Goal: Task Accomplishment & Management: Manage account settings

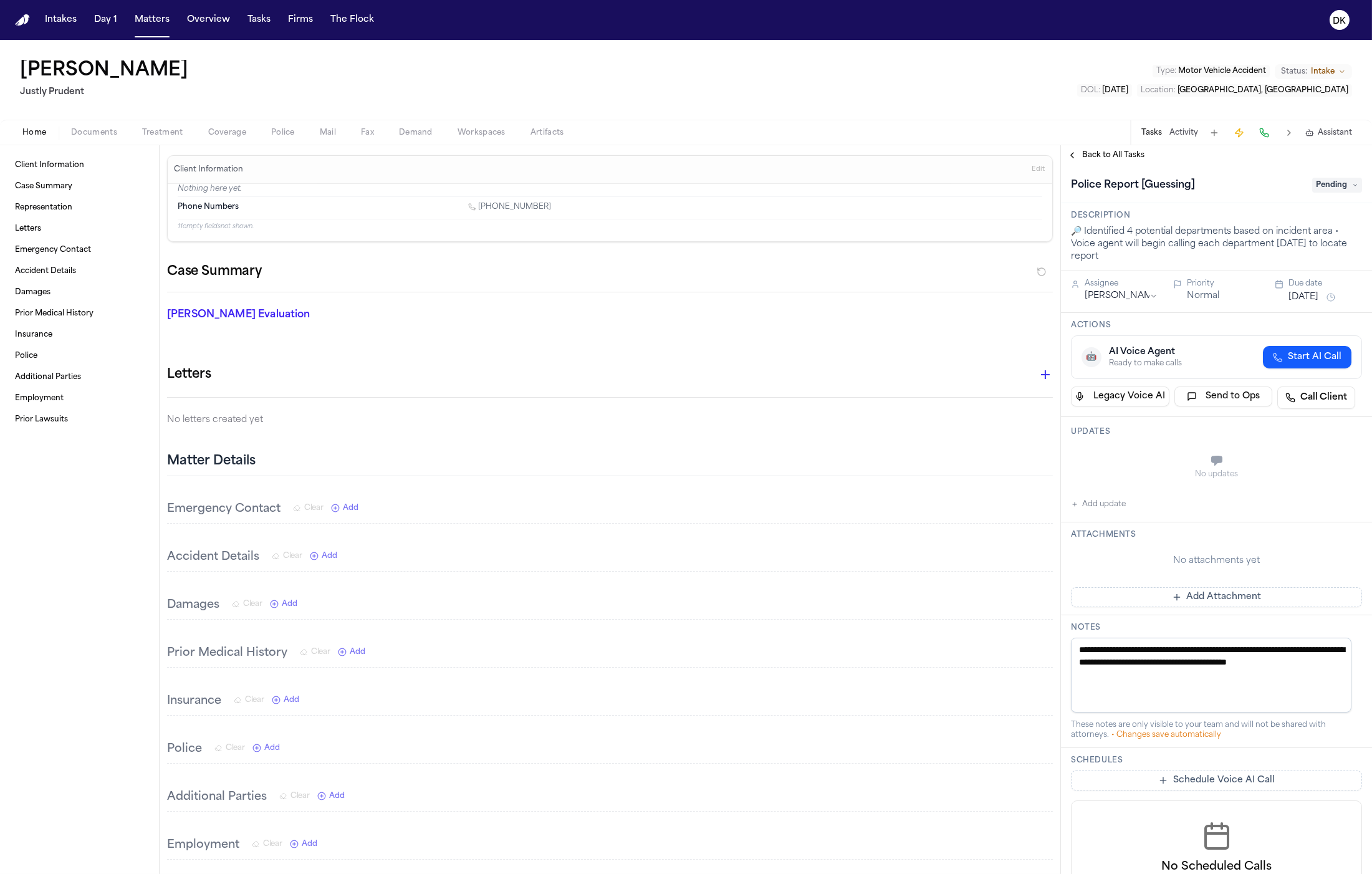
click at [285, 132] on span "Police" at bounding box center [283, 133] width 24 height 10
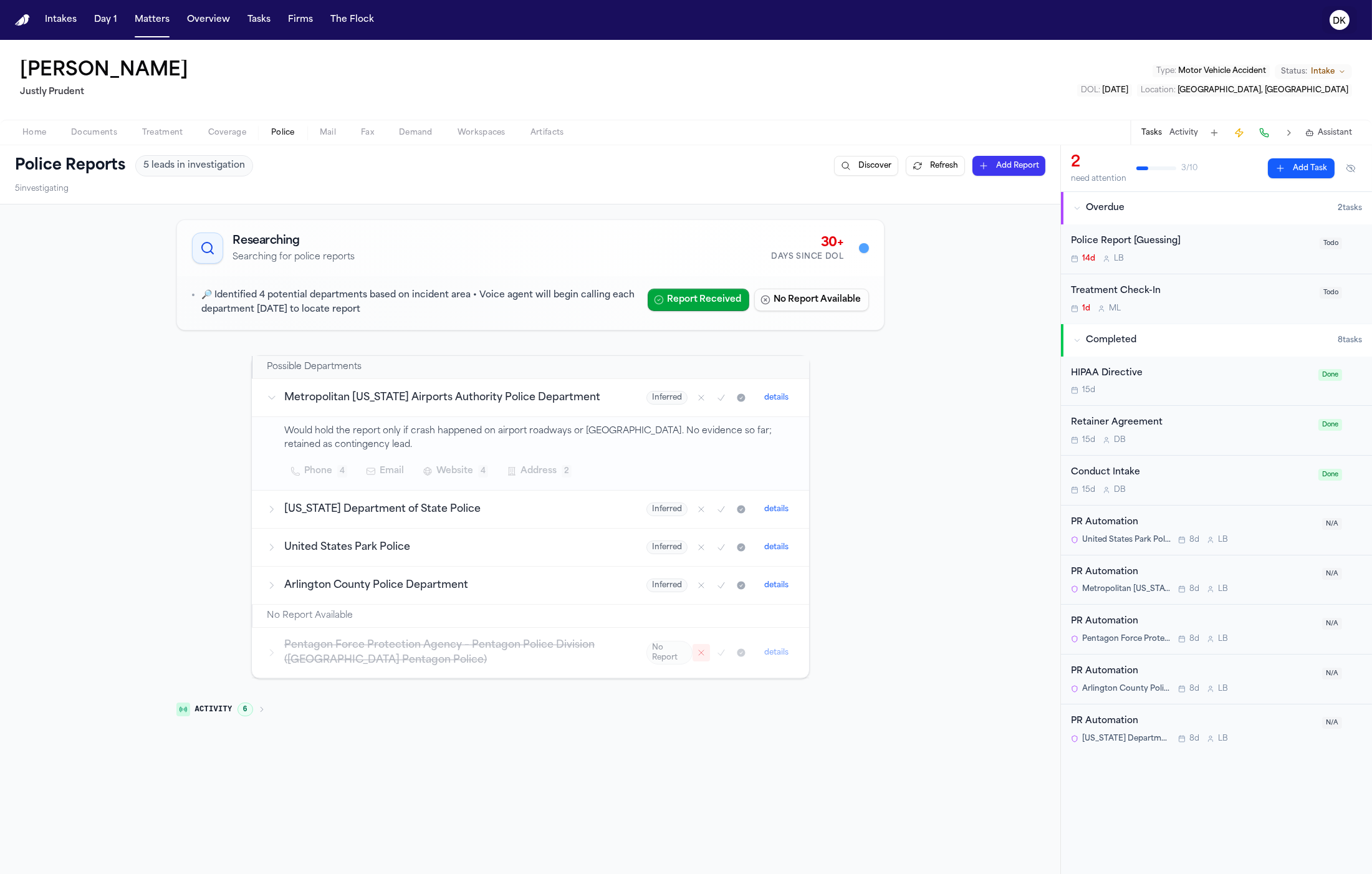
click at [1339, 17] on text "DK" at bounding box center [1339, 21] width 13 height 8
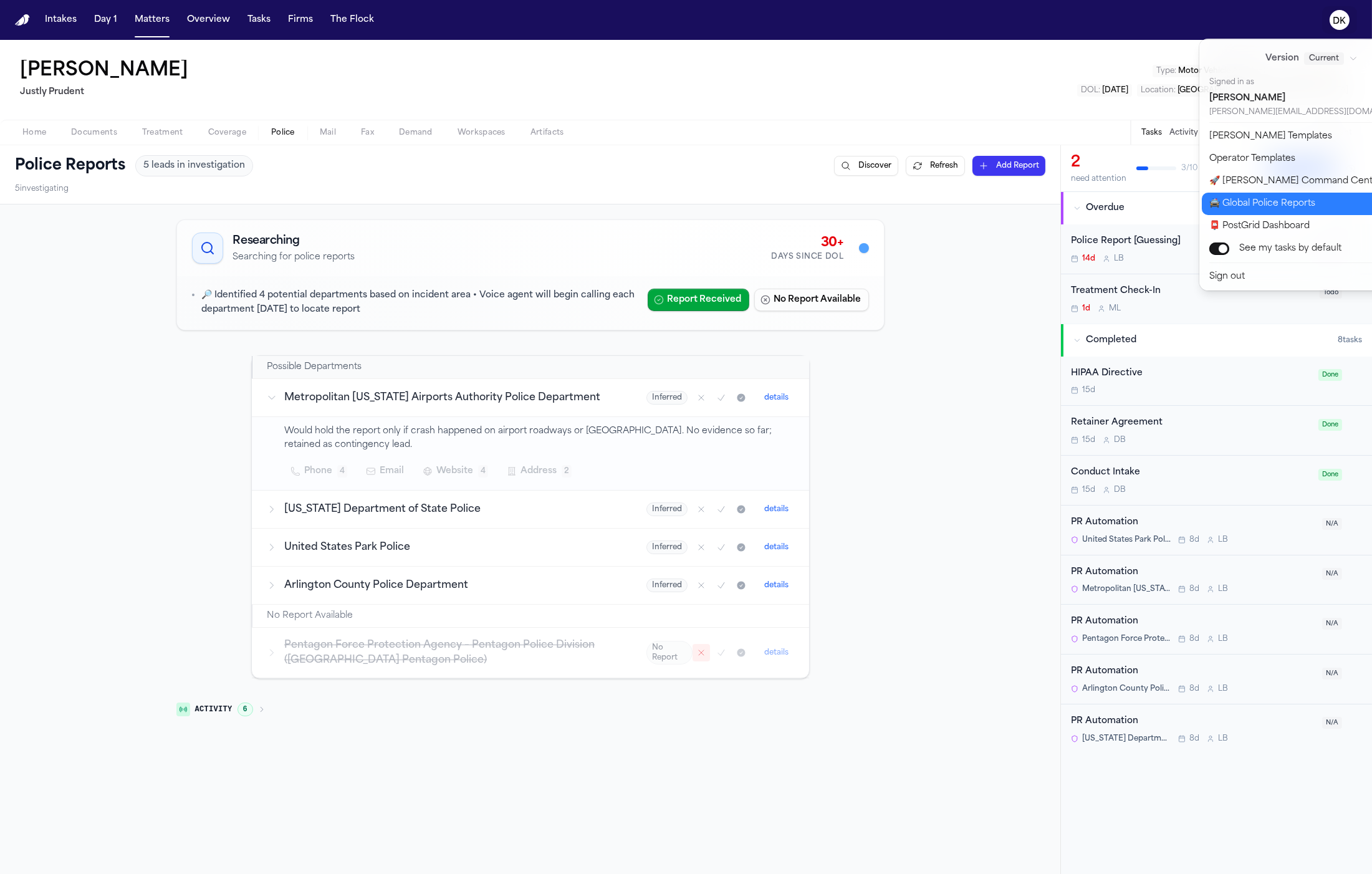
click at [1312, 195] on button "🚔 Global Police Reports" at bounding box center [1319, 204] width 234 height 23
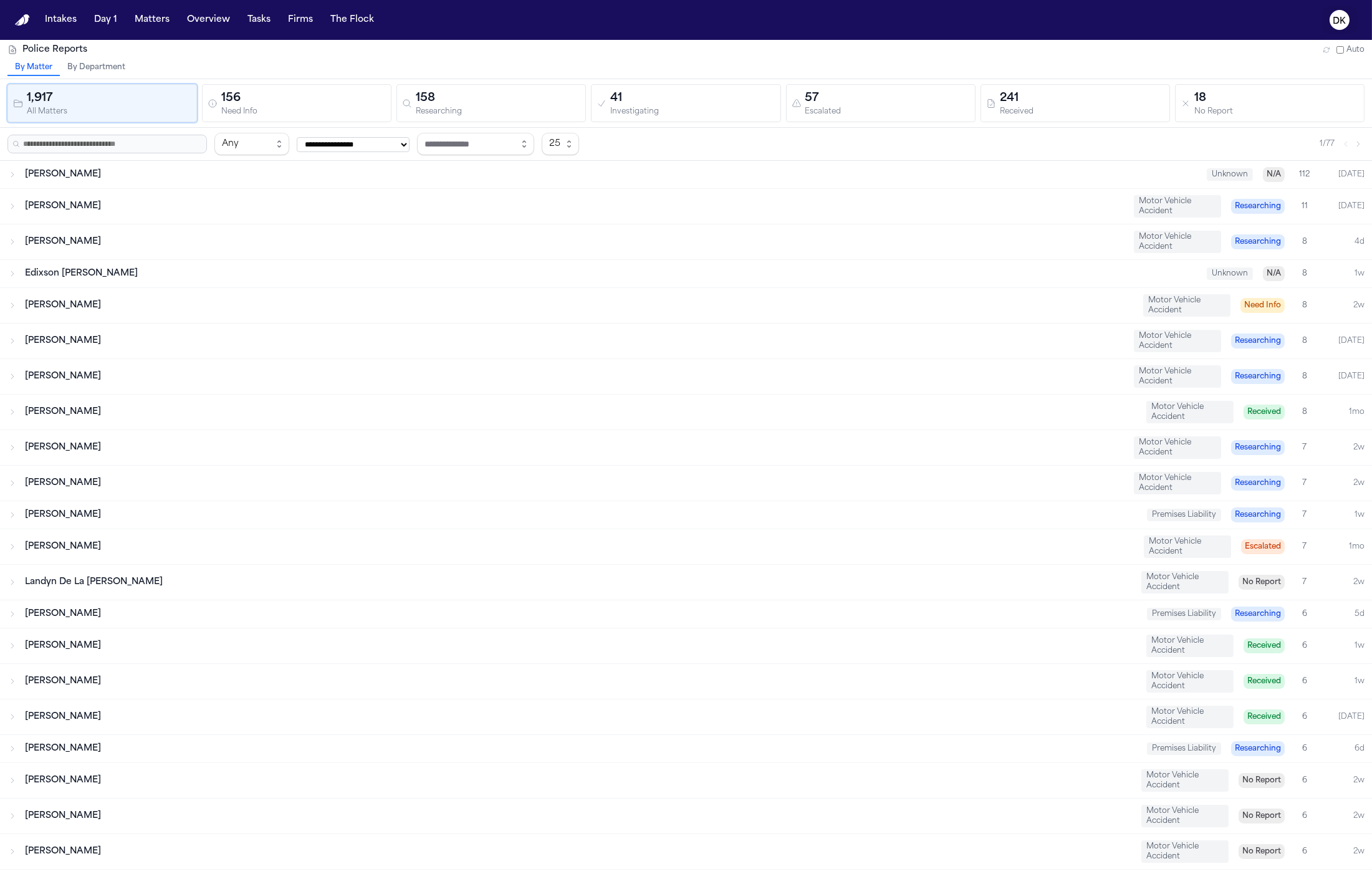
click at [1342, 22] on text "DK" at bounding box center [1339, 21] width 13 height 8
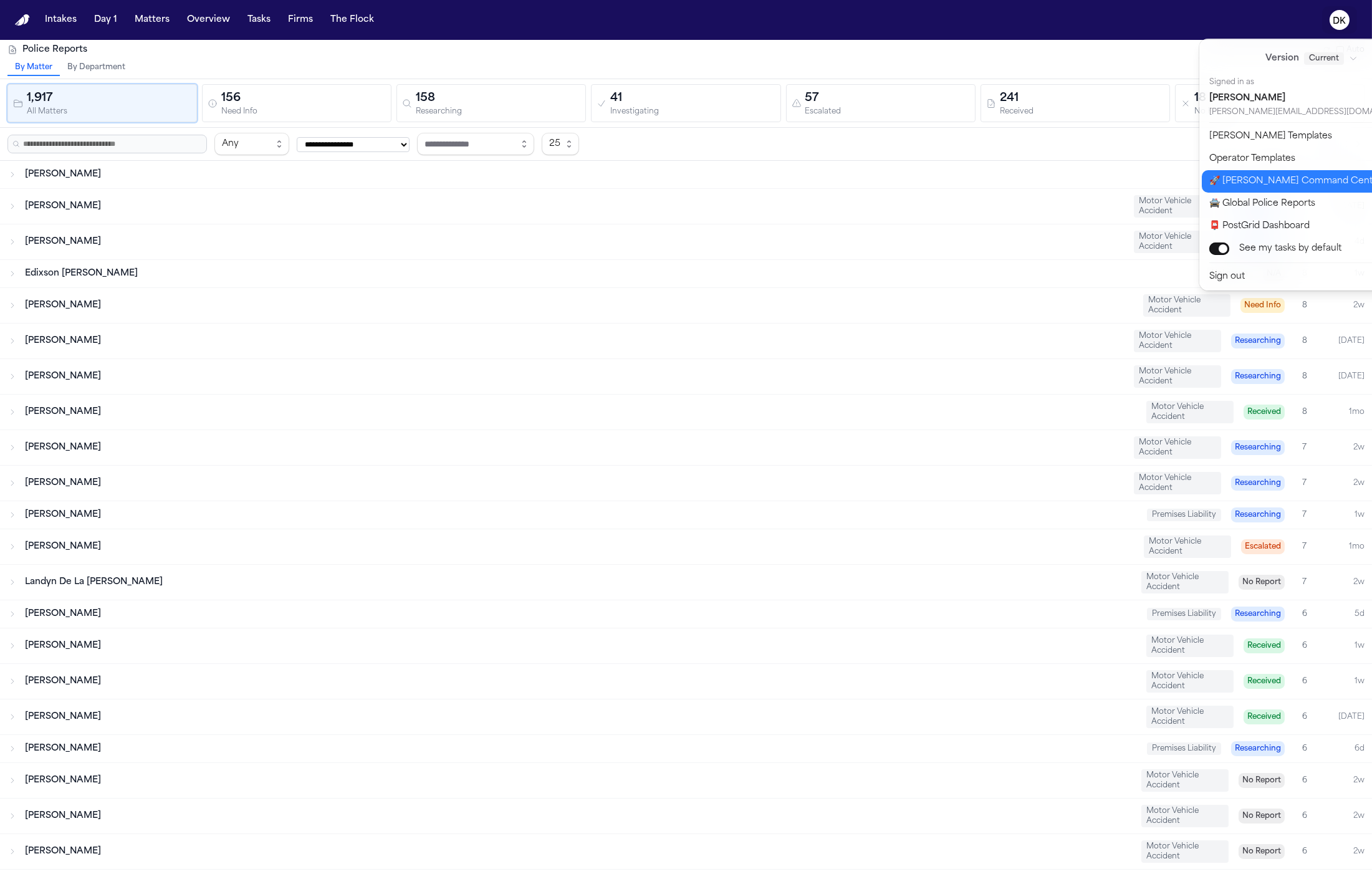
click at [1303, 176] on button "🚀 Bland Command Center" at bounding box center [1319, 181] width 234 height 23
select select "**"
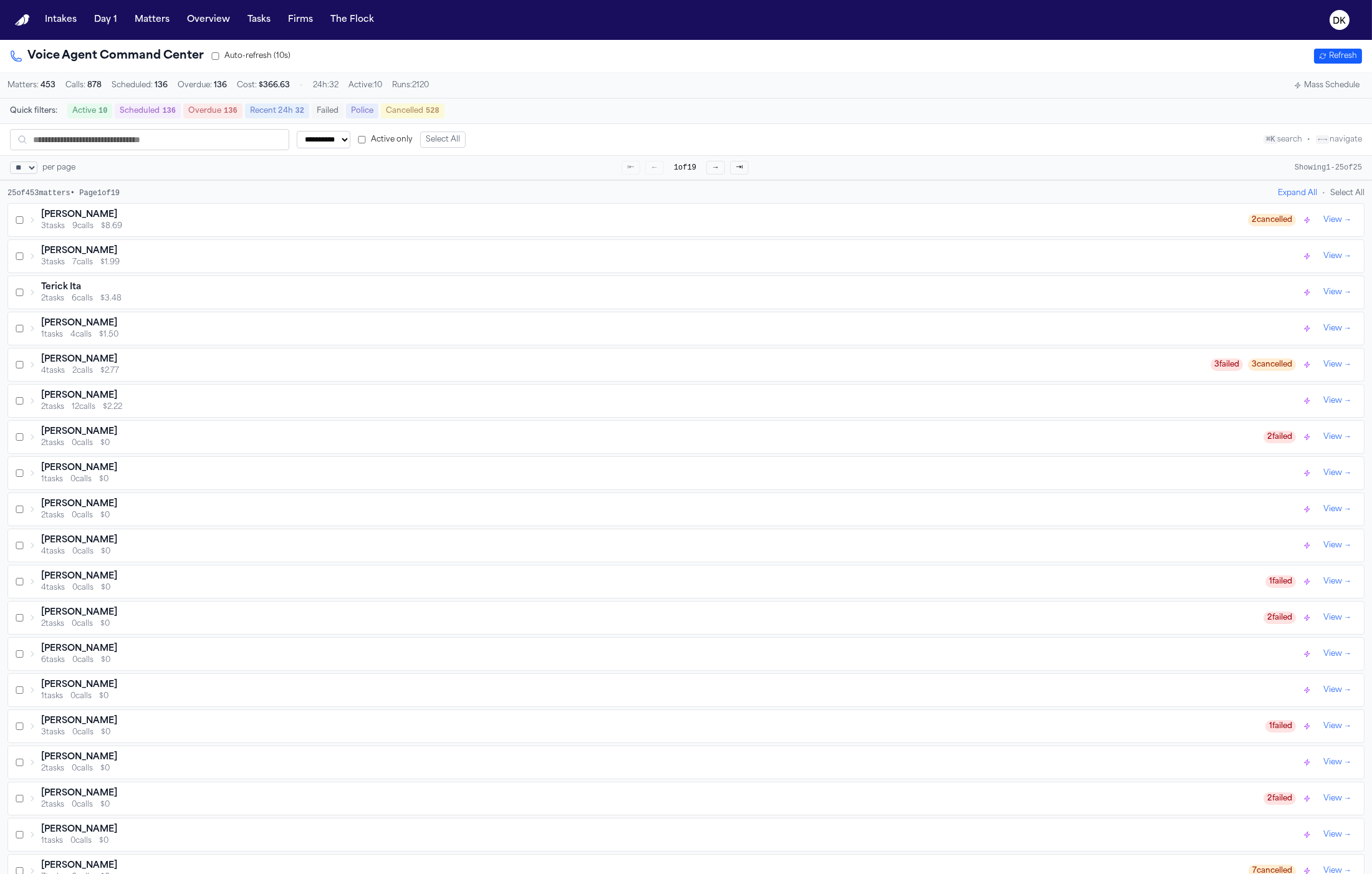
click at [1322, 82] on button "Mass Schedule" at bounding box center [1326, 85] width 75 height 15
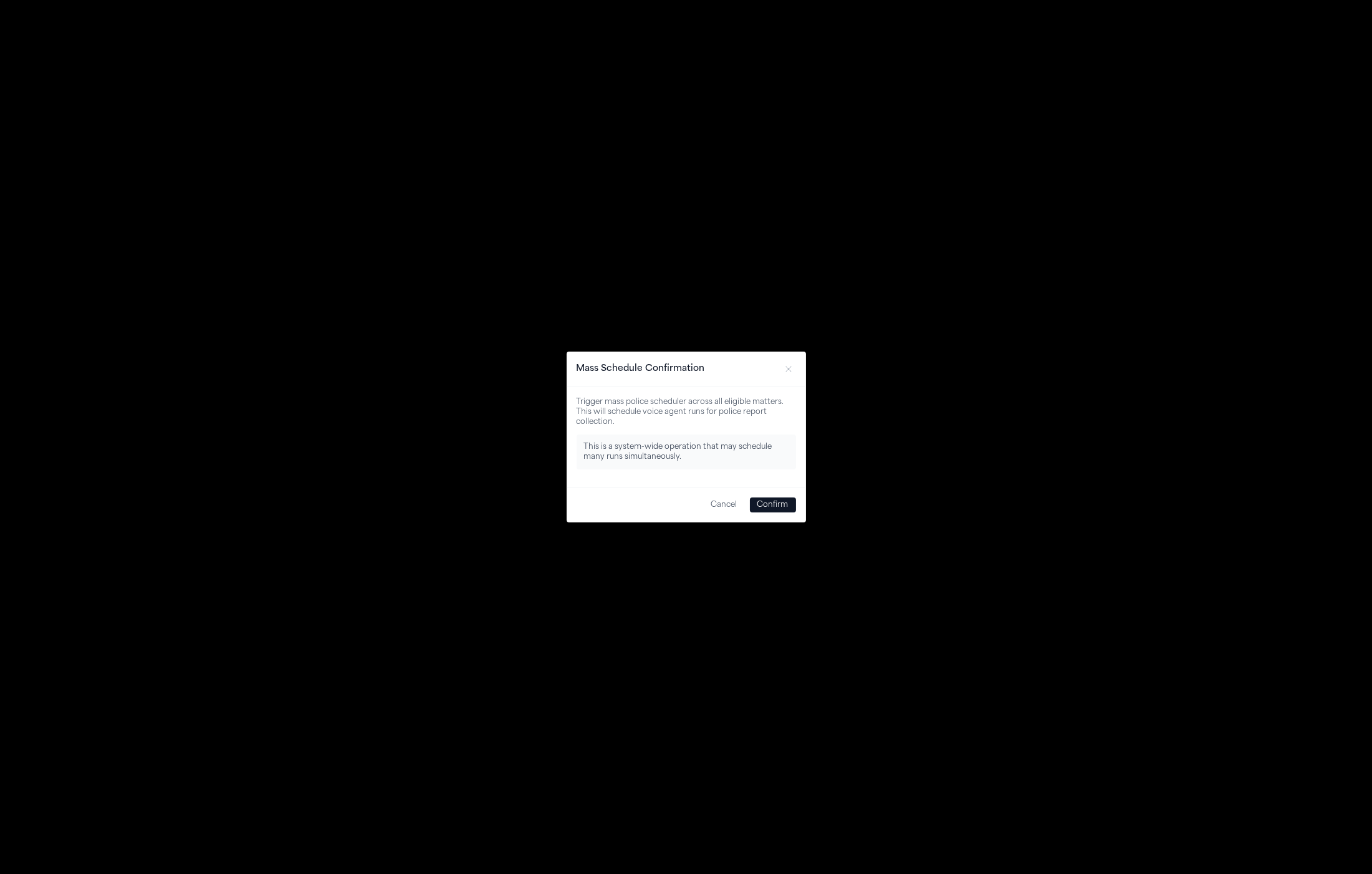
click at [786, 504] on button "Confirm" at bounding box center [773, 505] width 46 height 15
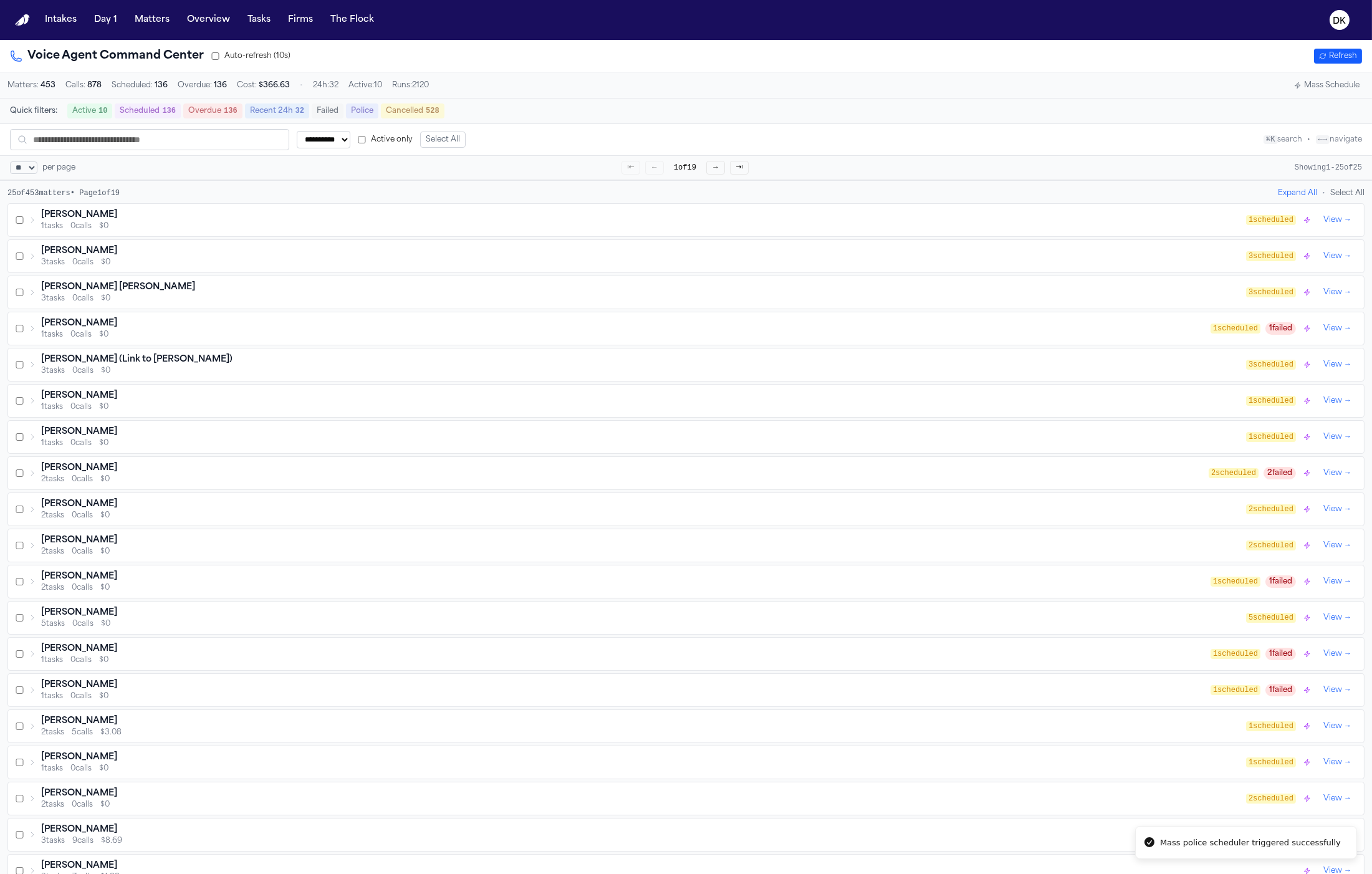
click at [235, 227] on div "1 tasks 0 calls $0" at bounding box center [643, 227] width 1205 height 10
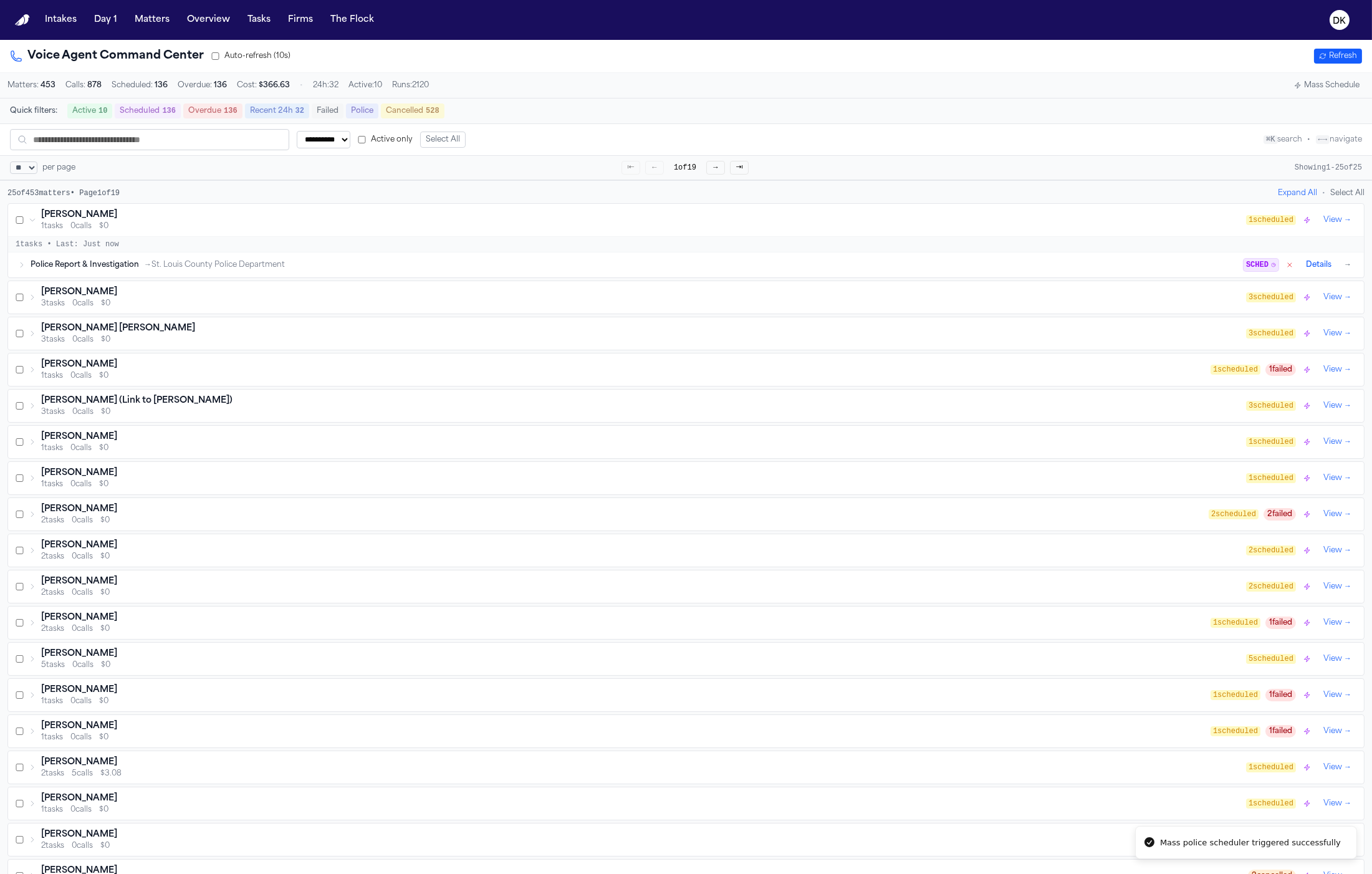
click at [235, 227] on div "1 tasks 0 calls $0" at bounding box center [643, 227] width 1205 height 10
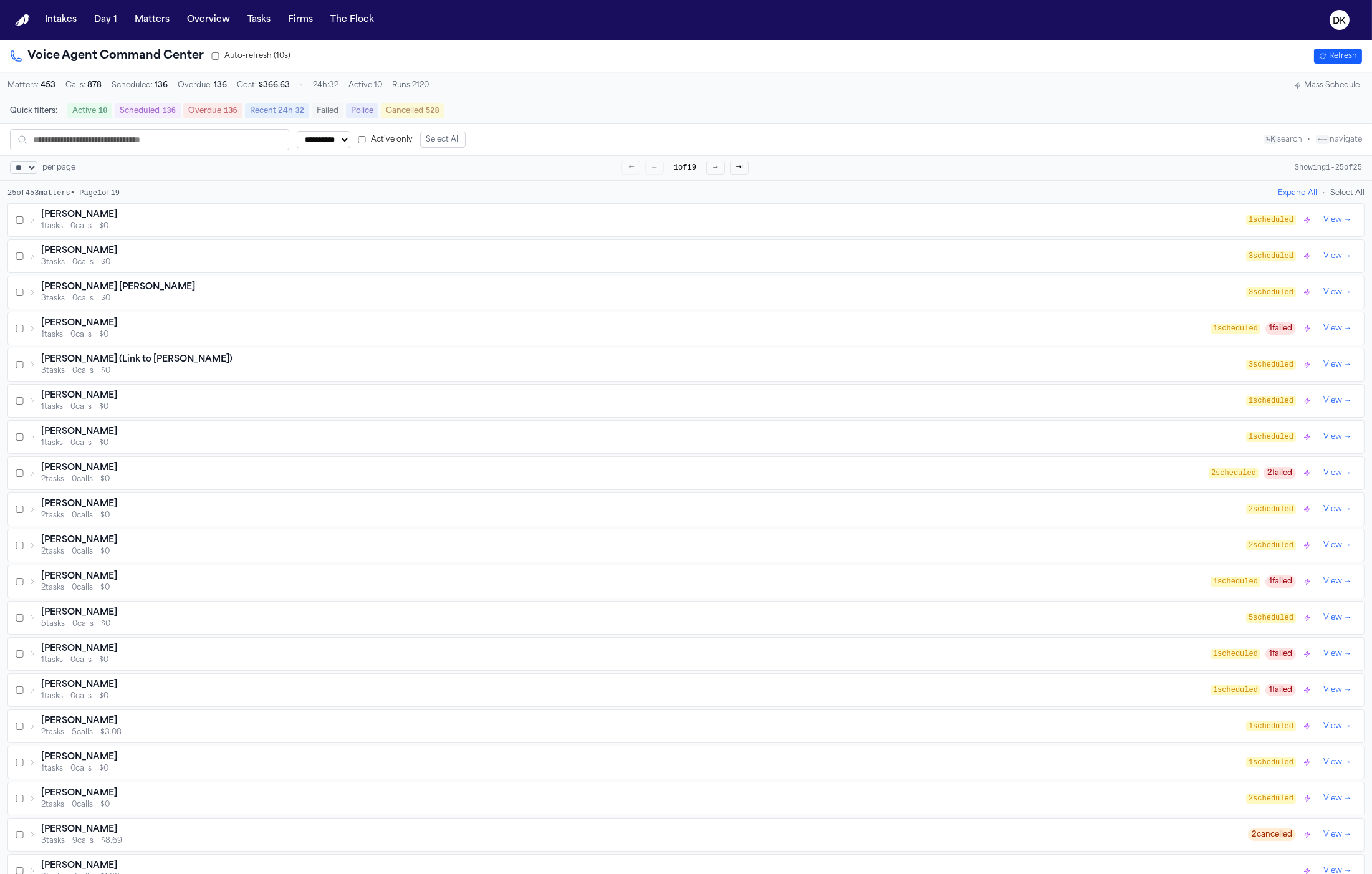
click at [225, 265] on div "3 tasks 0 calls $0" at bounding box center [643, 263] width 1205 height 10
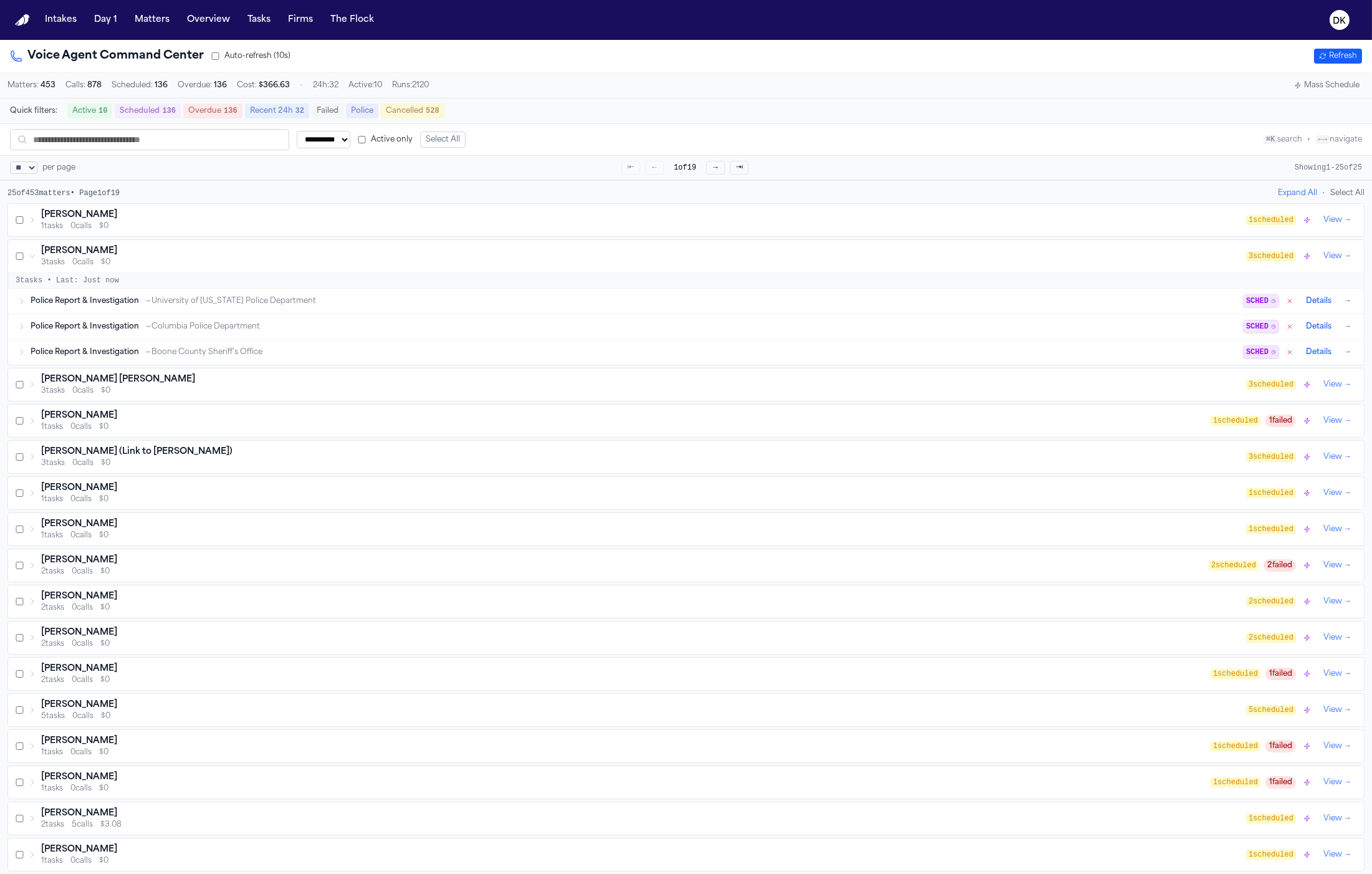
click at [225, 267] on div "3 tasks 0 calls $0" at bounding box center [643, 263] width 1205 height 10
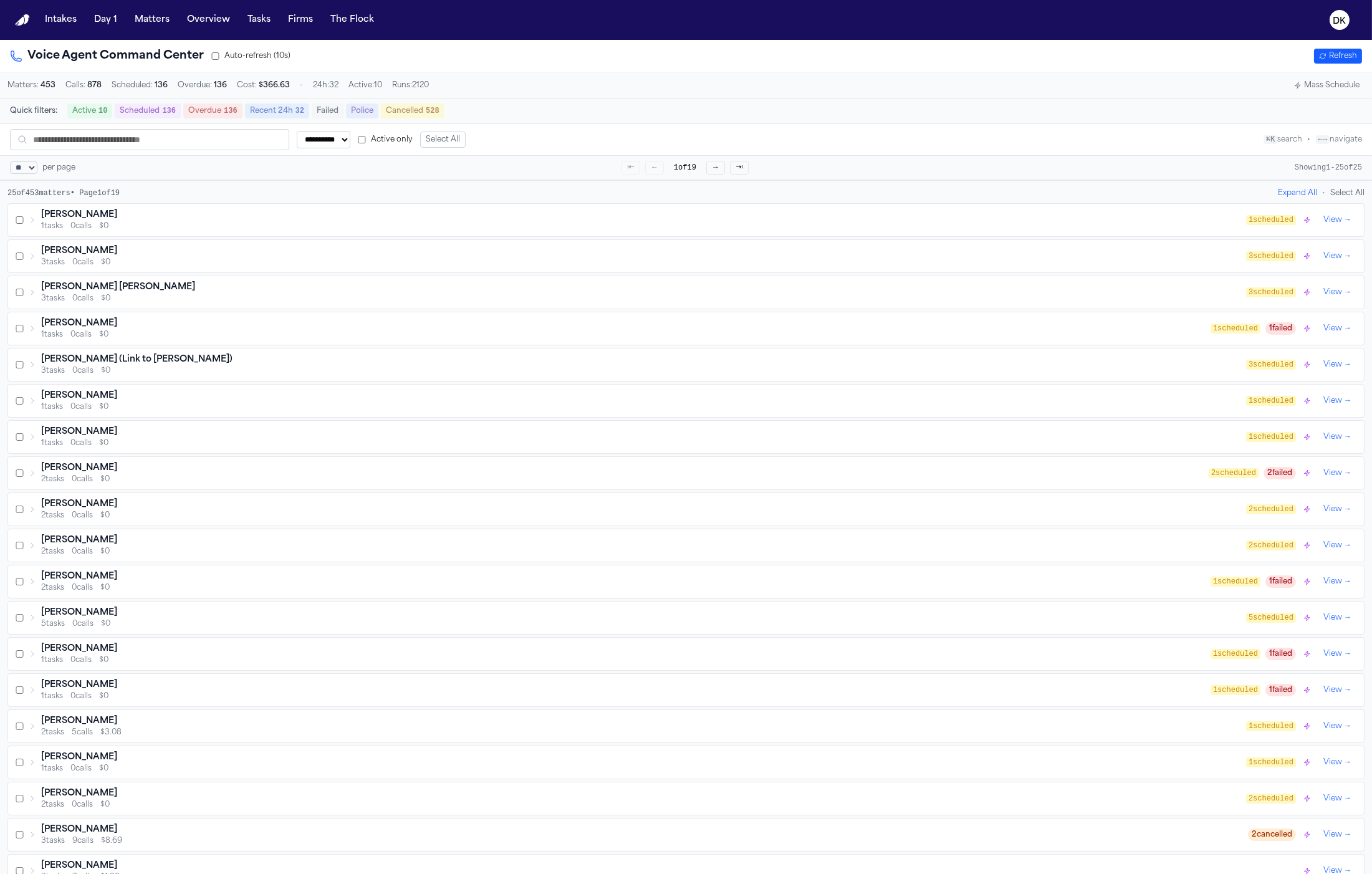
click at [1319, 53] on icon "button" at bounding box center [1322, 56] width 8 height 8
click at [96, 115] on button "Active 10" at bounding box center [90, 111] width 45 height 15
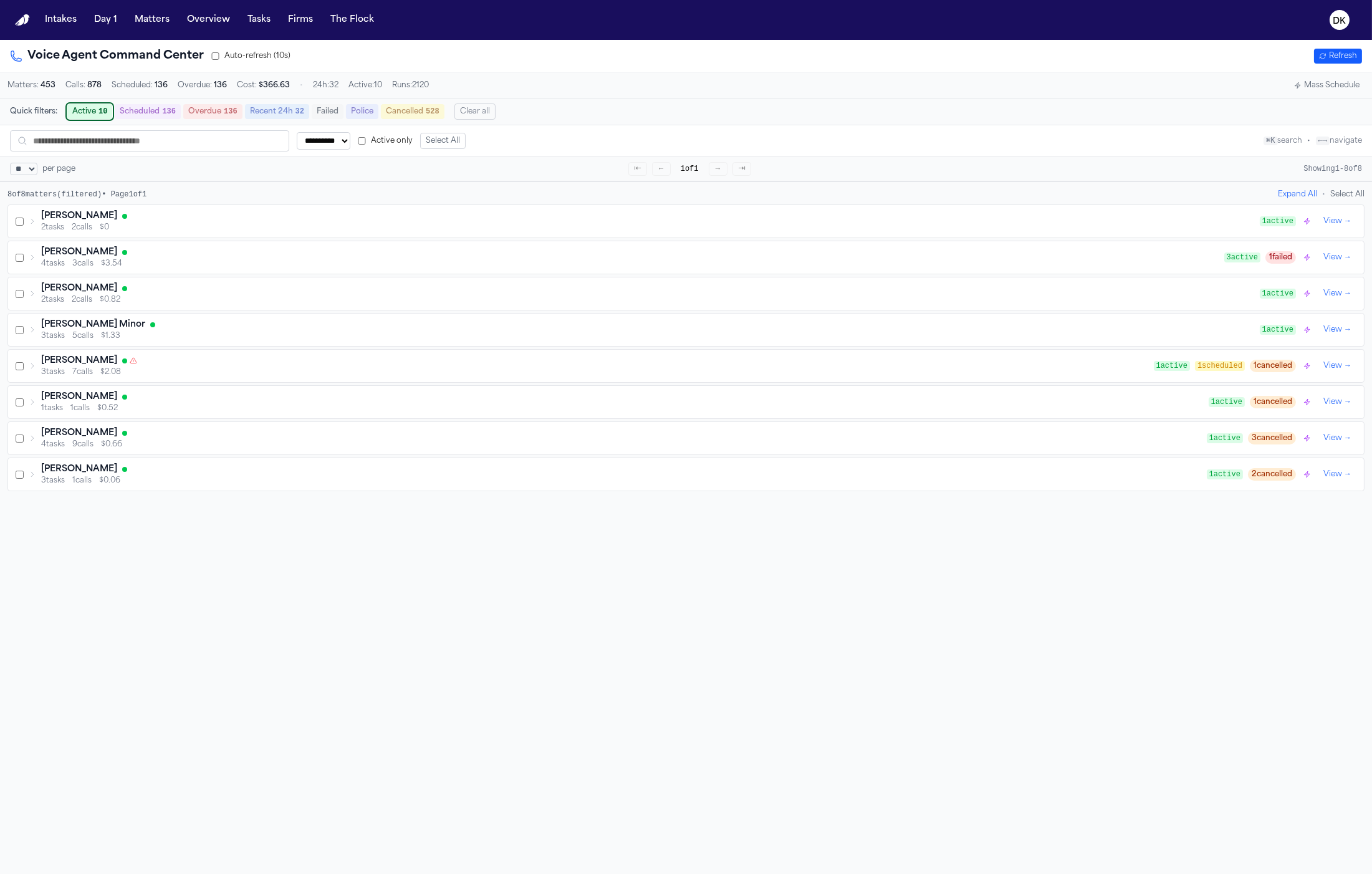
click at [87, 110] on button "Active 10" at bounding box center [90, 112] width 45 height 15
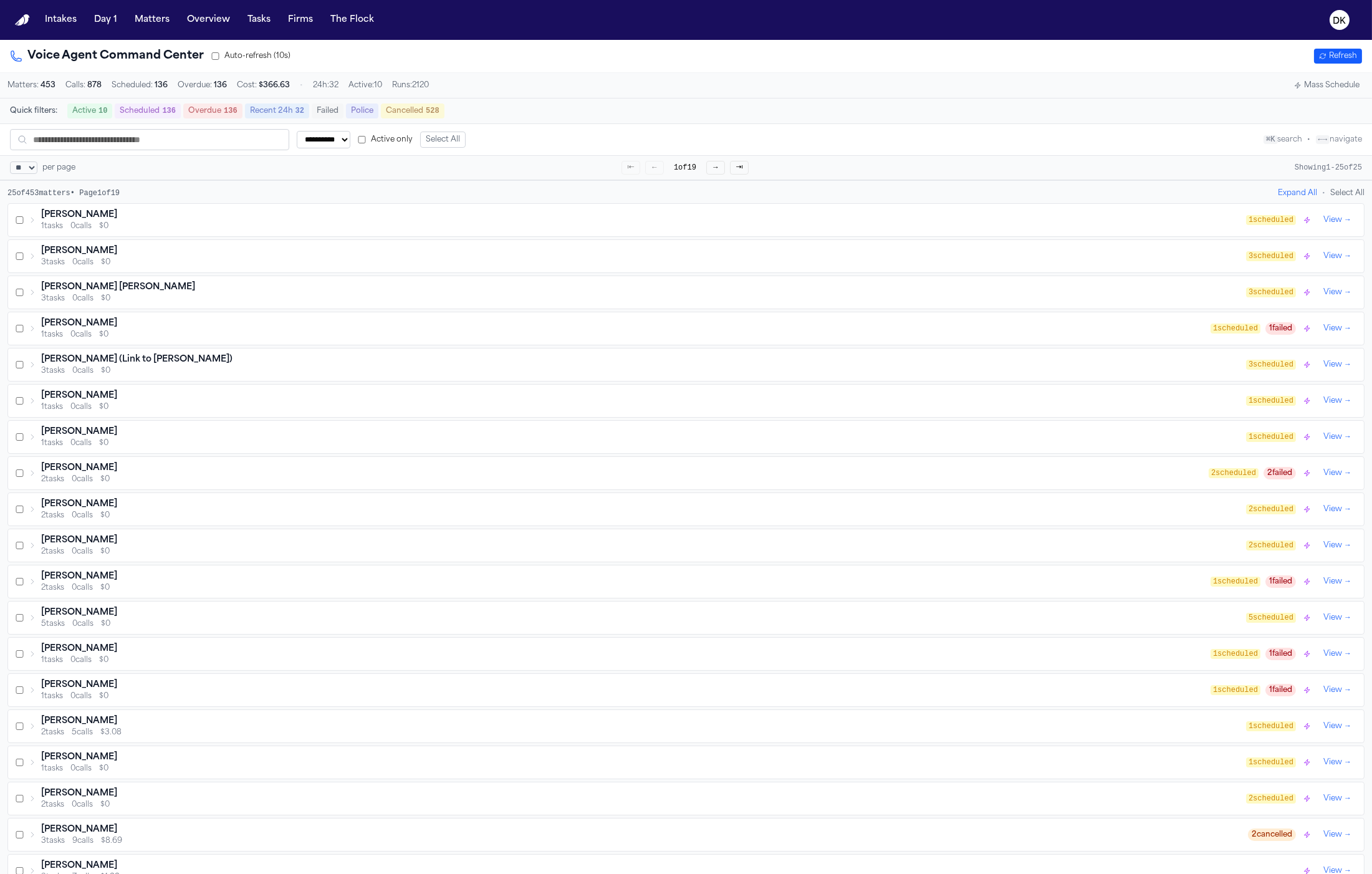
click at [328, 138] on select "**********" at bounding box center [323, 139] width 53 height 18
select select "******"
click at [297, 131] on select "**********" at bounding box center [323, 139] width 53 height 18
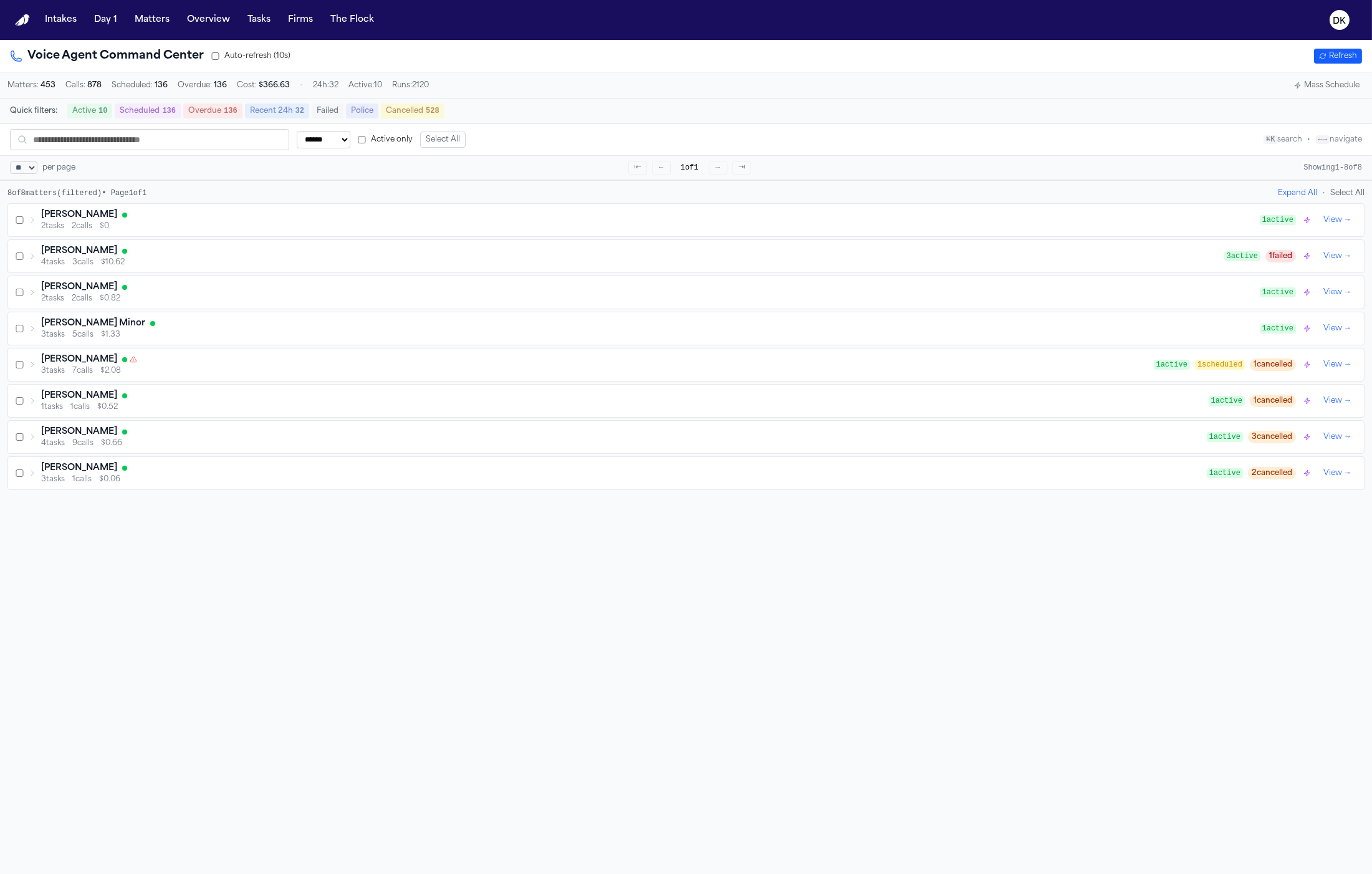
click at [315, 221] on div "[PERSON_NAME]" at bounding box center [651, 215] width 1219 height 13
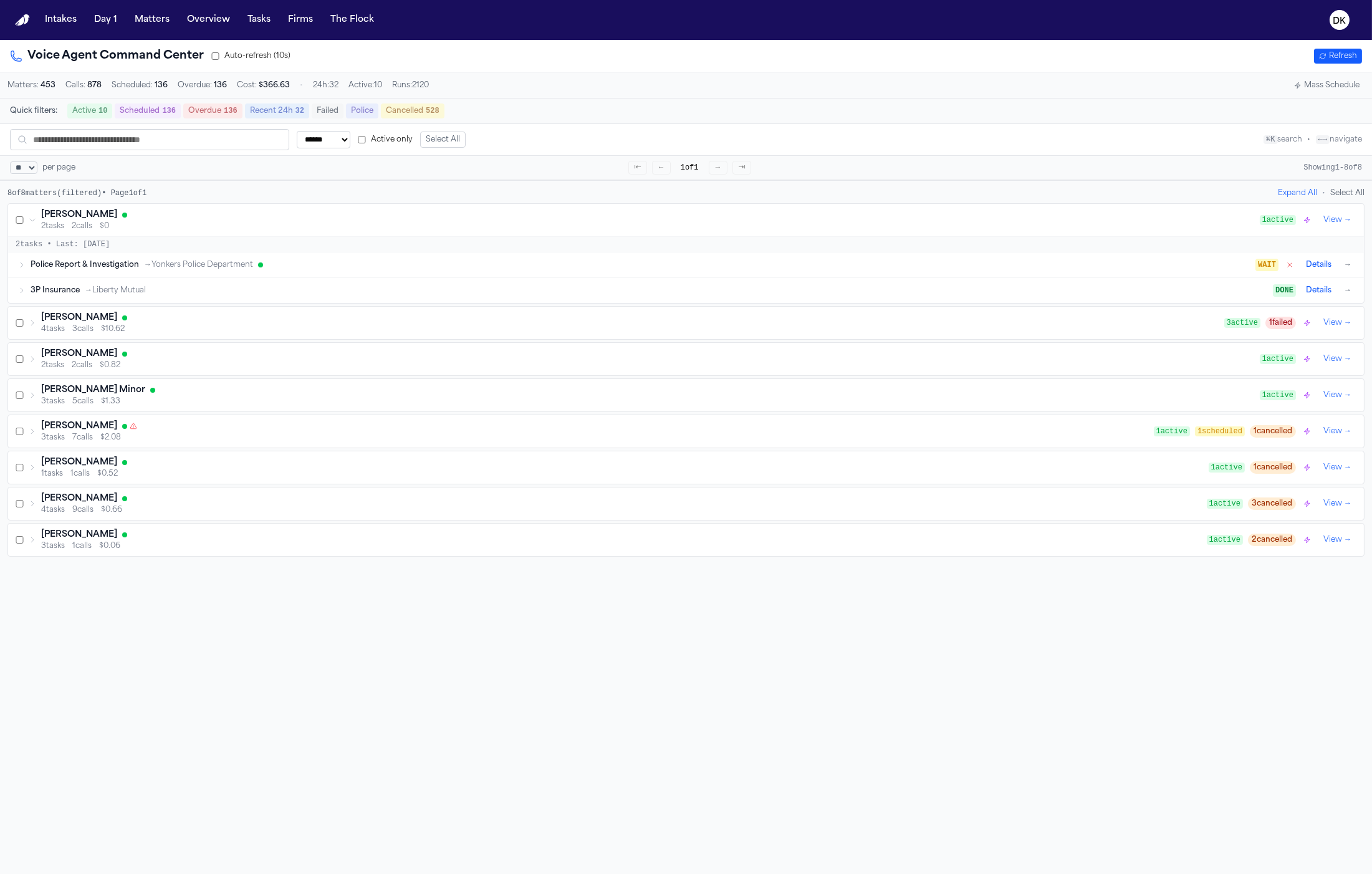
click at [291, 258] on div "Police Report & Investigation → Yonkers Police Department WAIT Details →" at bounding box center [686, 265] width 1356 height 25
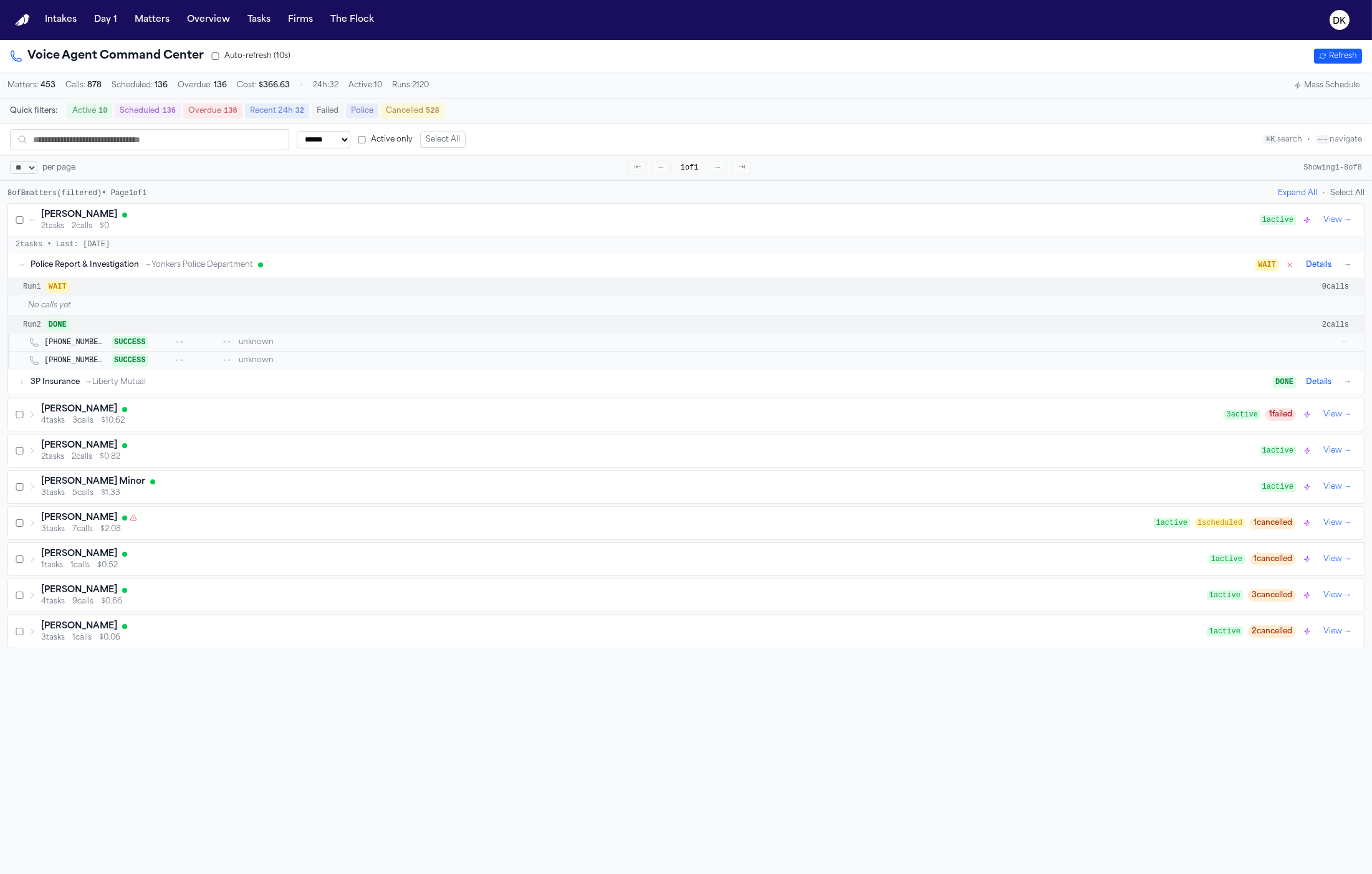
click at [290, 260] on div "Police Report & Investigation → Yonkers Police Department WAIT Details →" at bounding box center [686, 265] width 1356 height 25
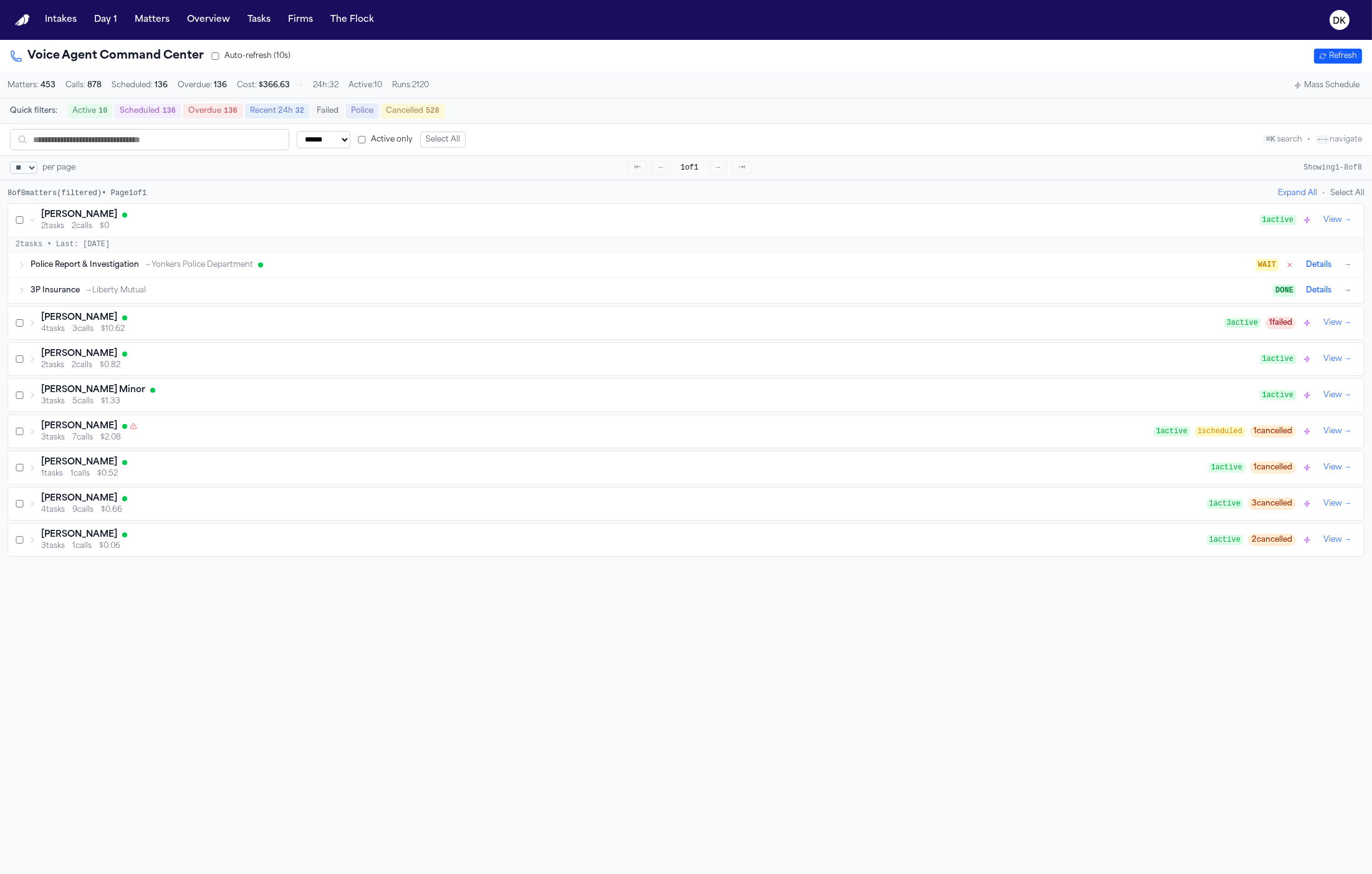
click at [275, 393] on div "[PERSON_NAME] Minor" at bounding box center [651, 390] width 1219 height 13
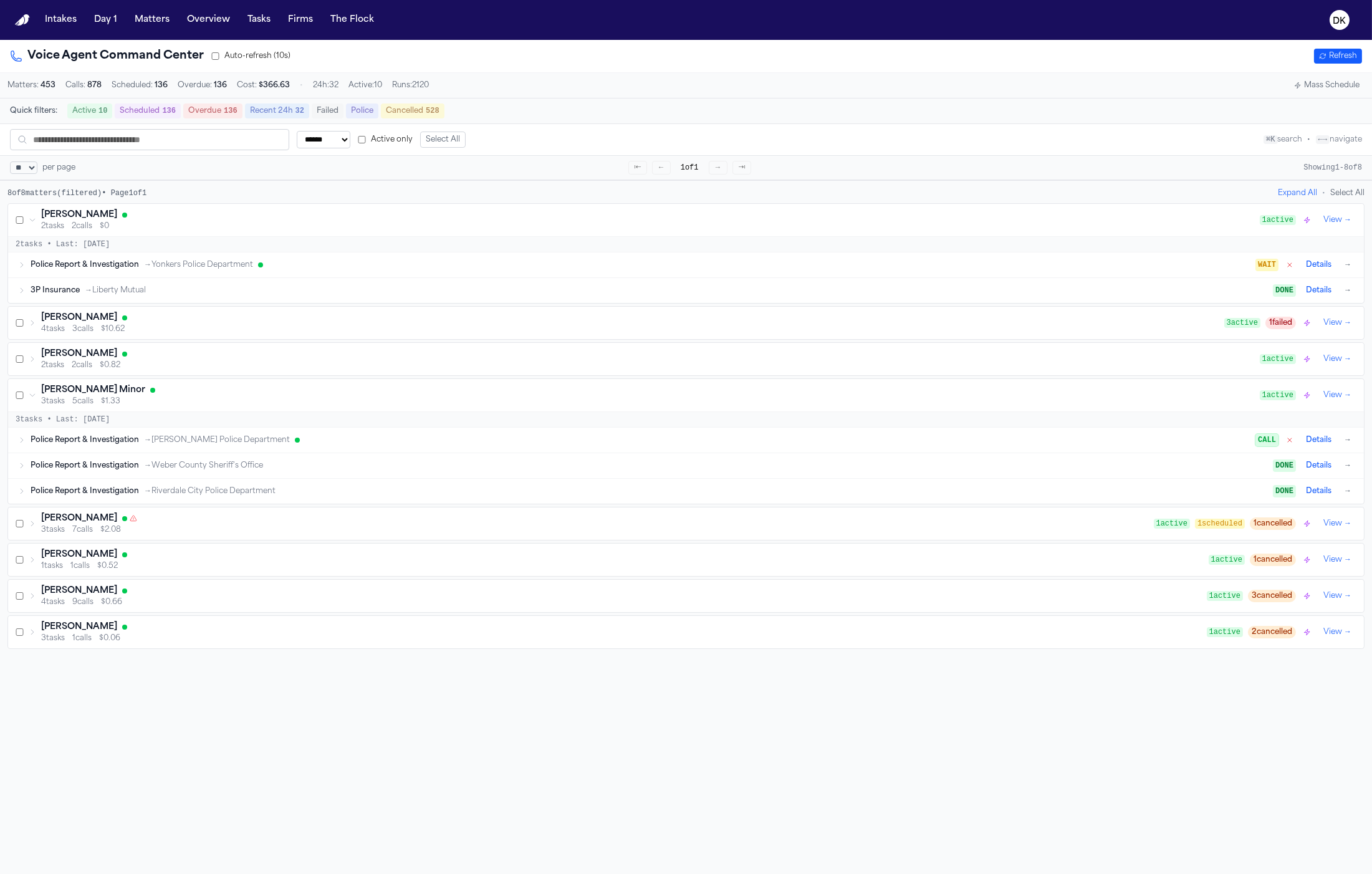
click at [275, 393] on div "[PERSON_NAME] Minor" at bounding box center [651, 390] width 1219 height 13
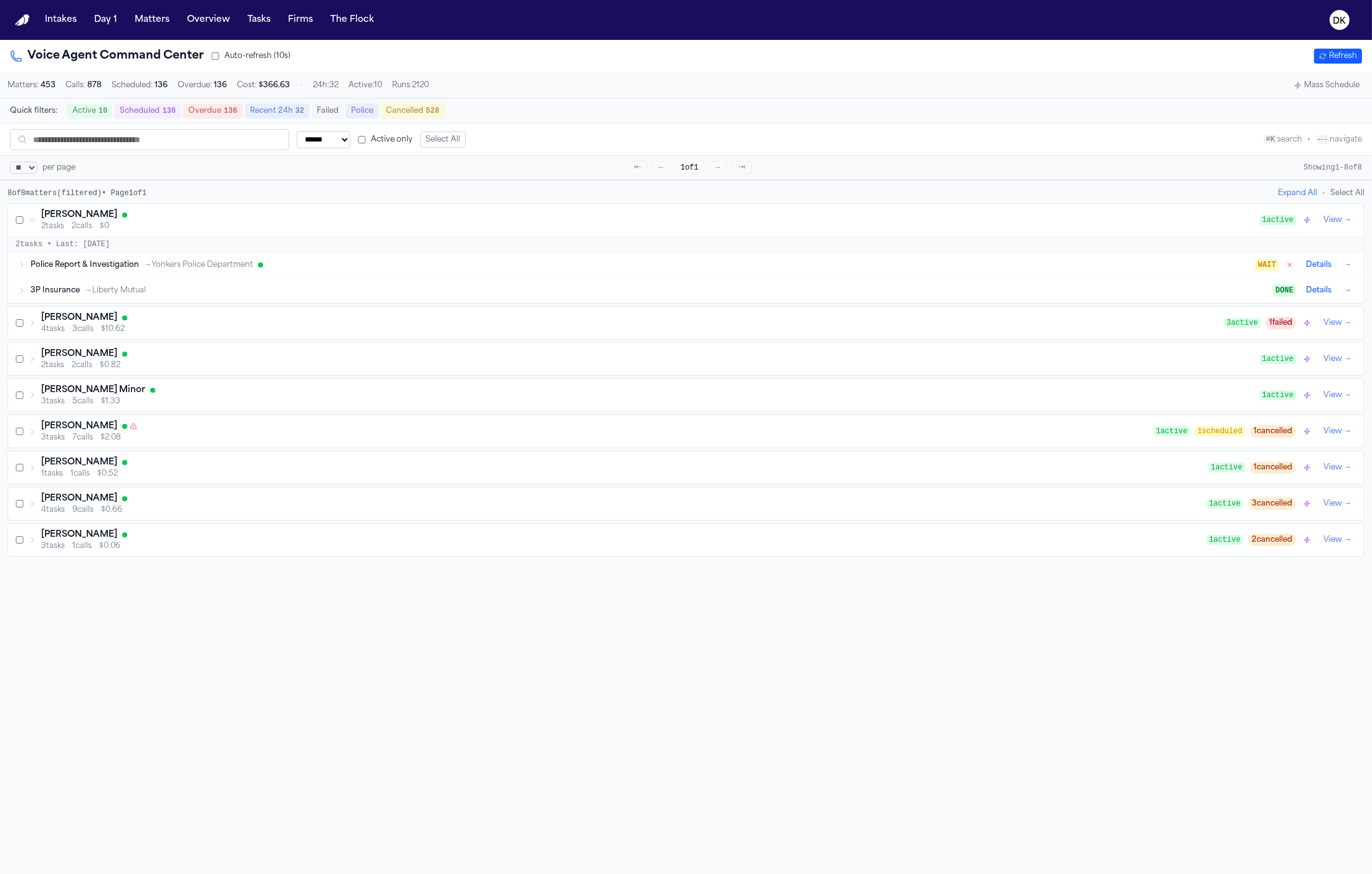
click at [229, 466] on div "[PERSON_NAME]" at bounding box center [625, 462] width 1167 height 13
click at [232, 433] on div "[PERSON_NAME]" at bounding box center [598, 426] width 1112 height 13
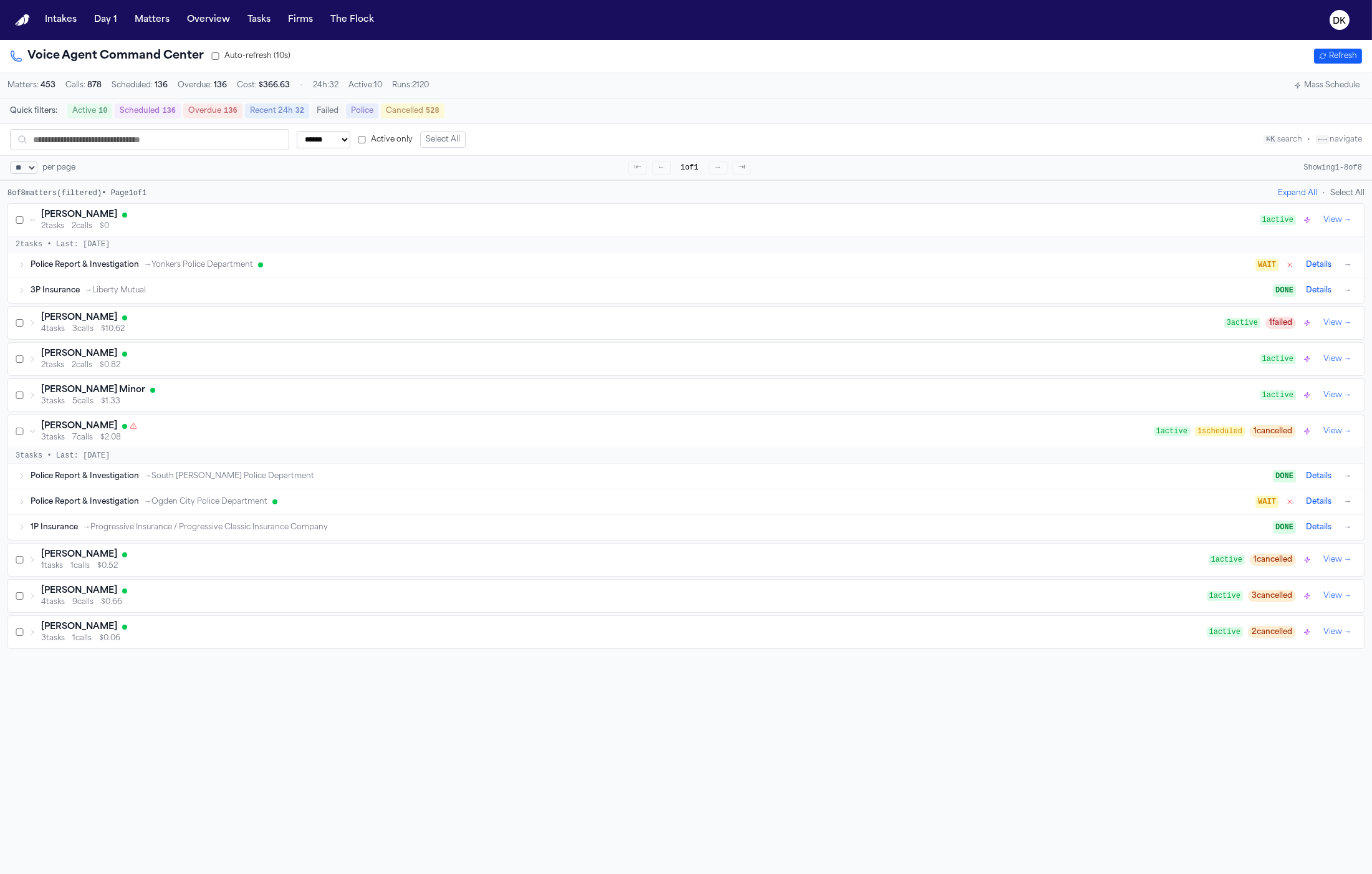
click at [235, 507] on span "→ Ogden City Police Department" at bounding box center [205, 502] width 123 height 10
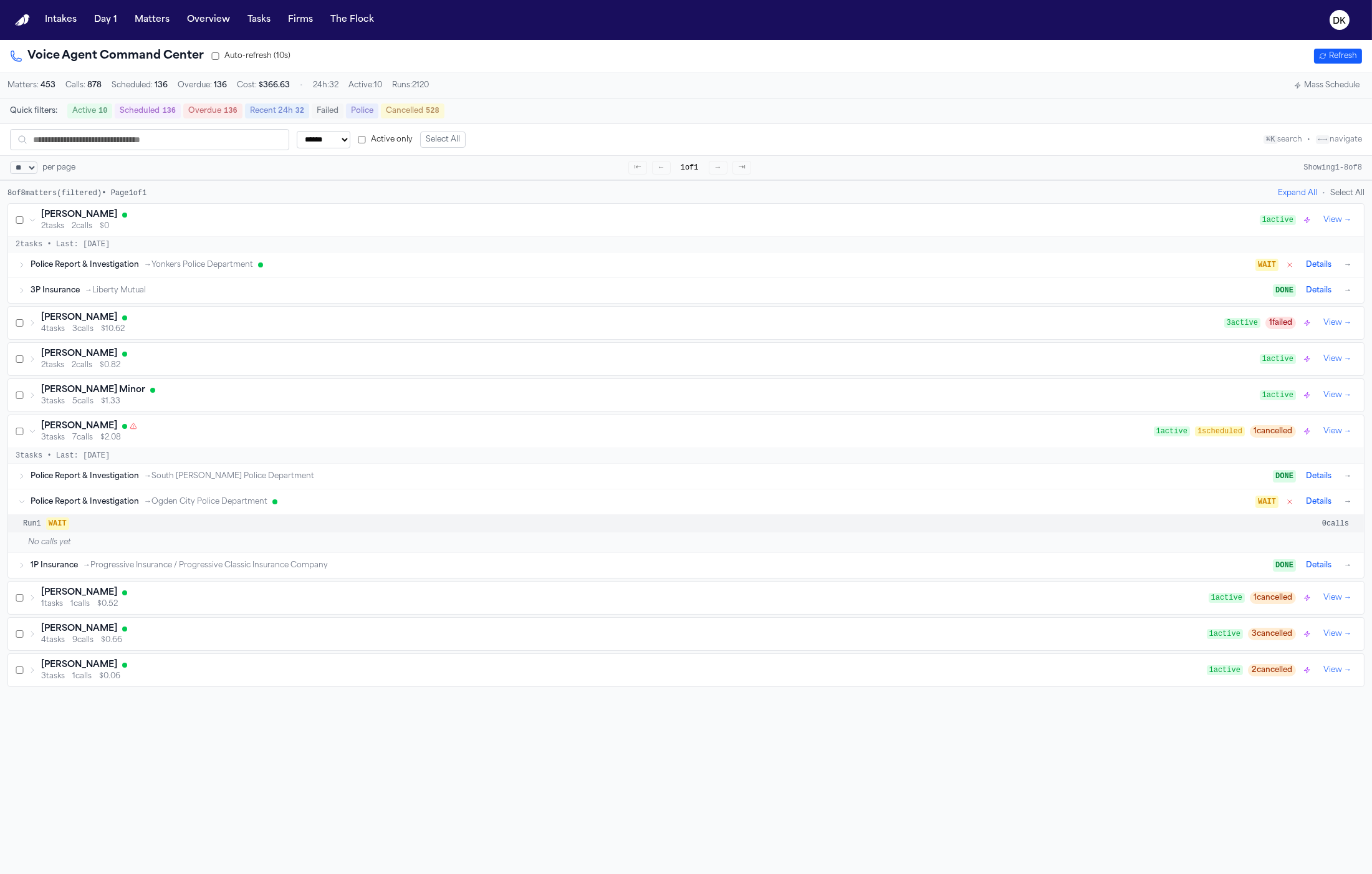
click at [235, 507] on span "→ Ogden City Police Department" at bounding box center [205, 502] width 123 height 10
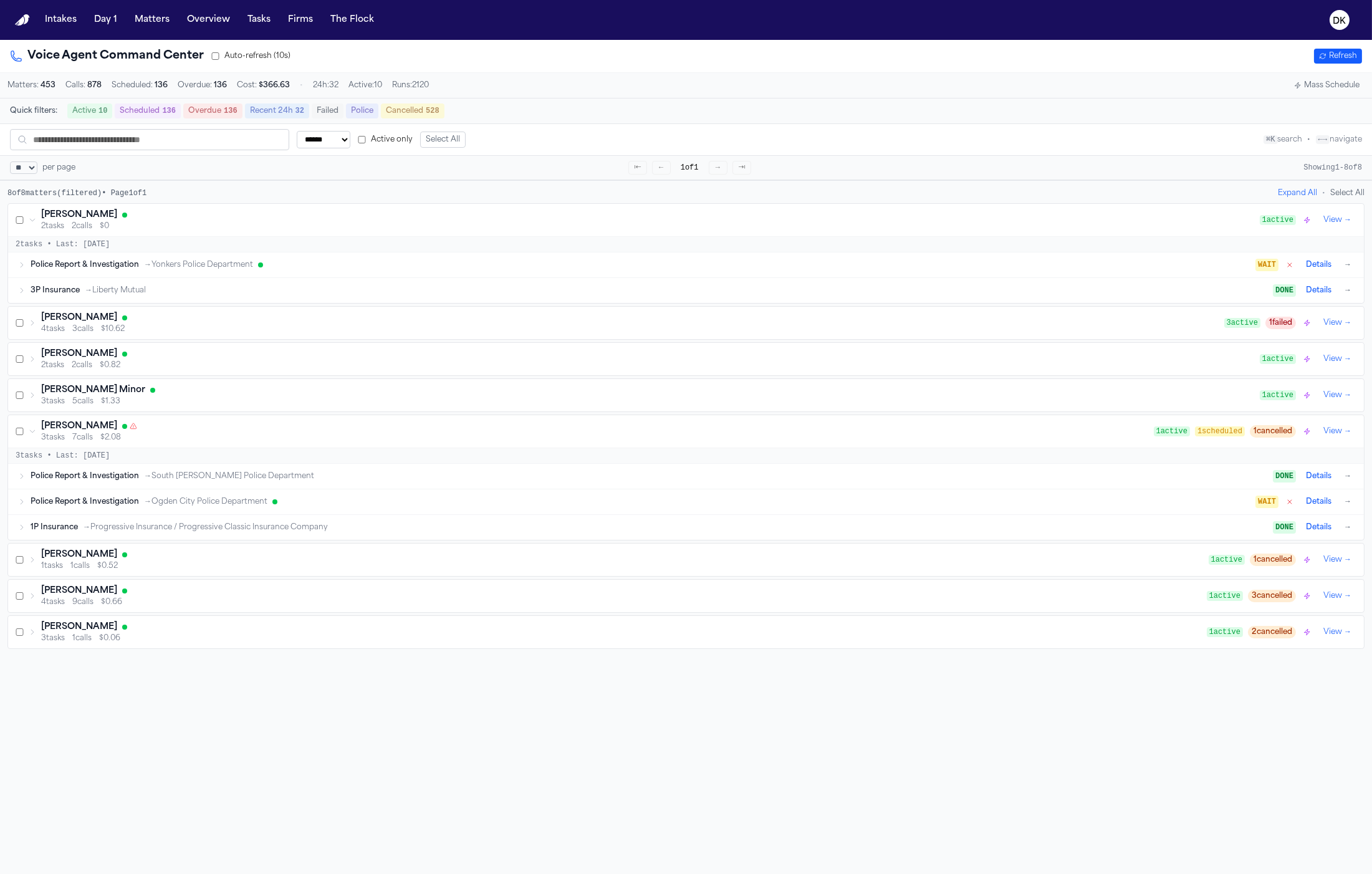
click at [241, 483] on div "Police Report & Investigation → South Ogden Police Department DONE Details →" at bounding box center [692, 477] width 1324 height 15
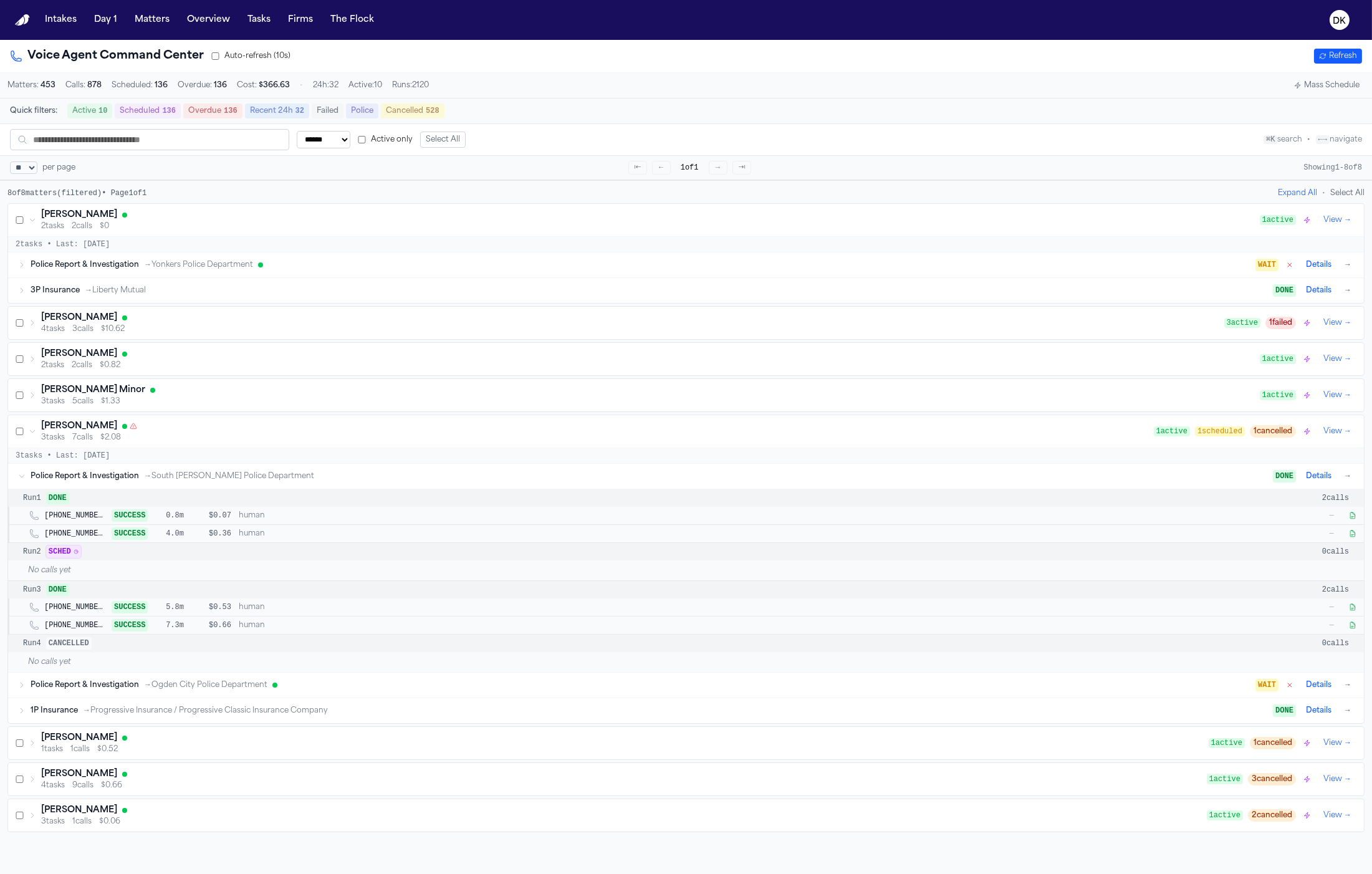
click at [148, 481] on span "→ South Ogden Police Department" at bounding box center [228, 477] width 170 height 10
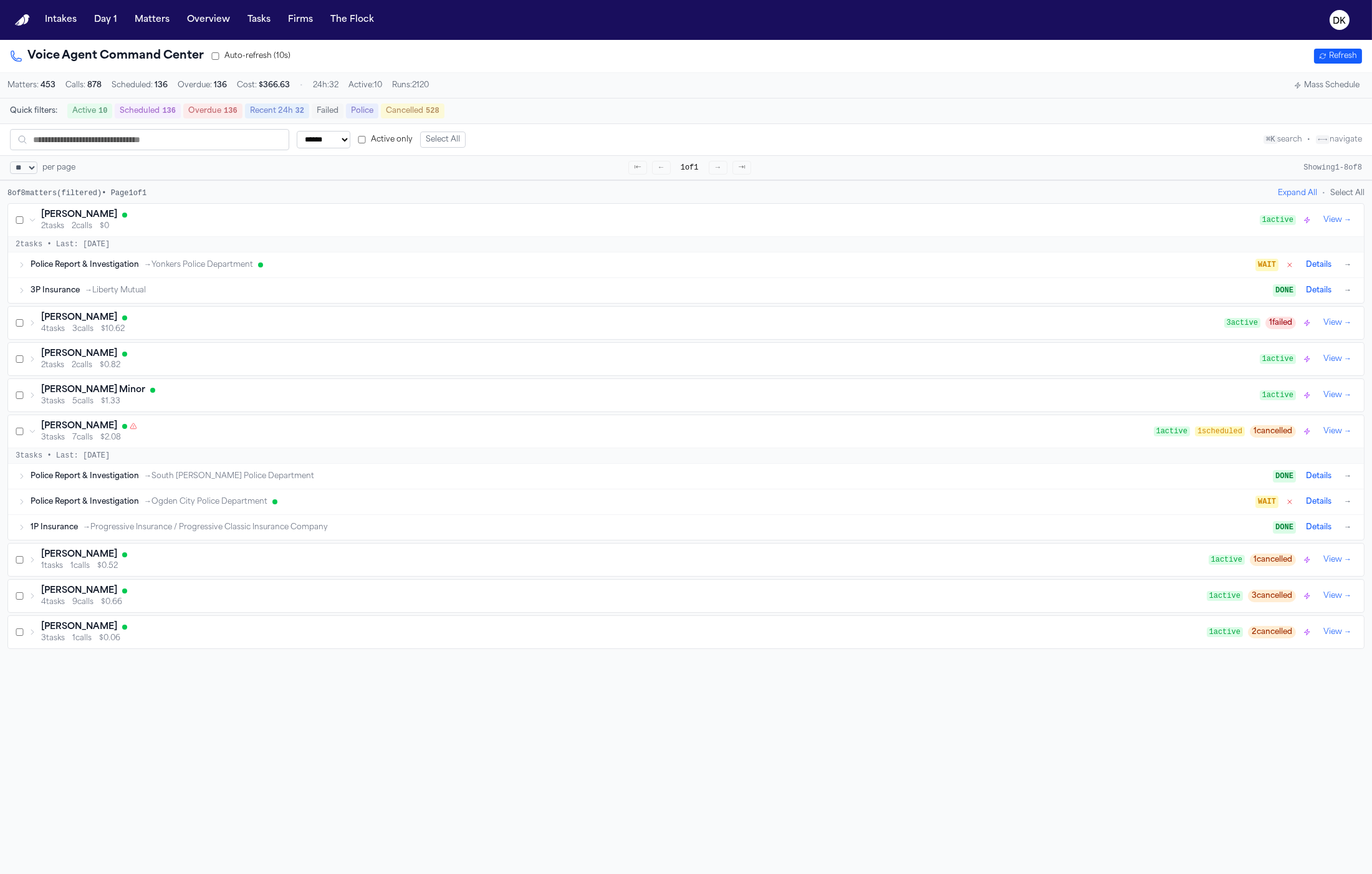
click at [1309, 481] on button "Details" at bounding box center [1319, 477] width 36 height 15
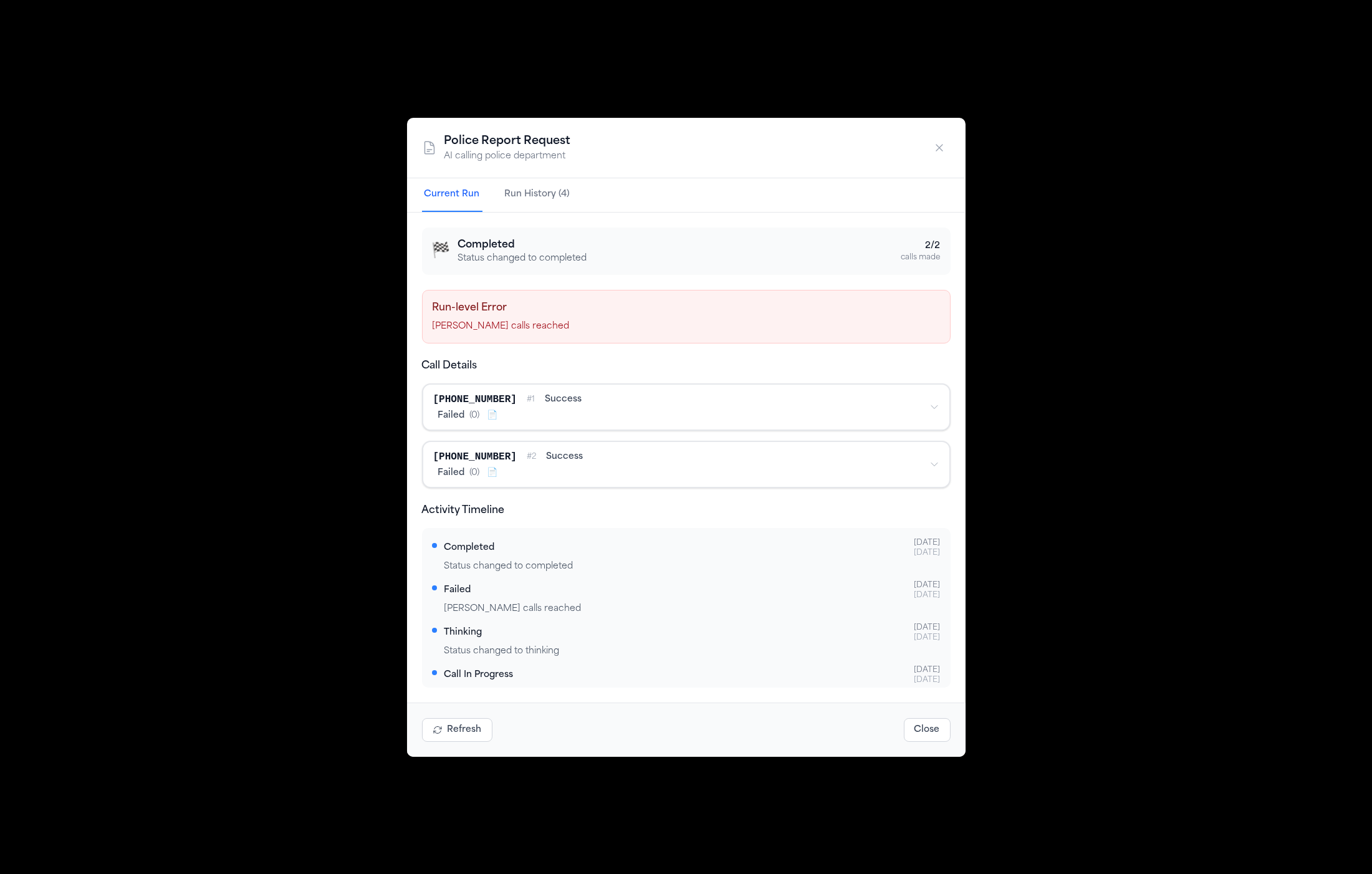
click at [1051, 242] on div "Police Report Request AI calling police department Current Run Run History (4) …" at bounding box center [686, 437] width 1372 height 874
click at [948, 161] on div "Police Report Request AI calling police department" at bounding box center [686, 148] width 559 height 61
click at [939, 149] on icon "button" at bounding box center [939, 147] width 6 height 6
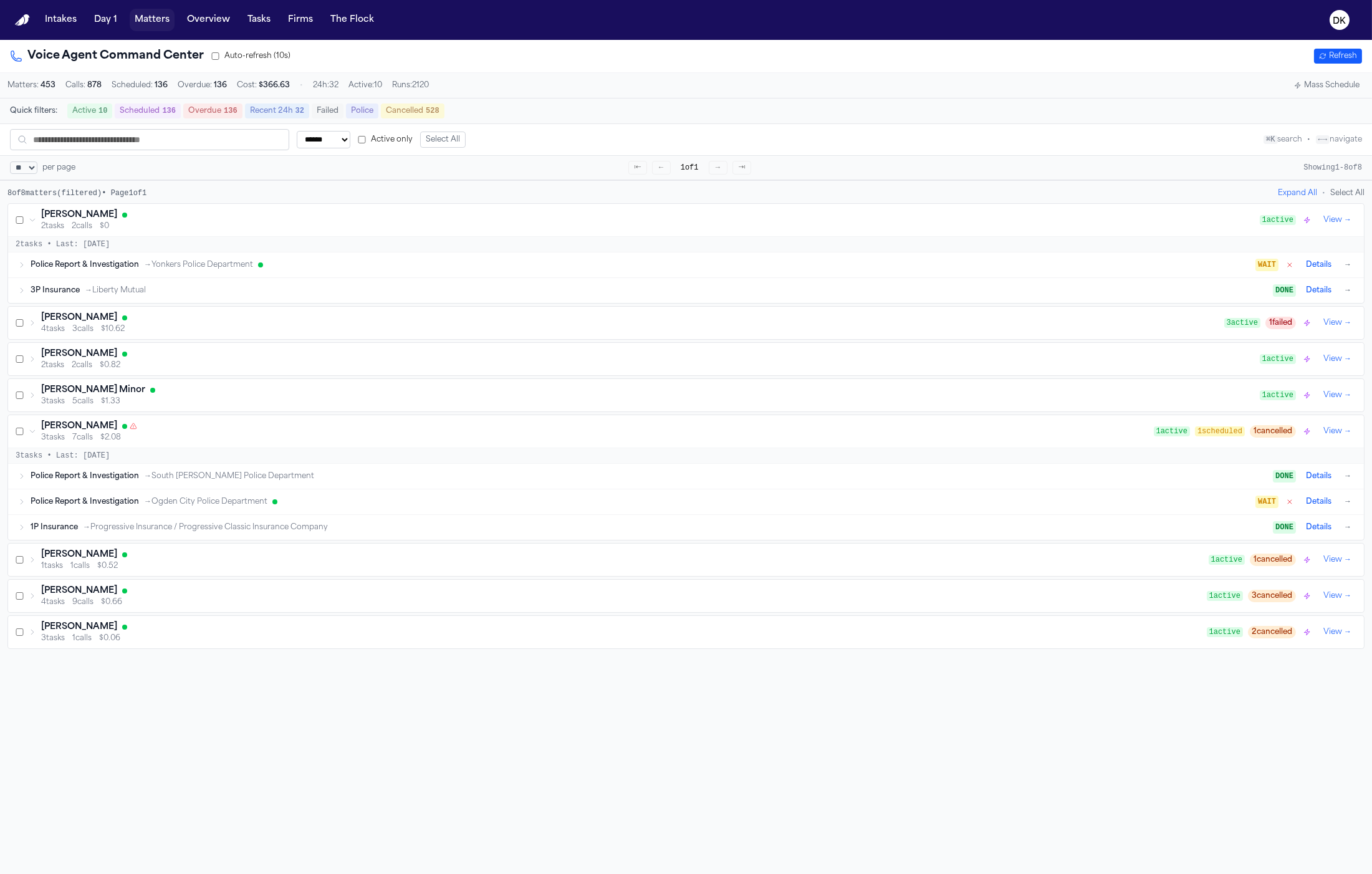
click at [139, 27] on button "Matters" at bounding box center [151, 19] width 45 height 23
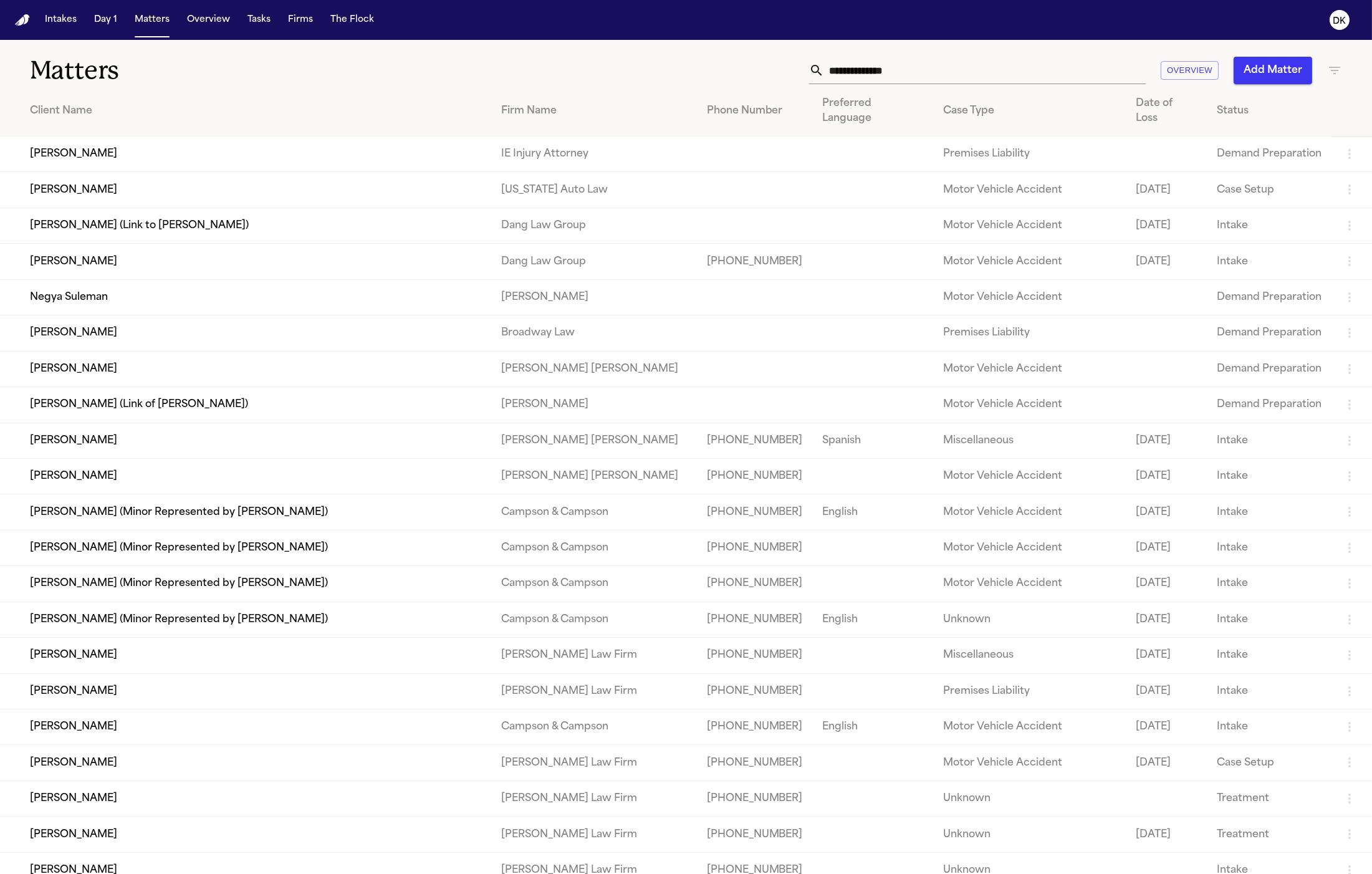
click at [892, 61] on input "text" at bounding box center [985, 70] width 322 height 27
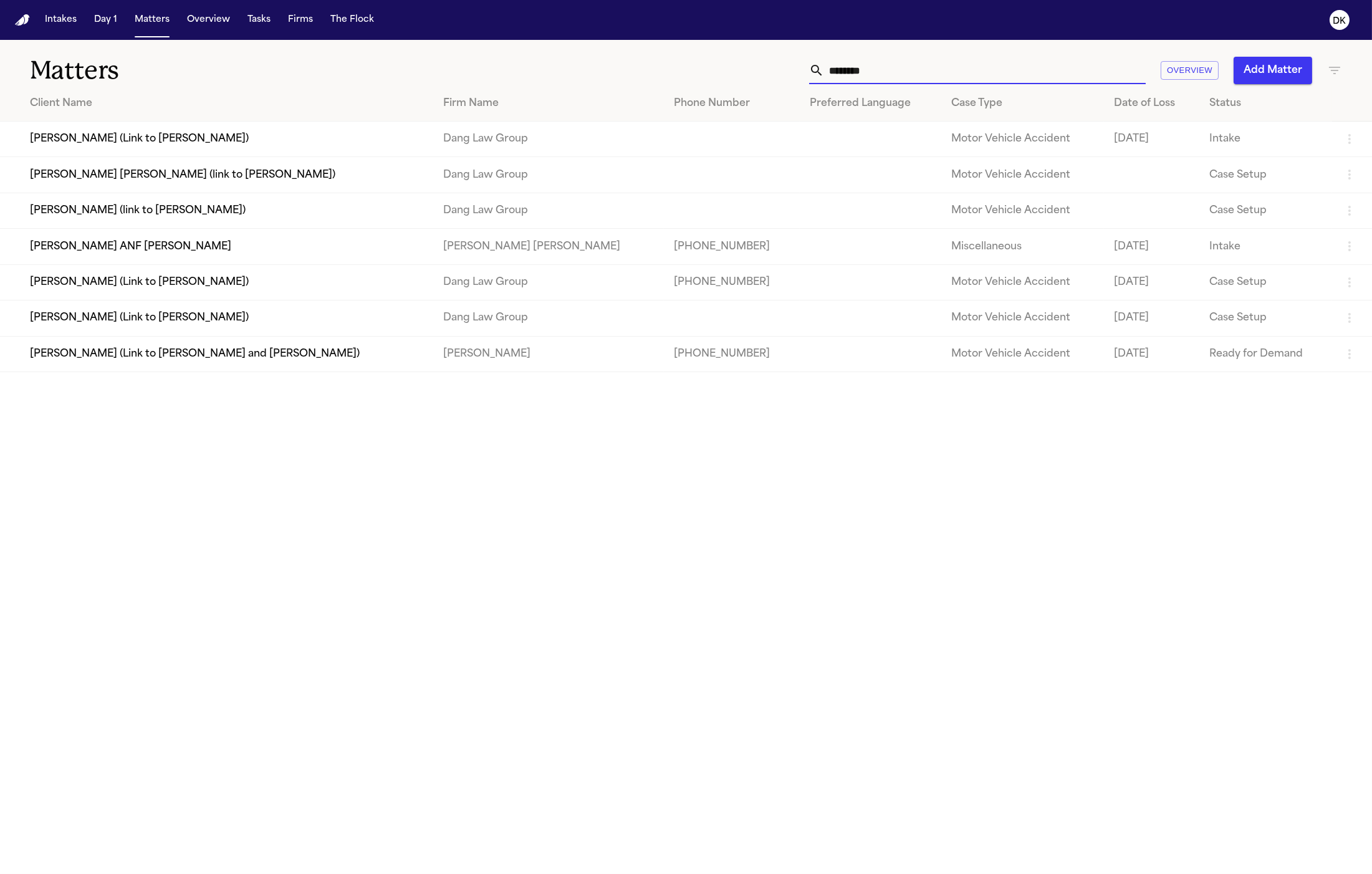
type input "*********"
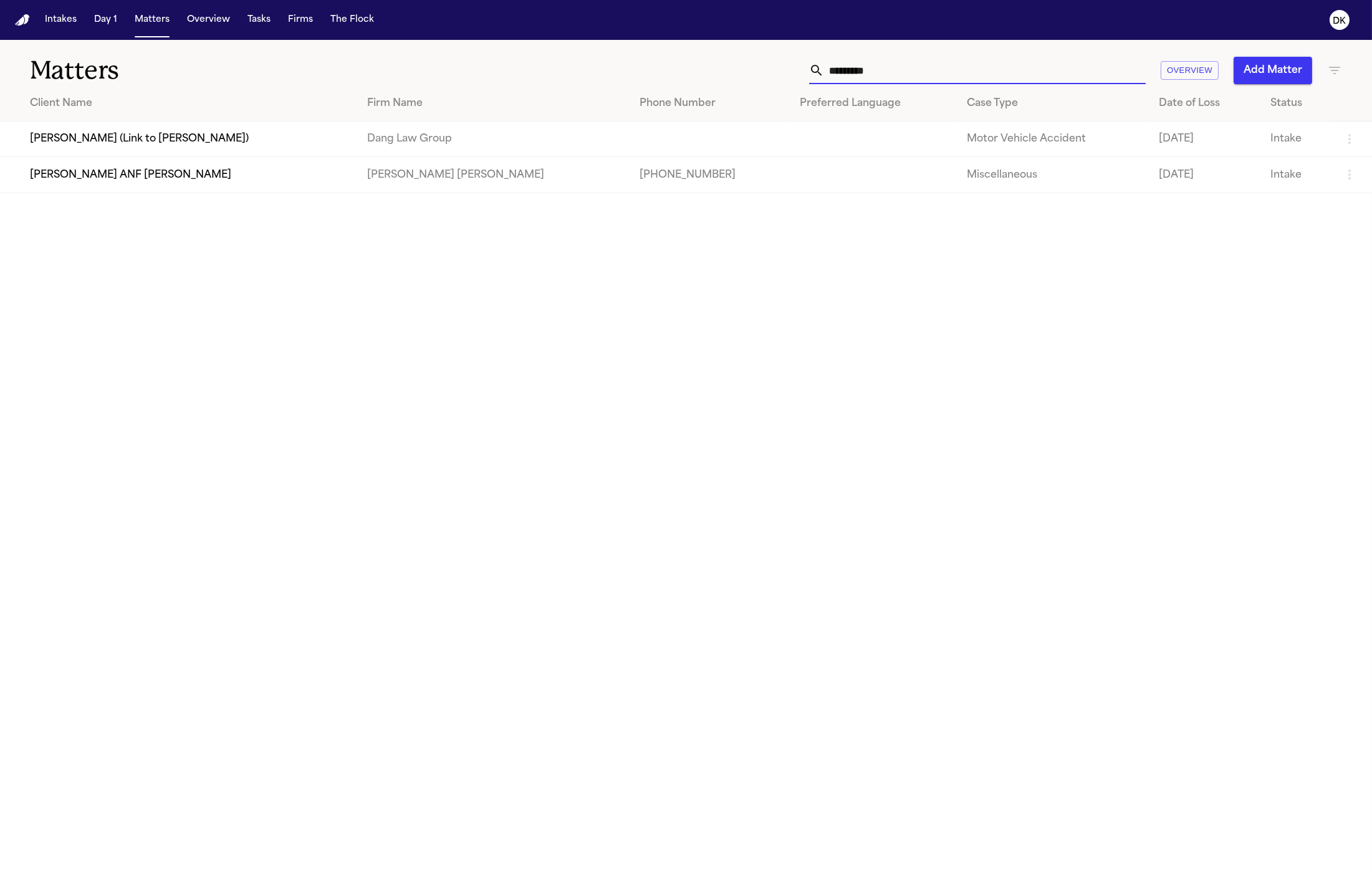
click at [215, 139] on td "Melanie Ortiz (Link to Julio Cesar Tome)" at bounding box center [178, 139] width 358 height 36
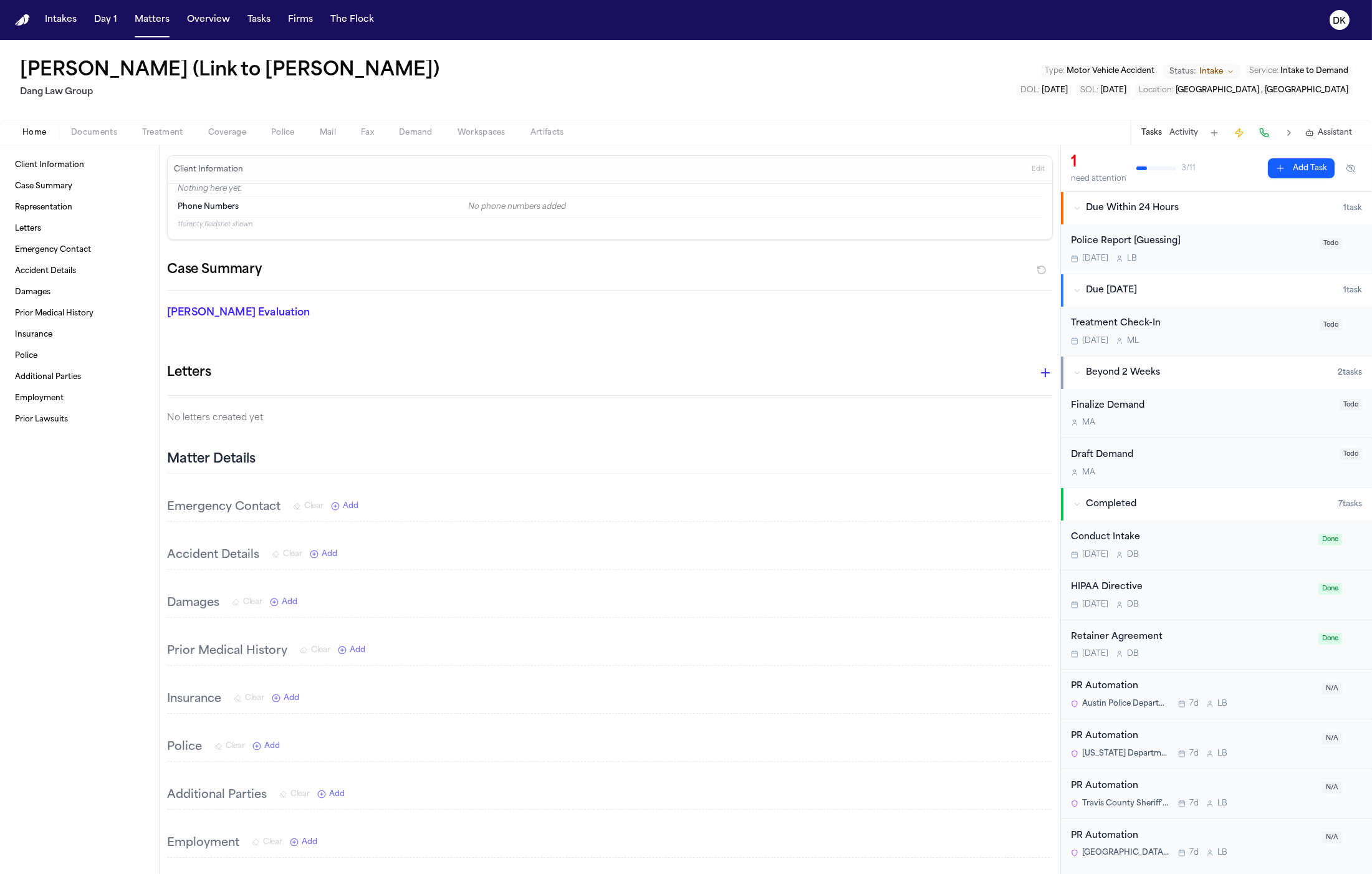
click at [105, 136] on span "Documents" at bounding box center [94, 133] width 46 height 10
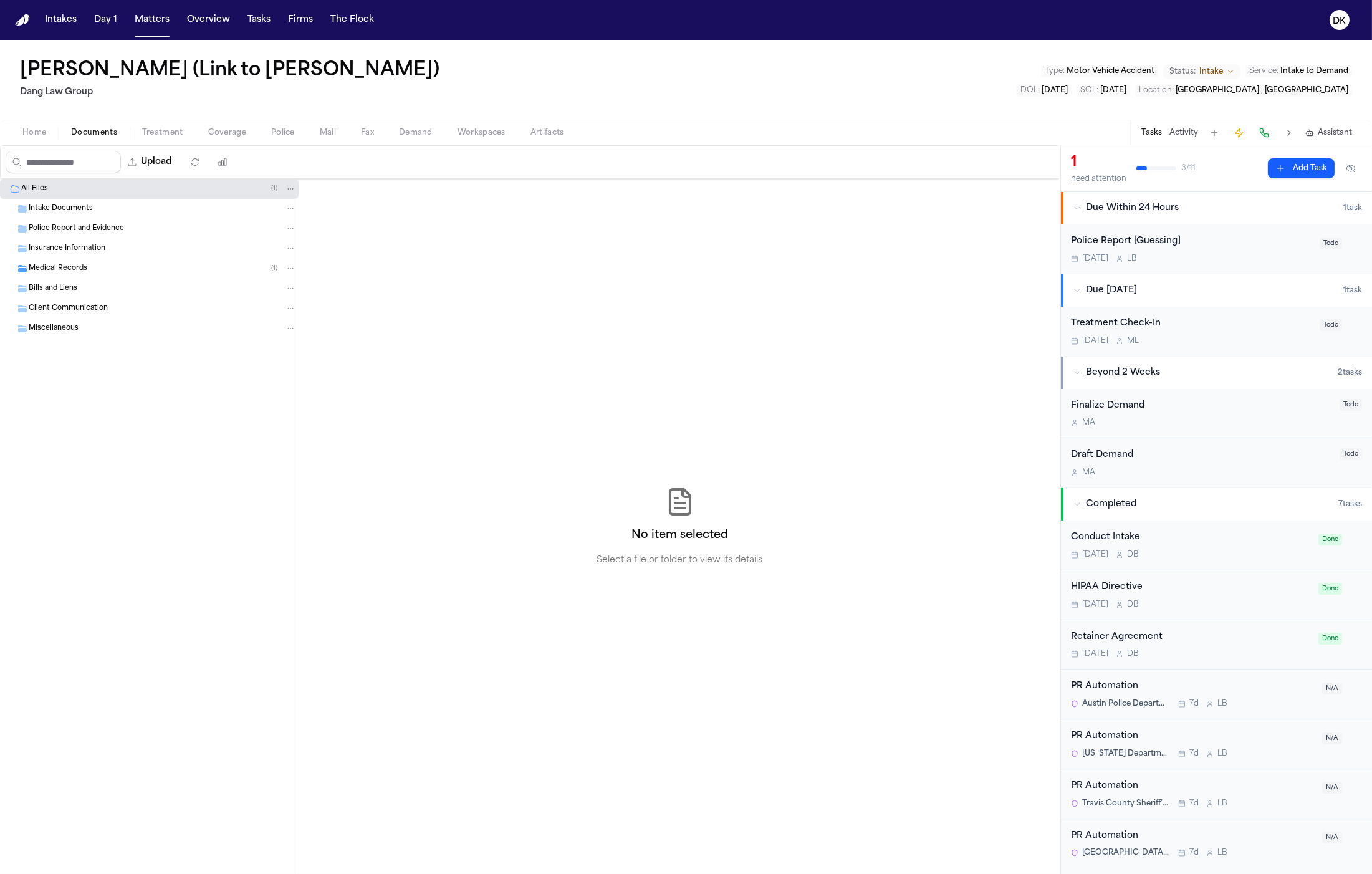
click at [171, 225] on div "Police Report and Evidence" at bounding box center [162, 228] width 267 height 11
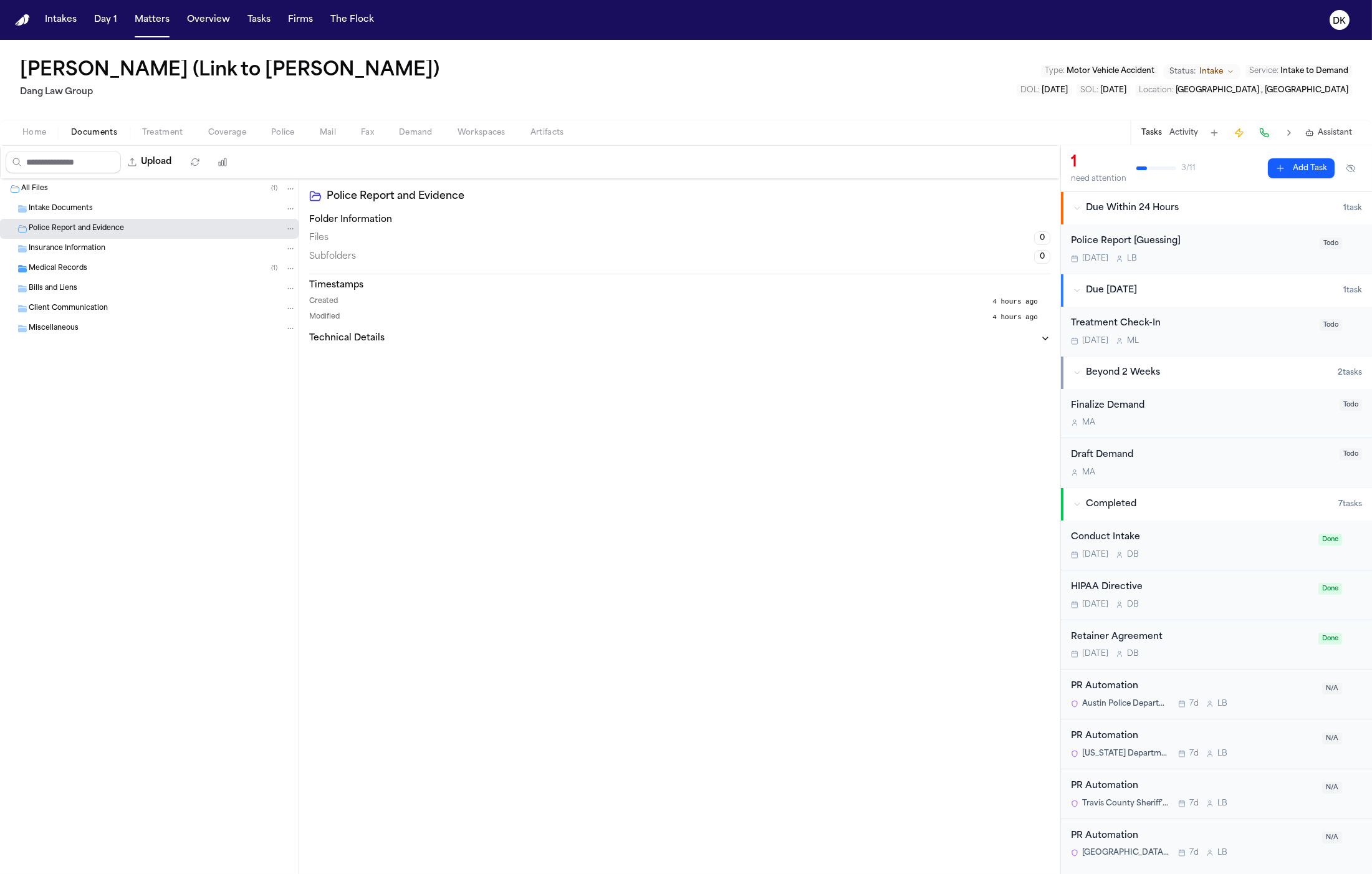
click at [139, 271] on div "Medical Records ( 1 )" at bounding box center [162, 268] width 267 height 11
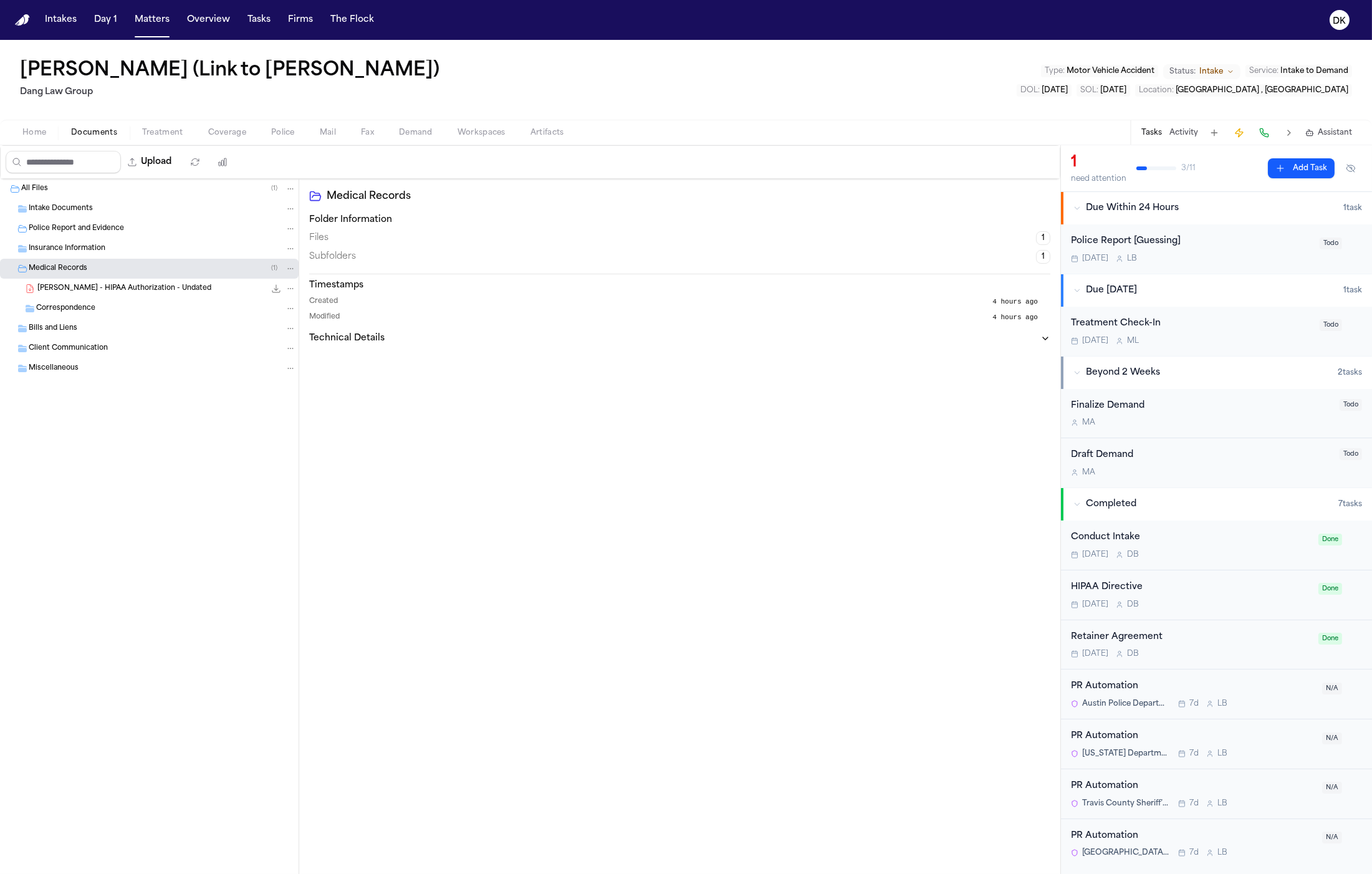
click at [134, 284] on span "M. Ortiz - HIPAA Authorization - Undated" at bounding box center [124, 289] width 174 height 11
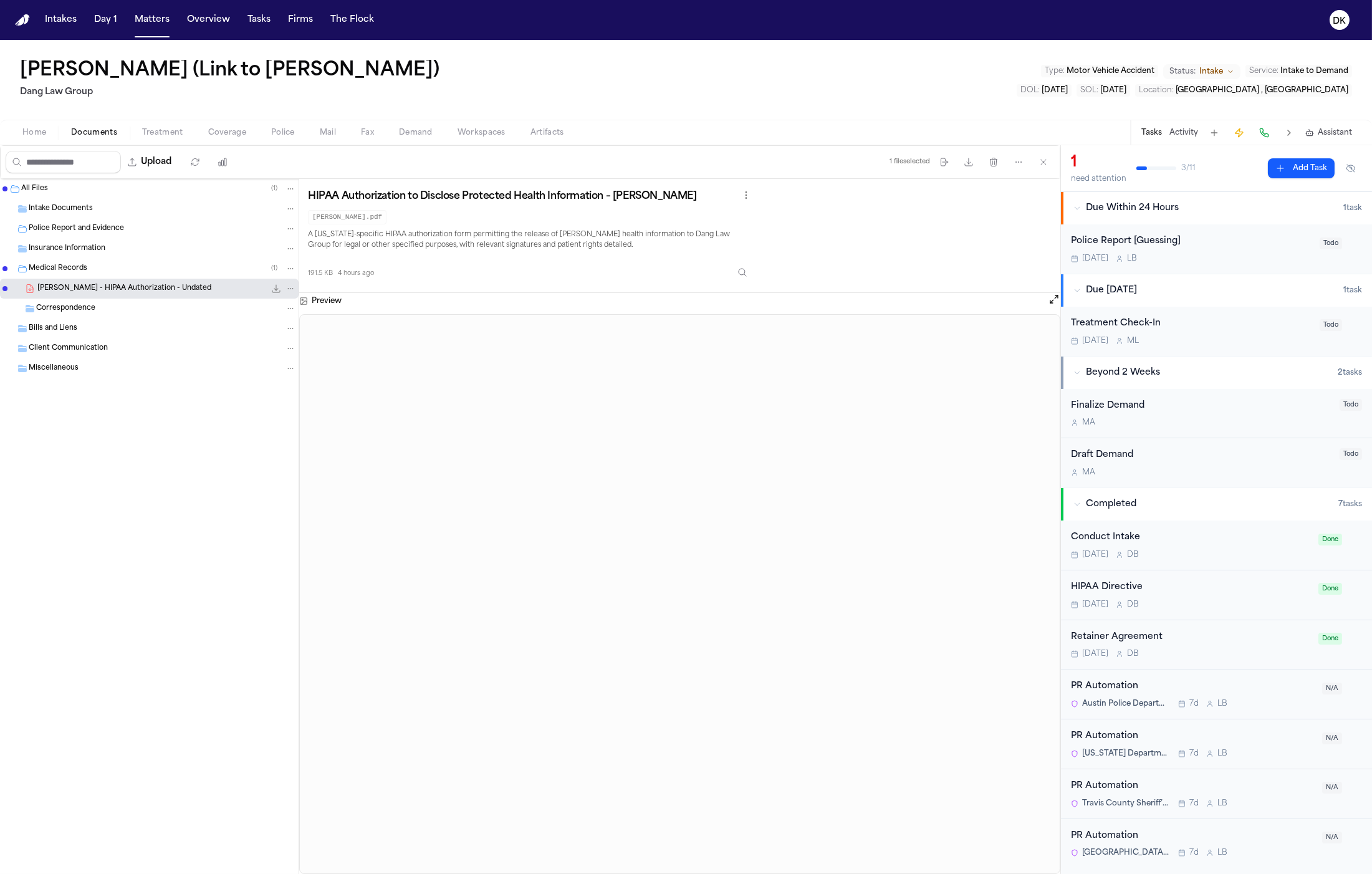
click at [39, 120] on div "Home Documents Treatment Coverage Police Mail Fax Demand Workspaces Artifacts T…" at bounding box center [686, 132] width 1372 height 25
click at [31, 137] on span "Home" at bounding box center [35, 133] width 24 height 10
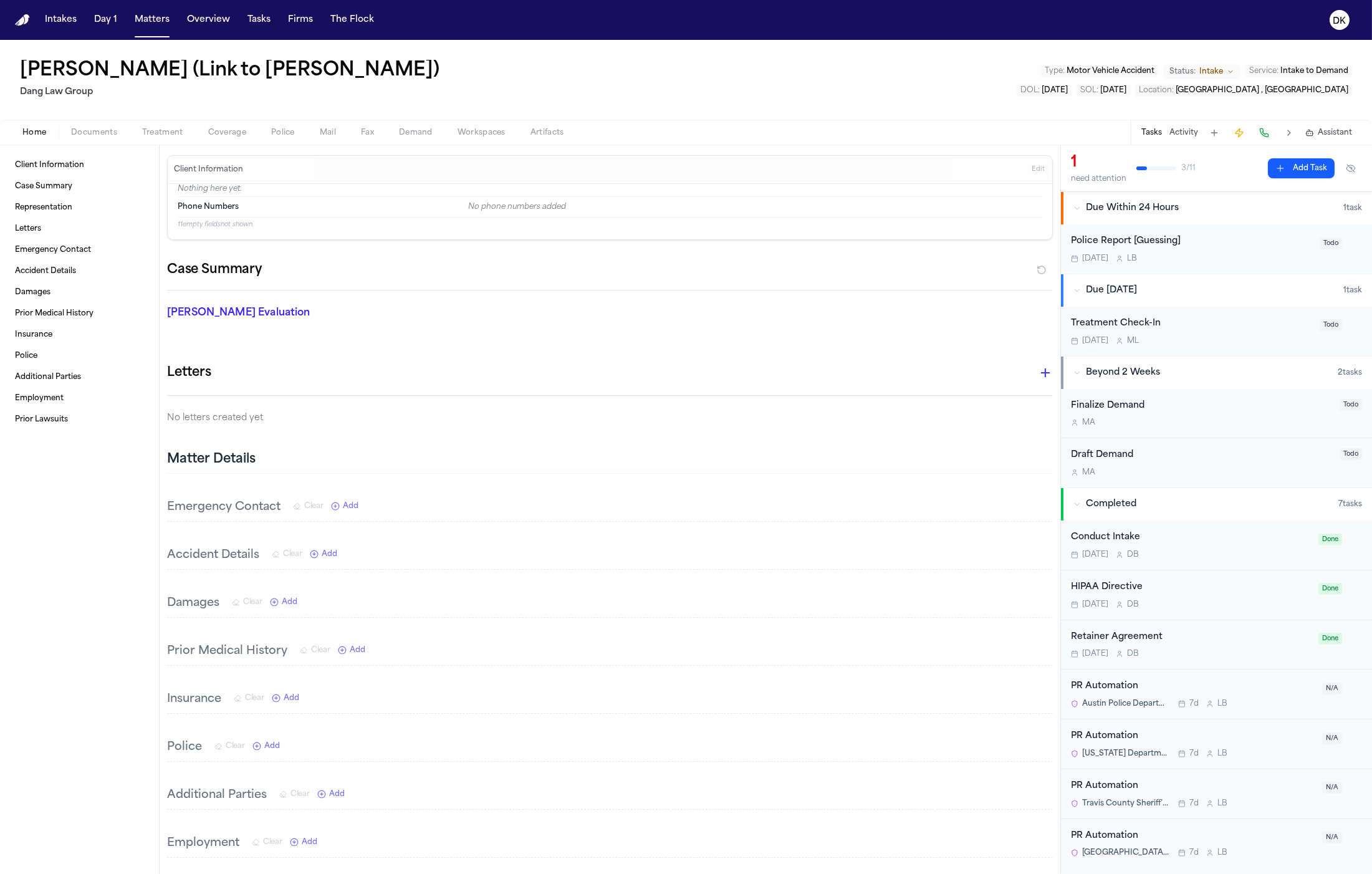
click at [149, 18] on button "Matters" at bounding box center [151, 19] width 45 height 23
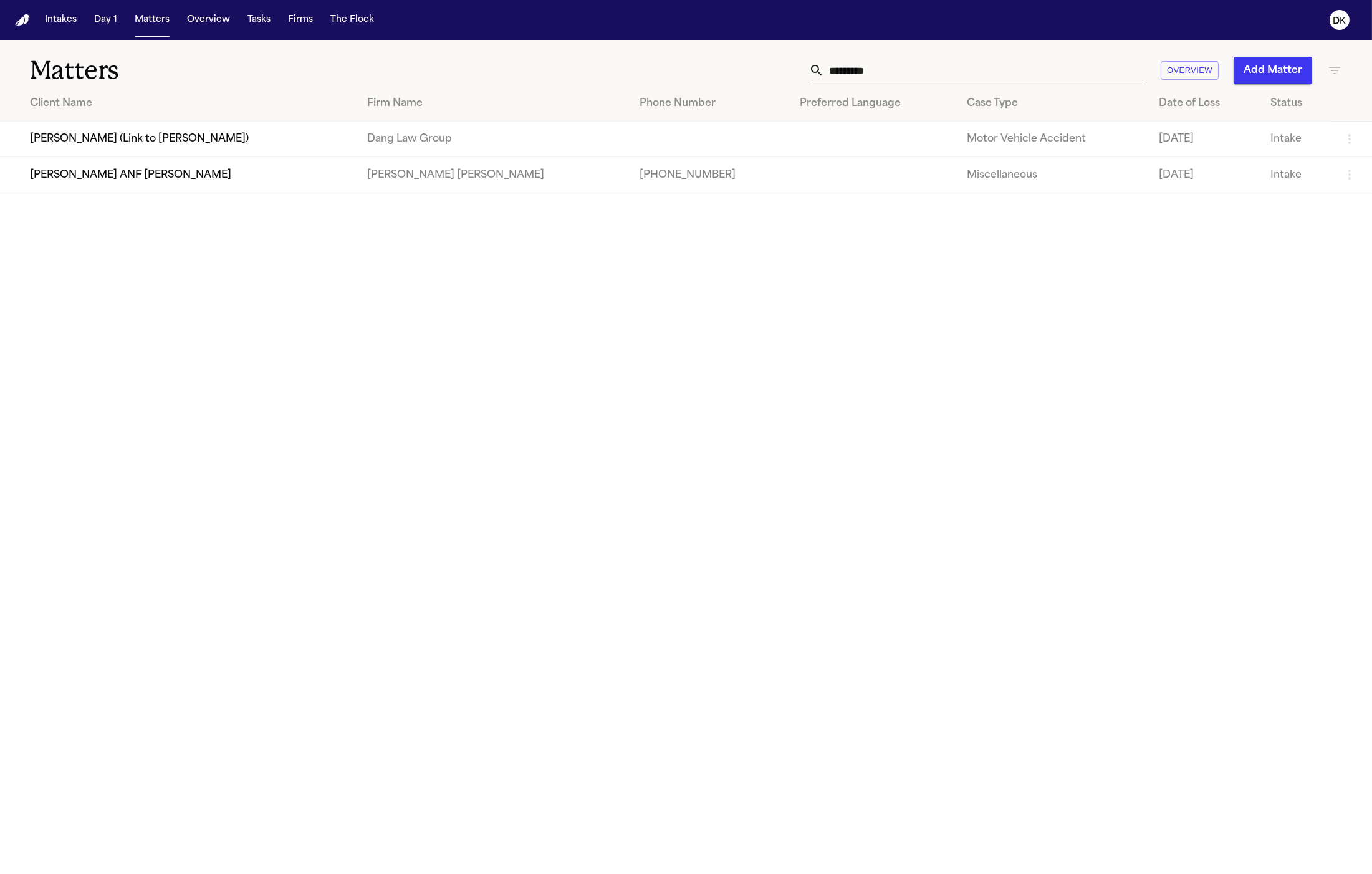
click at [894, 75] on input "*********" at bounding box center [985, 70] width 322 height 27
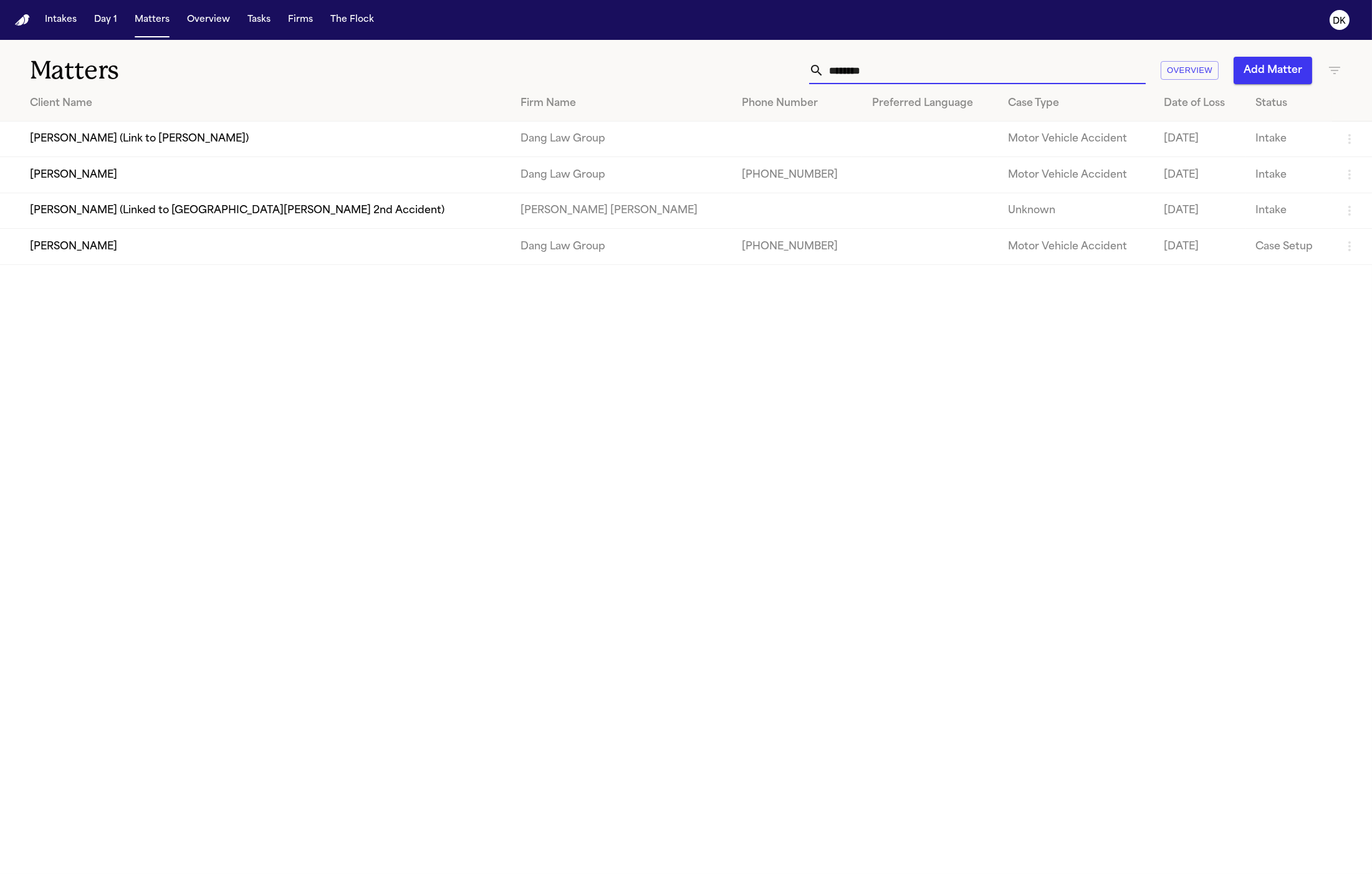
type input "********"
click at [132, 175] on td "Julio Cesar Tome" at bounding box center [255, 175] width 511 height 36
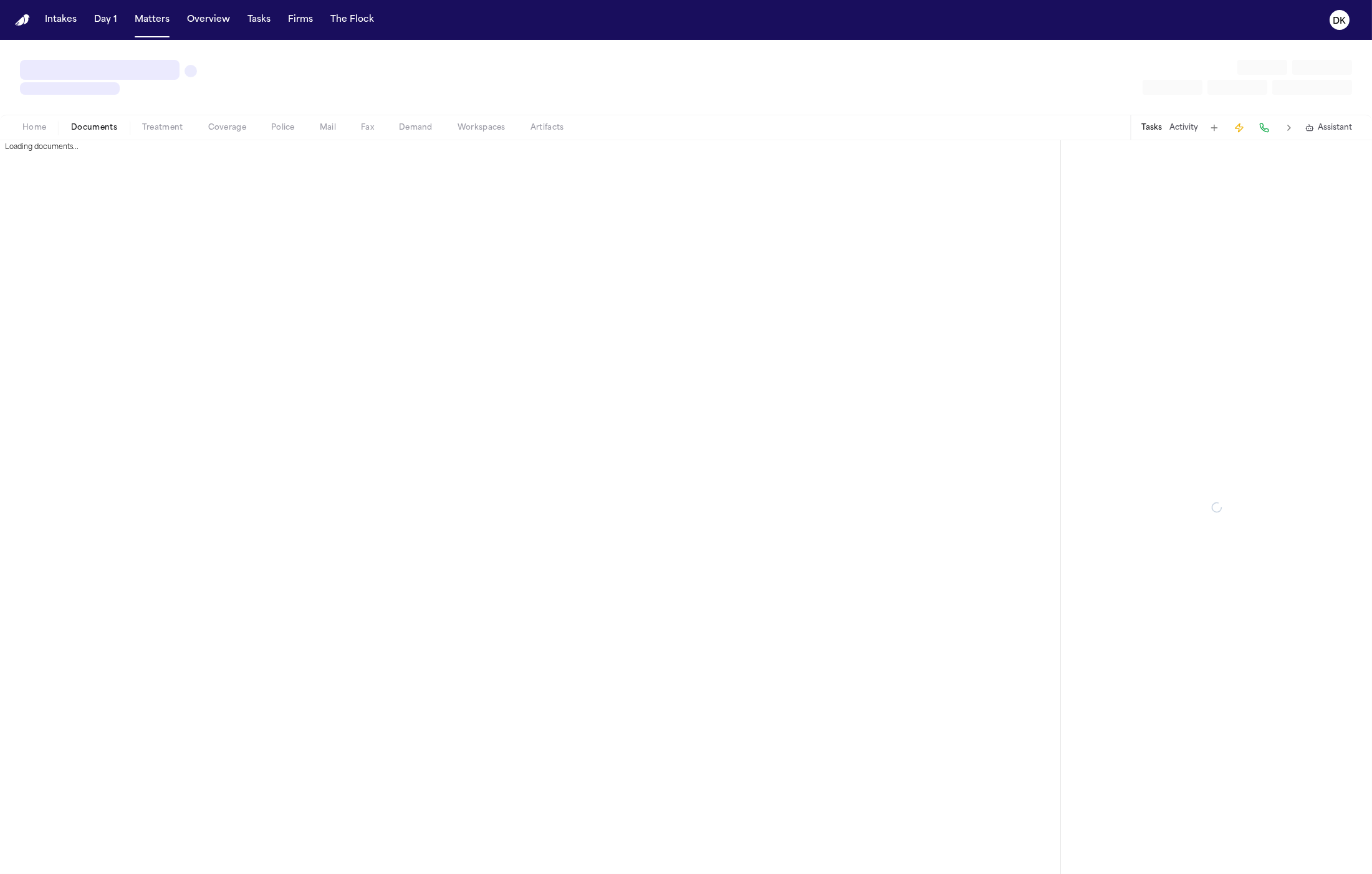
click at [102, 127] on span "Documents" at bounding box center [94, 128] width 46 height 10
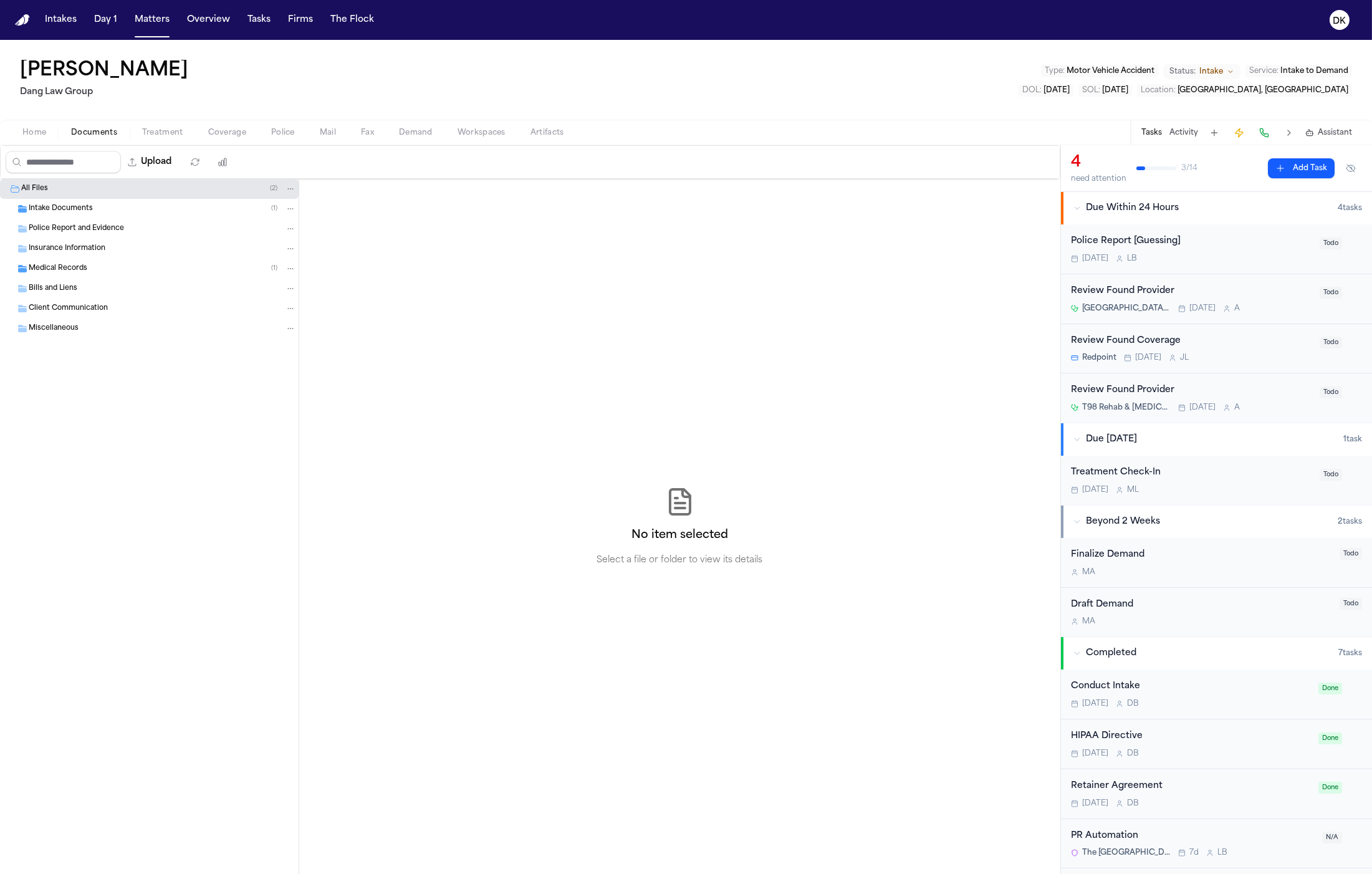
click at [162, 221] on div "Police Report and Evidence" at bounding box center [149, 229] width 298 height 20
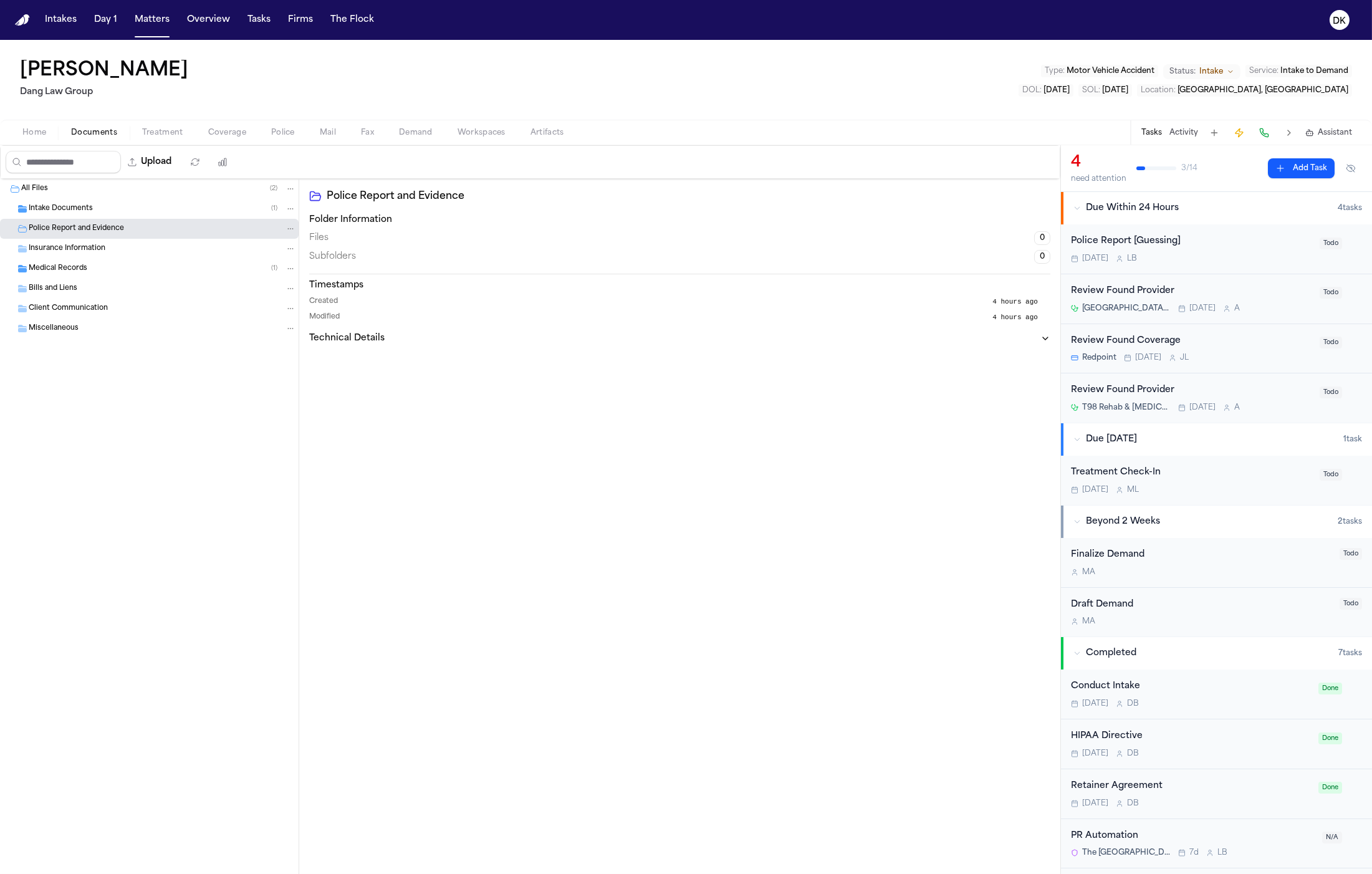
click at [166, 210] on div "Intake Documents ( 1 )" at bounding box center [162, 208] width 267 height 11
click at [163, 238] on div "Police Report and Evidence" at bounding box center [149, 249] width 298 height 20
click at [163, 225] on div "J. Tome - Intake Form - 8.26.25 504.1 KB • PDF" at bounding box center [167, 228] width 259 height 13
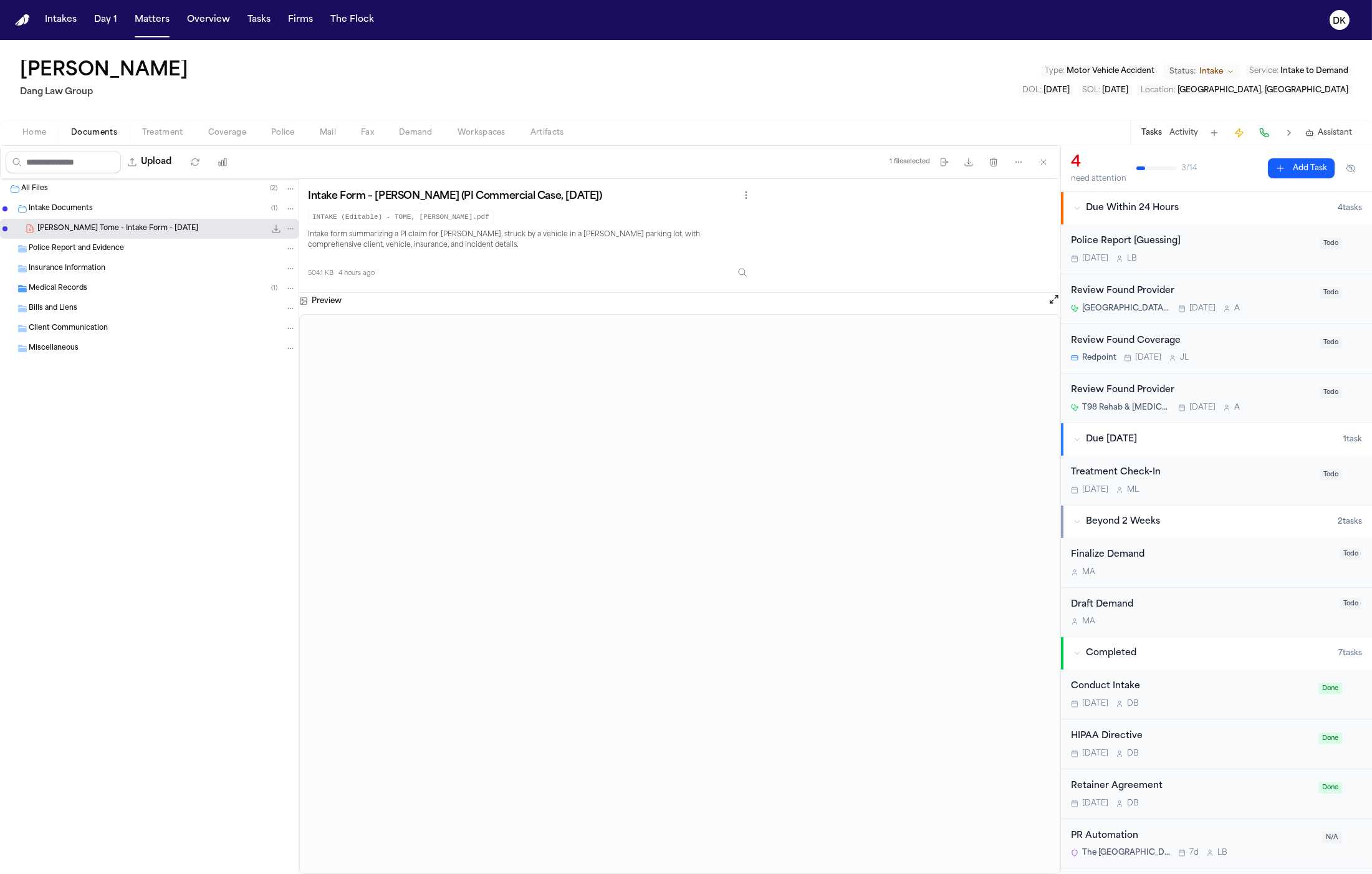
click at [45, 139] on span "button" at bounding box center [35, 139] width 39 height 1
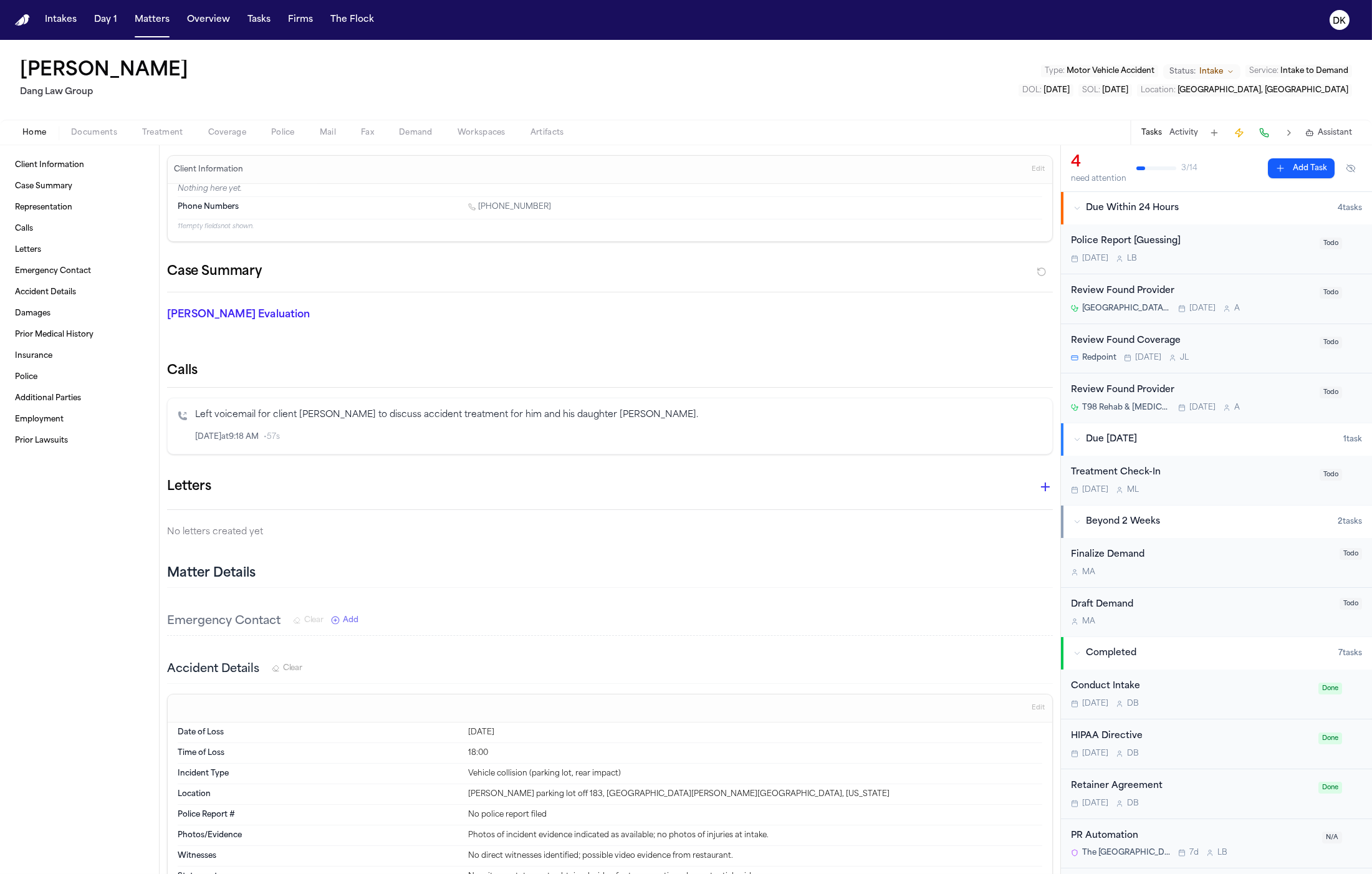
click at [101, 129] on span "Documents" at bounding box center [94, 133] width 46 height 10
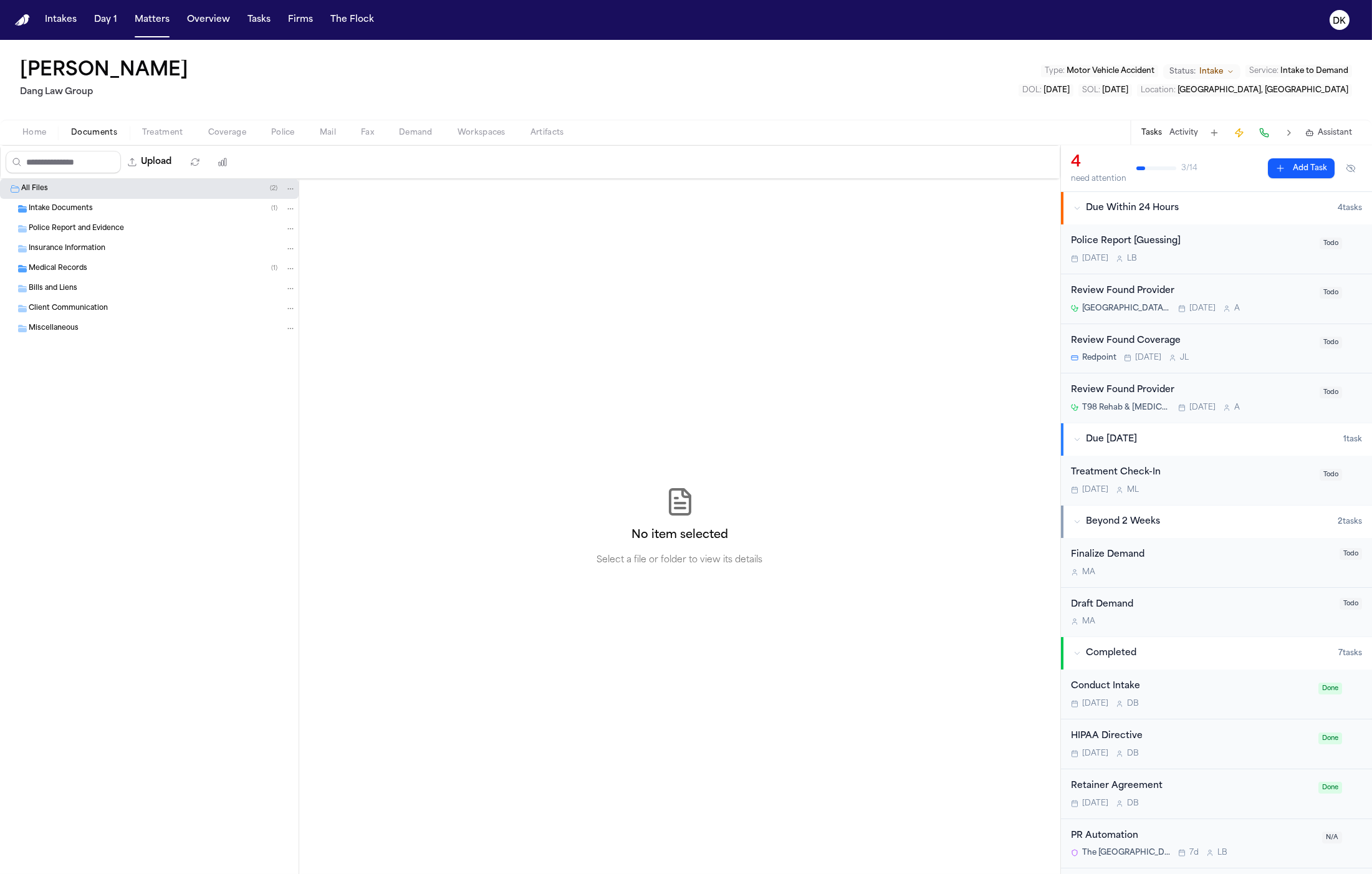
click at [161, 221] on div "Police Report and Evidence" at bounding box center [149, 229] width 298 height 20
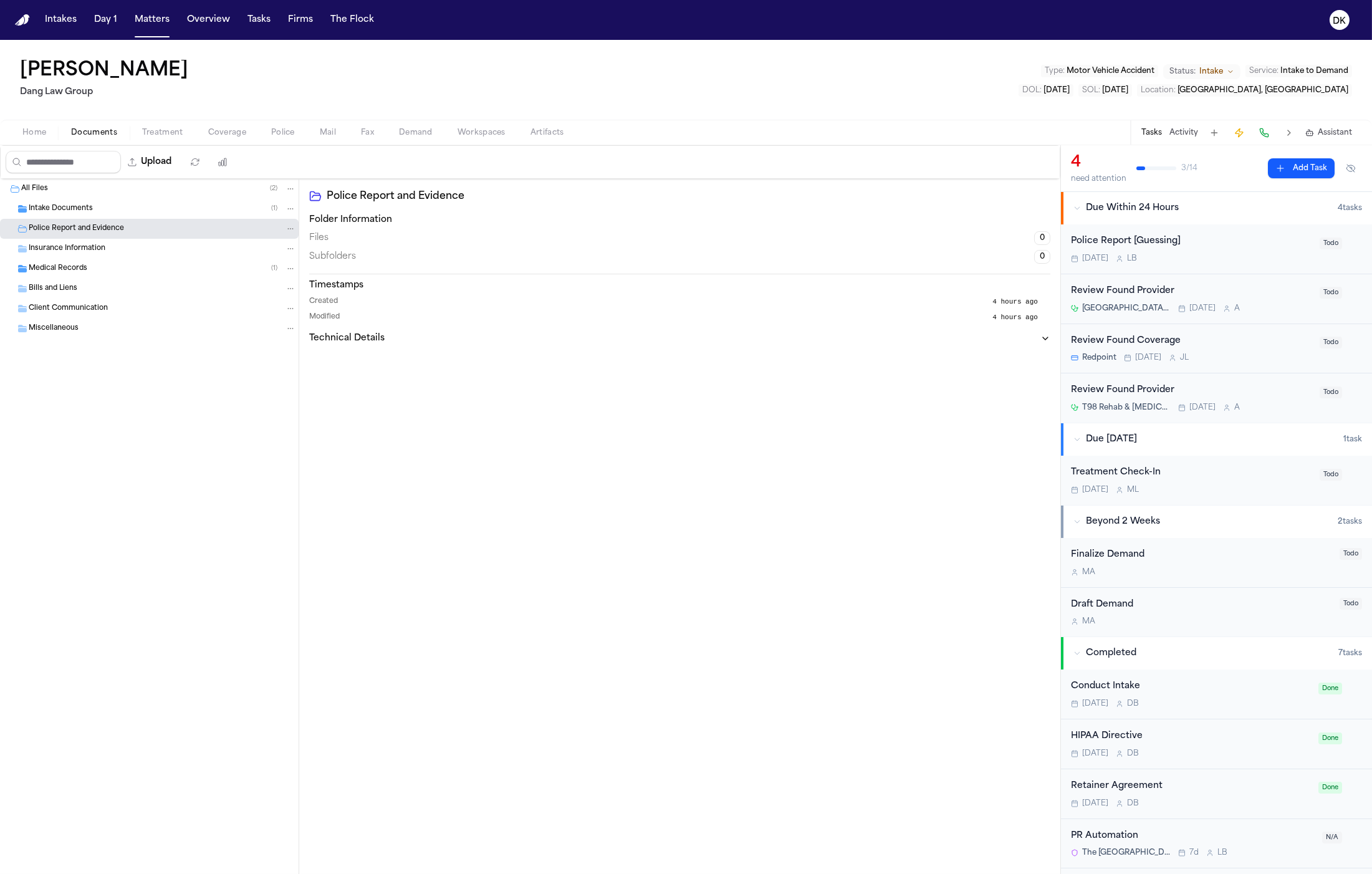
click at [161, 210] on div "Intake Documents ( 1 )" at bounding box center [162, 208] width 267 height 11
click at [159, 227] on div "J. Tome - Intake Form - 8.26.25 504.1 KB • PDF" at bounding box center [167, 228] width 259 height 13
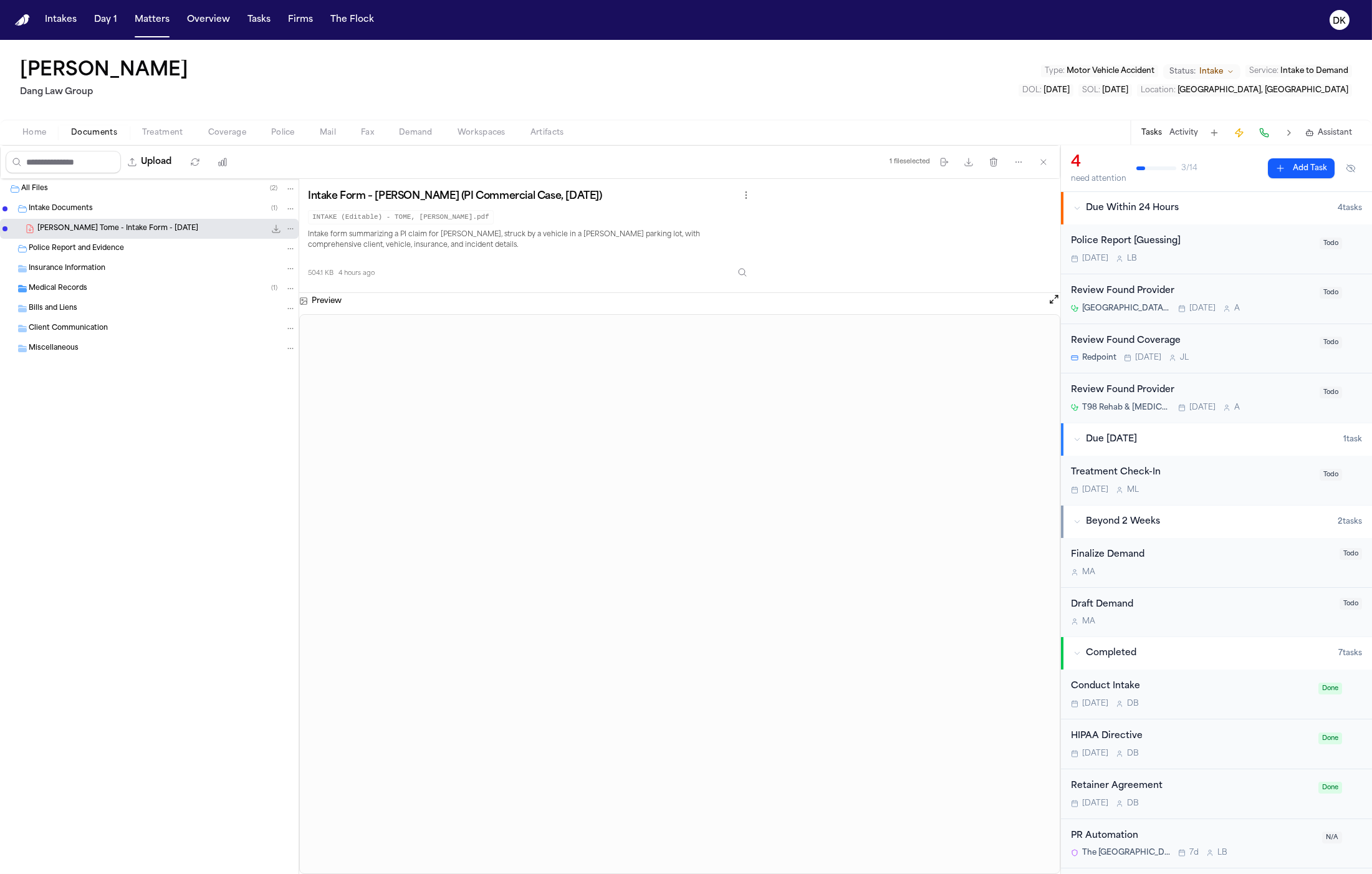
click at [141, 266] on div "Insurance Information" at bounding box center [162, 268] width 267 height 11
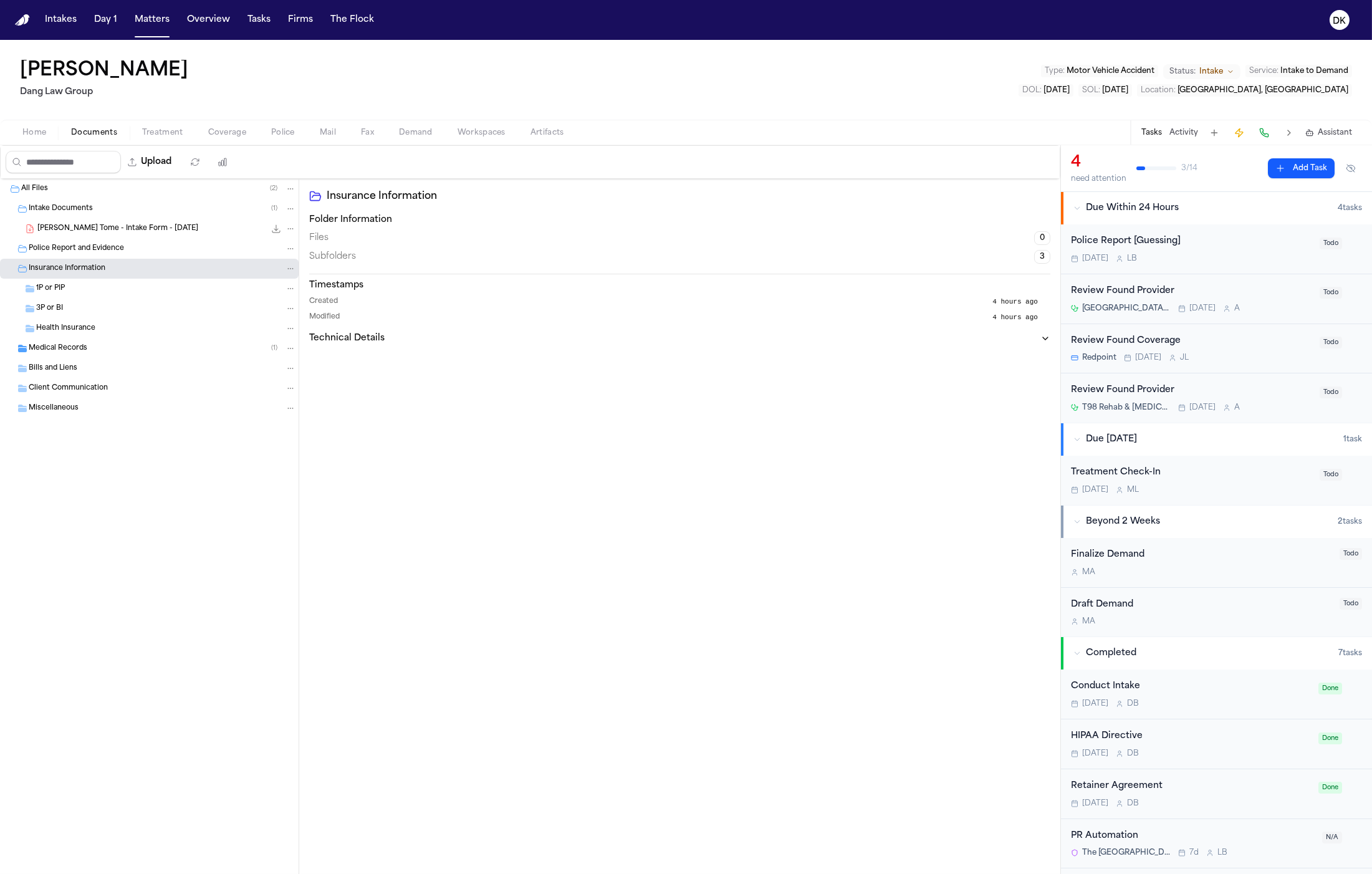
click at [139, 293] on div "1P or PIP" at bounding box center [167, 288] width 260 height 11
click at [125, 347] on div "Medical Records ( 1 )" at bounding box center [162, 348] width 267 height 11
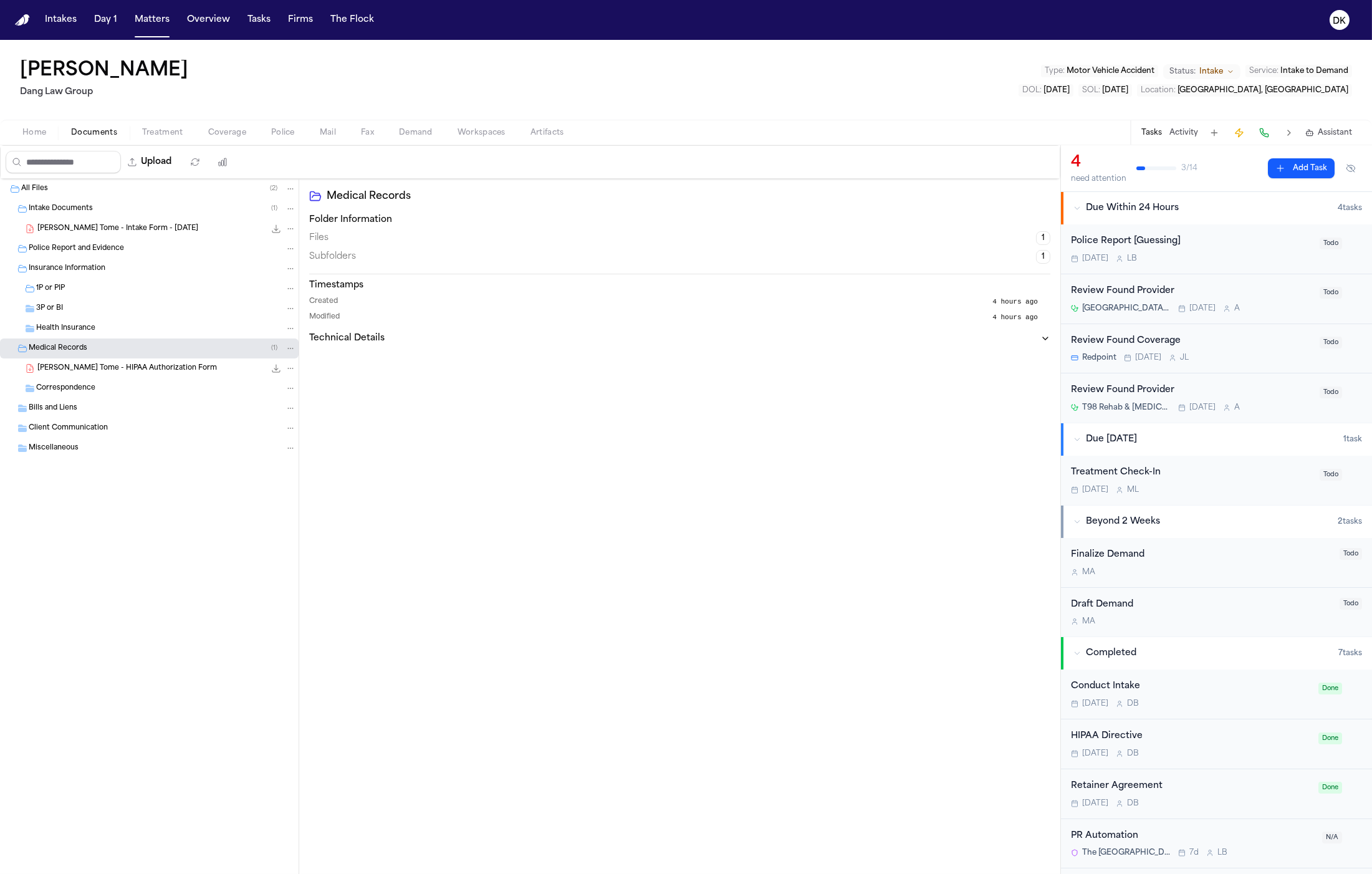
click at [123, 379] on div "Correspondence" at bounding box center [149, 389] width 298 height 20
click at [127, 364] on span "J. Tome - HIPAA Authorization Form" at bounding box center [127, 369] width 179 height 11
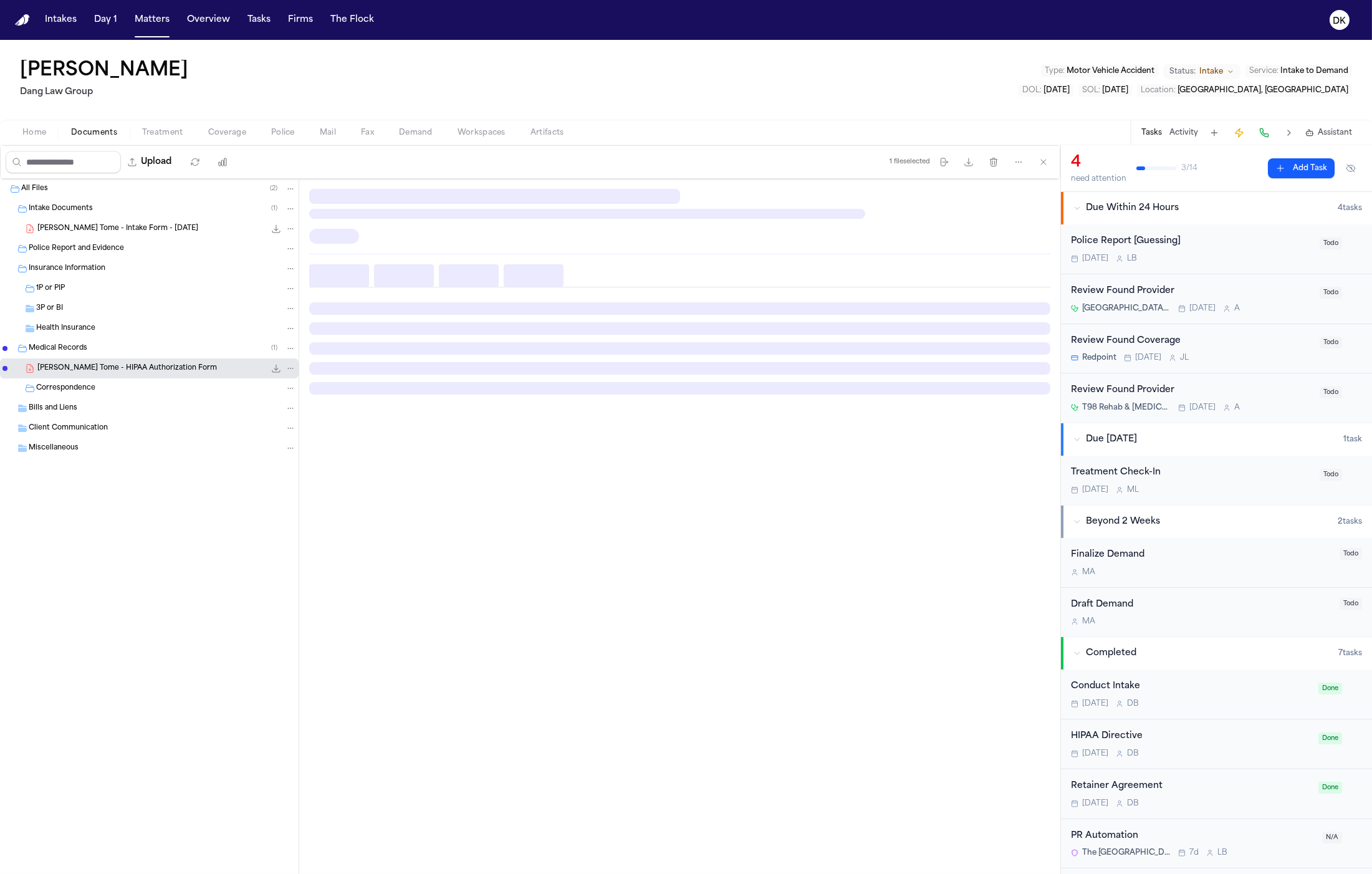
click at [138, 221] on div "J. Tome - Intake Form - 8.26.25 504.1 KB • PDF" at bounding box center [149, 229] width 298 height 20
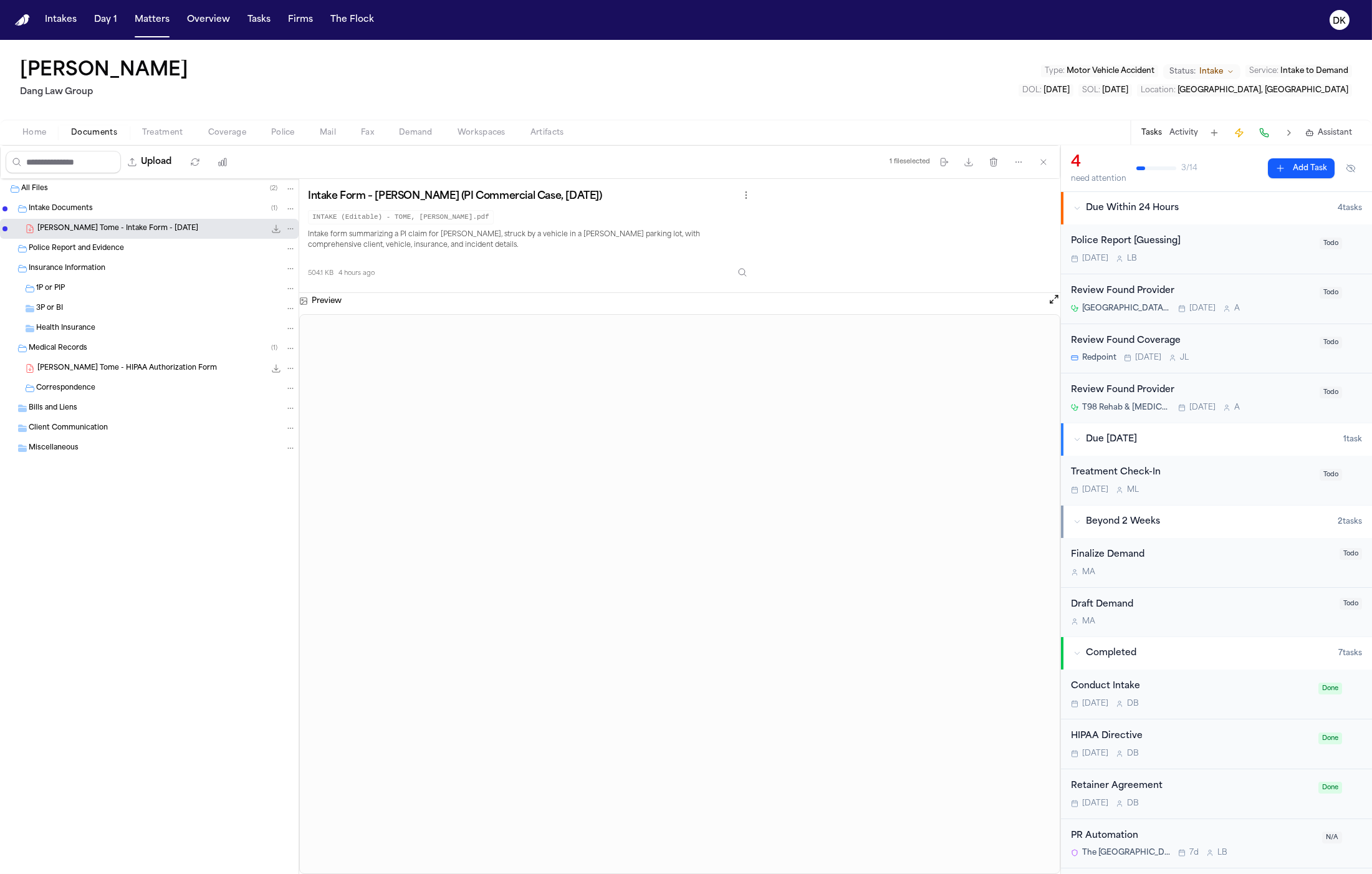
click at [294, 121] on div "Home Documents Treatment Coverage Police Mail Fax Demand Workspaces Artifacts T…" at bounding box center [686, 132] width 1372 height 25
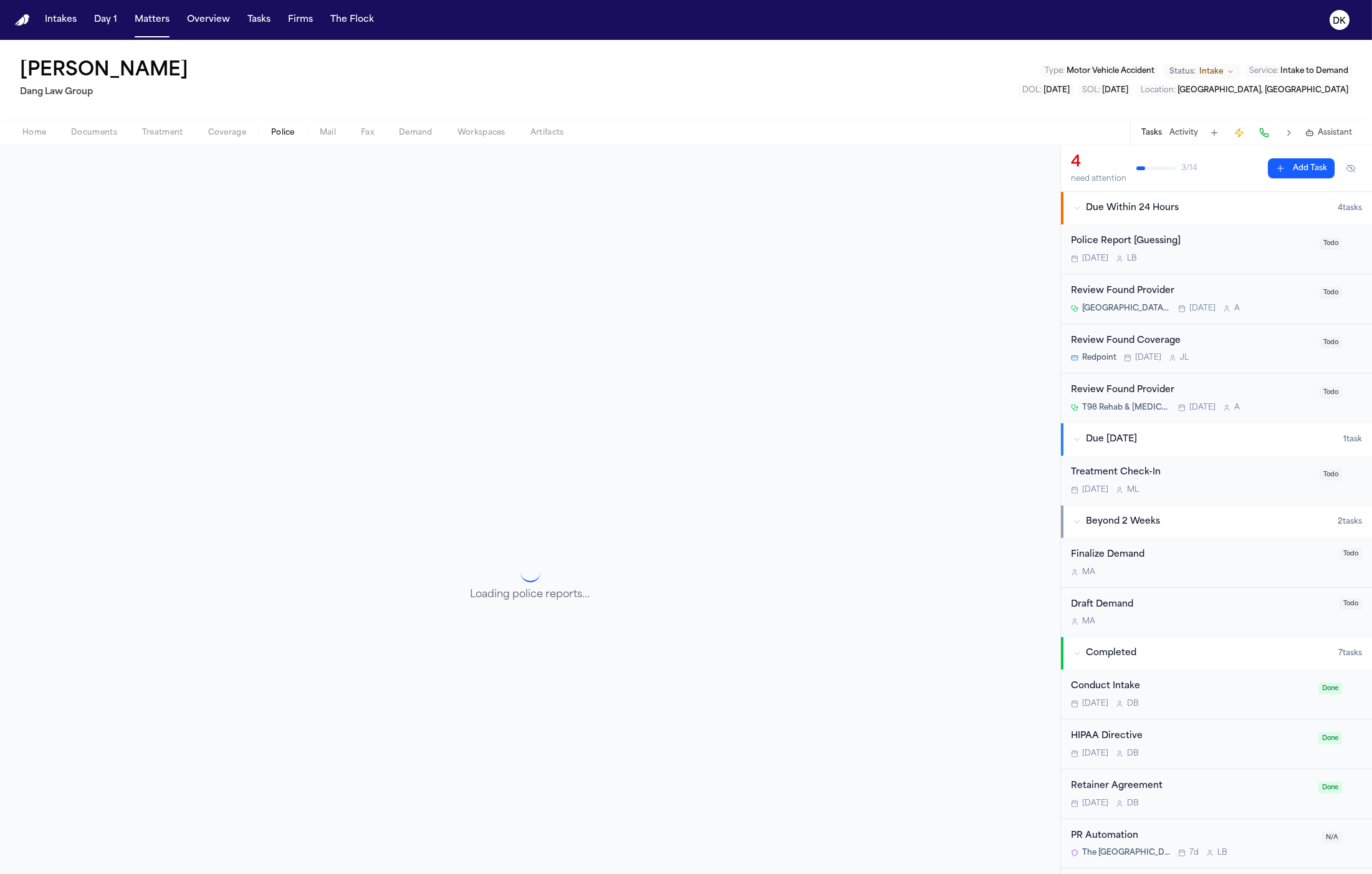
click at [281, 130] on span "Police" at bounding box center [283, 133] width 24 height 10
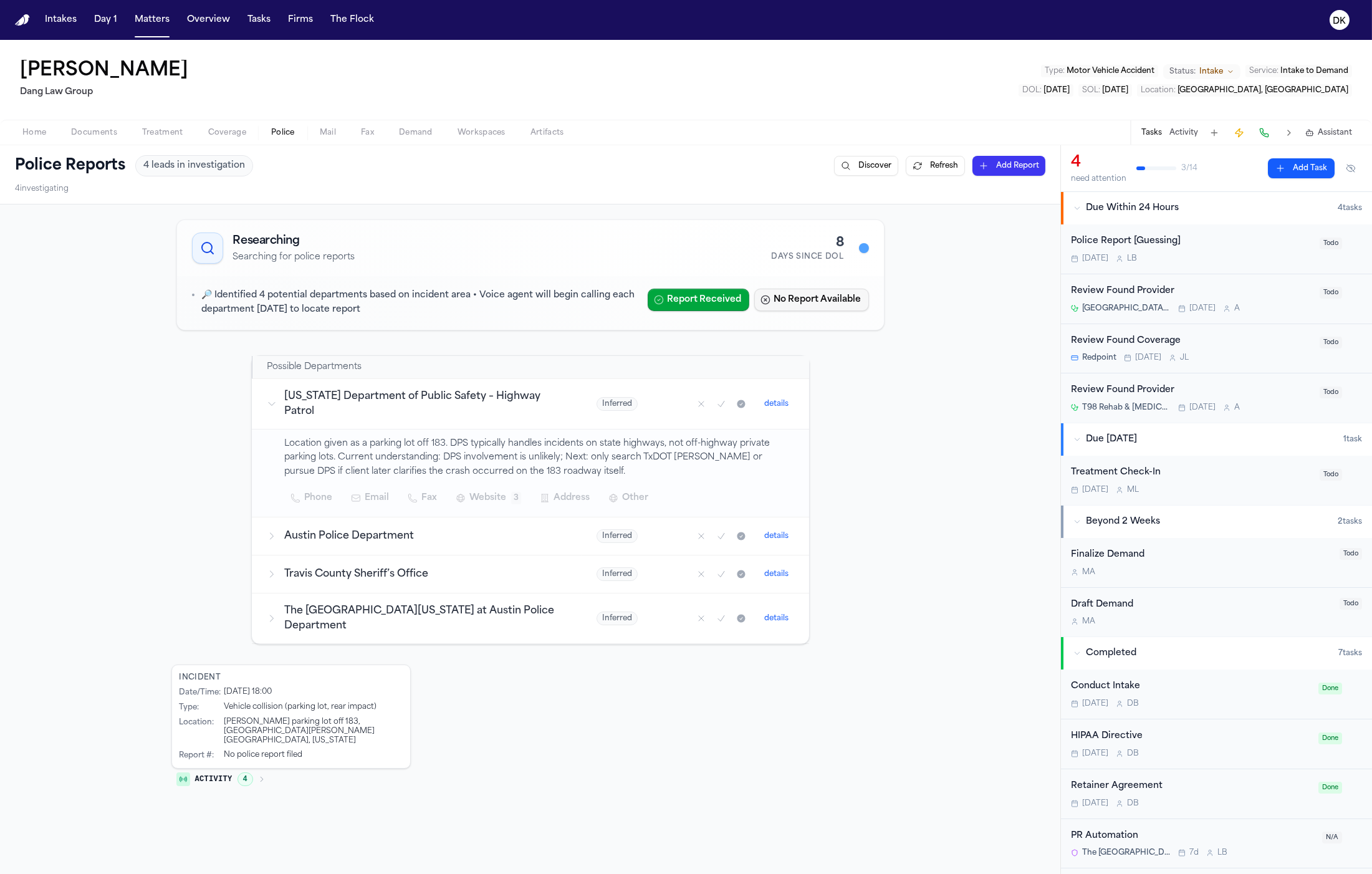
click at [844, 298] on button "No Report Available" at bounding box center [812, 299] width 115 height 23
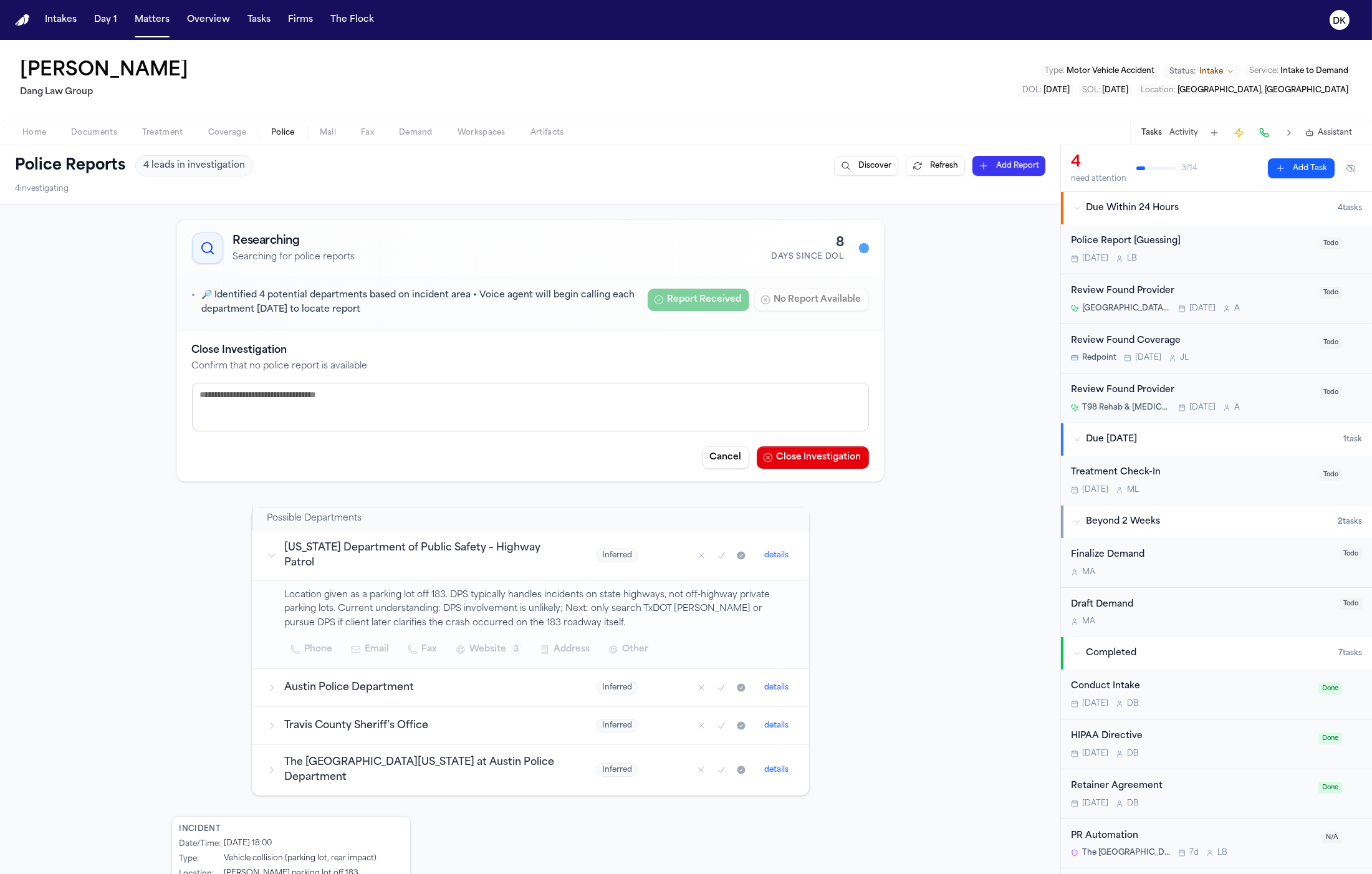
click at [669, 393] on textarea at bounding box center [530, 407] width 677 height 49
click at [234, 399] on textarea "**********" at bounding box center [530, 407] width 677 height 49
type textarea "**********"
click at [825, 452] on button "Close Investigation" at bounding box center [812, 457] width 112 height 23
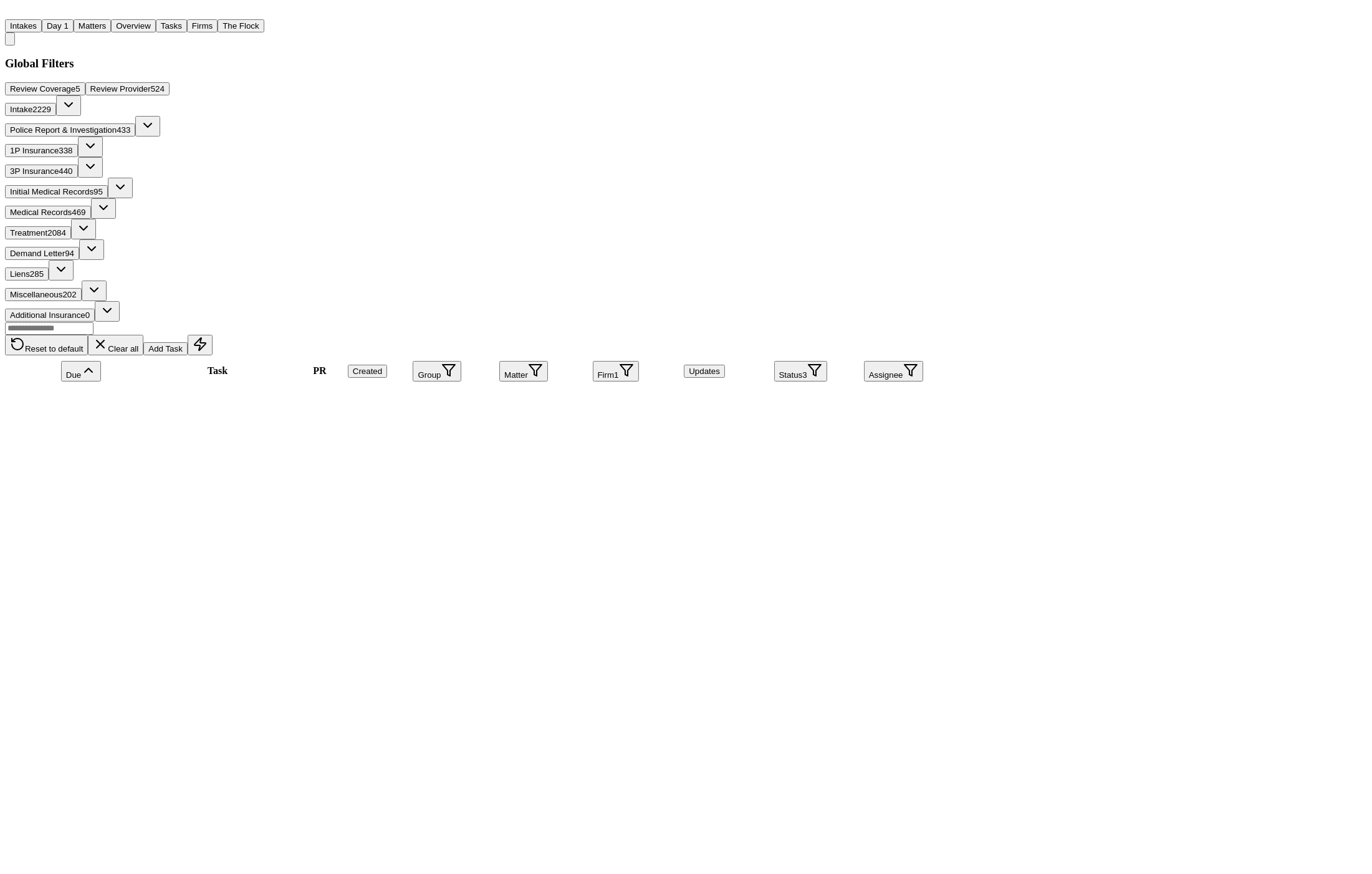
scroll to position [2020, 0]
click at [95, 309] on button "Additional Insurance 0" at bounding box center [50, 314] width 90 height 13
click at [111, 24] on button "Matters" at bounding box center [92, 25] width 37 height 13
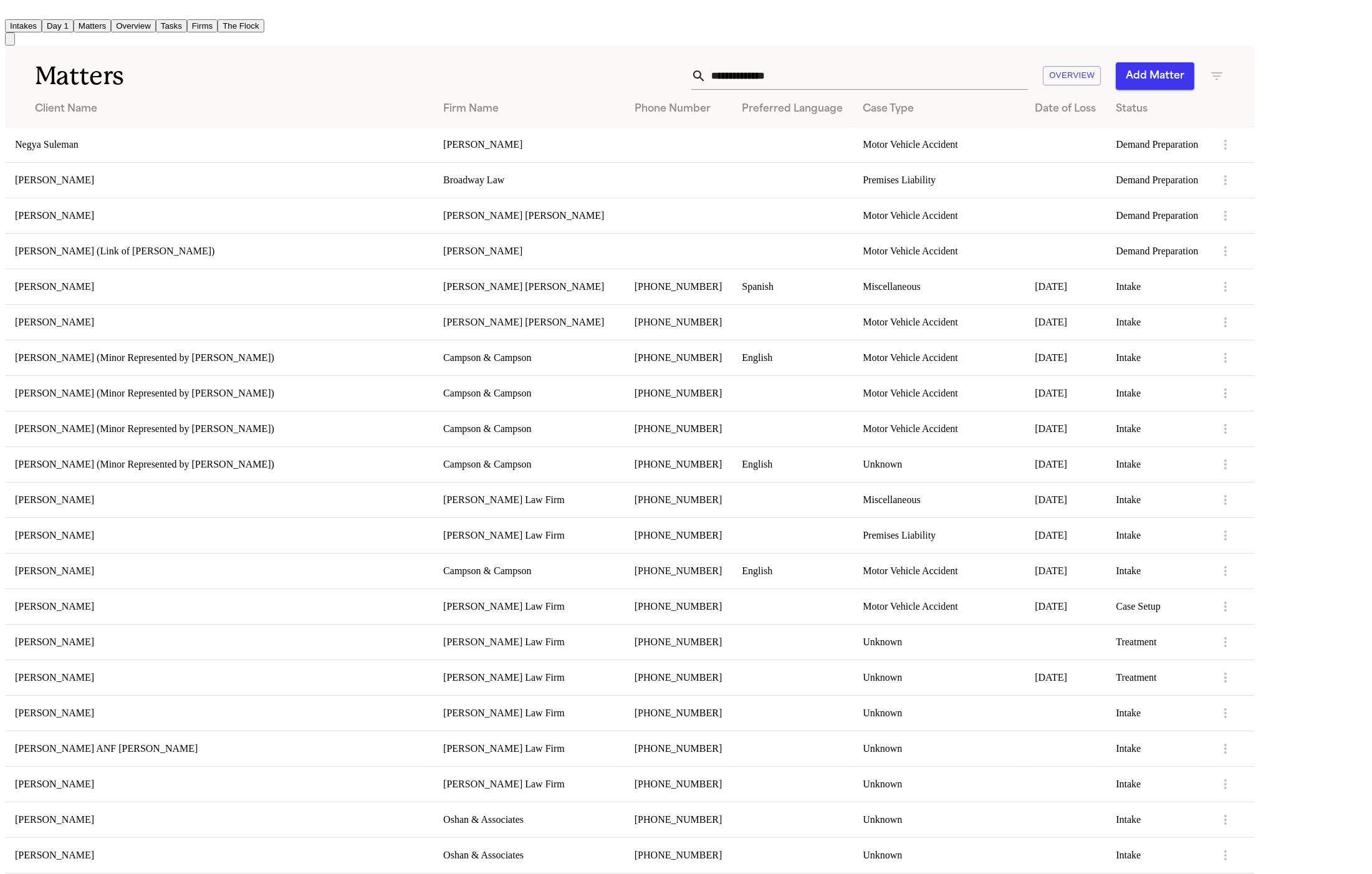
click at [822, 80] on input "text" at bounding box center [867, 76] width 322 height 27
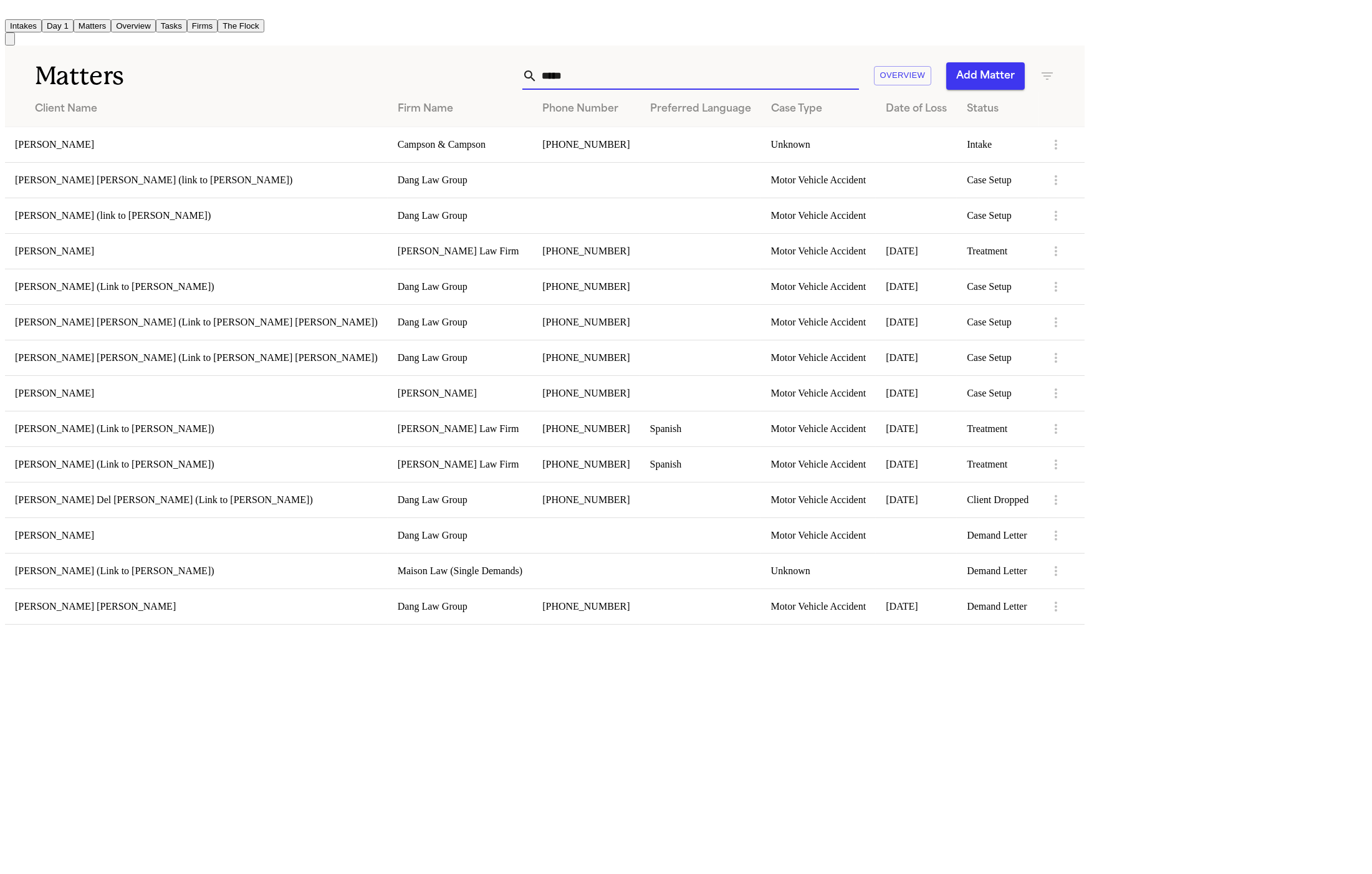
type input "*****"
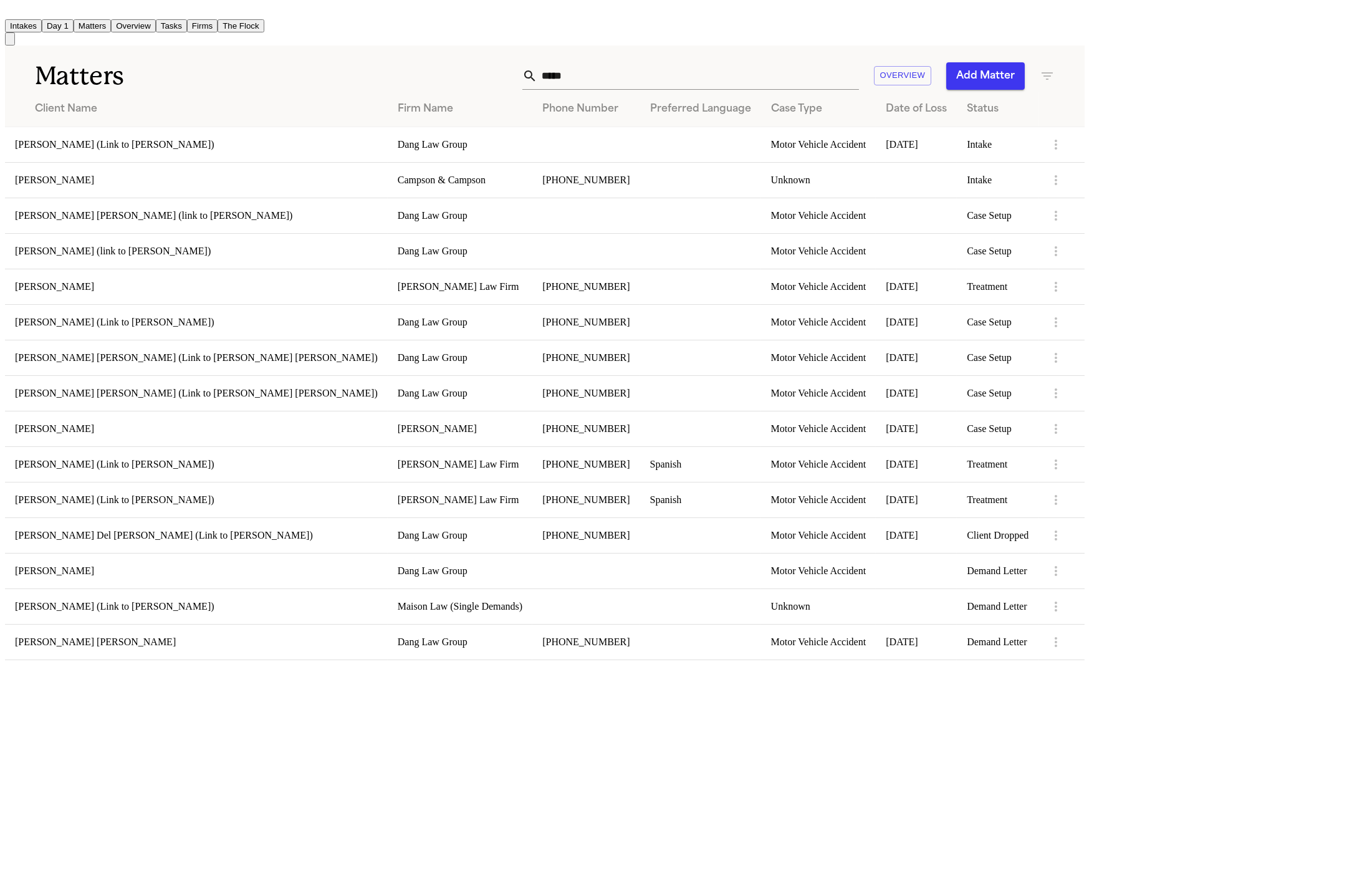
click at [859, 68] on input "*****" at bounding box center [698, 76] width 322 height 27
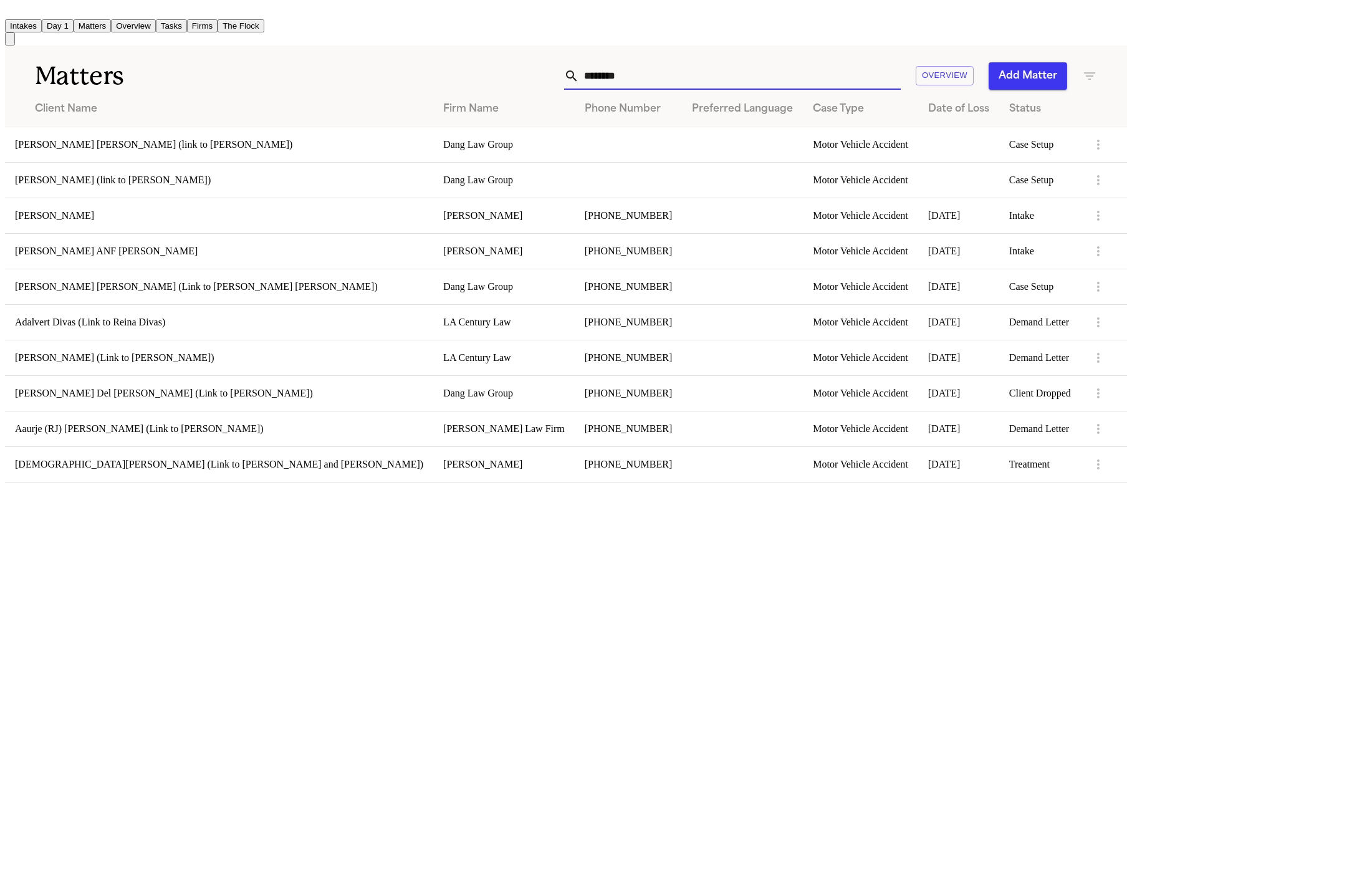
type input "*******"
click at [109, 227] on td "Adriana Hernandez" at bounding box center [219, 216] width 429 height 36
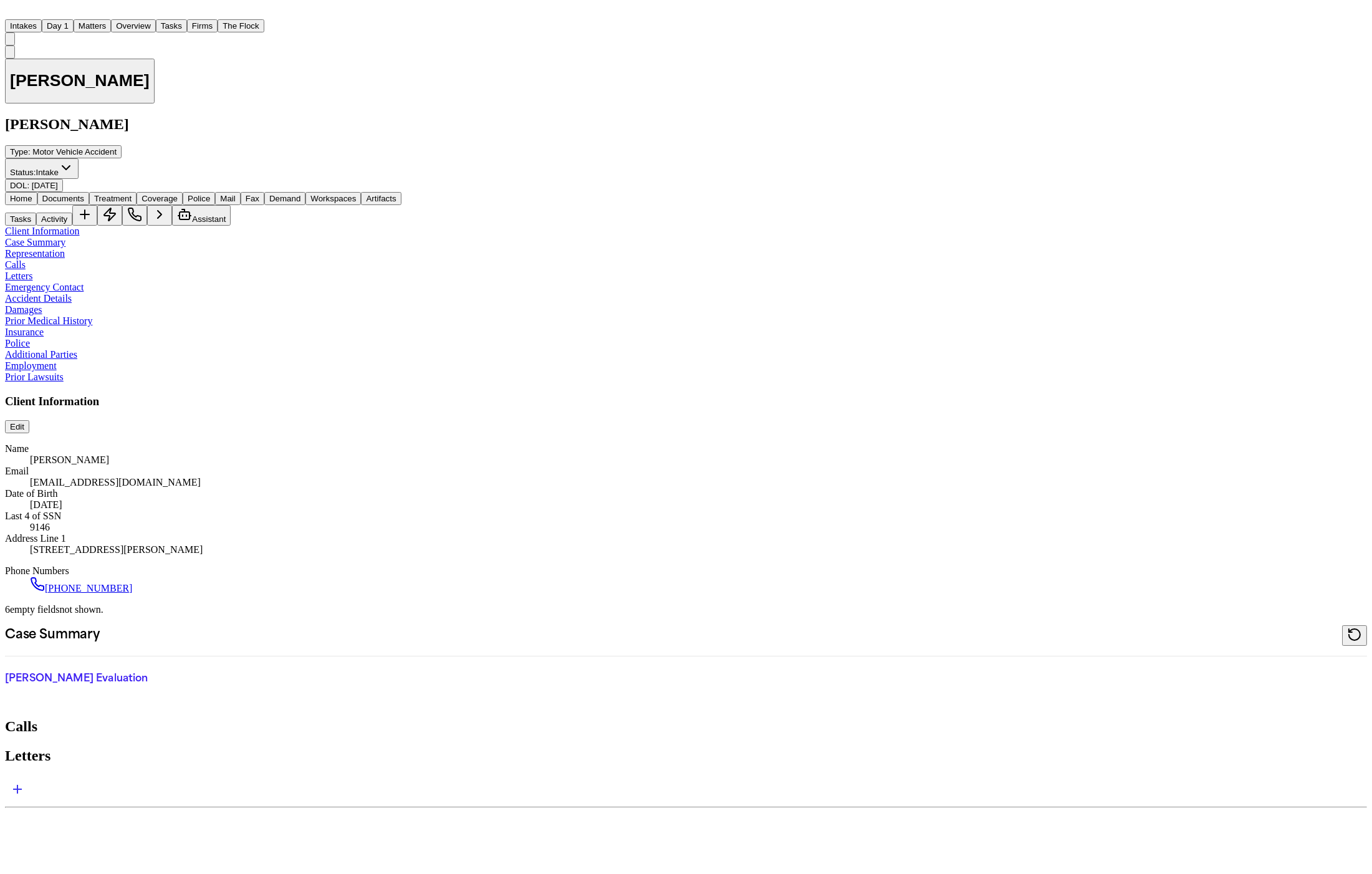
click at [215, 192] on button "Police" at bounding box center [199, 198] width 32 height 13
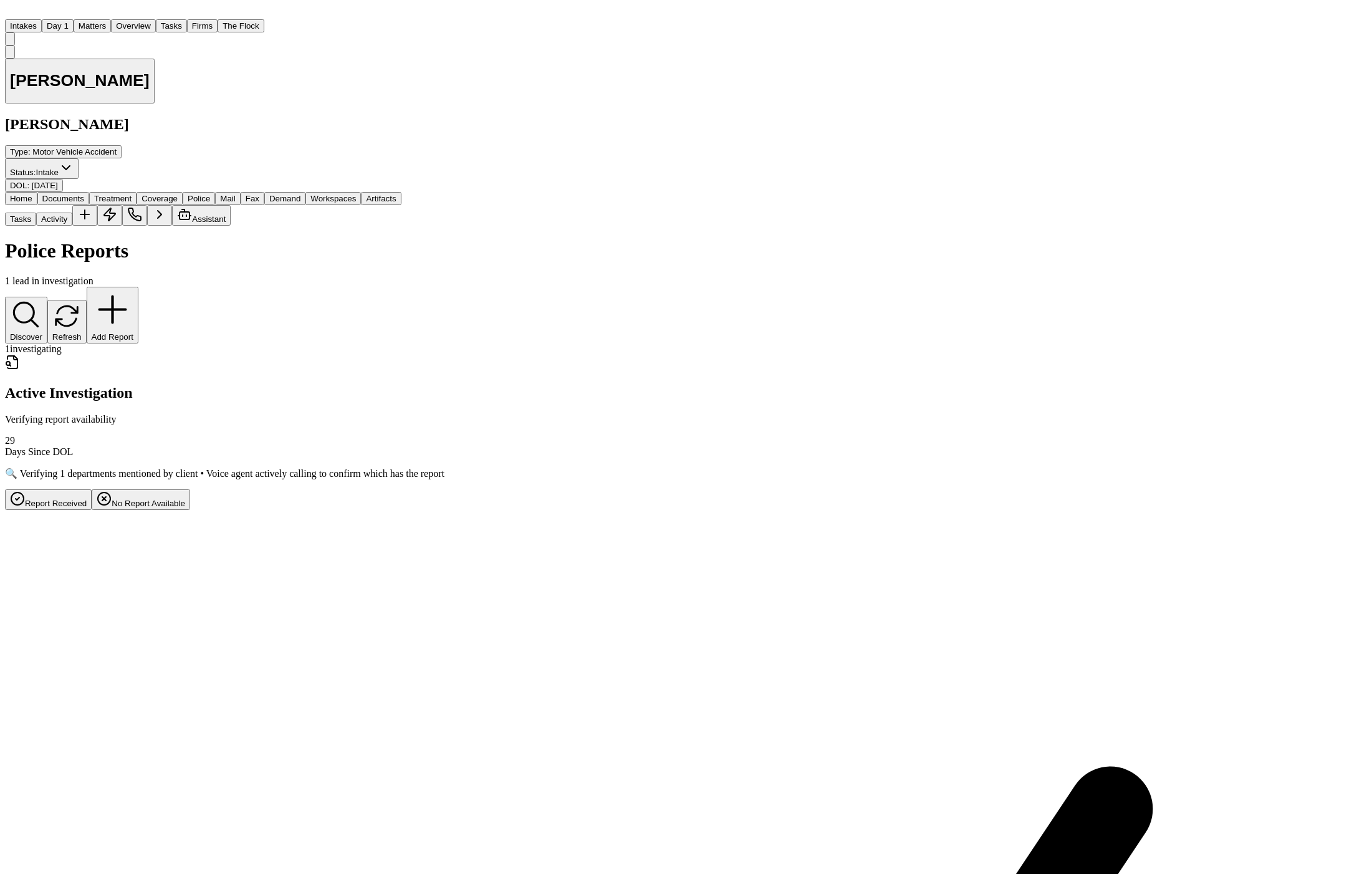
click at [190, 489] on button "No Report Available" at bounding box center [140, 500] width 99 height 20
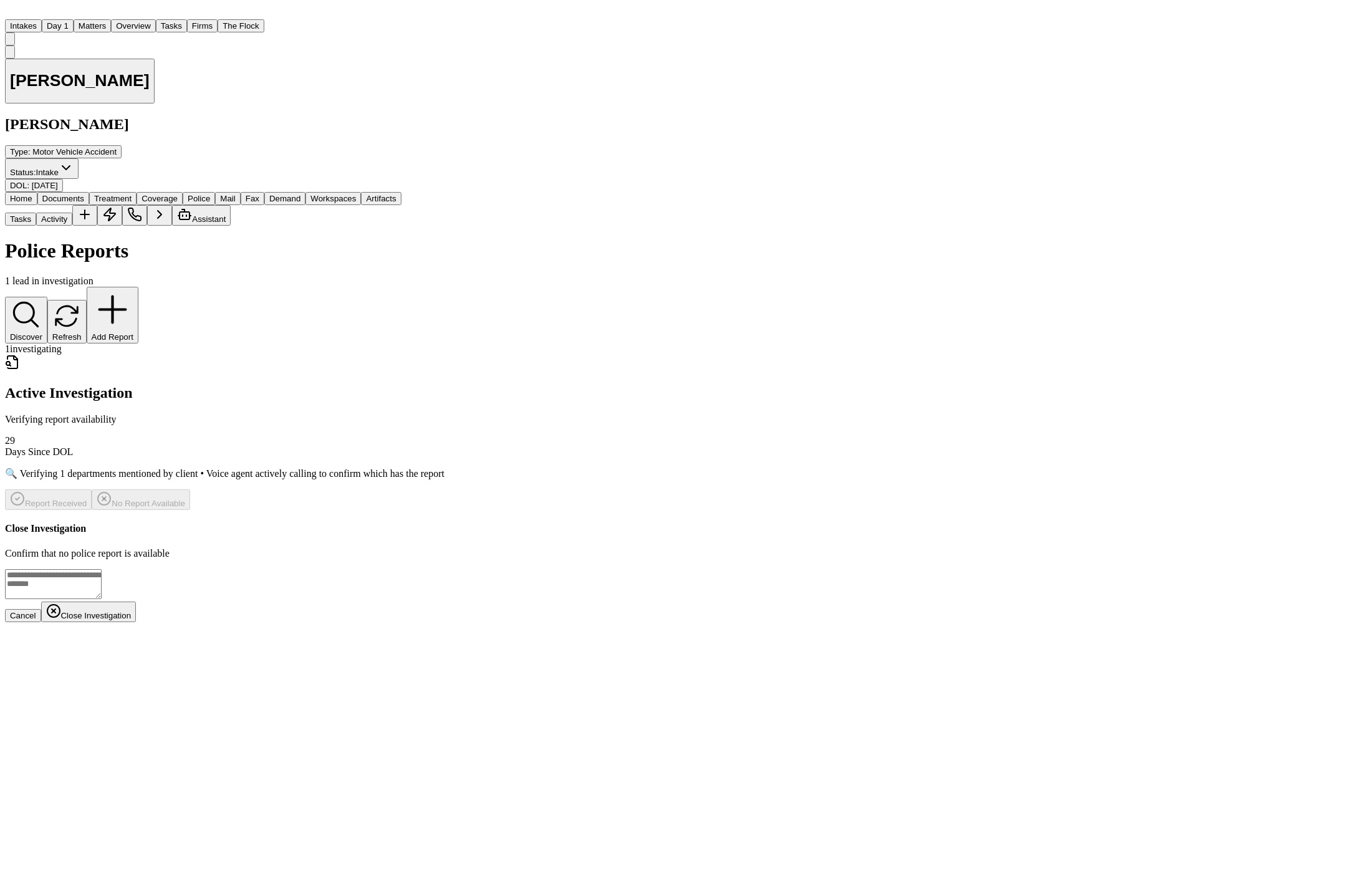
click at [101, 569] on textarea at bounding box center [53, 583] width 96 height 30
drag, startPoint x: 852, startPoint y: 459, endPoint x: 684, endPoint y: 396, distance: 179.4
click at [684, 523] on div "Close Investigation Confirm that no police report is available ********* Cancel…" at bounding box center [686, 582] width 1362 height 117
click at [682, 569] on textarea "*********" at bounding box center [343, 593] width 677 height 49
type textarea "**"
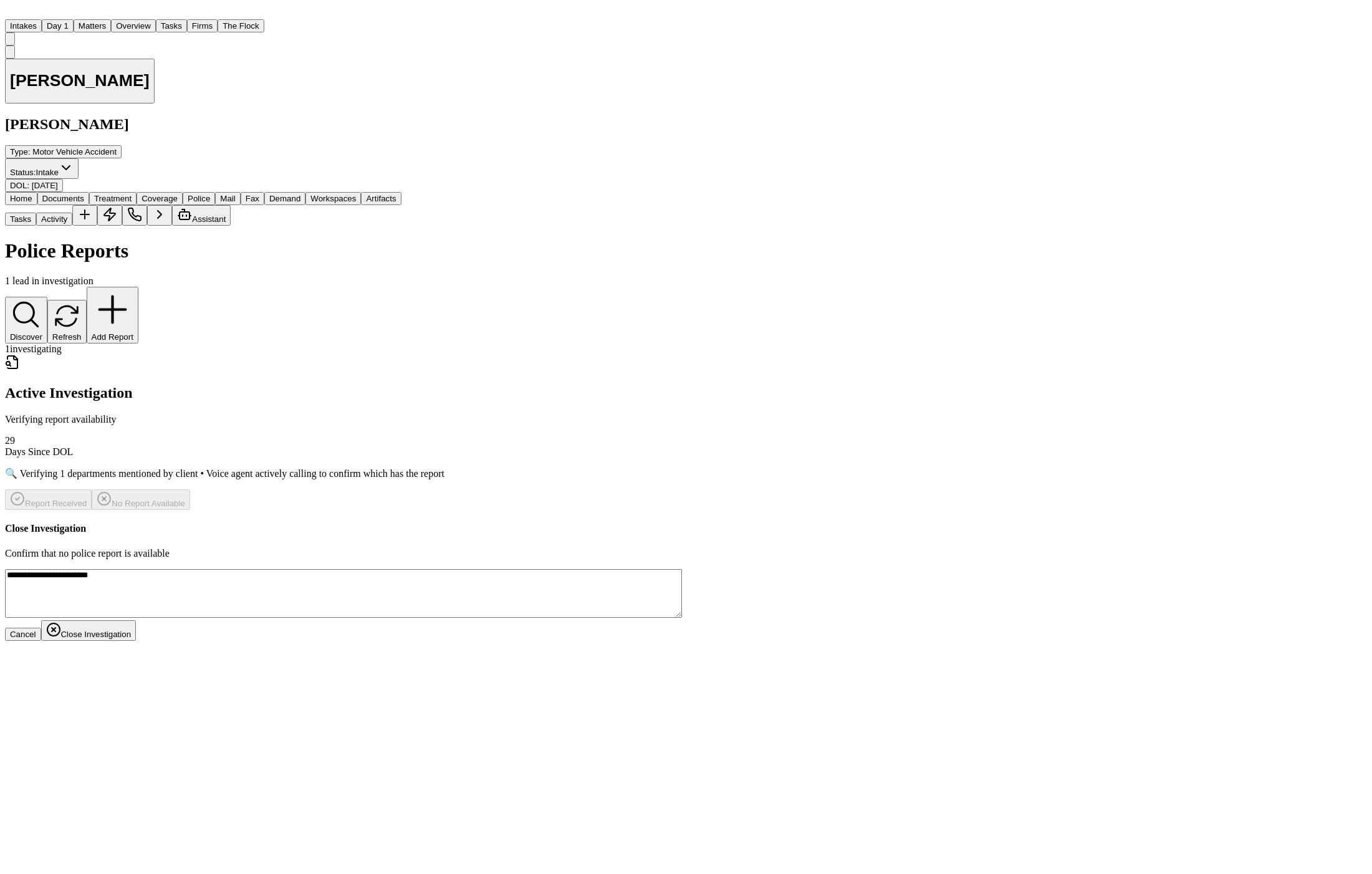
type textarea "**********"
click at [136, 620] on button "Close Investigation" at bounding box center [89, 631] width 96 height 20
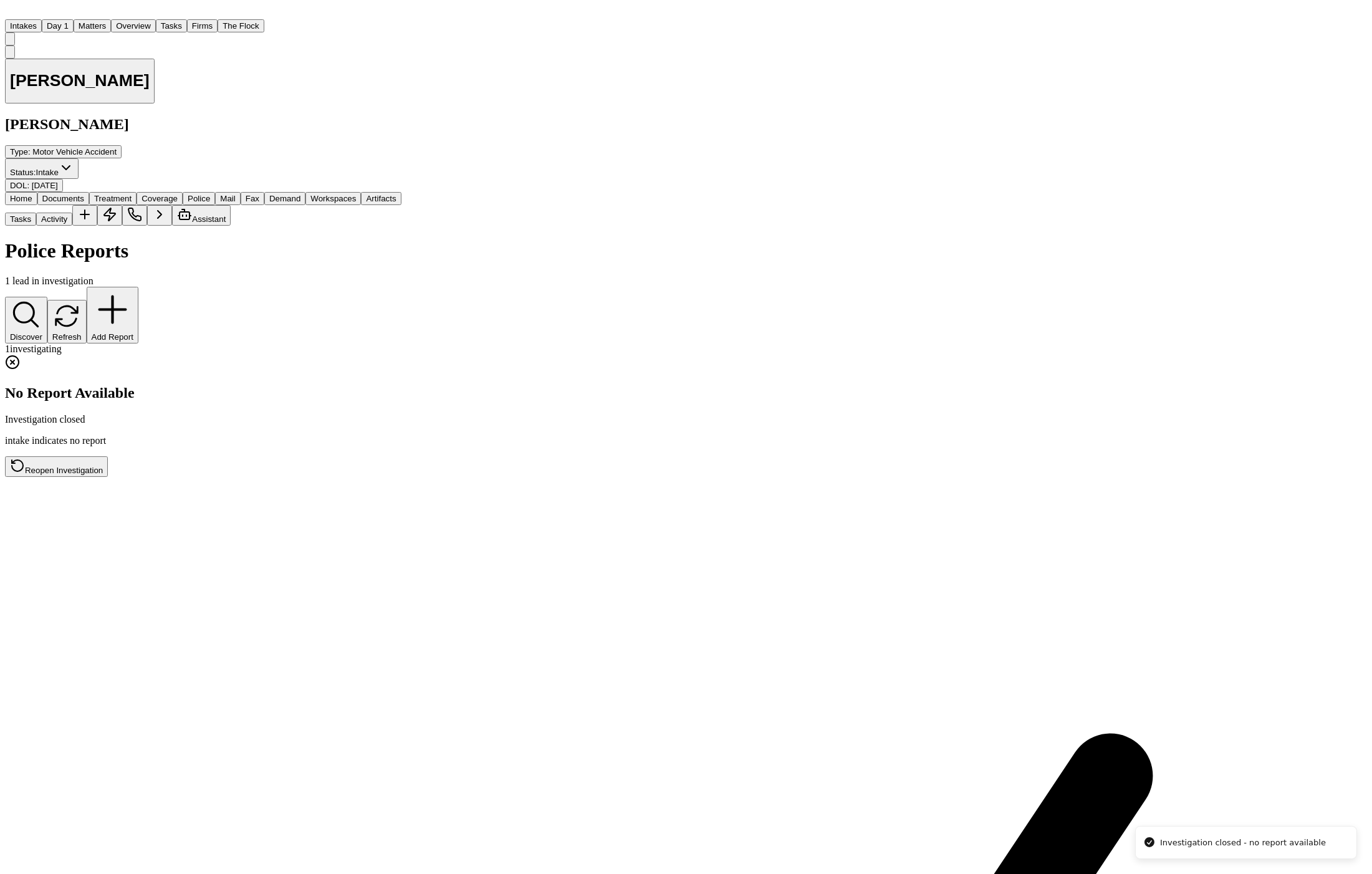
click at [551, 355] on div "No Report Available Investigation closed" at bounding box center [686, 390] width 1362 height 70
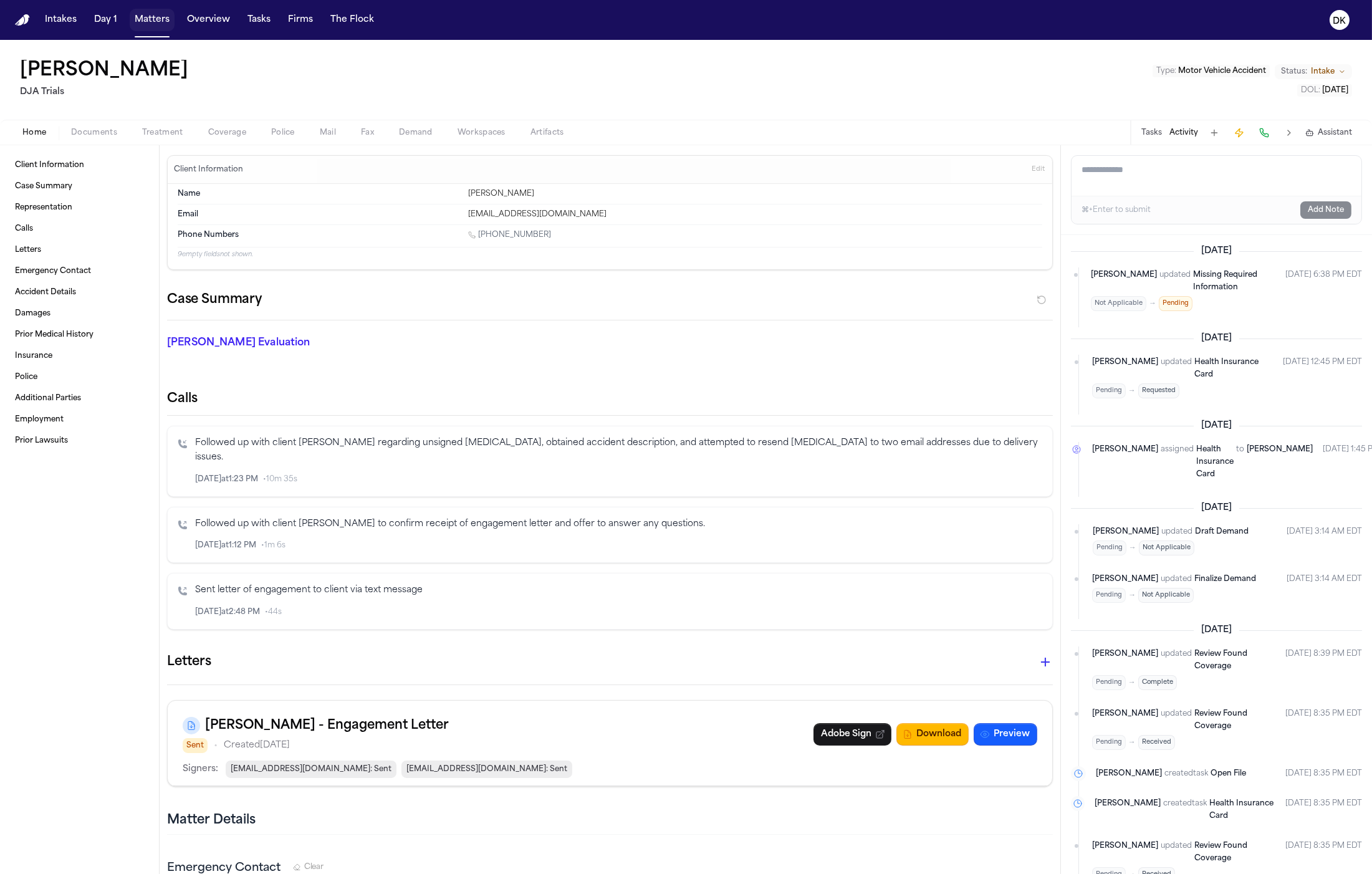
click at [150, 25] on button "Matters" at bounding box center [151, 19] width 45 height 23
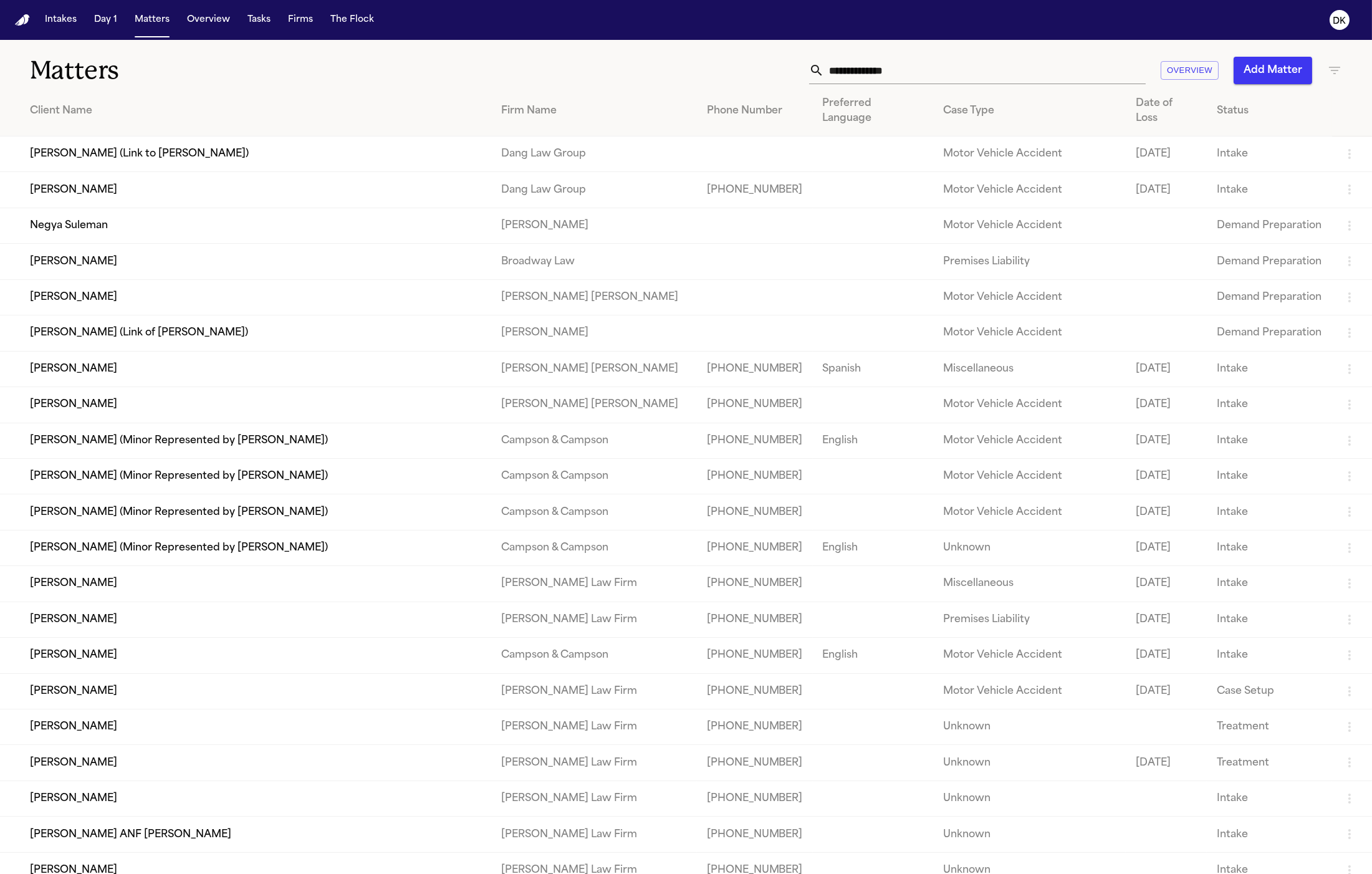
click at [220, 145] on td "[PERSON_NAME] (Link to [PERSON_NAME])" at bounding box center [245, 154] width 491 height 36
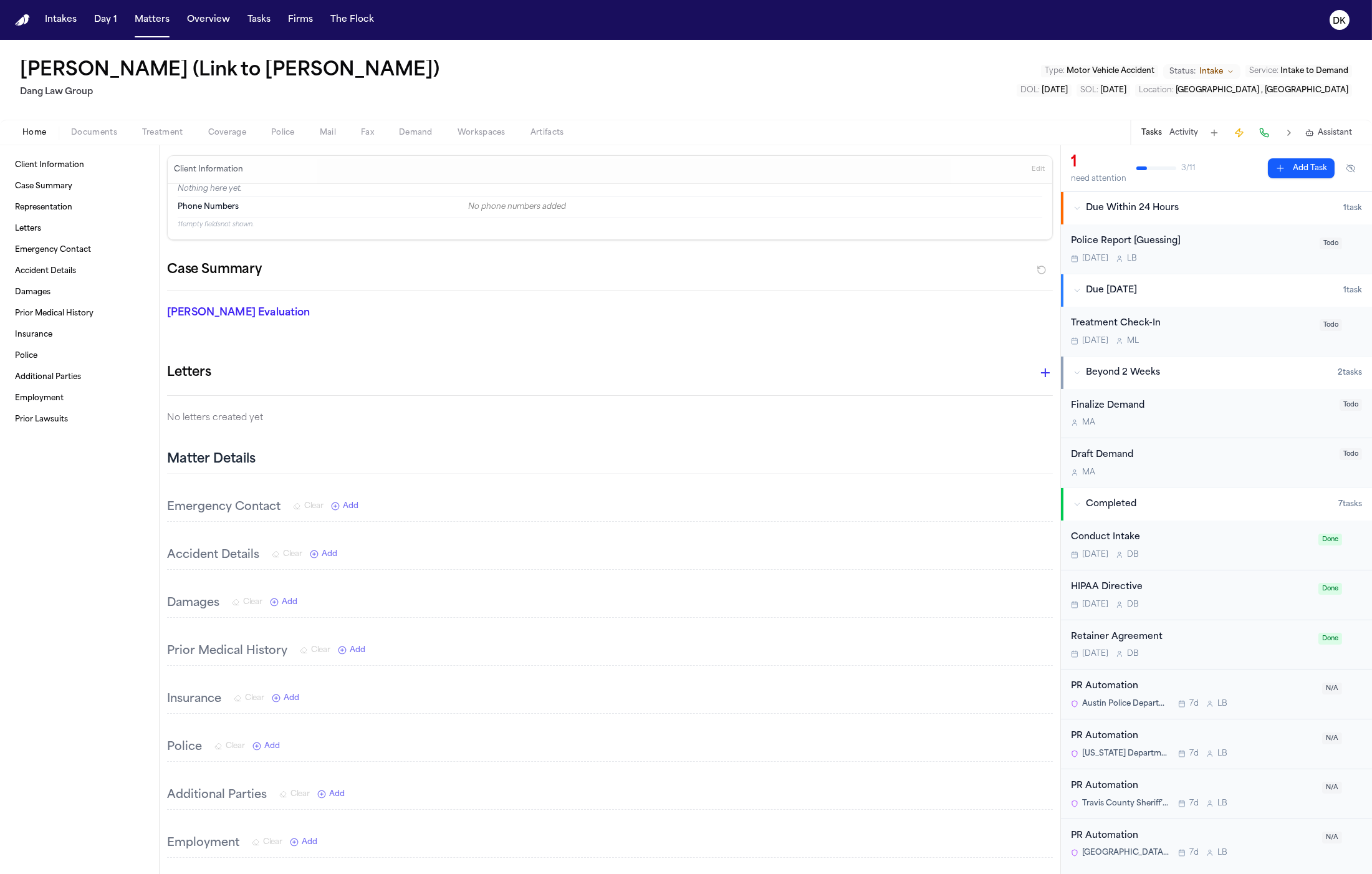
click at [279, 134] on span "Police" at bounding box center [283, 133] width 24 height 10
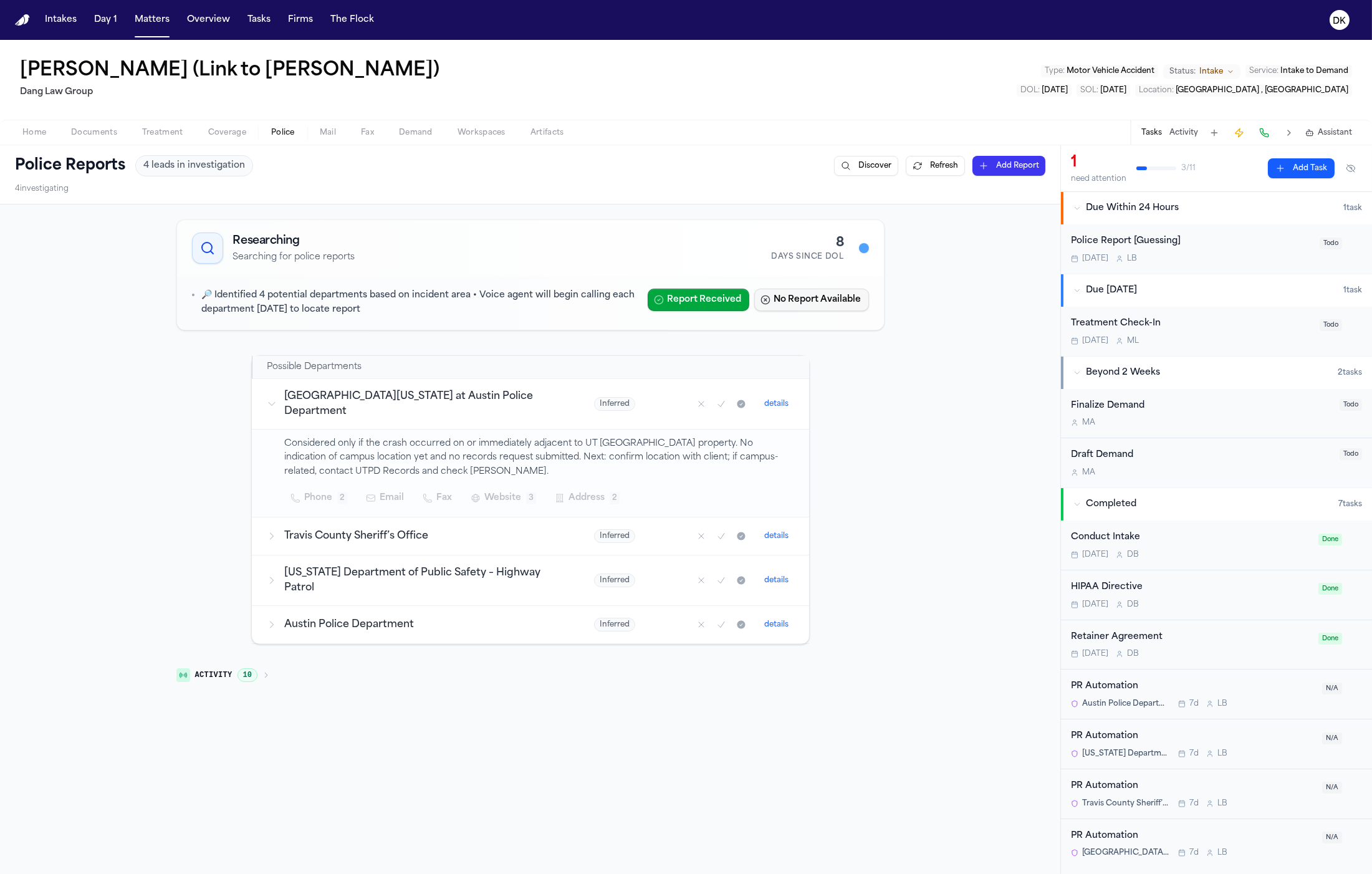
click at [804, 300] on button "No Report Available" at bounding box center [812, 299] width 115 height 23
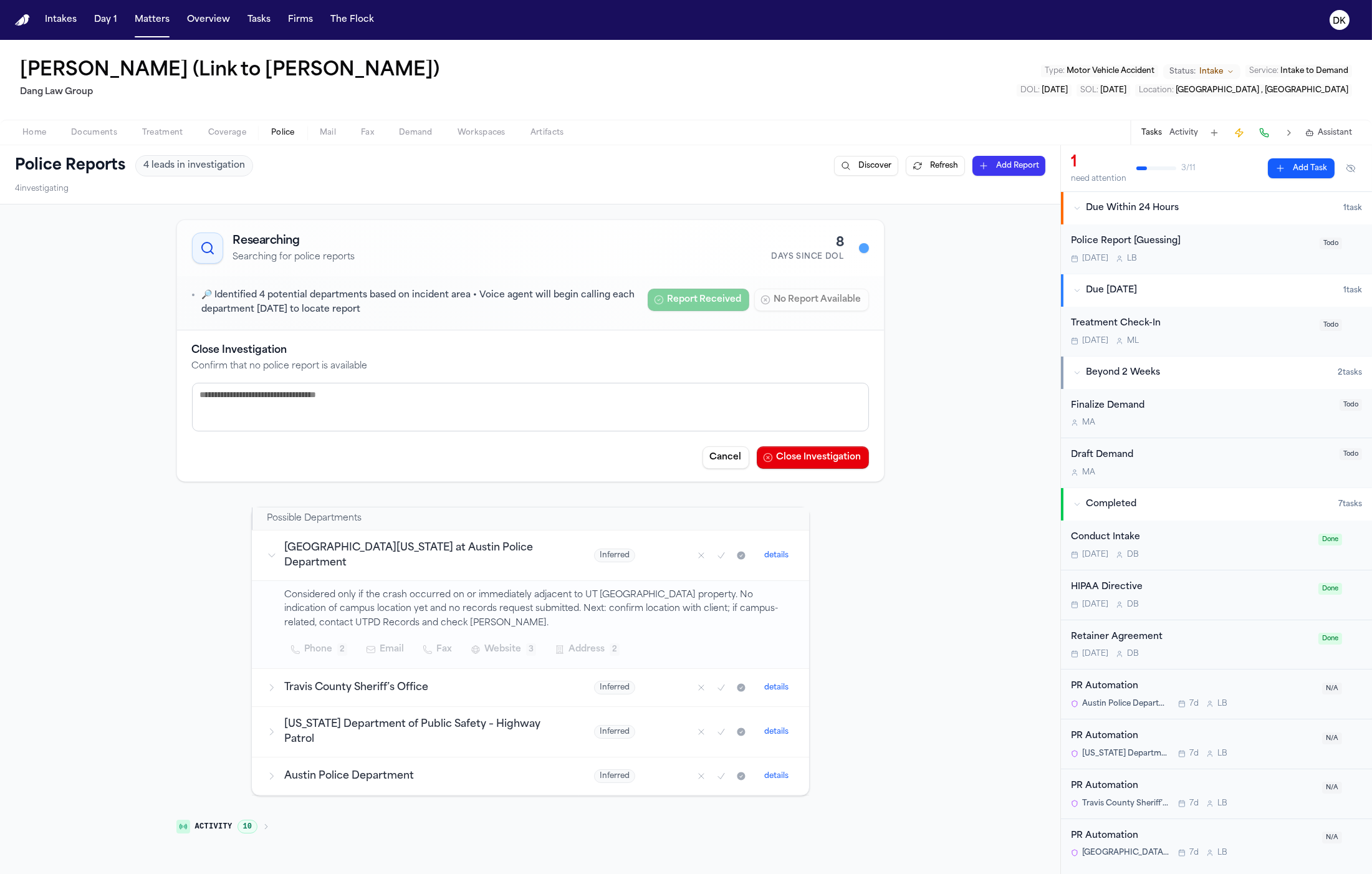
click at [579, 403] on textarea at bounding box center [530, 407] width 677 height 49
type textarea "*"
click at [220, 388] on textarea "**********" at bounding box center [530, 407] width 677 height 49
type textarea "**********"
click at [802, 450] on button "Close Investigation" at bounding box center [812, 457] width 112 height 23
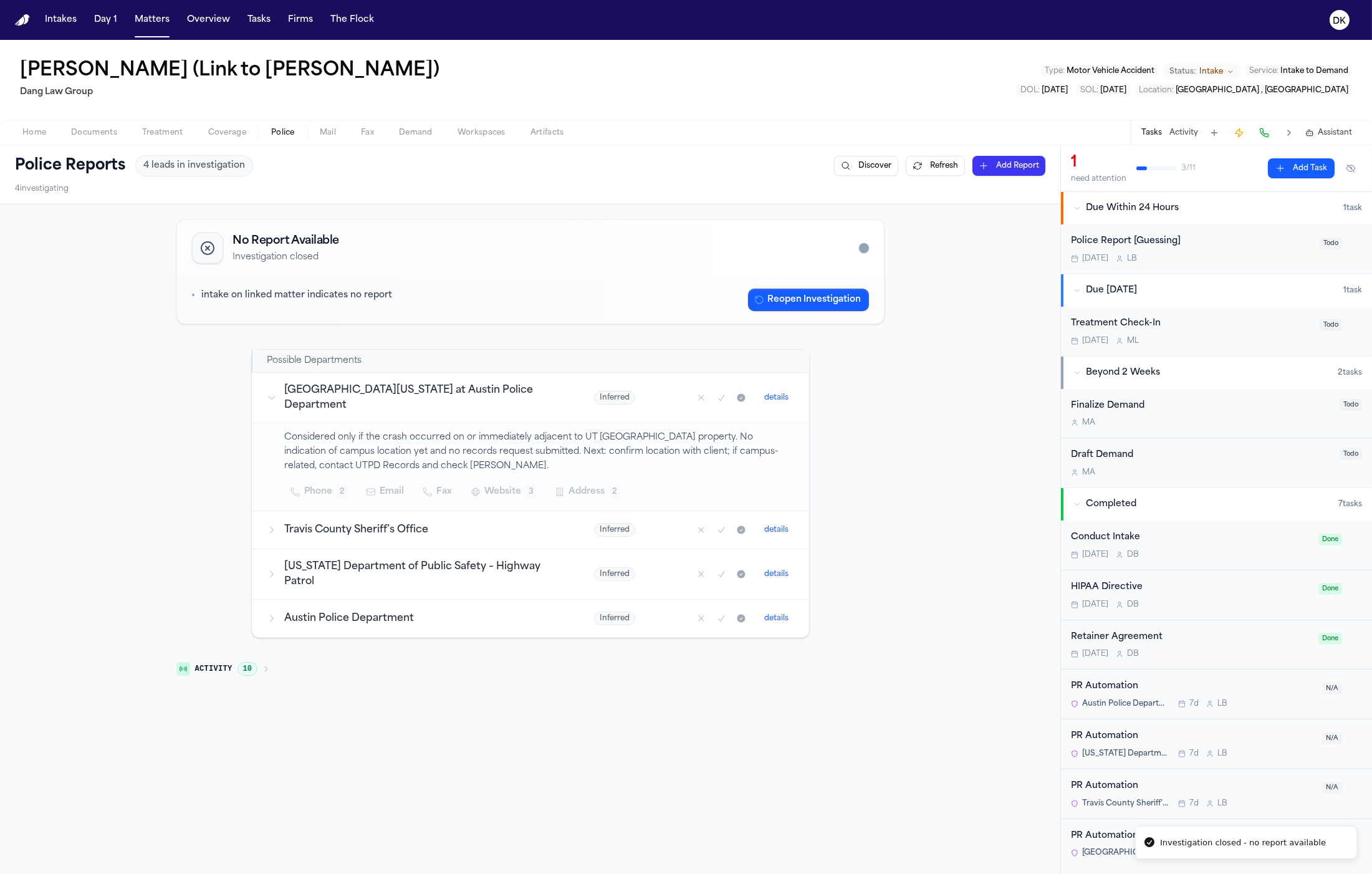
click at [930, 526] on div "No Report Available Investigation closed intake on linked matter indicates no r…" at bounding box center [530, 612] width 1060 height 815
click at [561, 299] on div "intake on linked matter indicates no report" at bounding box center [465, 295] width 546 height 14
click at [926, 623] on div "No Report Available Investigation closed intake on linked matter indicates no r…" at bounding box center [530, 612] width 1060 height 815
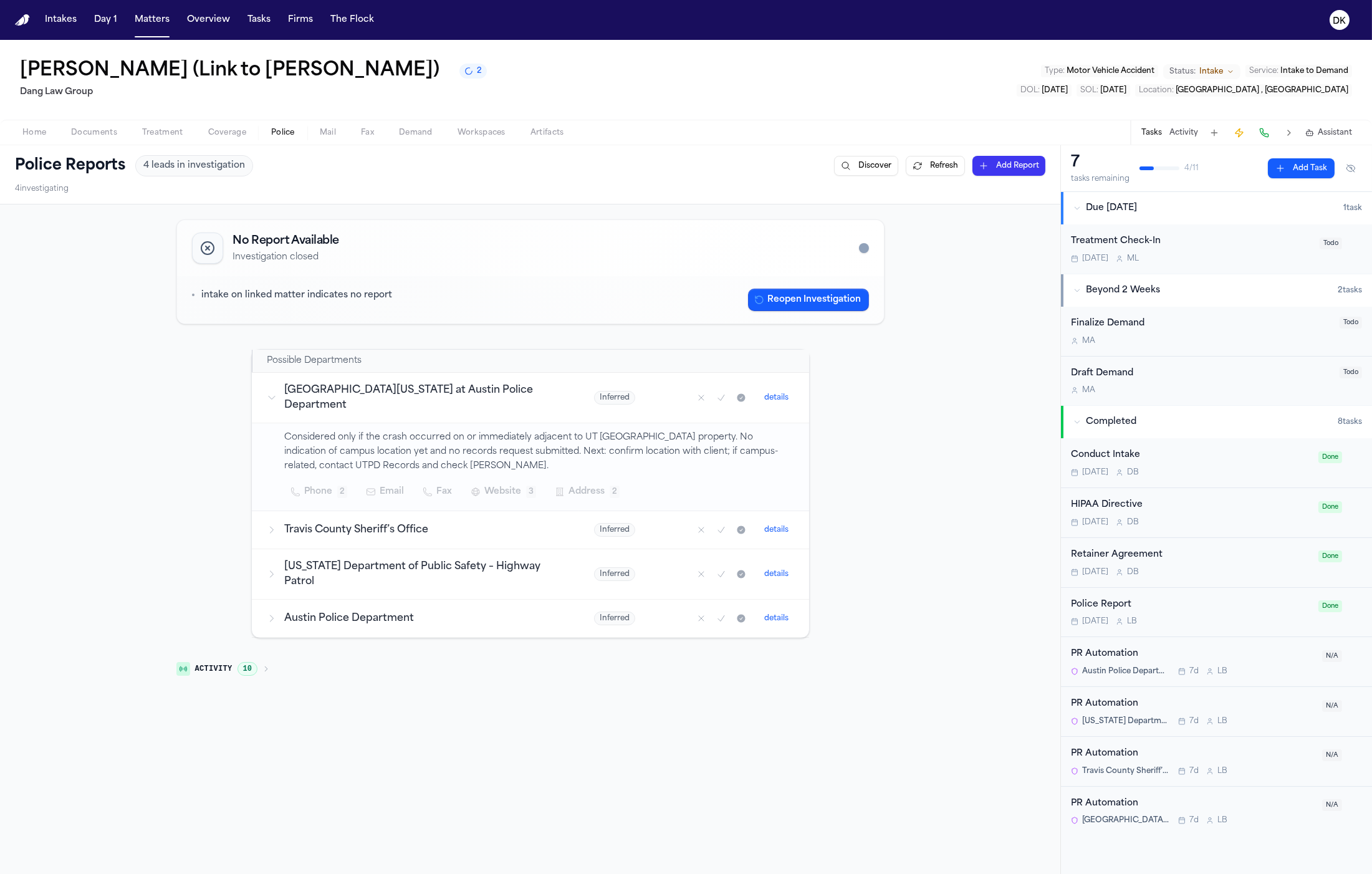
click at [533, 275] on div "No Report Available Investigation closed" at bounding box center [530, 248] width 707 height 56
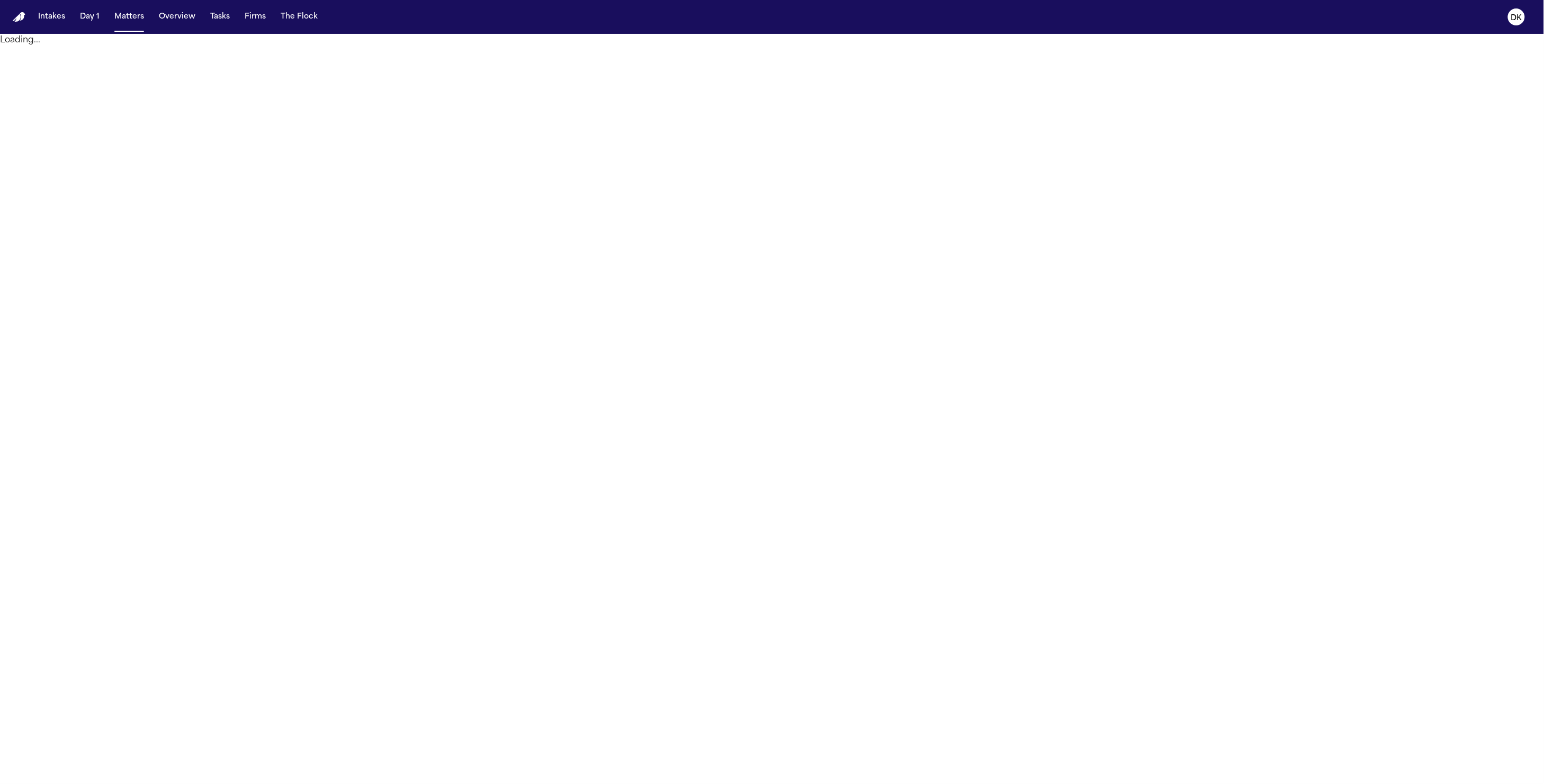
click at [1229, 36] on div "Loading..." at bounding box center [772, 40] width 1544 height 13
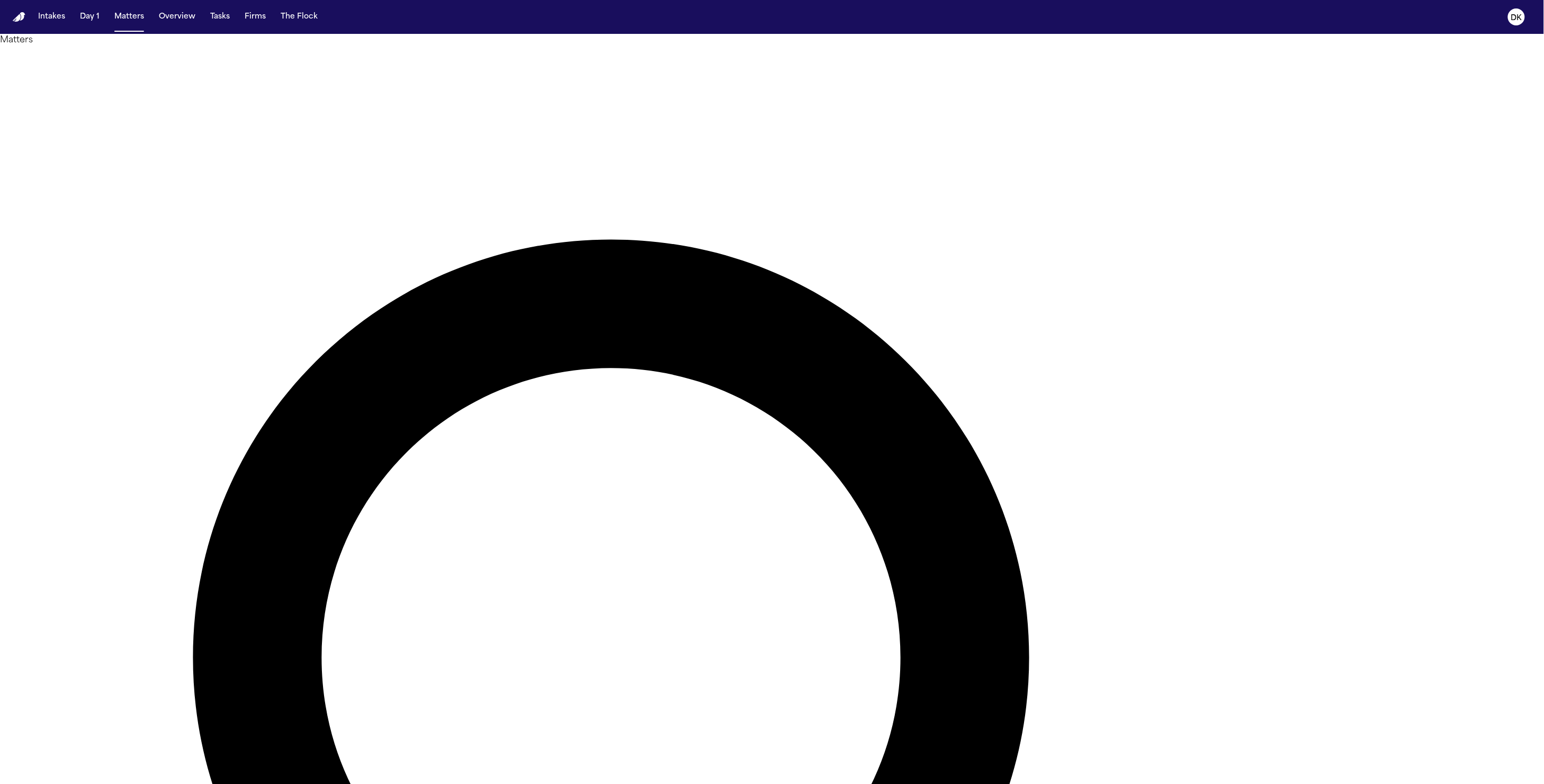
drag, startPoint x: 1142, startPoint y: 73, endPoint x: 1145, endPoint y: 68, distance: 5.8
paste input "*******"
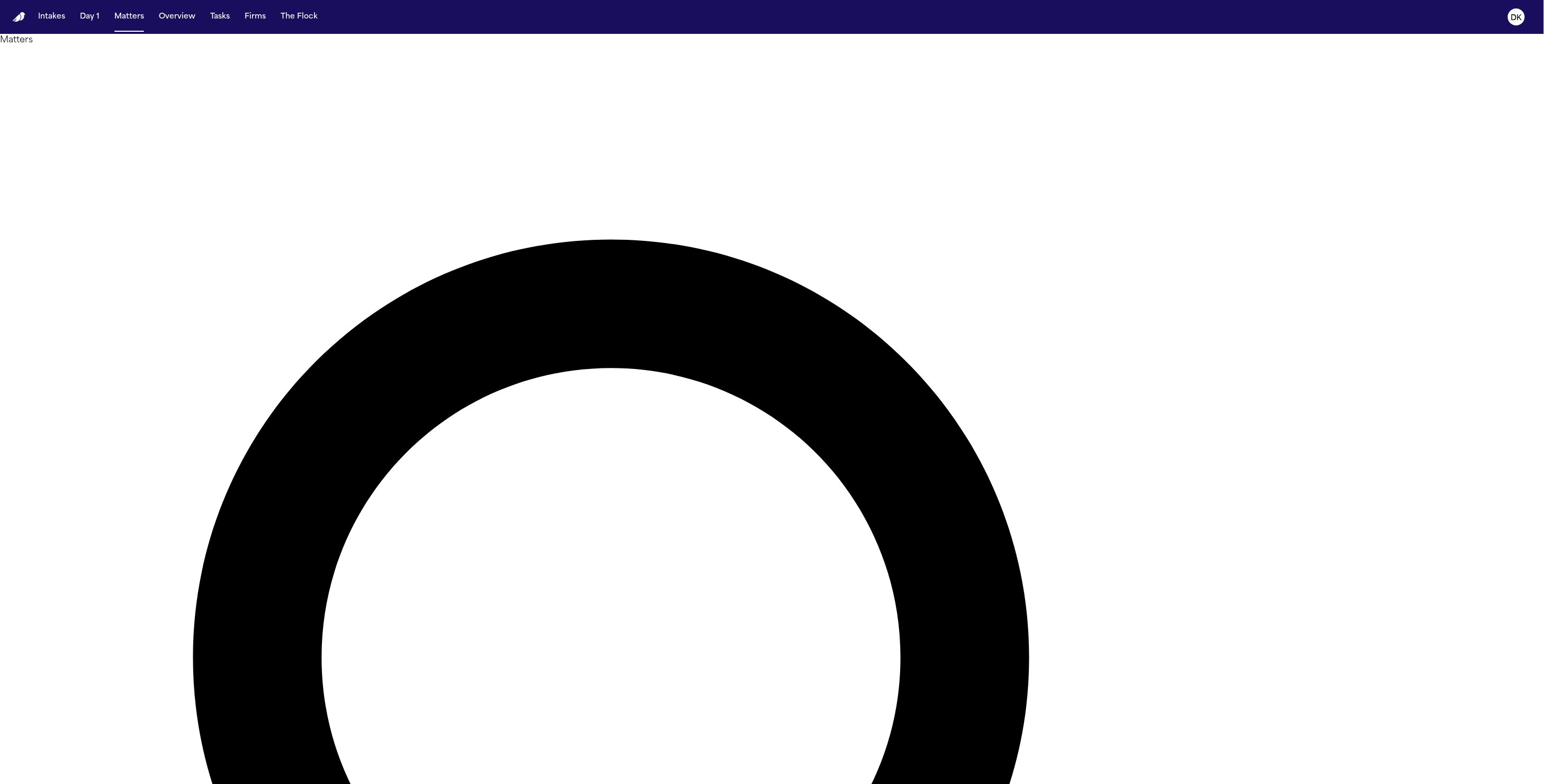
type input "*******"
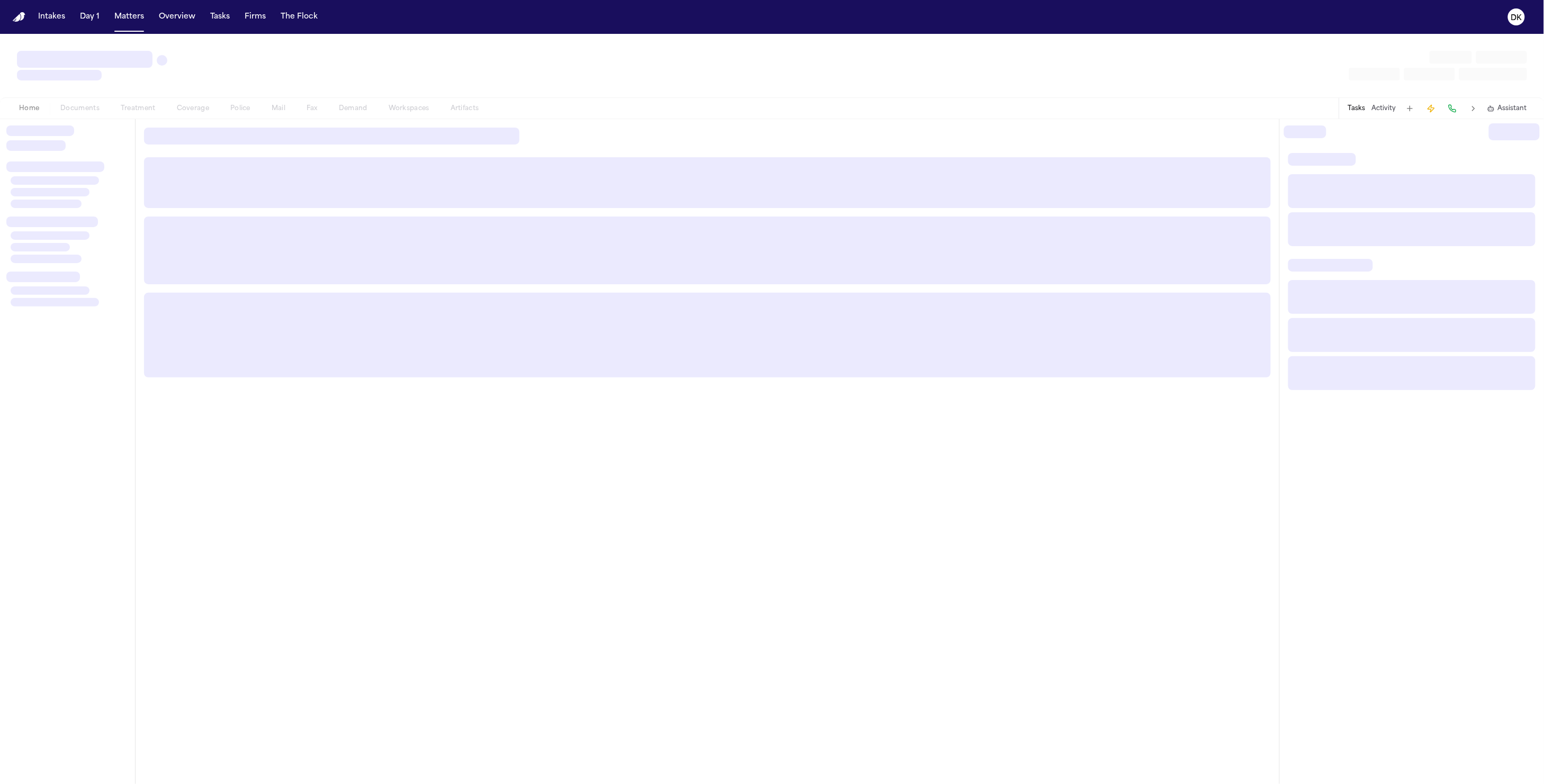
click at [439, 459] on div at bounding box center [707, 452] width 1144 height 665
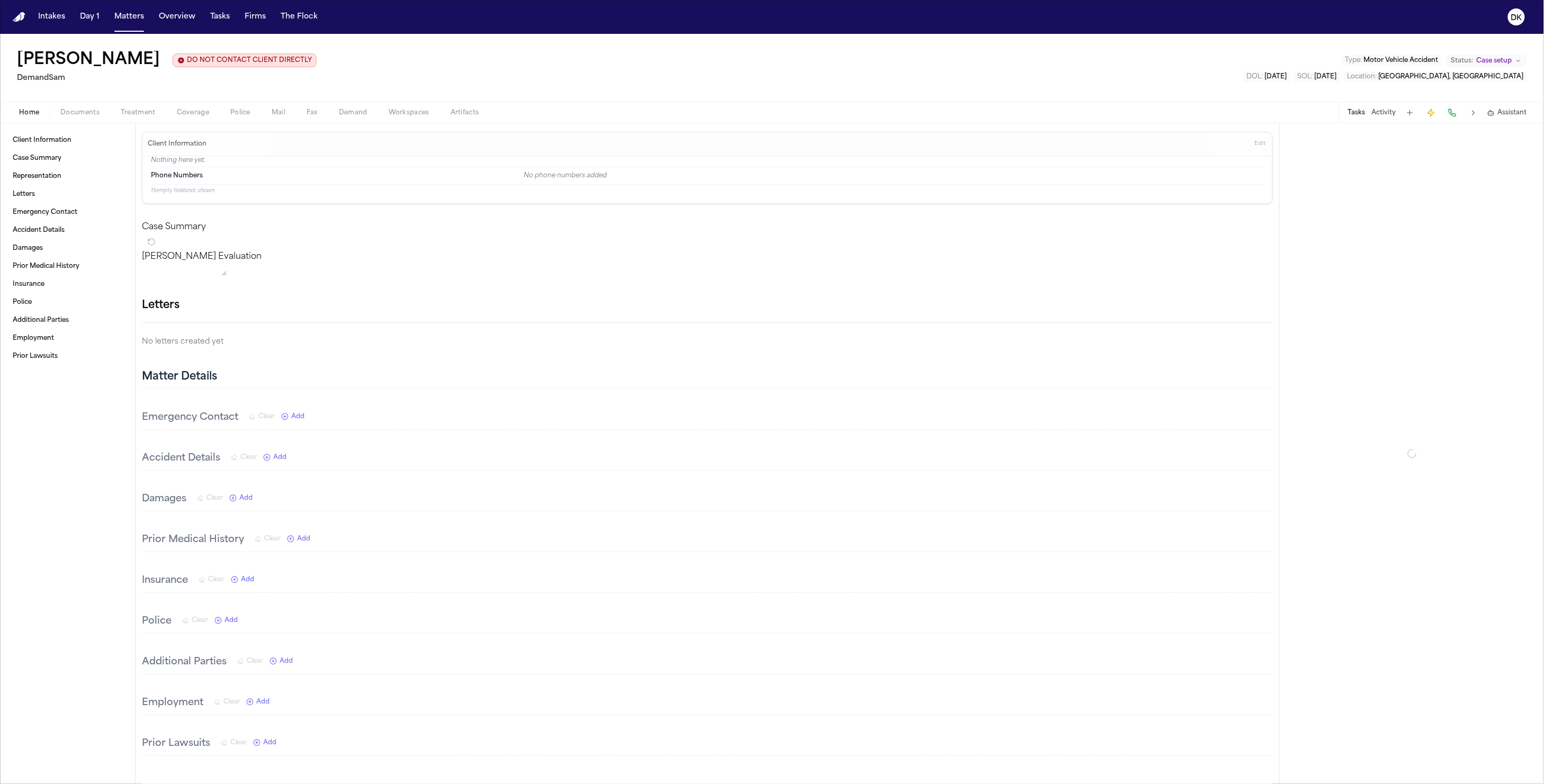
click at [233, 104] on div "Home Documents Treatment Coverage Police Mail Fax Demand Workspaces Artifacts T…" at bounding box center [772, 112] width 1544 height 21
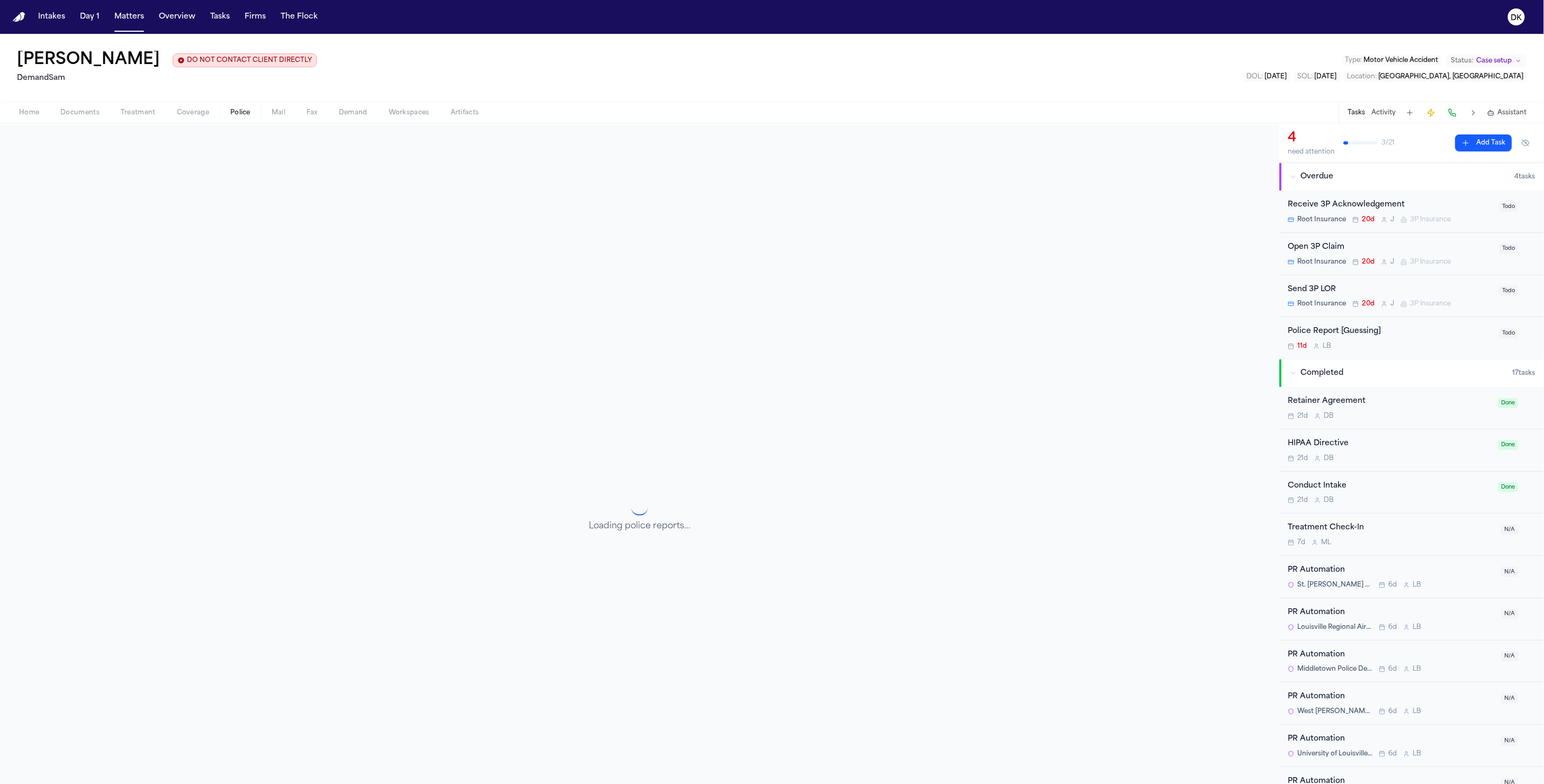
click at [235, 108] on span "Police" at bounding box center [241, 113] width 20 height 9
click at [85, 119] on span "button" at bounding box center [80, 118] width 52 height 1
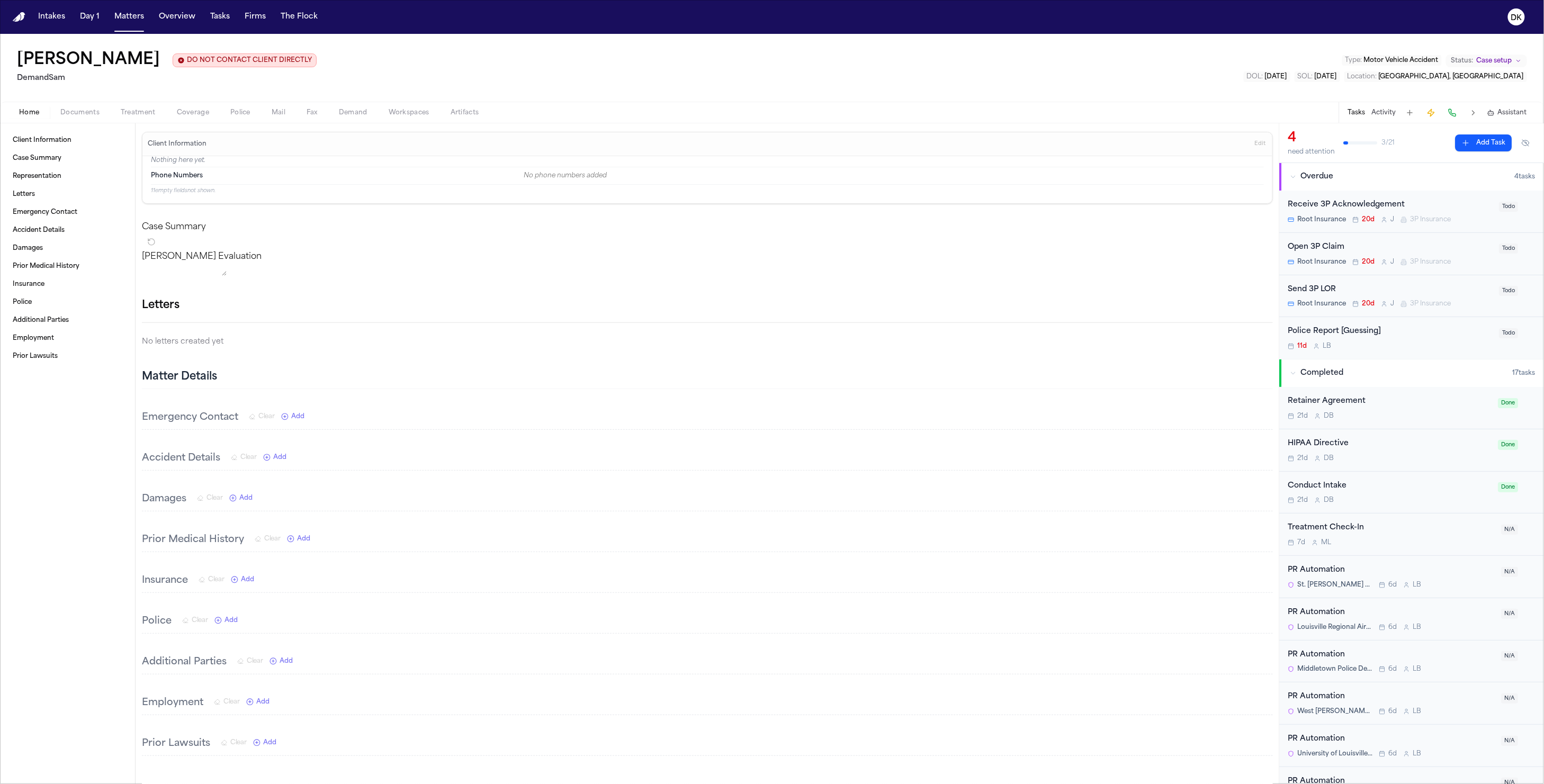
click at [14, 110] on button "Home" at bounding box center [29, 113] width 42 height 13
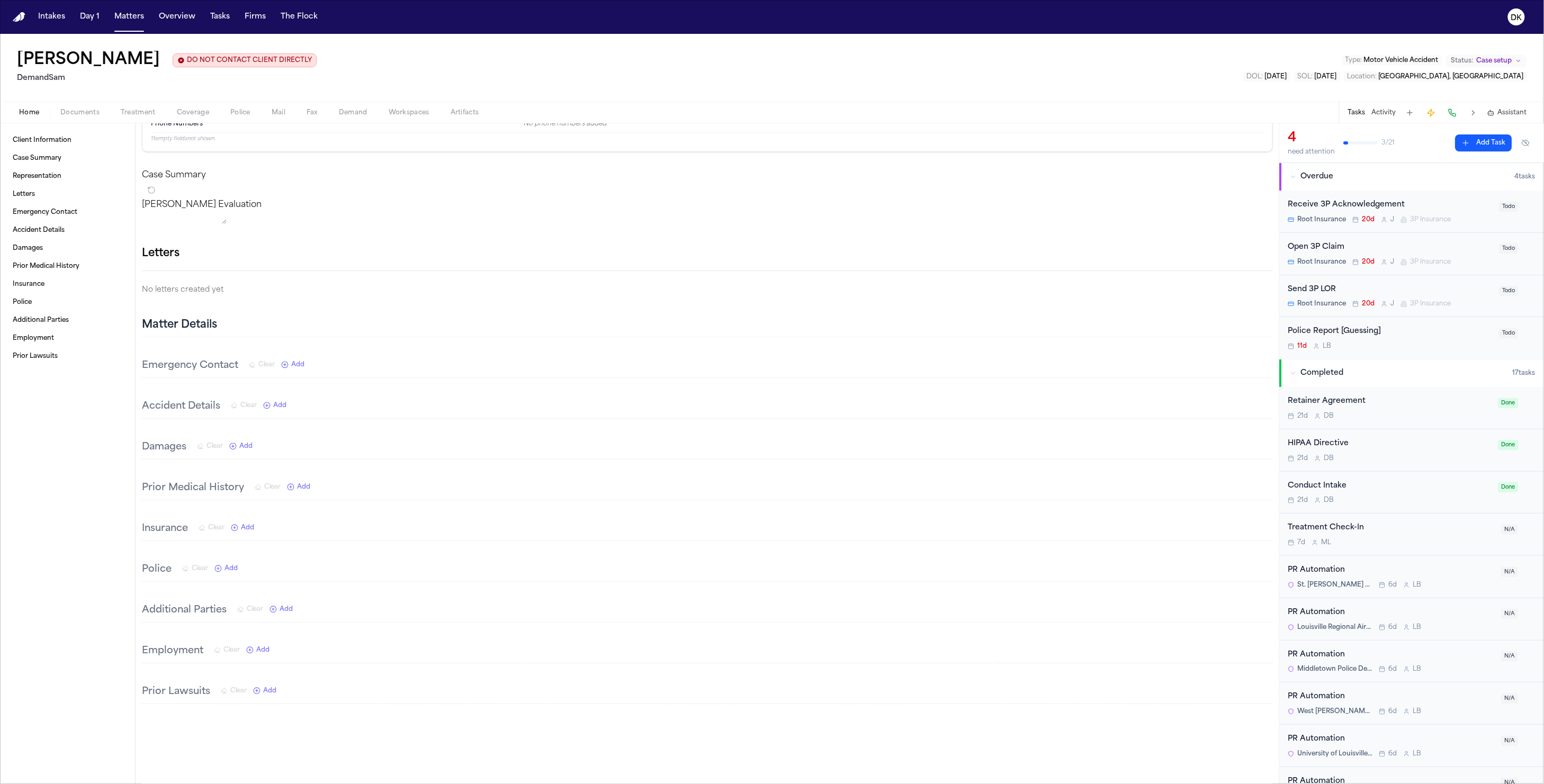
scroll to position [3, 0]
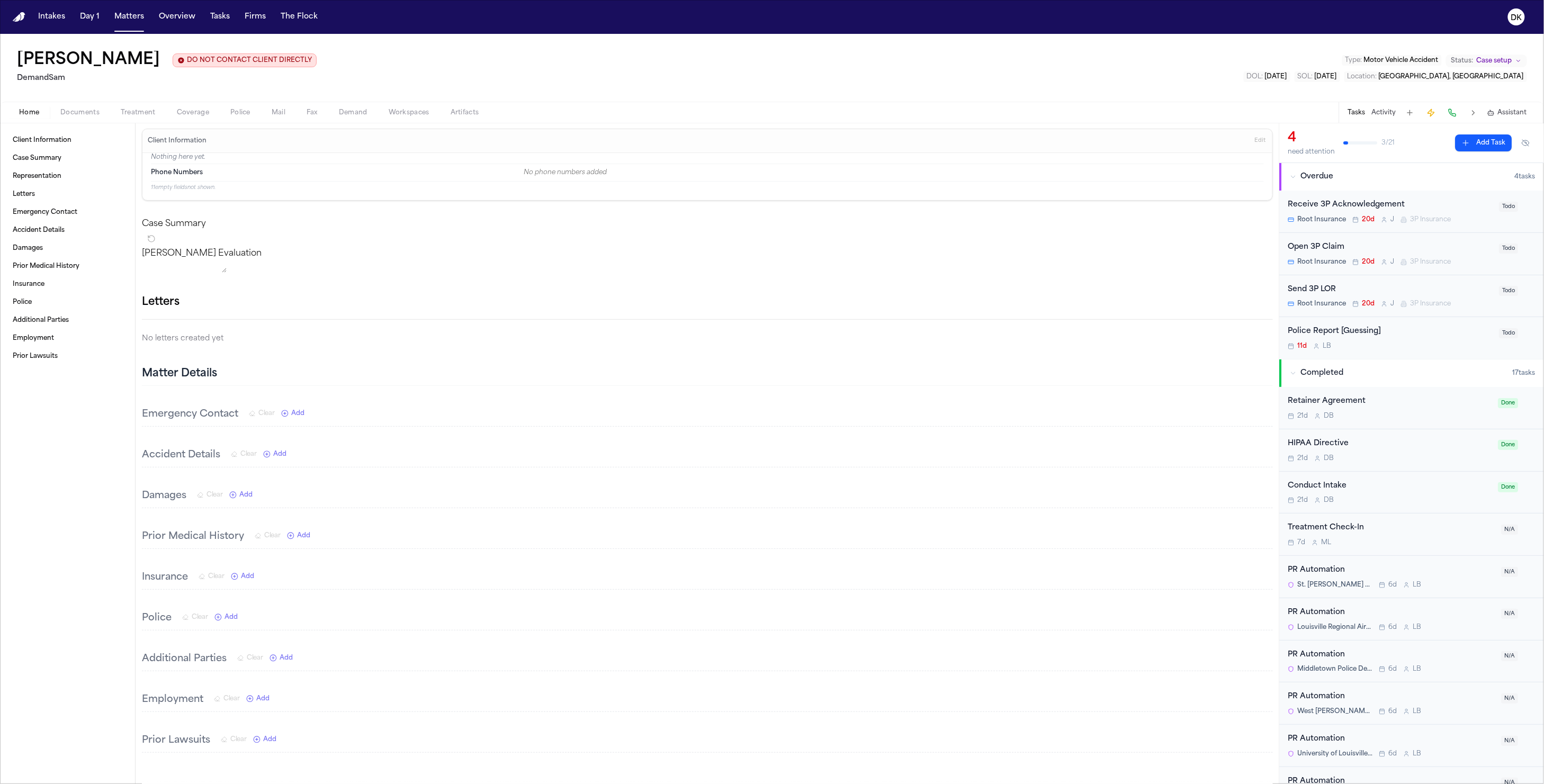
click at [97, 114] on span "Documents" at bounding box center [80, 113] width 39 height 9
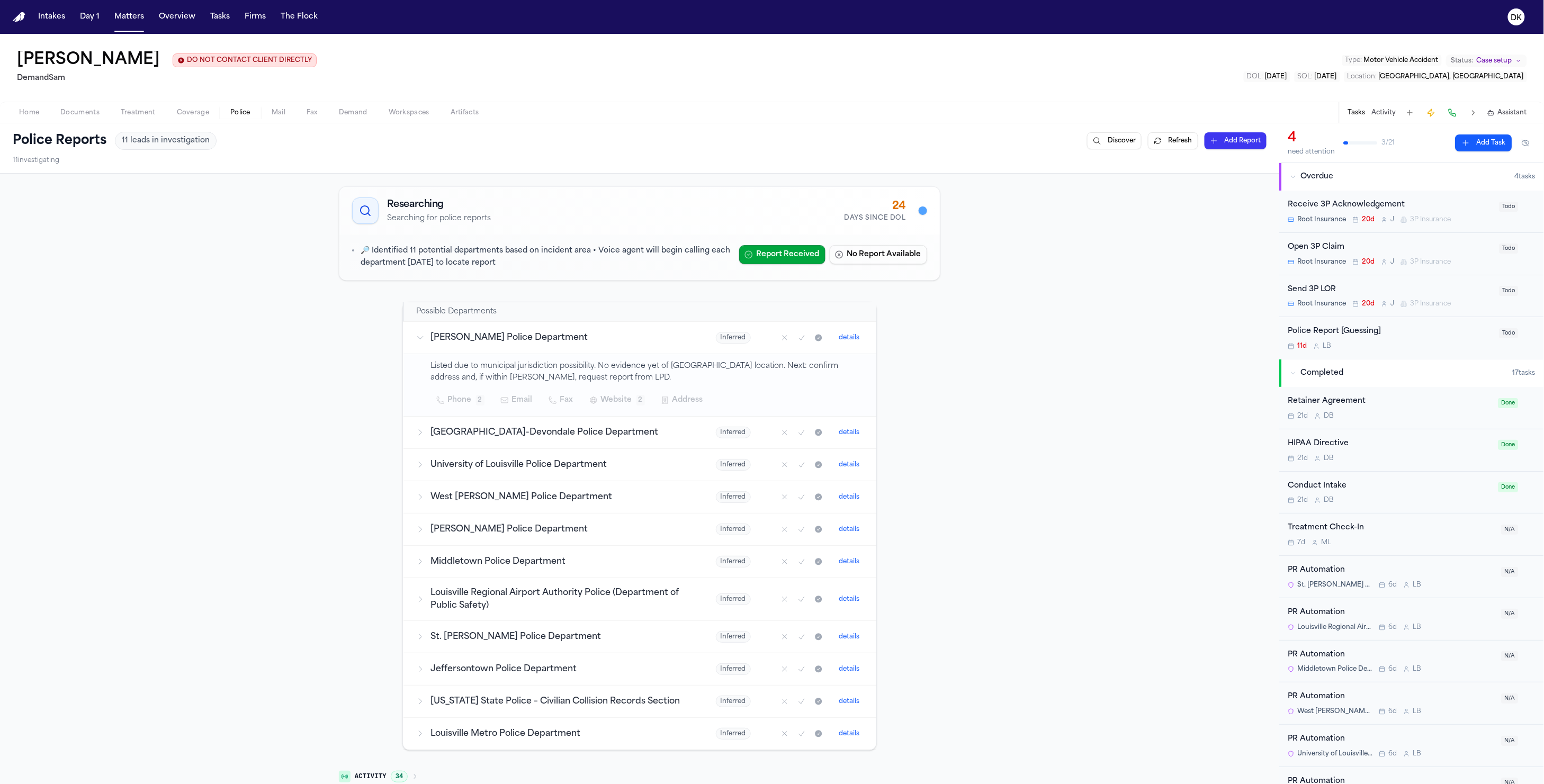
click at [225, 112] on button "Police" at bounding box center [241, 113] width 42 height 13
click at [534, 437] on h3 "[GEOGRAPHIC_DATA]-Devondale Police Department" at bounding box center [560, 433] width 259 height 13
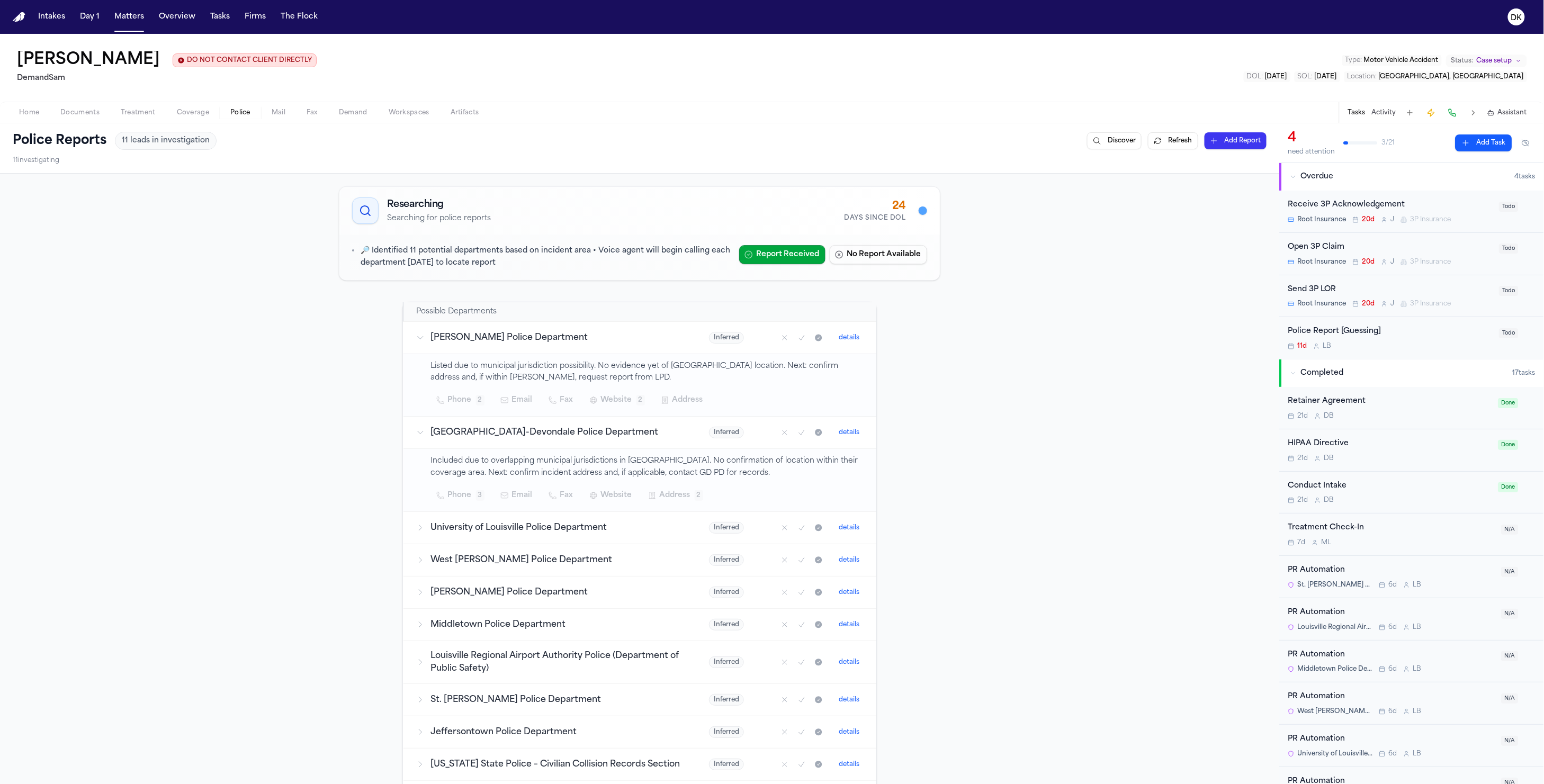
click at [534, 437] on h3 "[GEOGRAPHIC_DATA]-Devondale Police Department" at bounding box center [557, 433] width 253 height 13
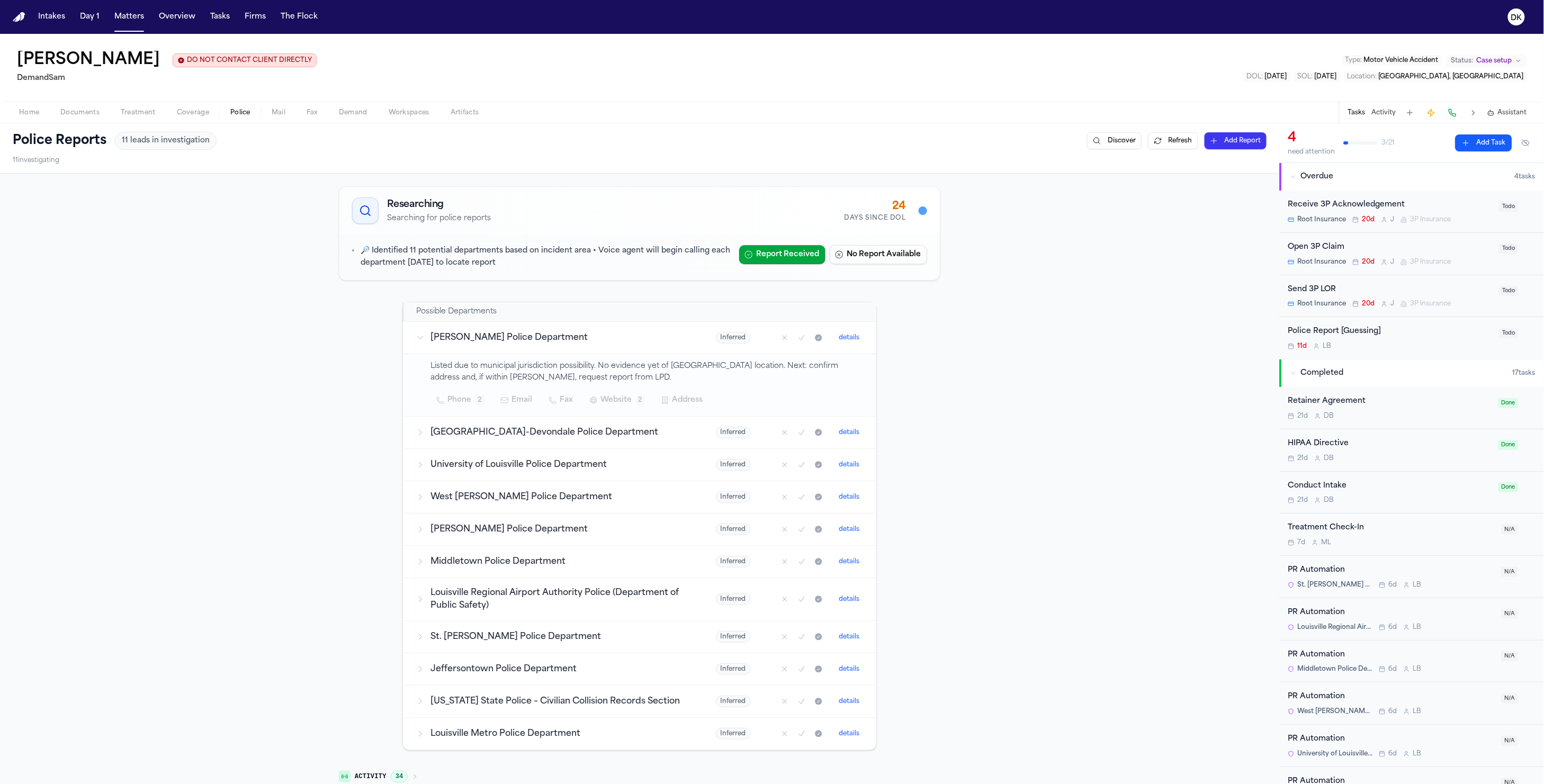
click at [537, 723] on td "Louisville Metro Police Department" at bounding box center [553, 734] width 299 height 32
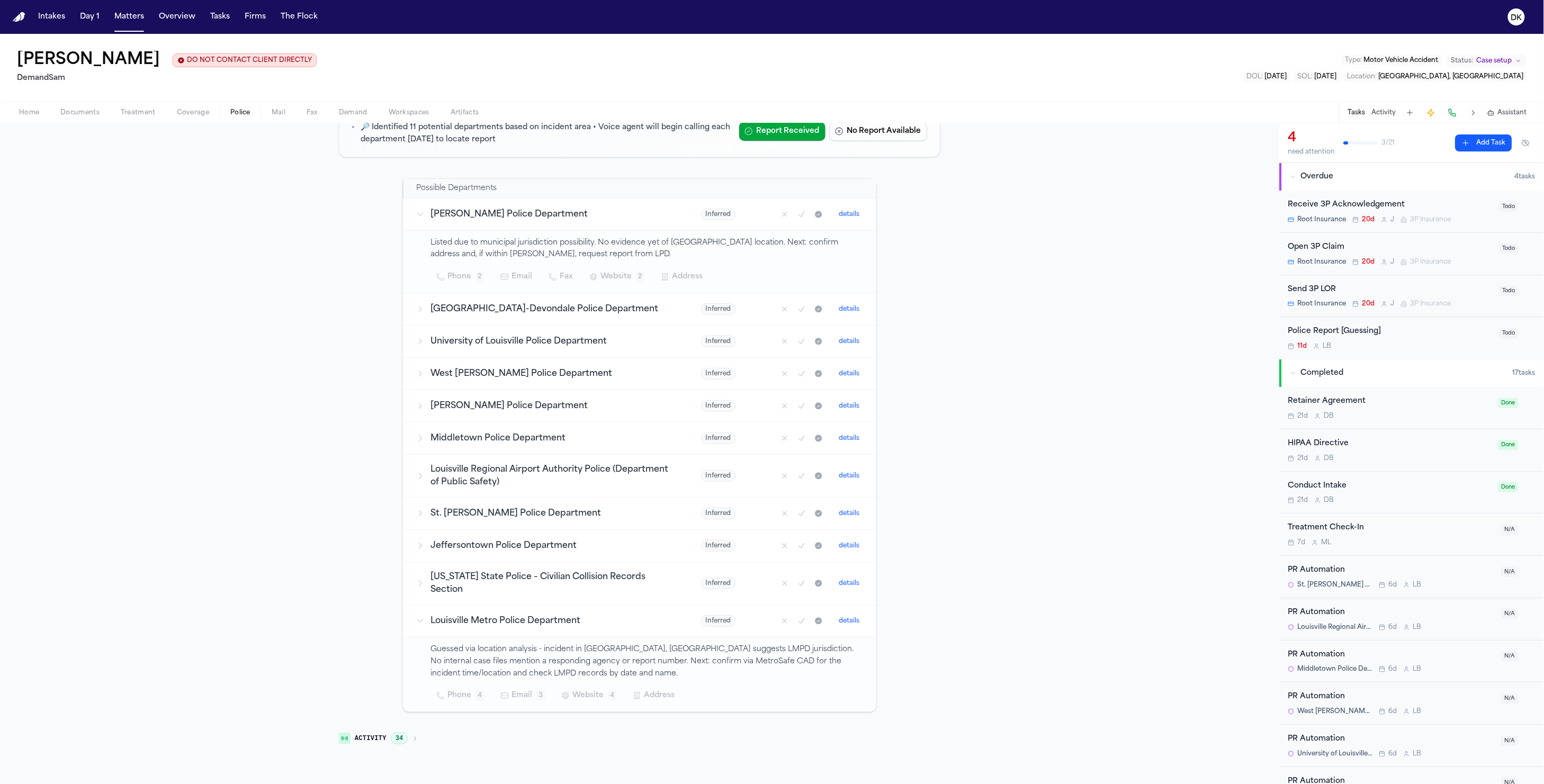
drag, startPoint x: 641, startPoint y: 711, endPoint x: 566, endPoint y: 695, distance: 76.7
click at [636, 711] on td "Guessed via location analysis - incident in Louisville, KY suggests LMPD jurisd…" at bounding box center [640, 675] width 473 height 75
click at [565, 694] on button "Website 4" at bounding box center [590, 696] width 68 height 19
click at [633, 723] on div "Researching Searching for police reports 24 Days Since DOL 🔎 Identified 11 pote…" at bounding box center [640, 405] width 610 height 693
click at [362, 742] on span "Activity" at bounding box center [371, 739] width 32 height 9
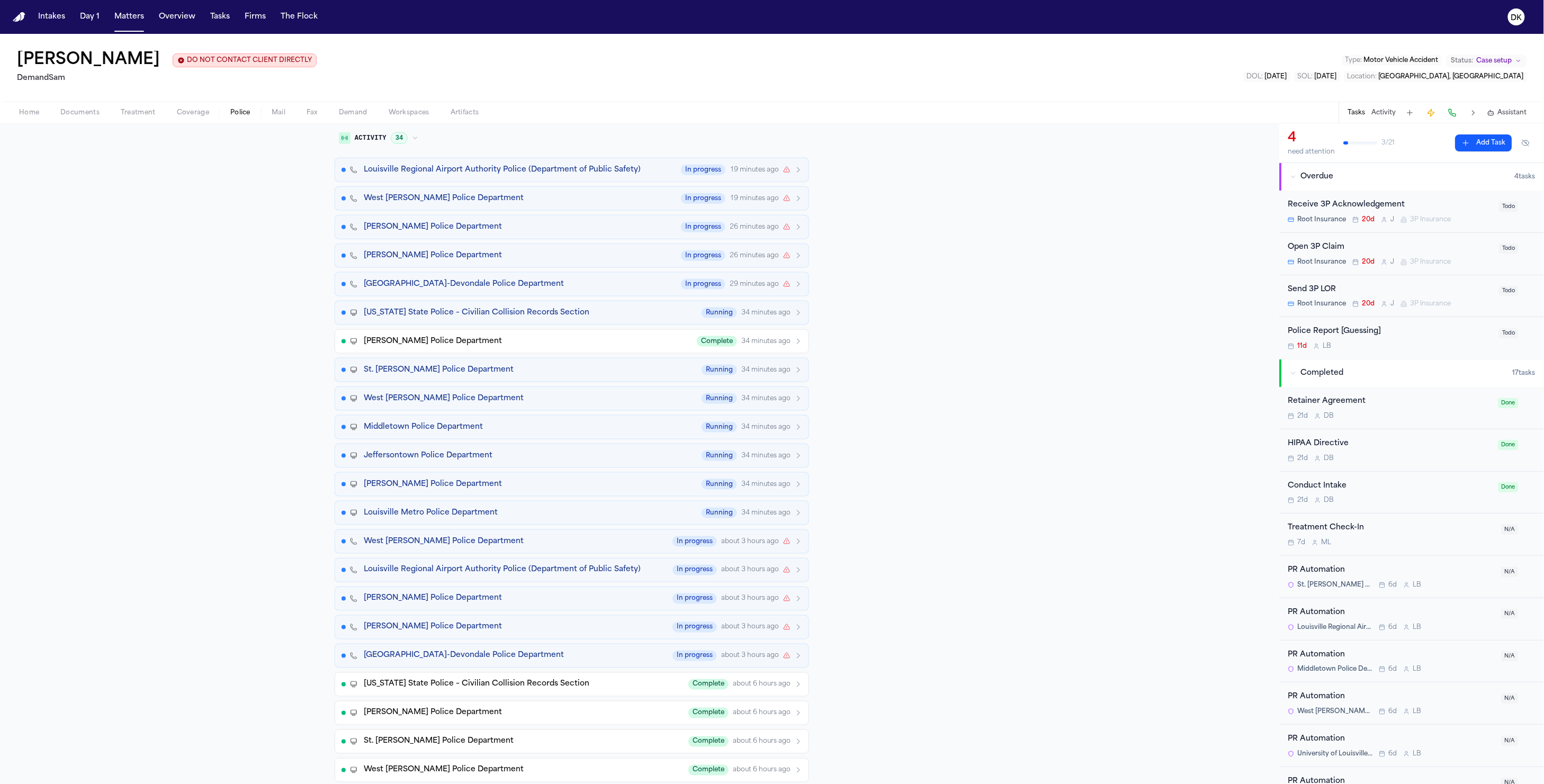
scroll to position [579, 0]
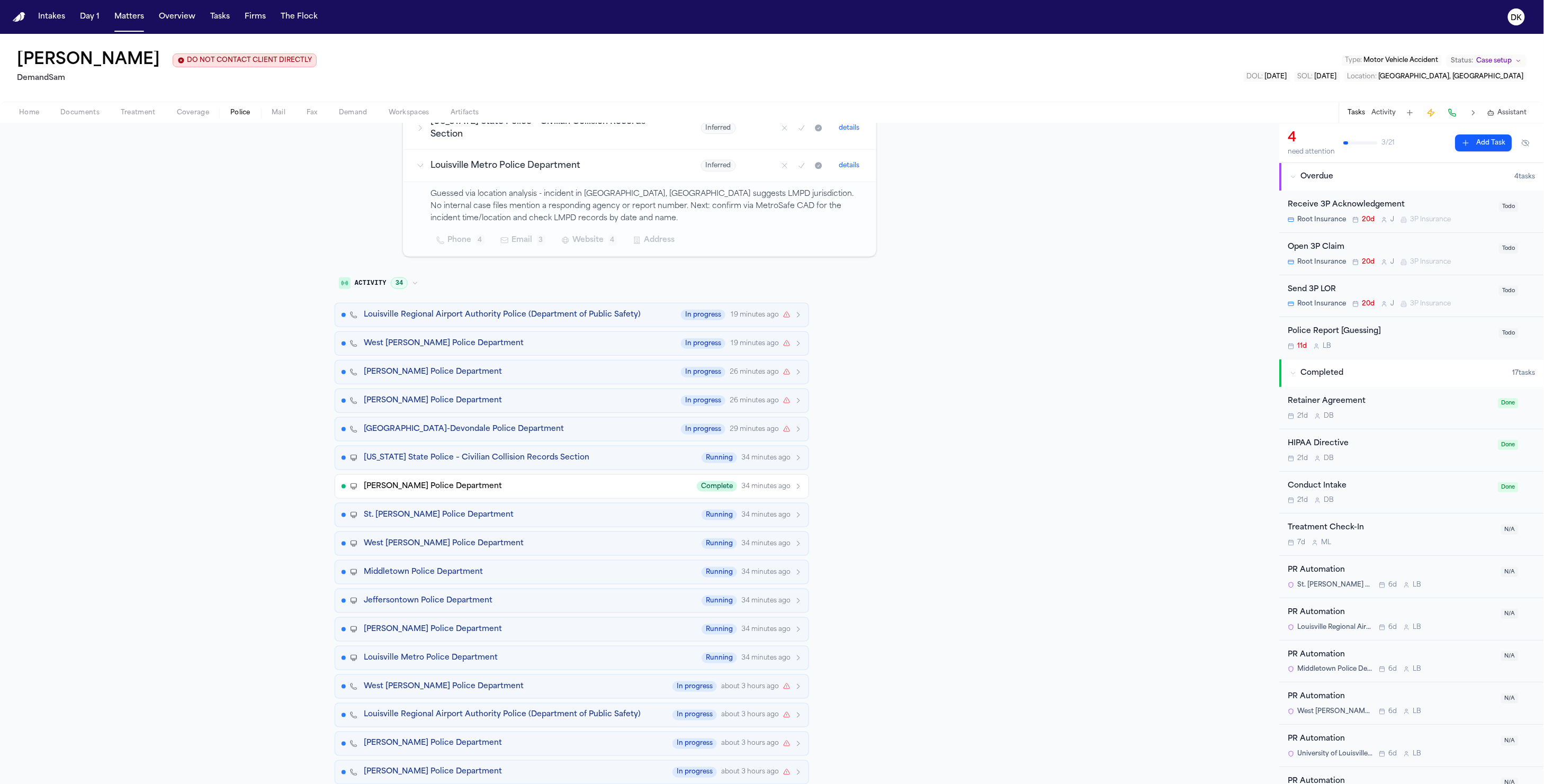
click at [531, 485] on div "Lyndon Police Department Complete 34 minutes ago" at bounding box center [583, 486] width 439 height 11
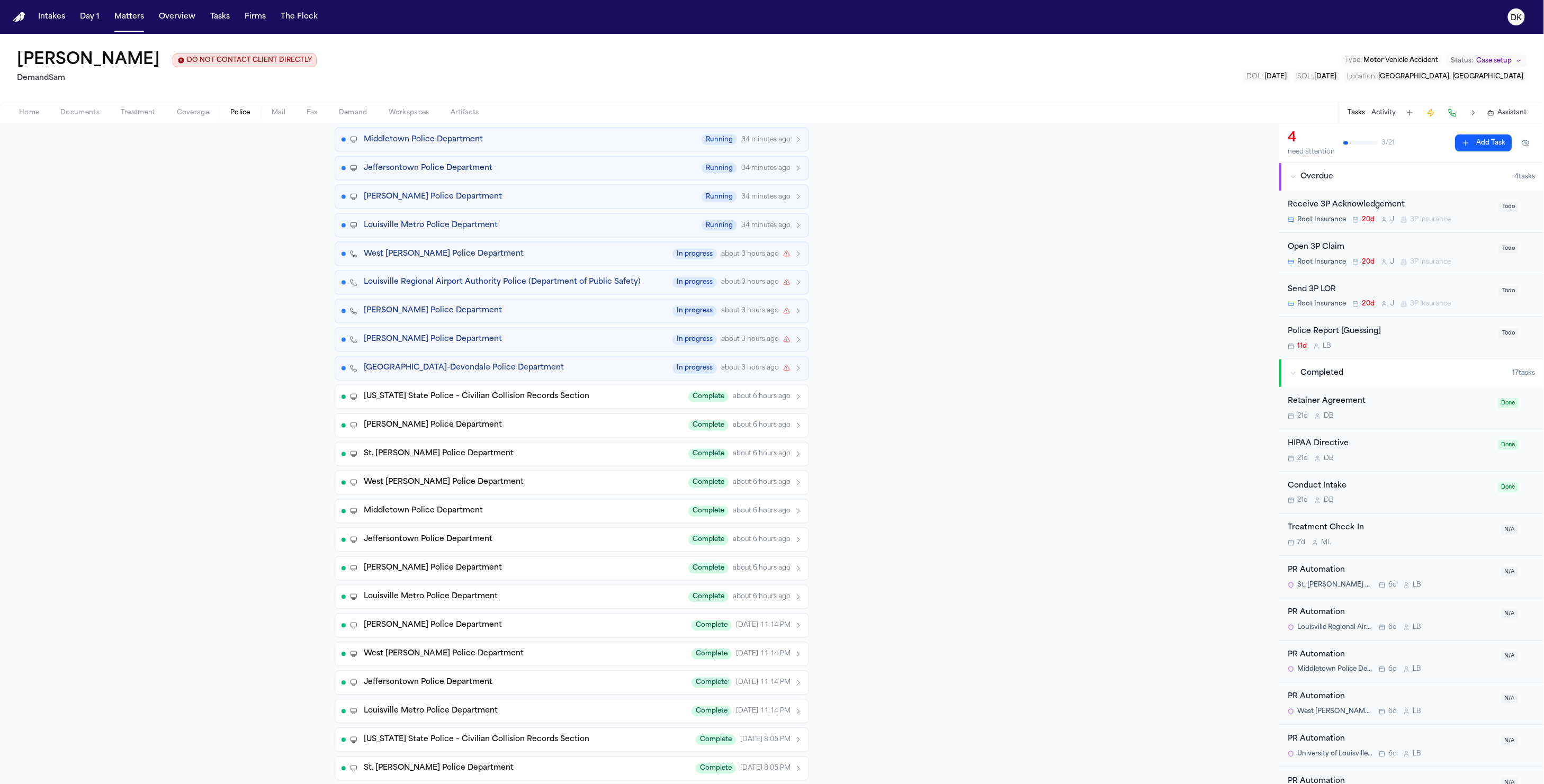
scroll to position [1083, 0]
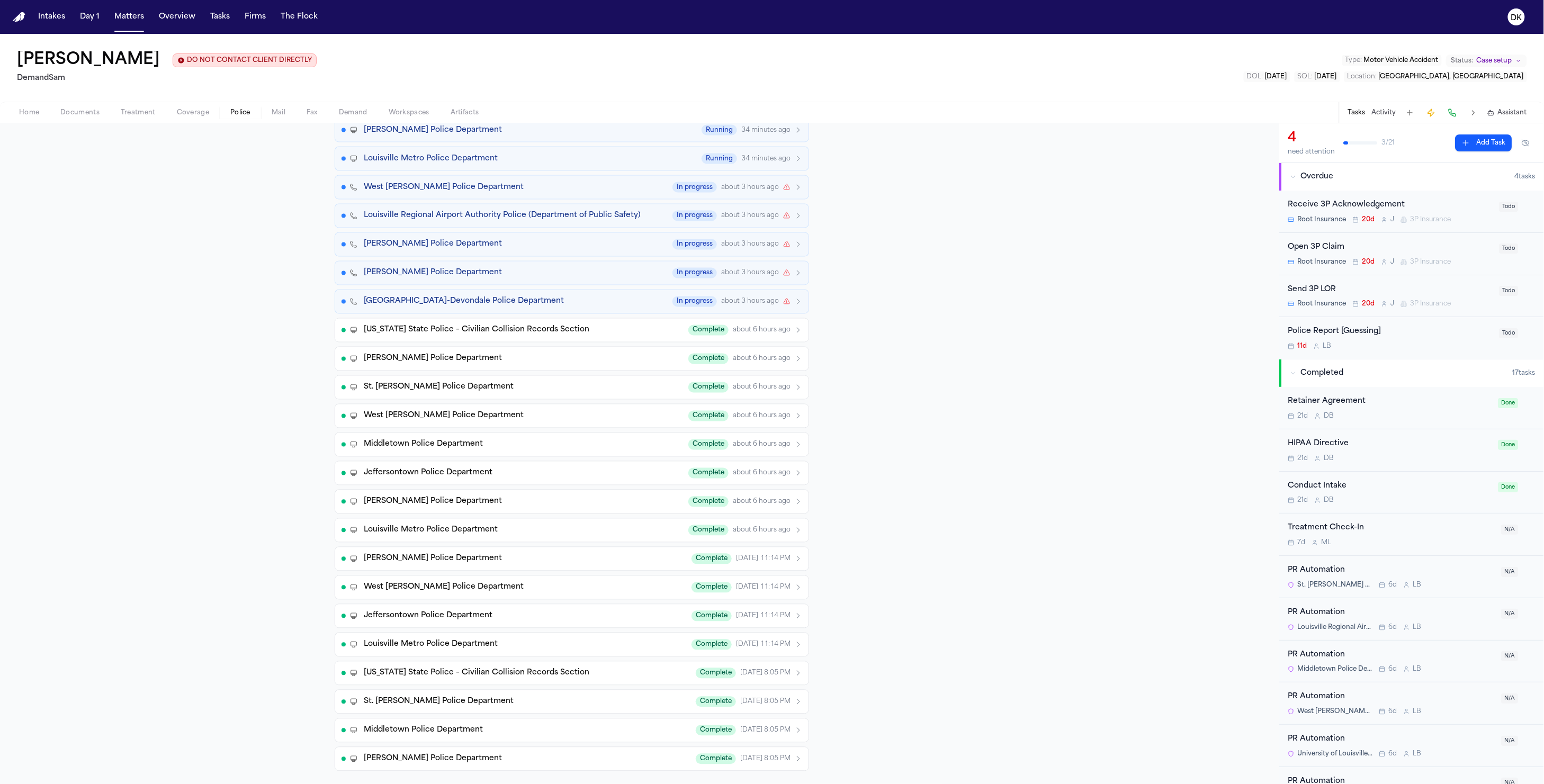
click at [552, 640] on div "Louisville Metro Police Department Complete yesterday 11:14 PM" at bounding box center [583, 645] width 439 height 11
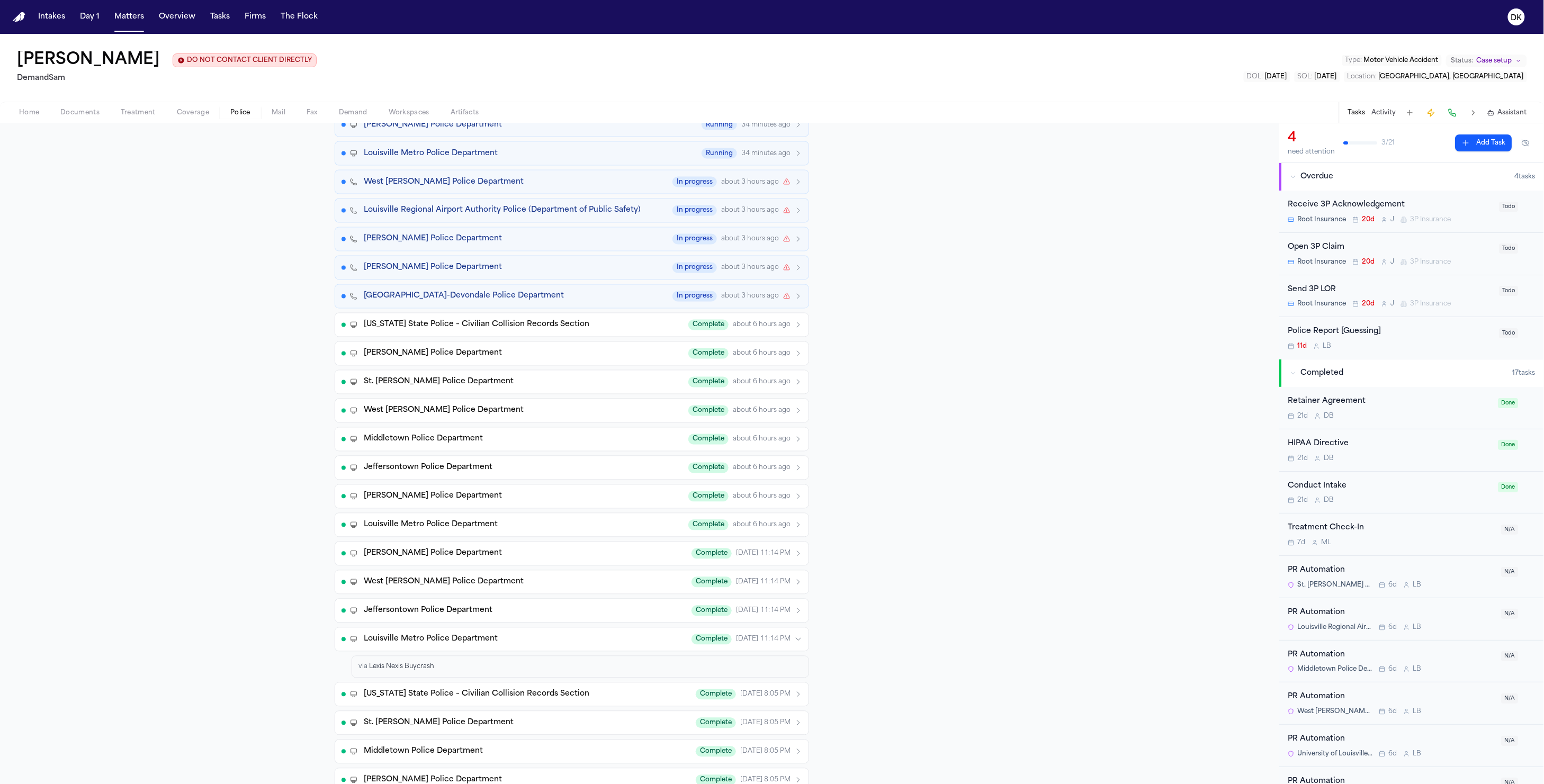
click at [475, 668] on div "via Lexis Nexis Buycrash" at bounding box center [580, 667] width 444 height 9
click at [475, 669] on div "via Lexis Nexis Buycrash" at bounding box center [580, 667] width 444 height 9
click at [485, 652] on button "Louisville Metro Police Department Complete yesterday 11:14 PM" at bounding box center [572, 640] width 475 height 24
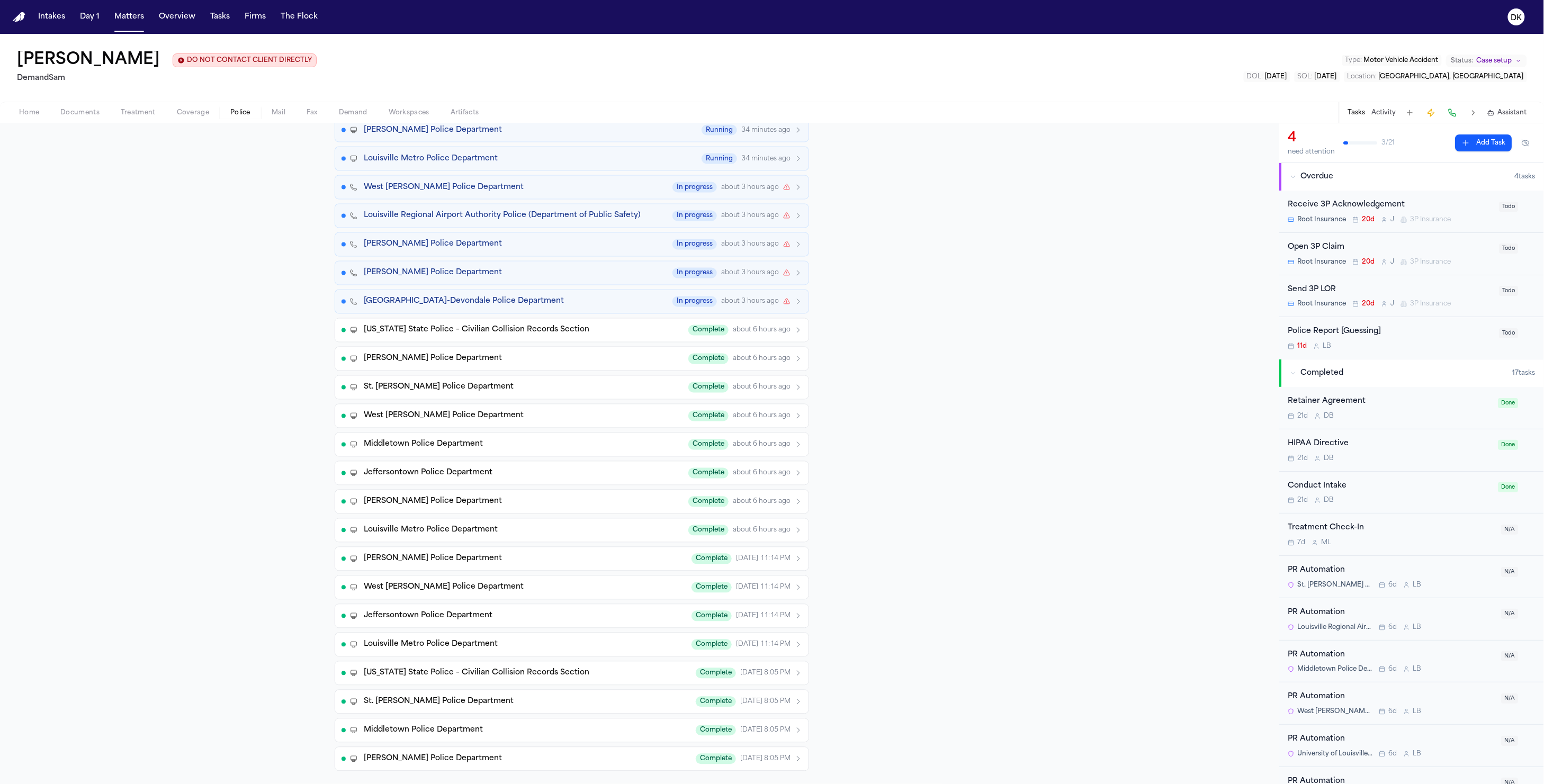
click at [491, 648] on div "Louisville Metro Police Department Complete yesterday 11:14 PM" at bounding box center [583, 645] width 439 height 11
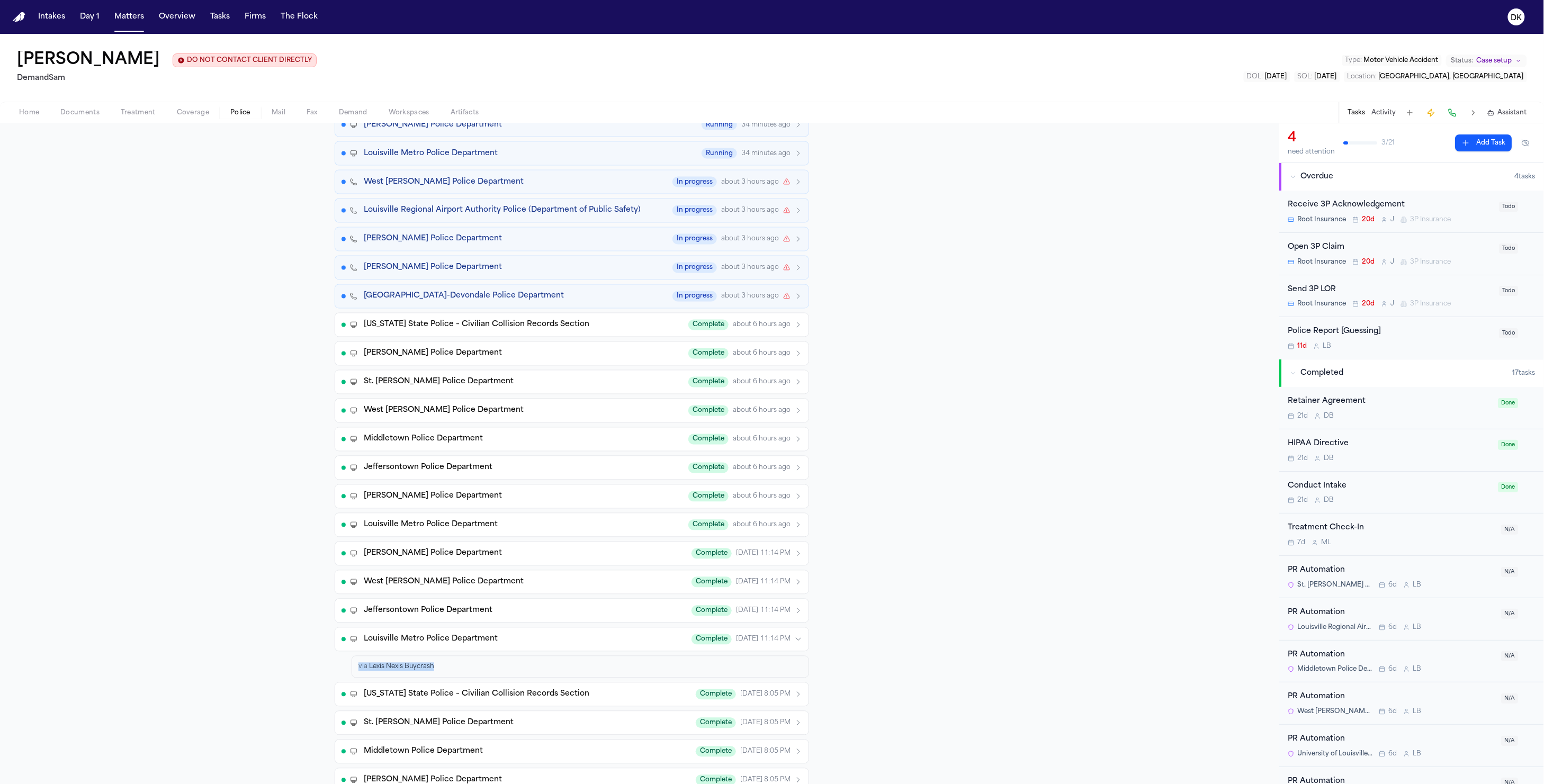
click at [492, 645] on div "Louisville Metro Police Department Complete yesterday 11:14 PM" at bounding box center [583, 639] width 439 height 11
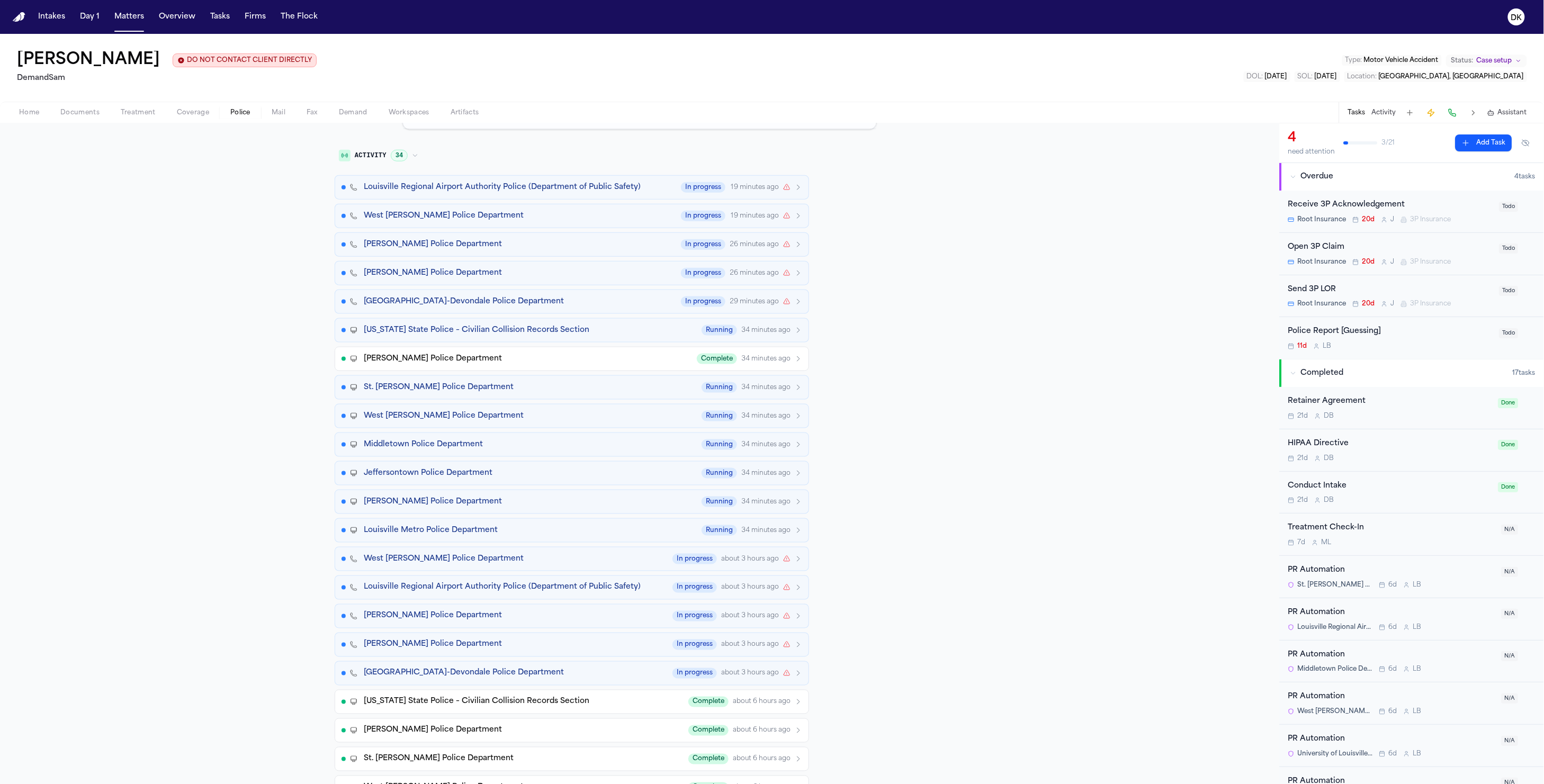
scroll to position [303, 0]
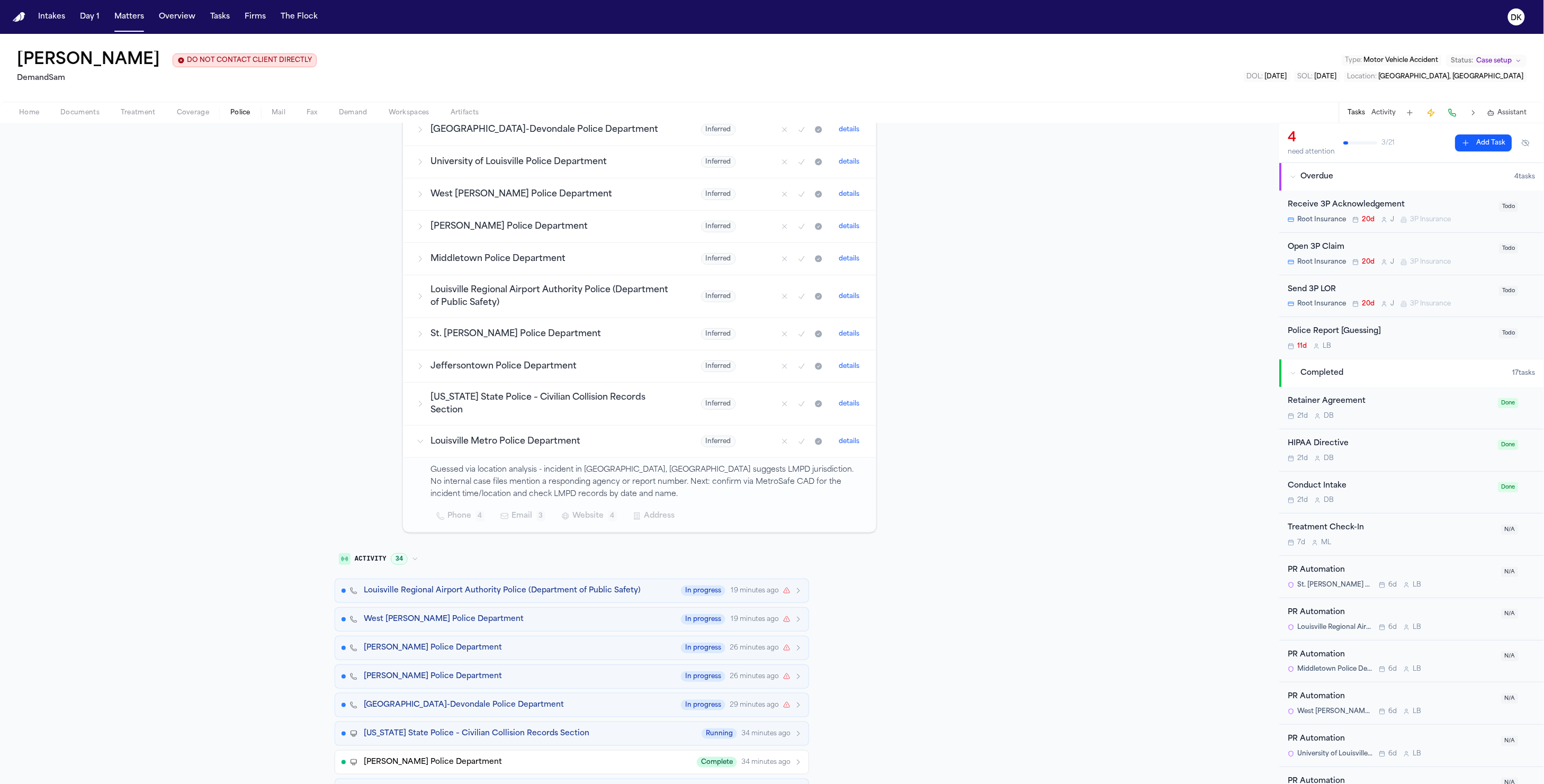
click at [666, 617] on div "West Buechel Police Department In progress 19 minutes ago" at bounding box center [583, 619] width 439 height 11
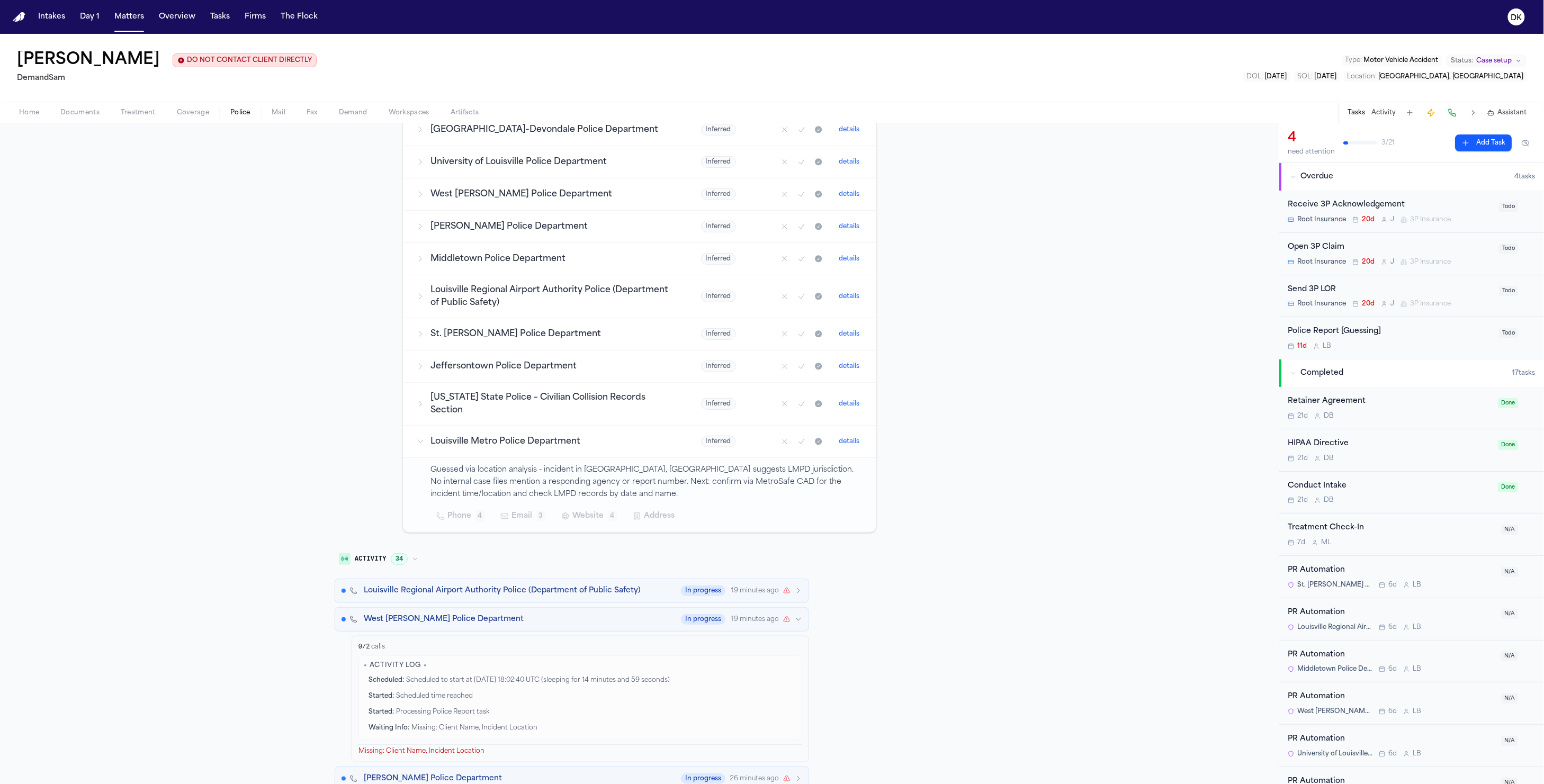
click at [666, 617] on div "West Buechel Police Department In progress 19 minutes ago" at bounding box center [583, 619] width 439 height 11
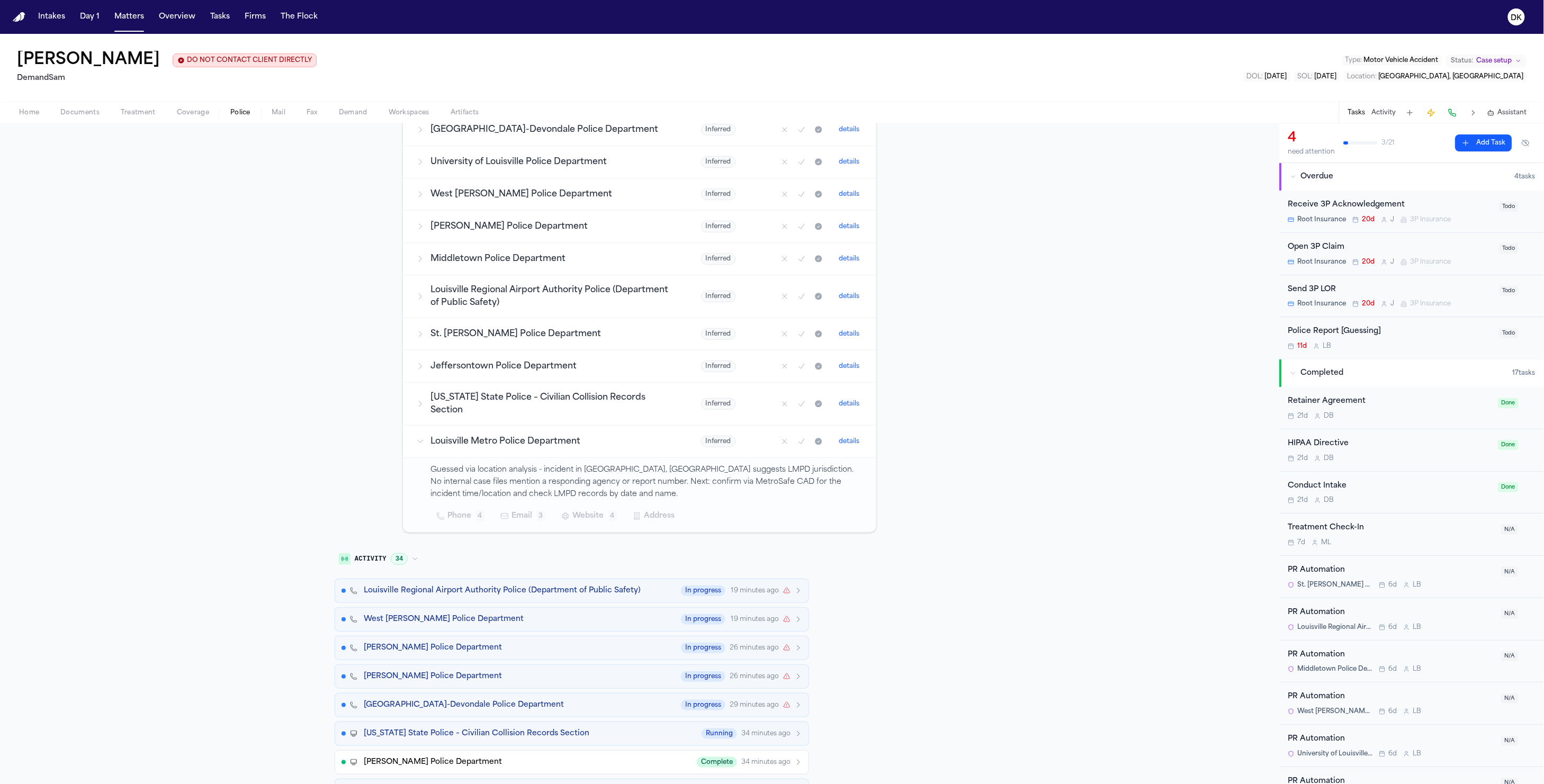
click at [666, 617] on div "West Buechel Police Department In progress 19 minutes ago" at bounding box center [583, 619] width 439 height 11
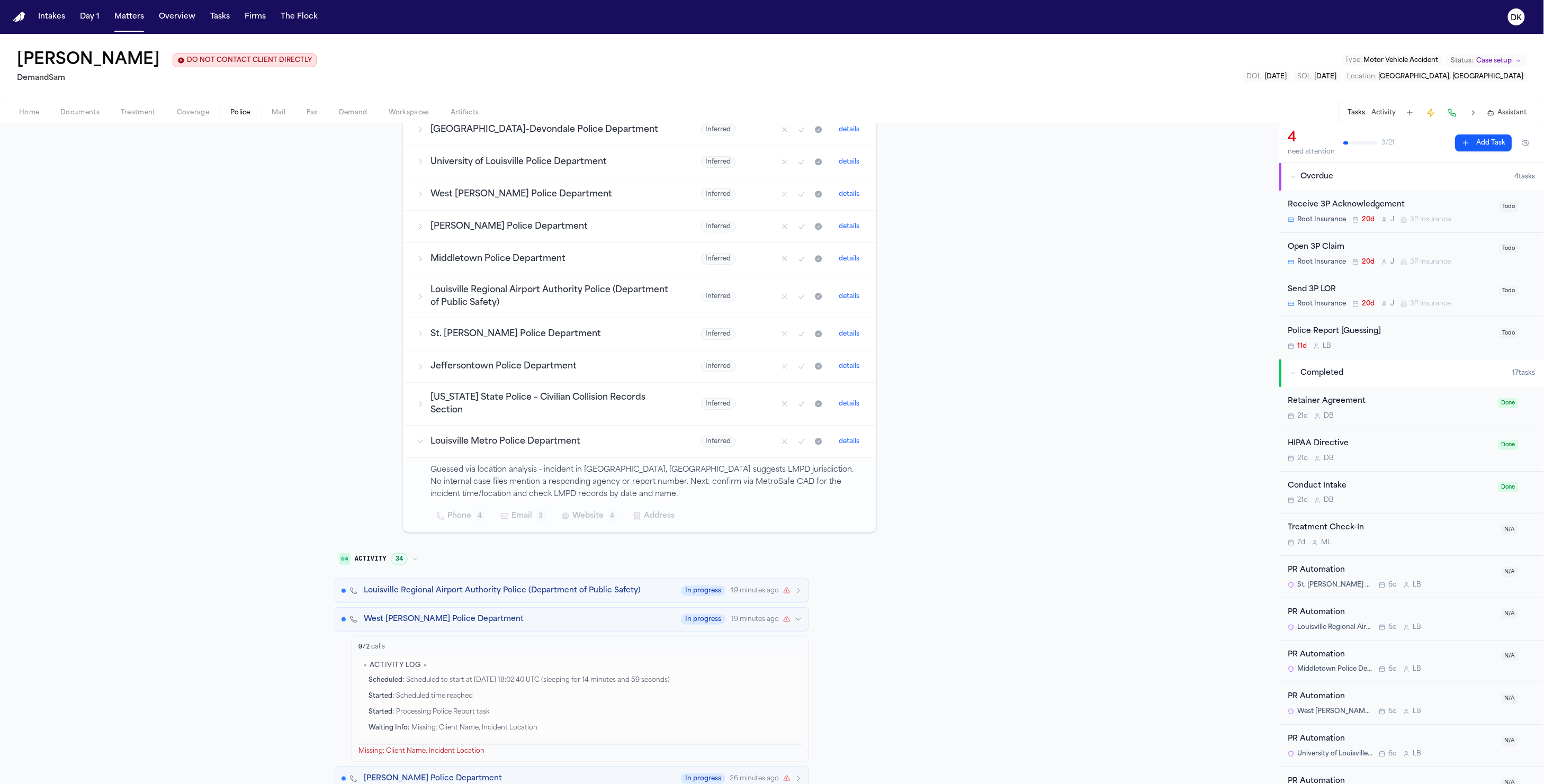
click at [628, 622] on div "West Buechel Police Department In progress 19 minutes ago" at bounding box center [583, 619] width 439 height 11
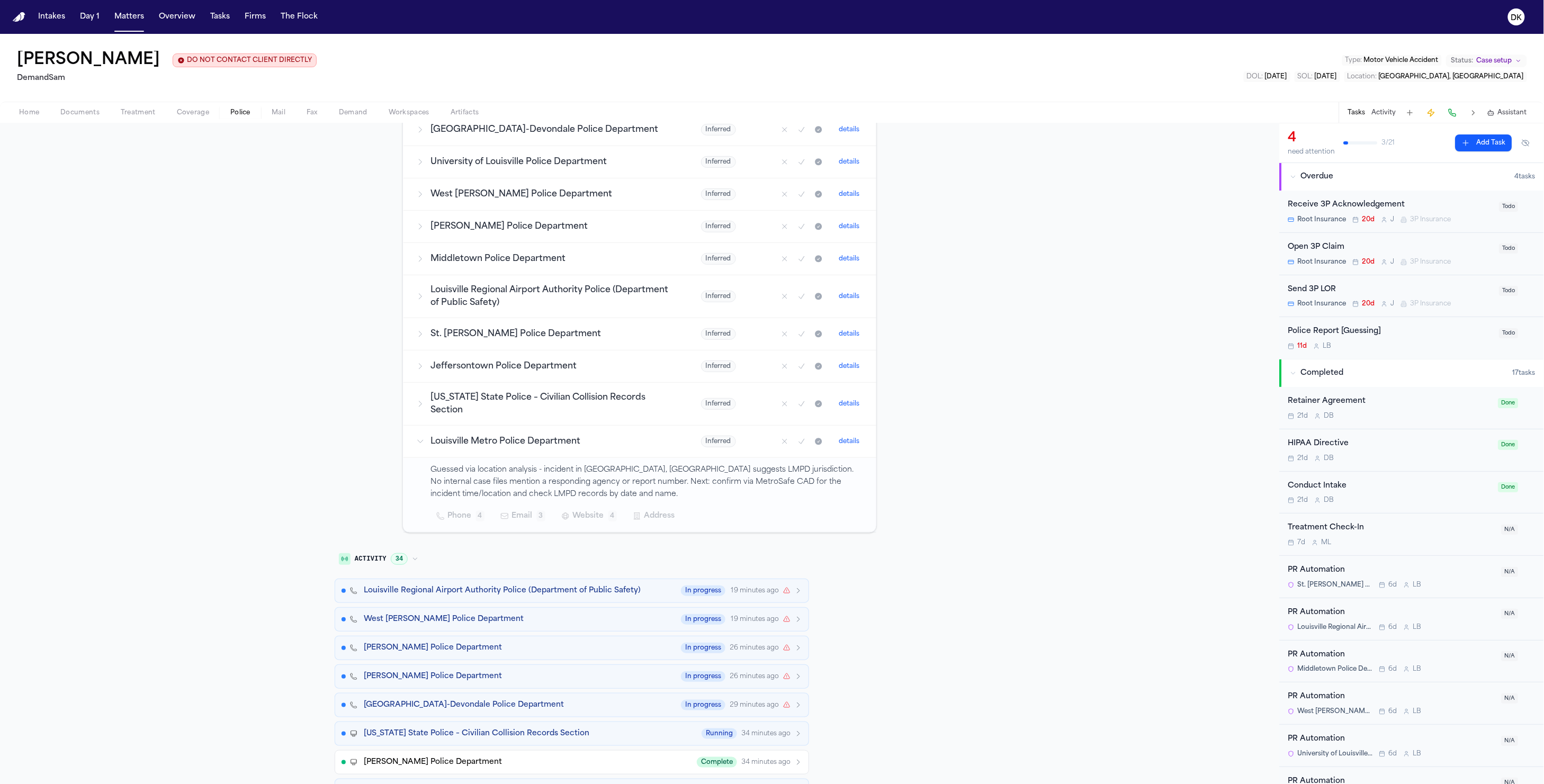
click at [607, 600] on button "Louisville Regional Airport Authority Police (Department of Public Safety) In p…" at bounding box center [572, 591] width 475 height 24
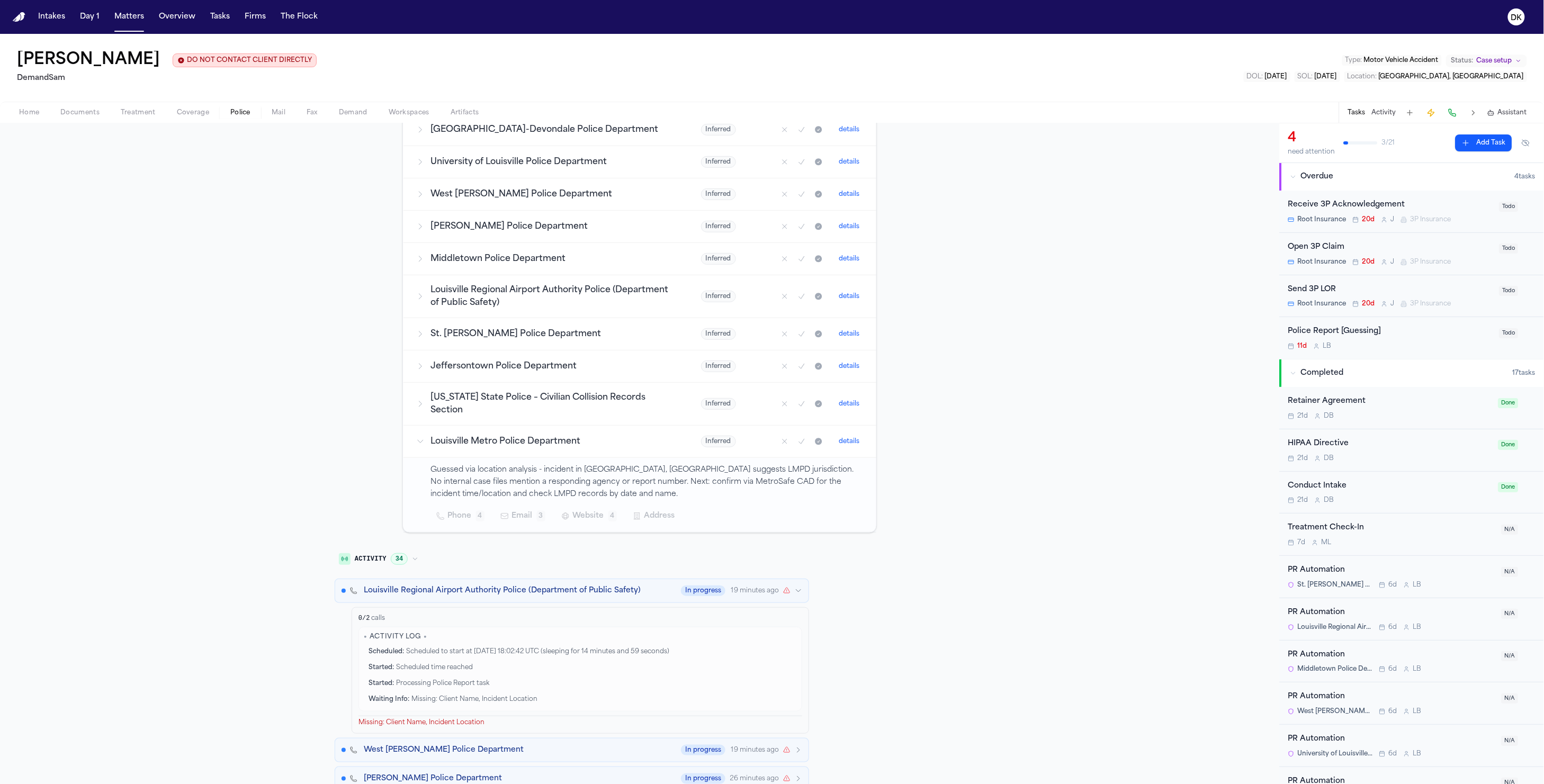
click at [606, 599] on button "Louisville Regional Airport Authority Police (Department of Public Safety) In p…" at bounding box center [572, 591] width 475 height 24
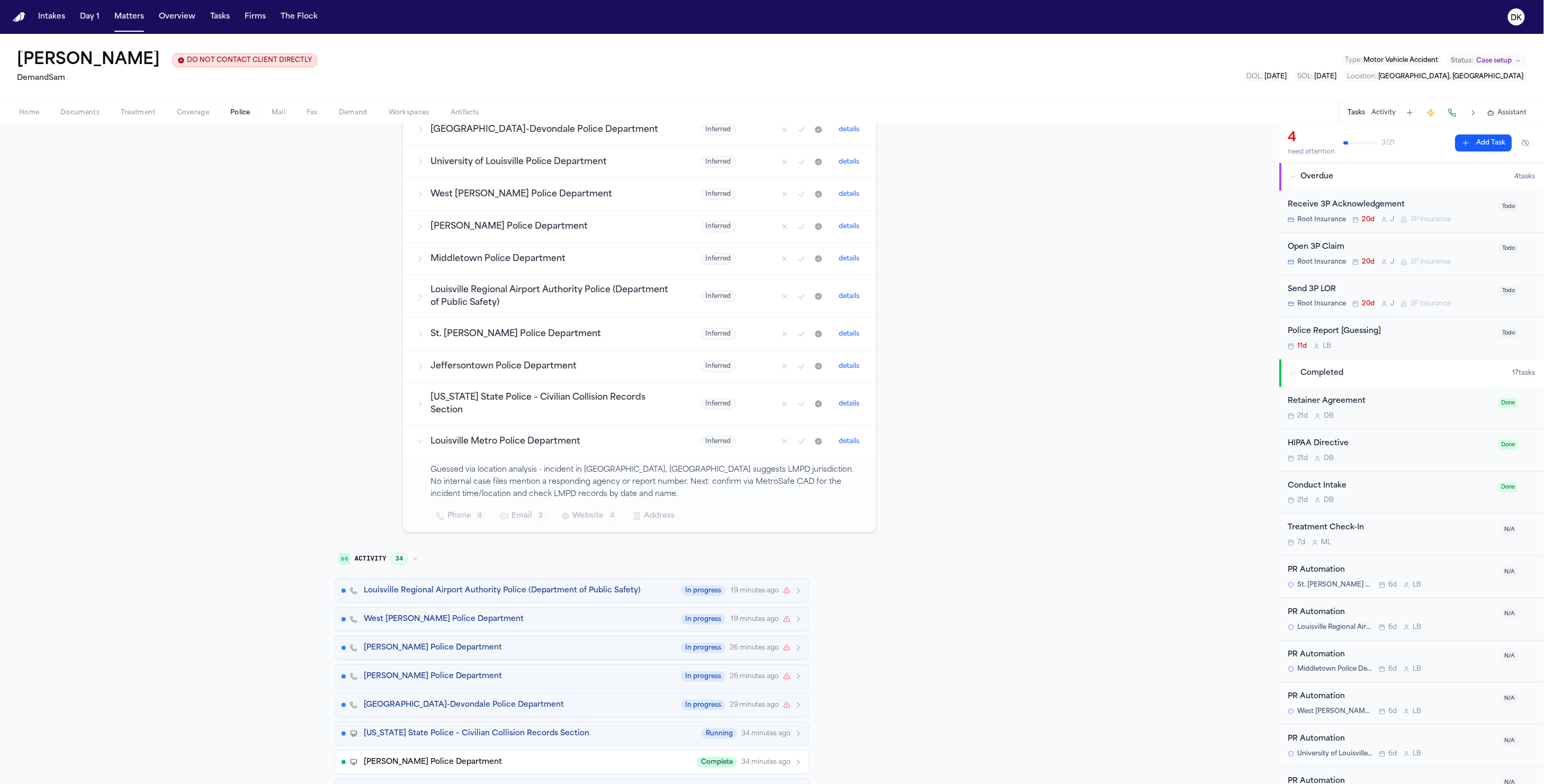
click at [549, 674] on div "Shively Police Department In progress 26 minutes ago" at bounding box center [583, 676] width 439 height 11
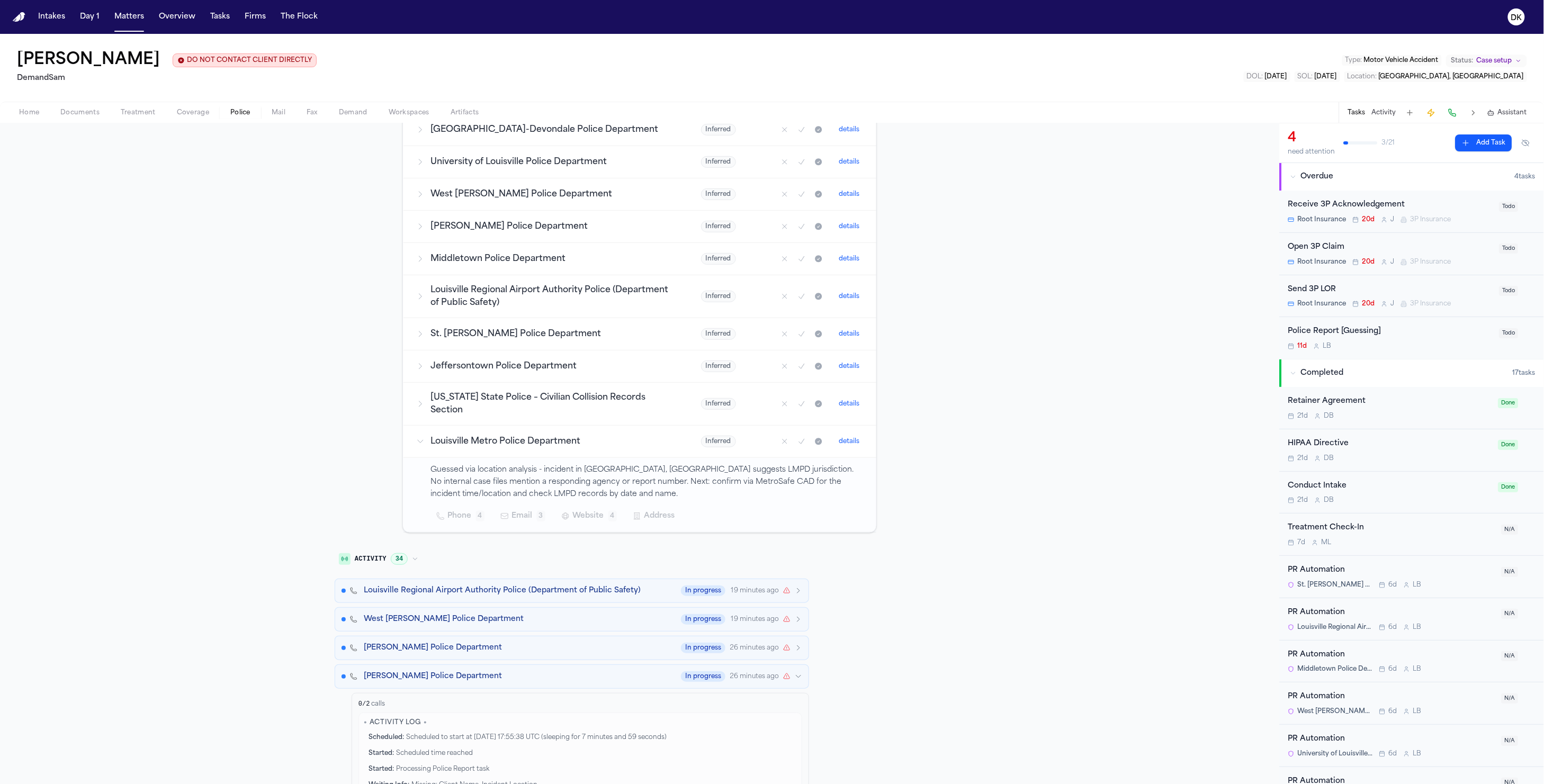
click at [549, 674] on div "Shively Police Department In progress 26 minutes ago" at bounding box center [583, 676] width 439 height 11
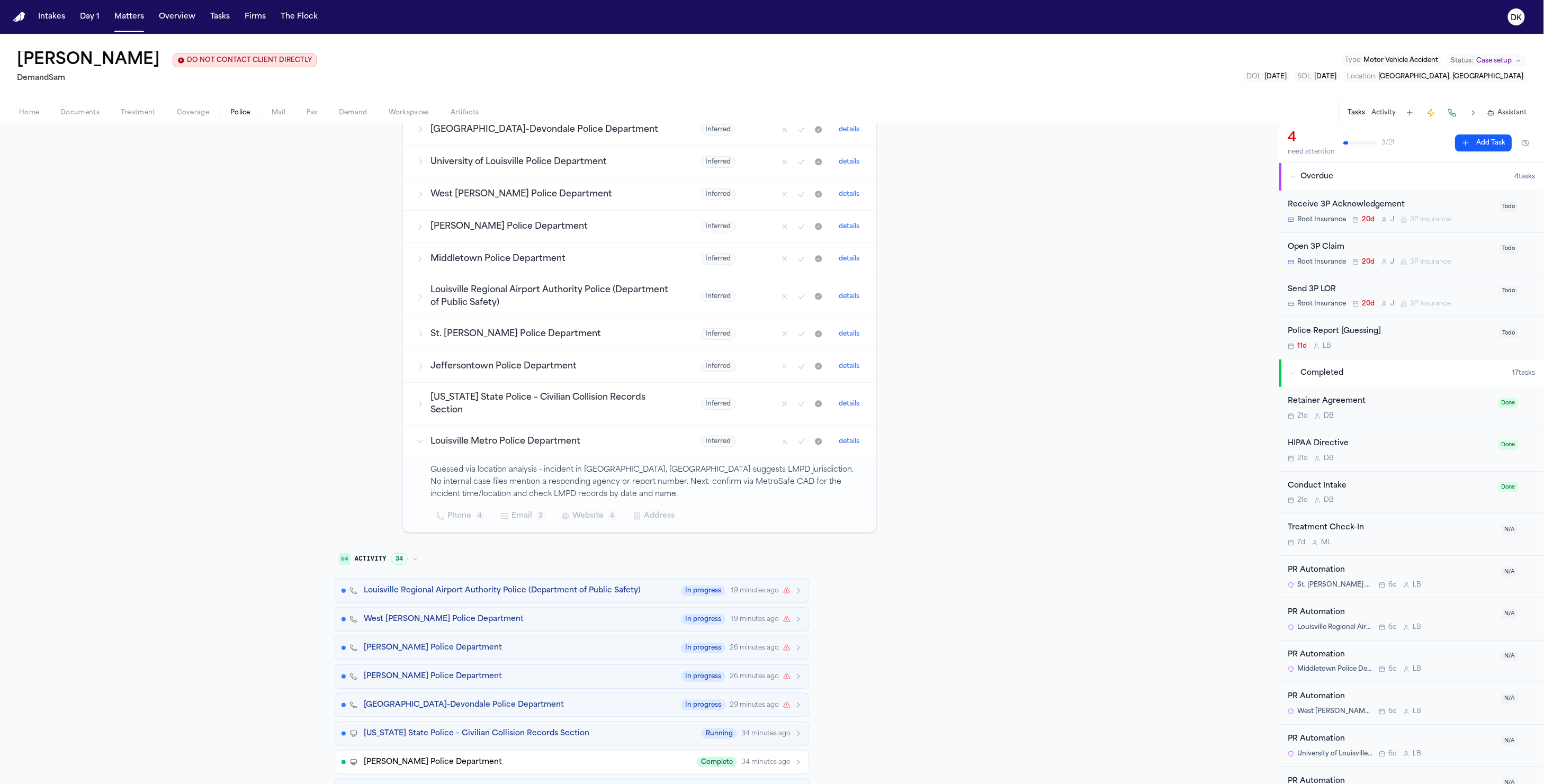
scroll to position [0, 0]
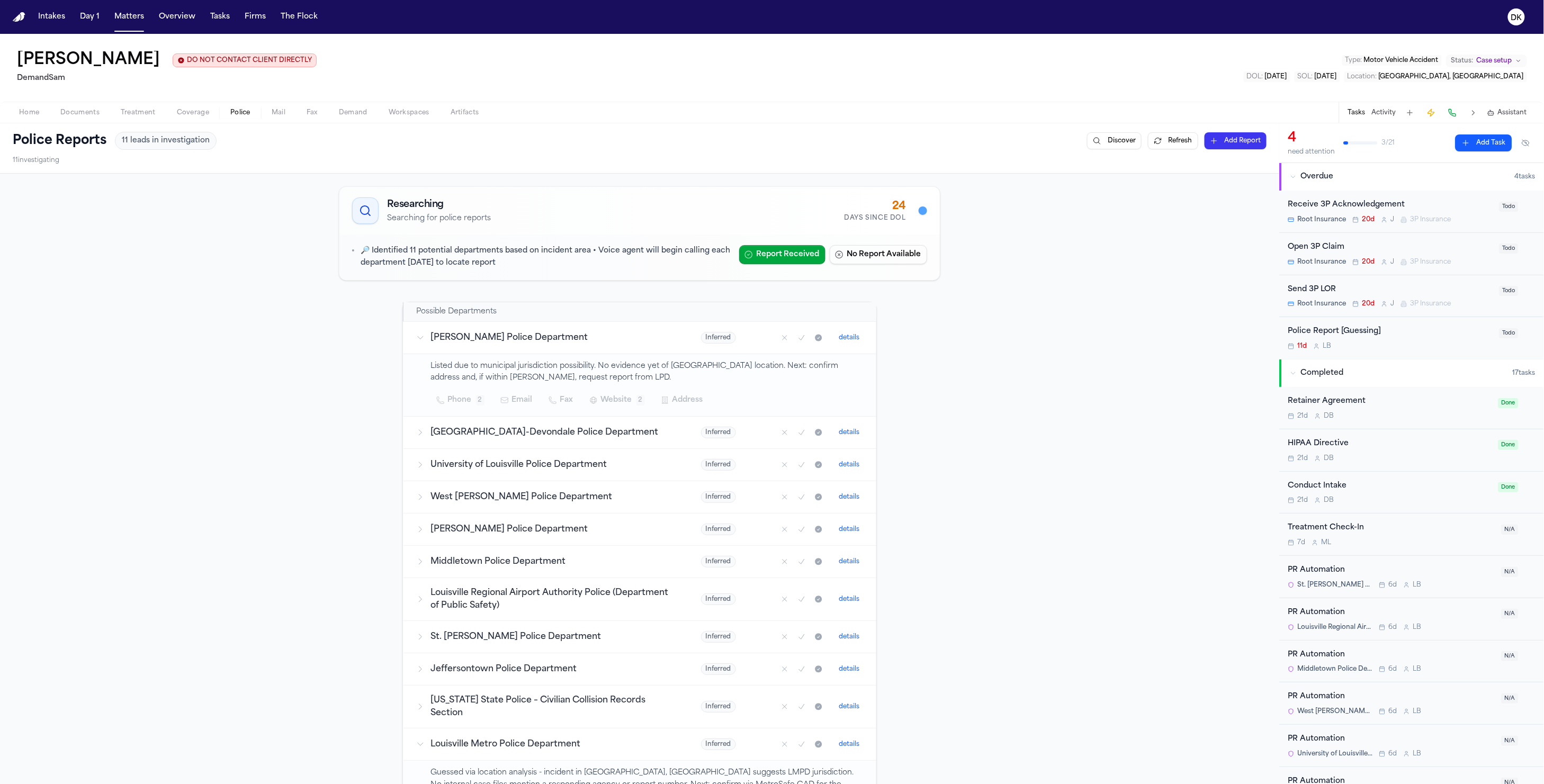
click at [19, 119] on span "button" at bounding box center [29, 118] width 33 height 1
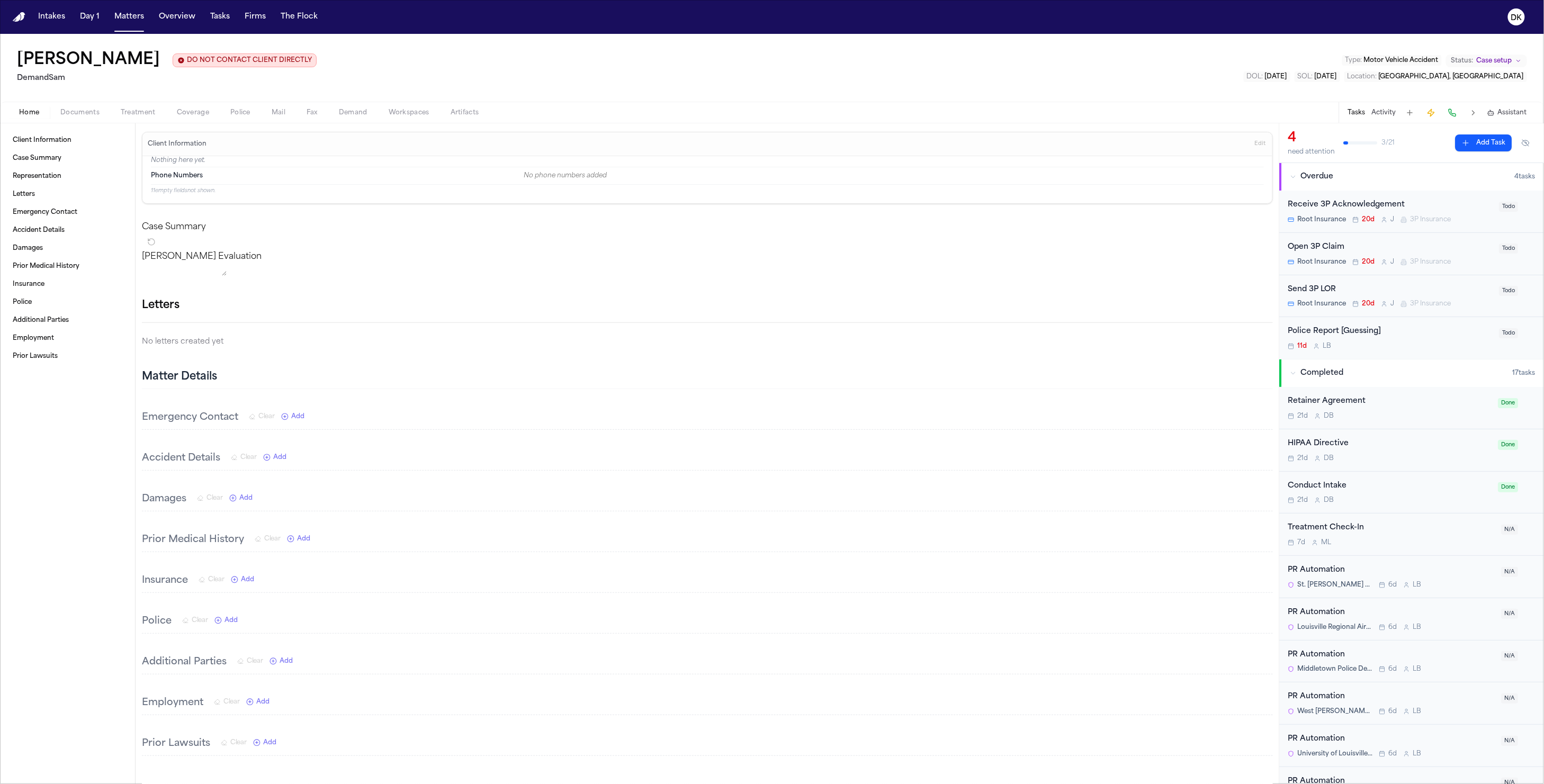
click at [1255, 146] on span "Edit" at bounding box center [1260, 144] width 11 height 7
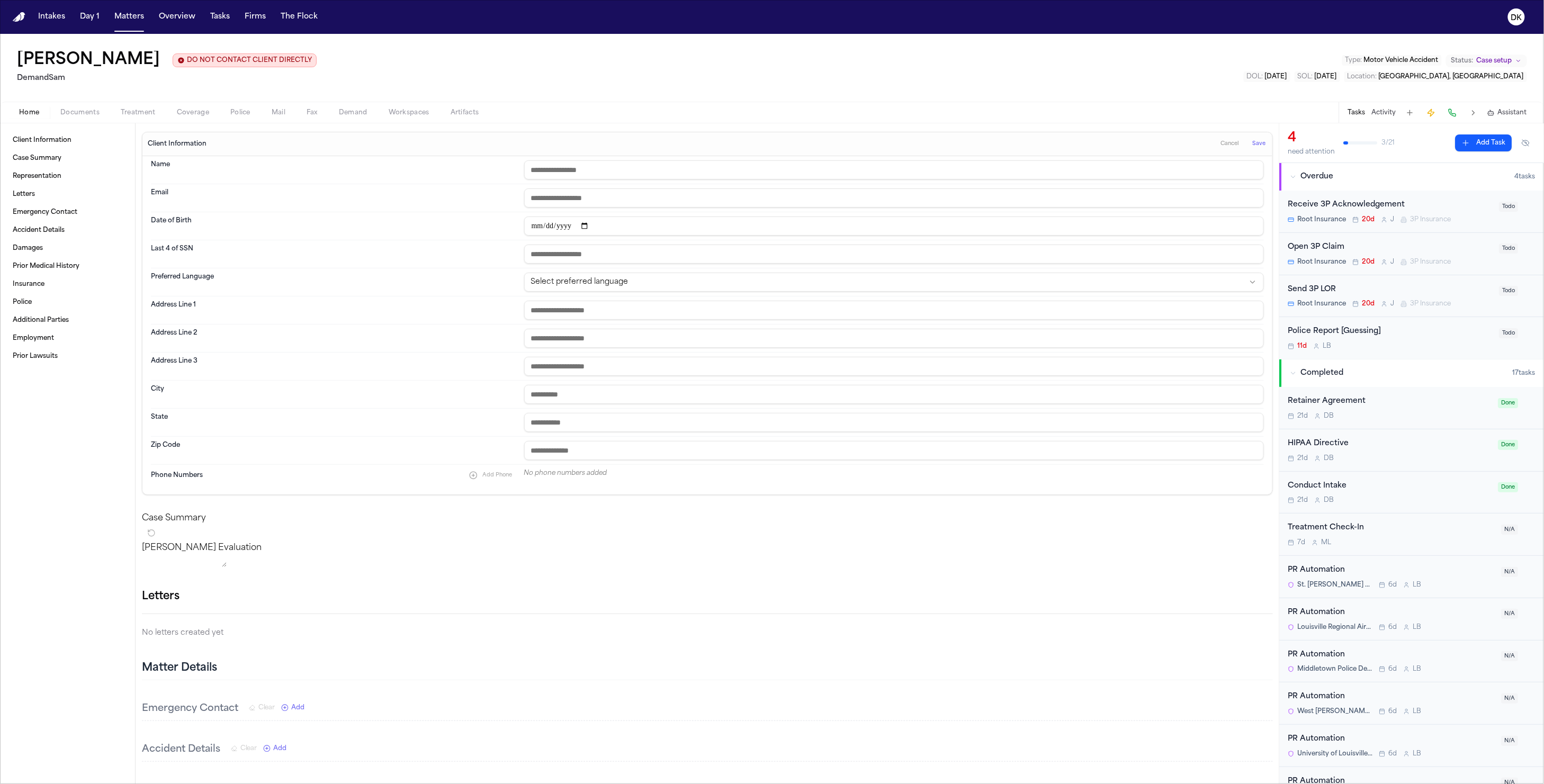
click at [653, 164] on input "text" at bounding box center [894, 169] width 740 height 19
type input "**********"
click at [1255, 144] on span "Save" at bounding box center [1260, 144] width 13 height 7
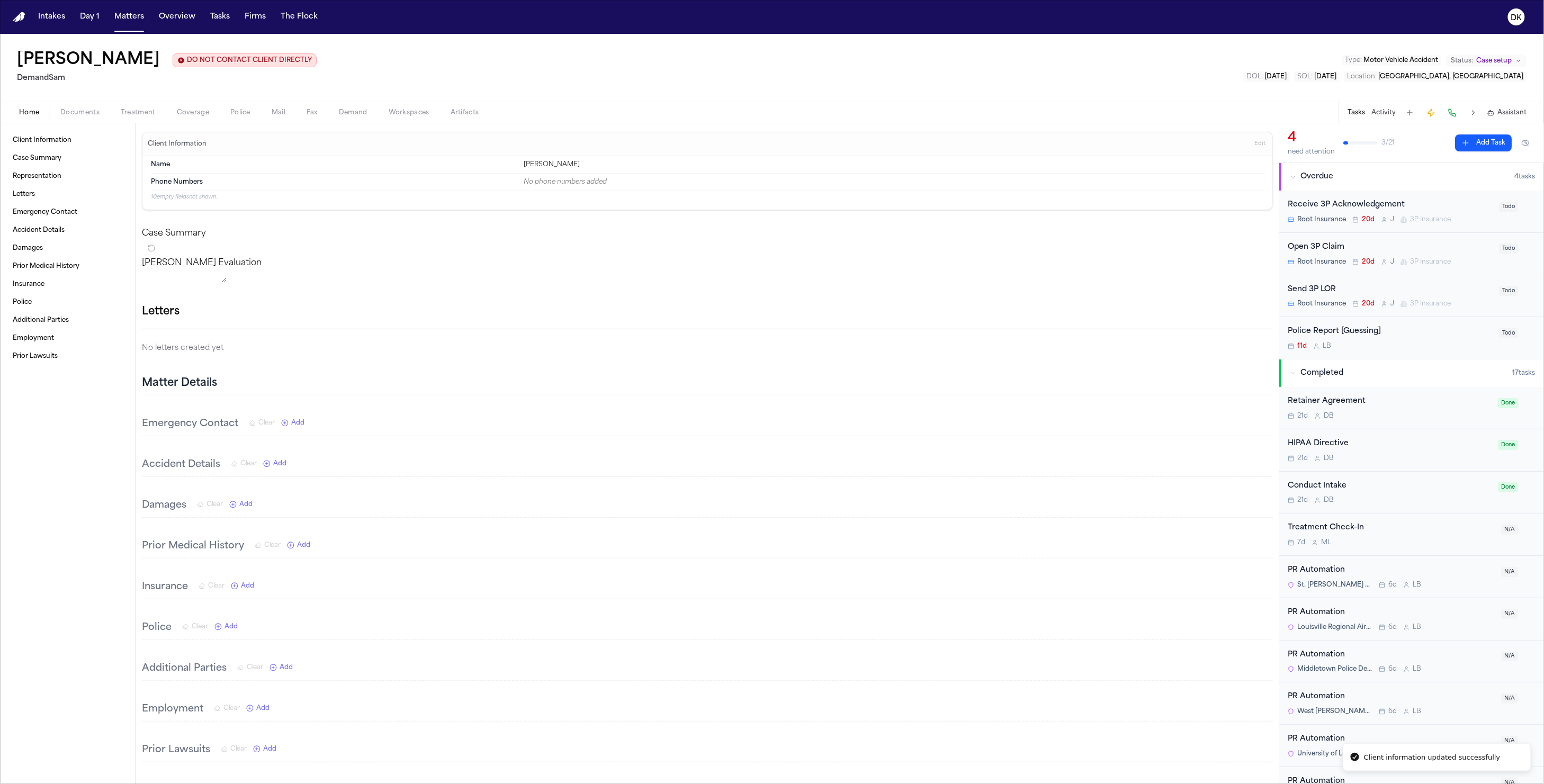
scroll to position [169, 0]
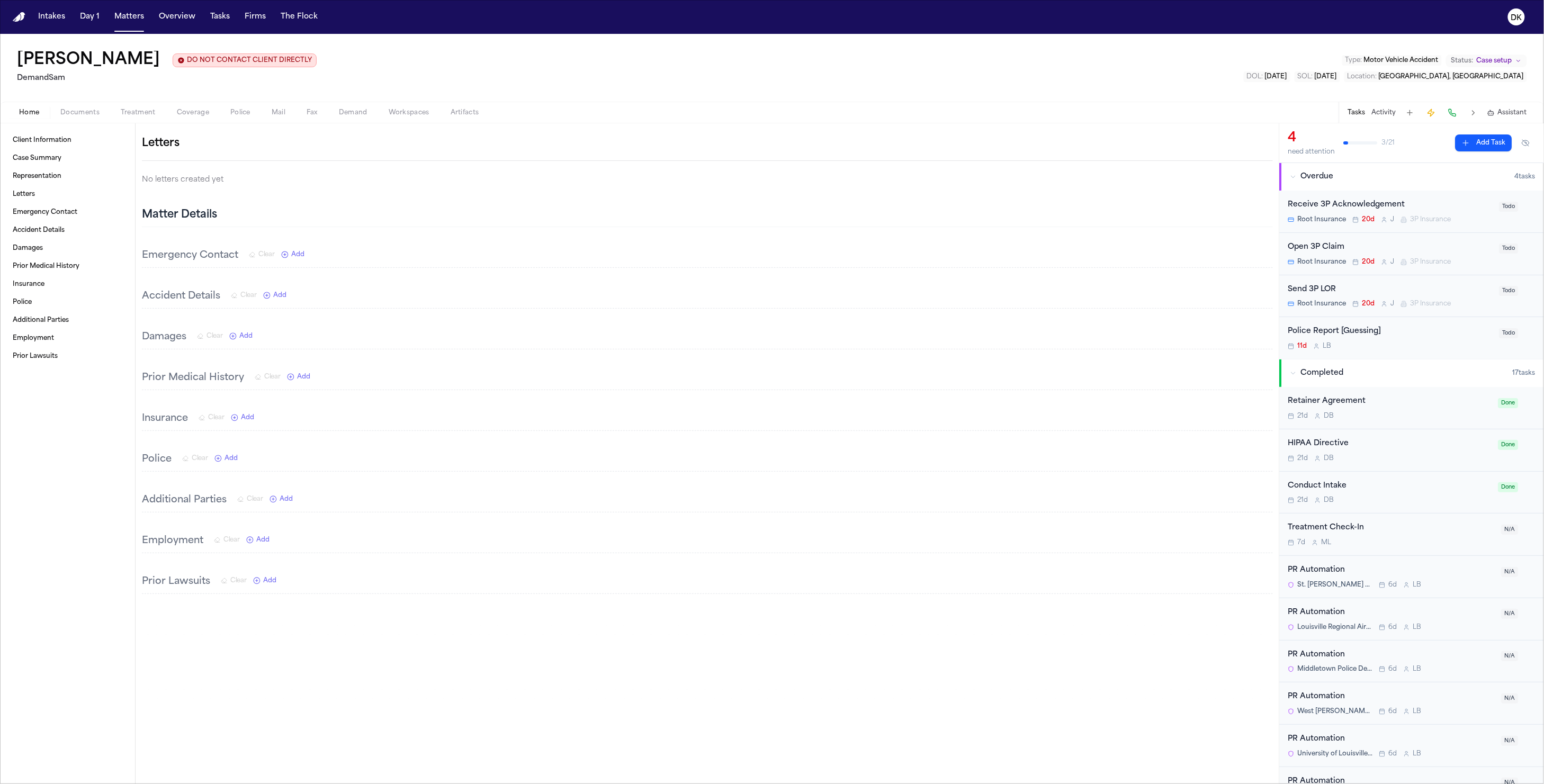
click at [282, 299] on span "Add" at bounding box center [280, 296] width 13 height 9
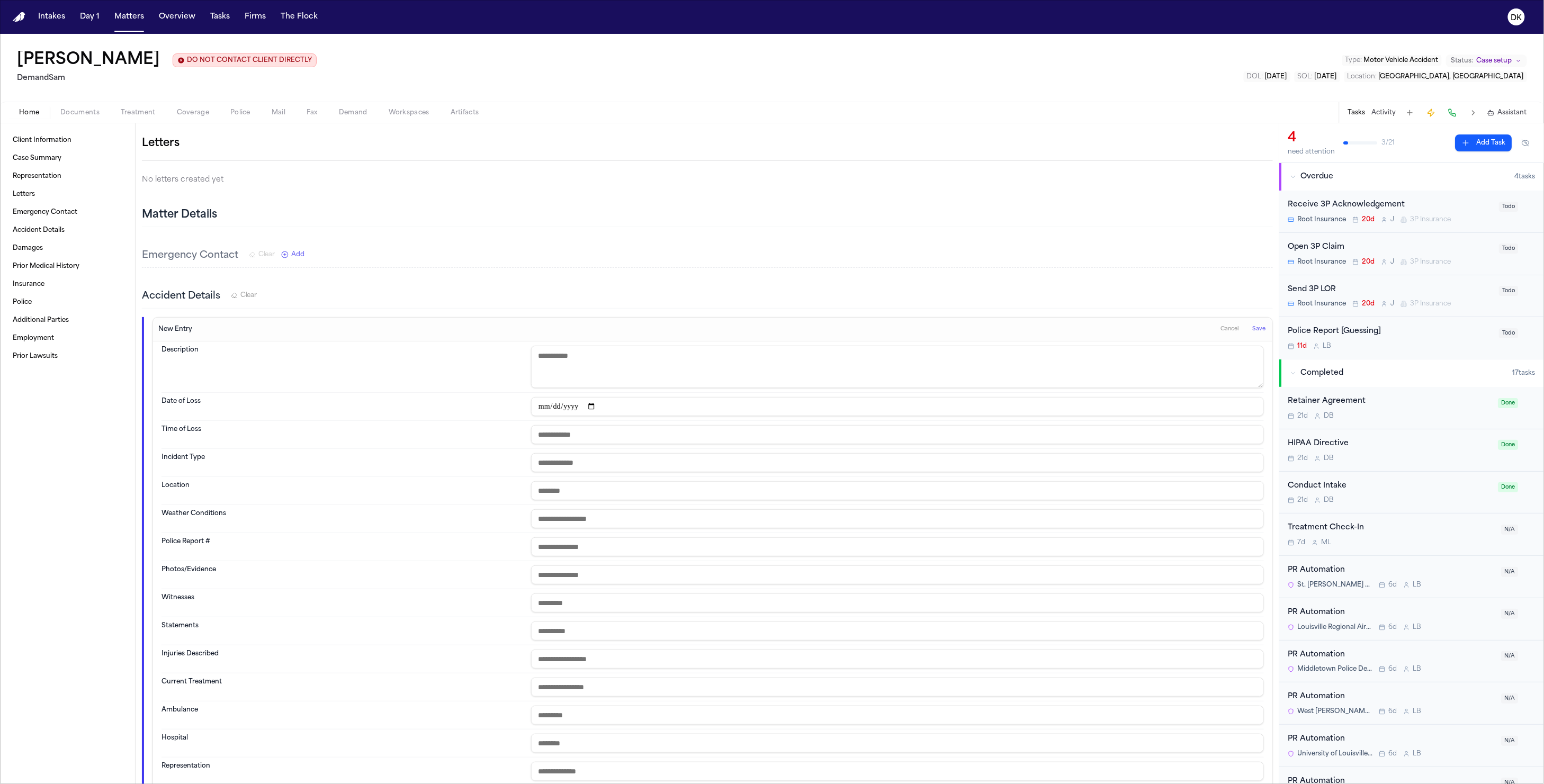
click at [536, 416] on input "date" at bounding box center [898, 406] width 733 height 19
type input "**********"
click at [1253, 333] on span "Save" at bounding box center [1260, 330] width 13 height 7
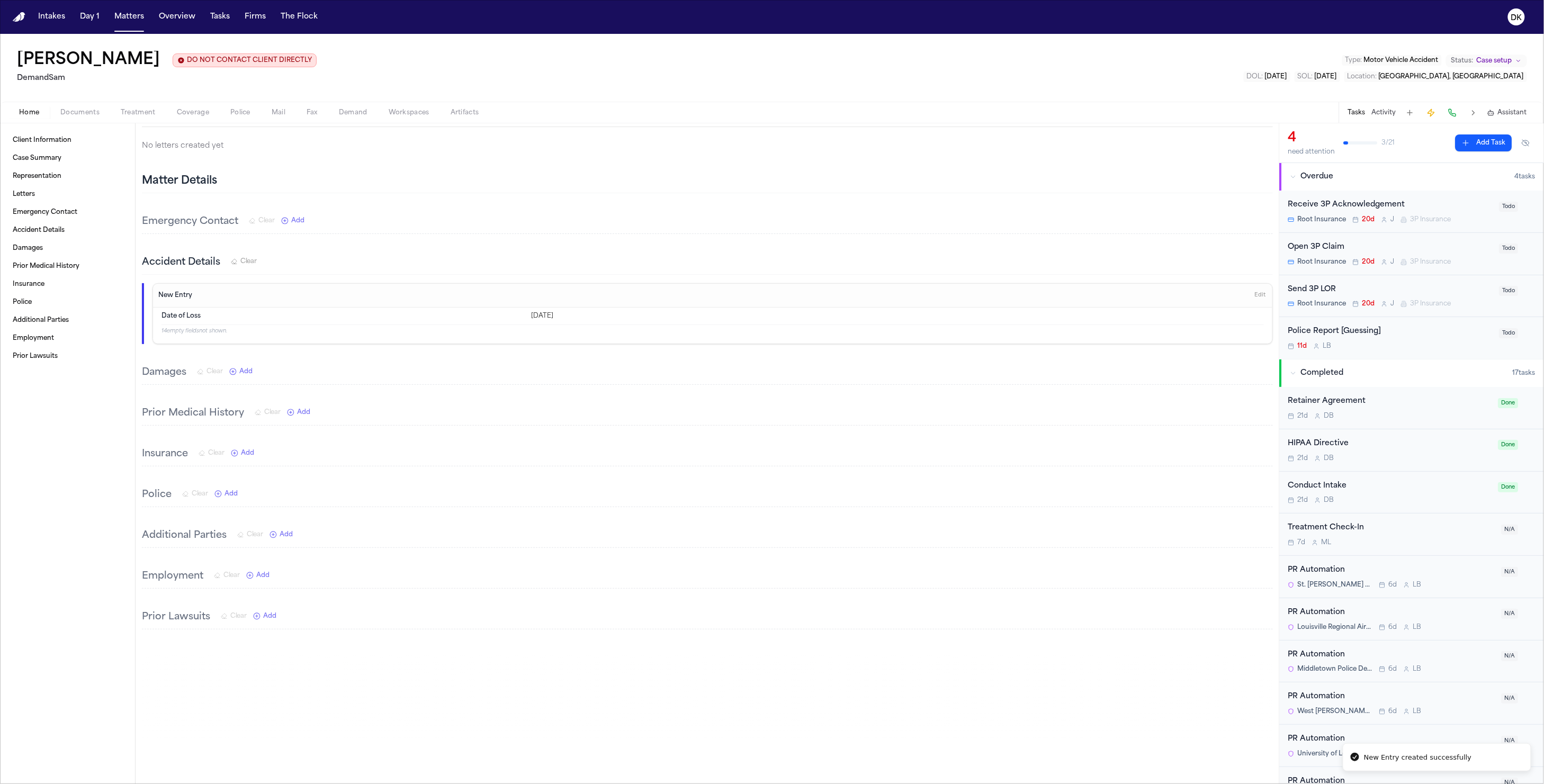
scroll to position [0, 0]
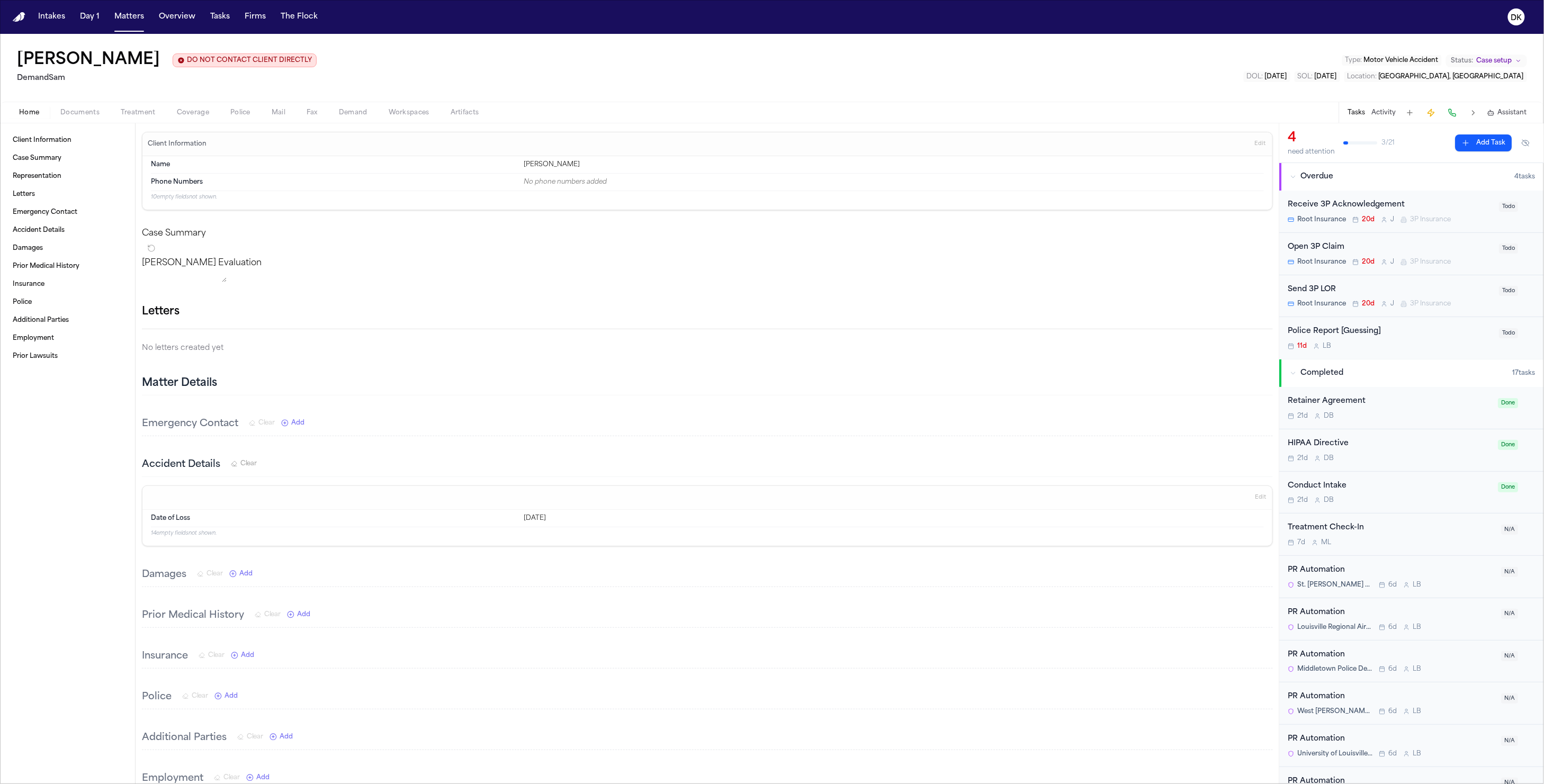
click at [1255, 501] on span "Edit" at bounding box center [1260, 498] width 11 height 7
click at [564, 584] on input "**********" at bounding box center [894, 575] width 740 height 19
type input "**********"
click at [1254, 501] on span "Save" at bounding box center [1260, 498] width 13 height 7
click at [226, 107] on button "Police" at bounding box center [241, 113] width 42 height 13
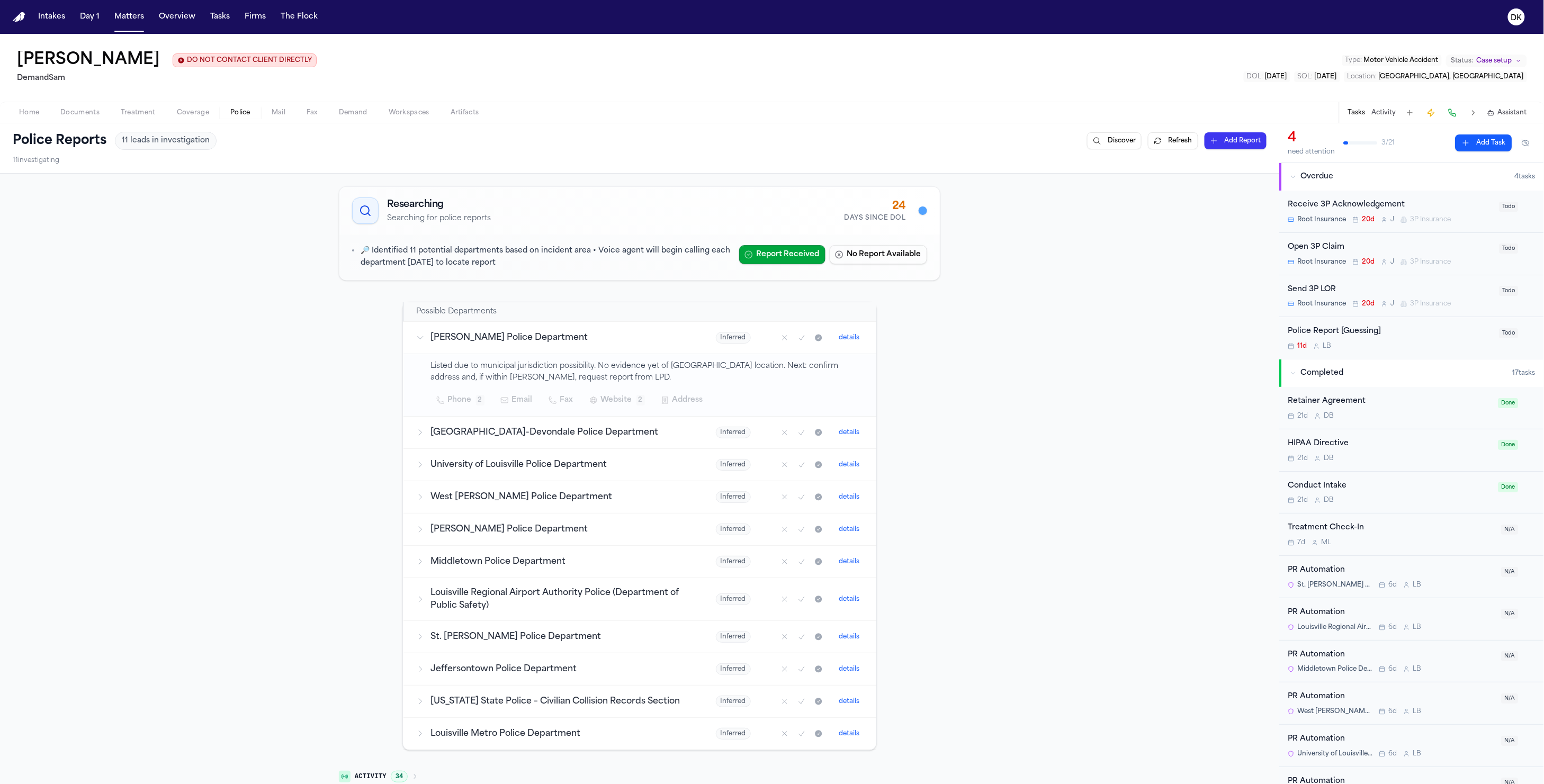
click at [1163, 144] on button "Refresh" at bounding box center [1173, 141] width 50 height 17
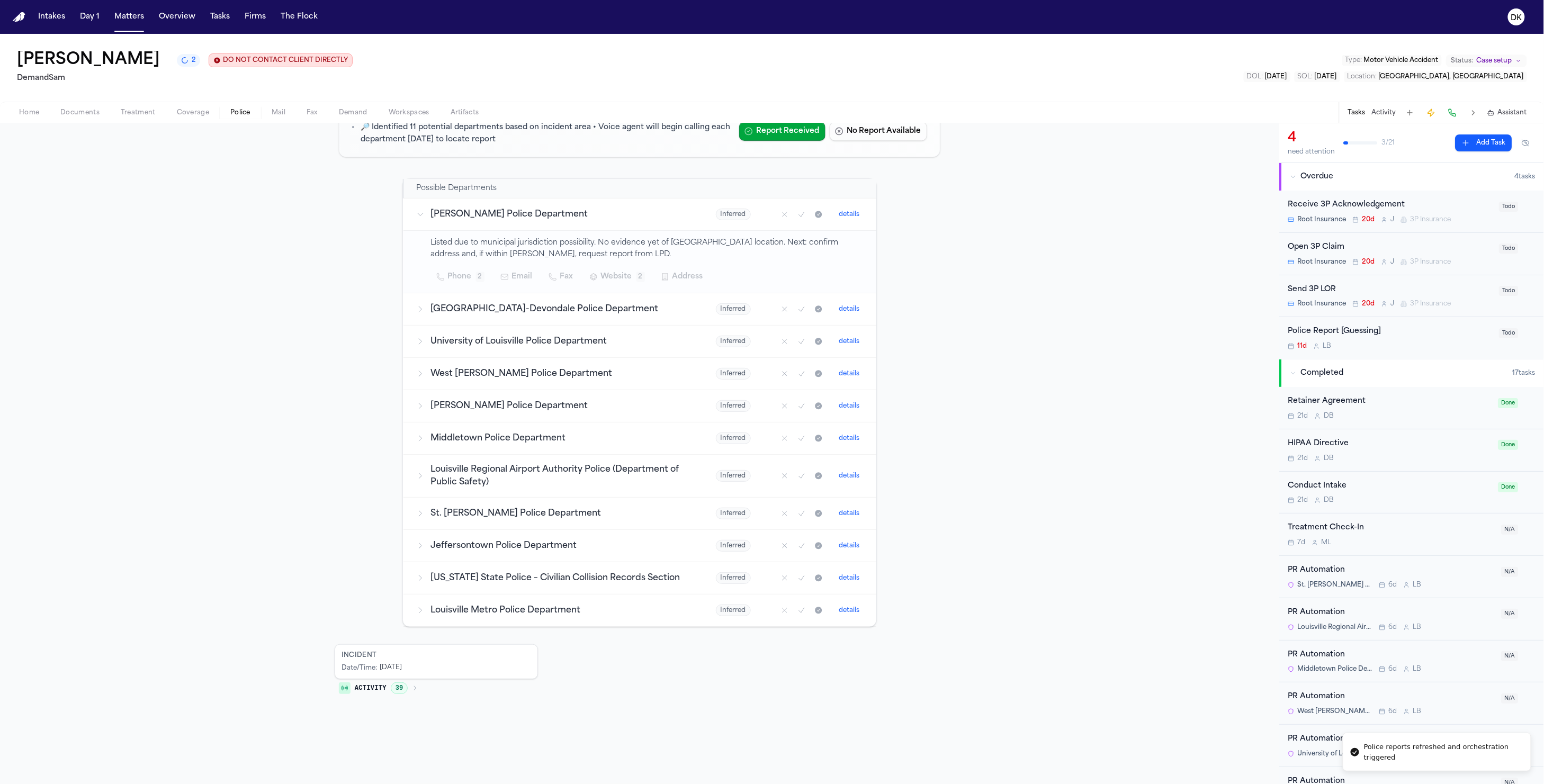
click at [192, 65] on span "2" at bounding box center [194, 60] width 4 height 9
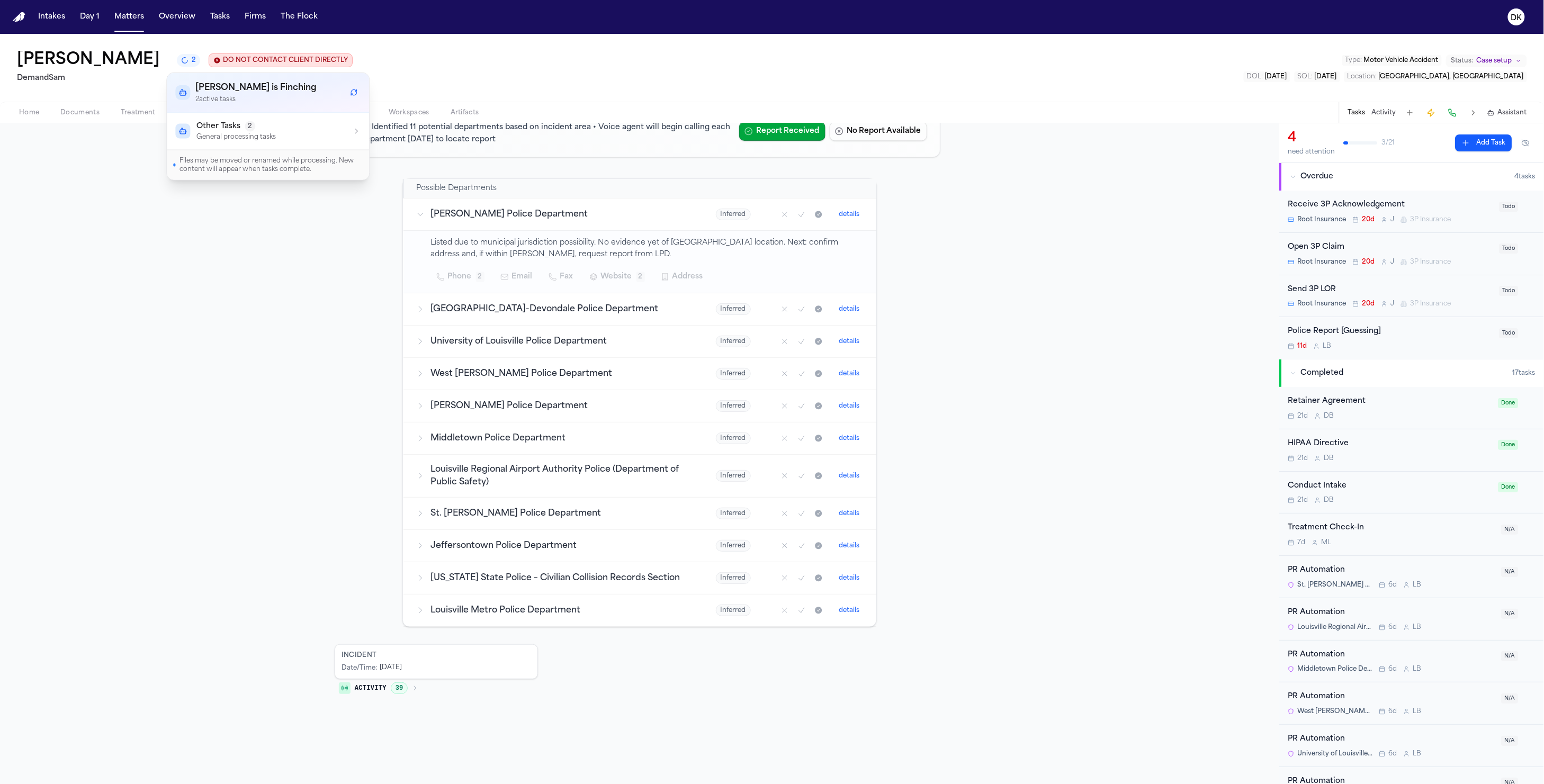
click at [249, 133] on p "General processing tasks" at bounding box center [236, 137] width 80 height 9
click at [259, 134] on p "General processing tasks" at bounding box center [236, 137] width 80 height 9
click at [404, 691] on button "Activity 39" at bounding box center [378, 688] width 88 height 18
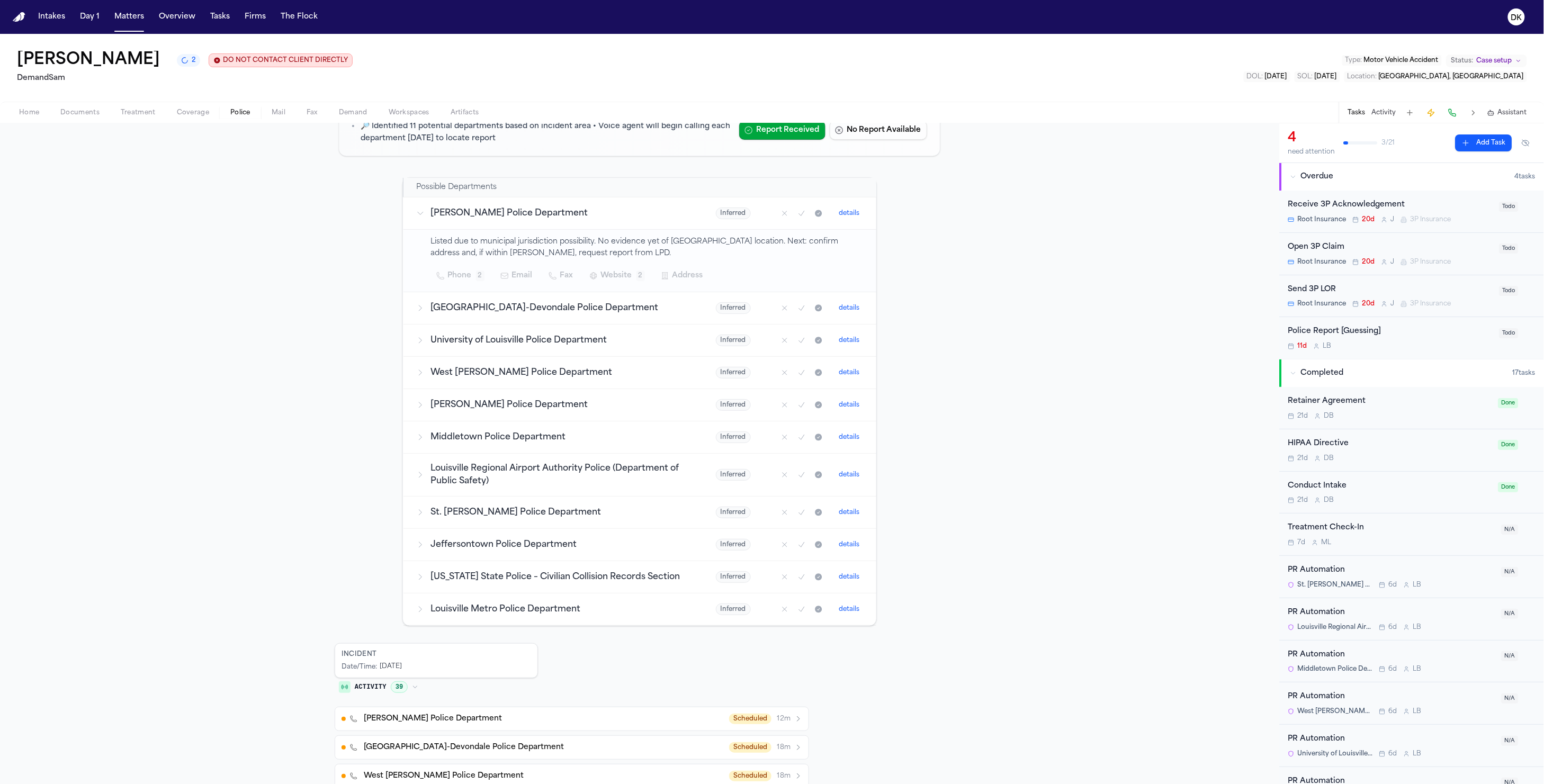
click at [407, 655] on div "Incident" at bounding box center [437, 655] width 190 height 9
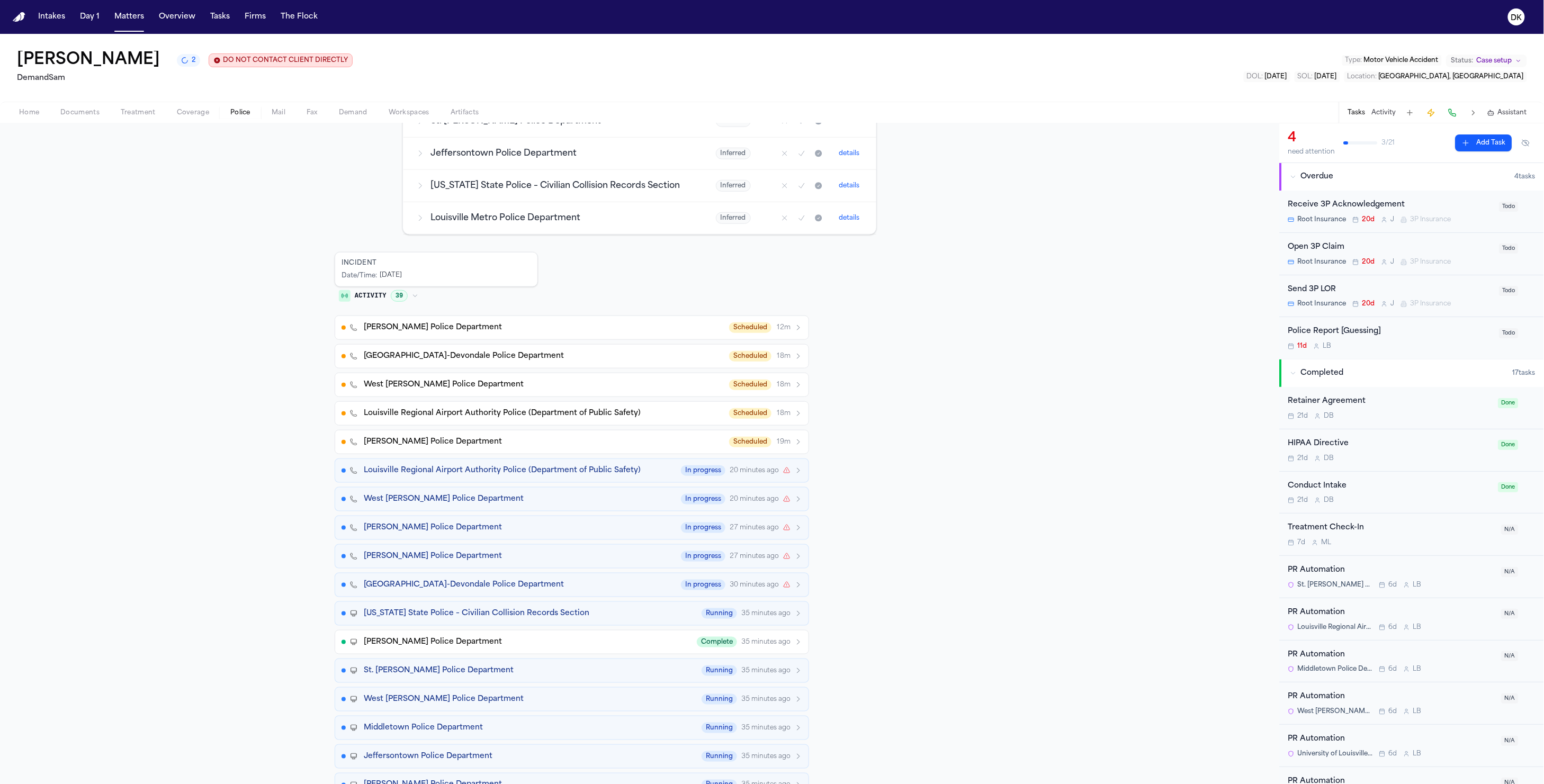
scroll to position [724, 0]
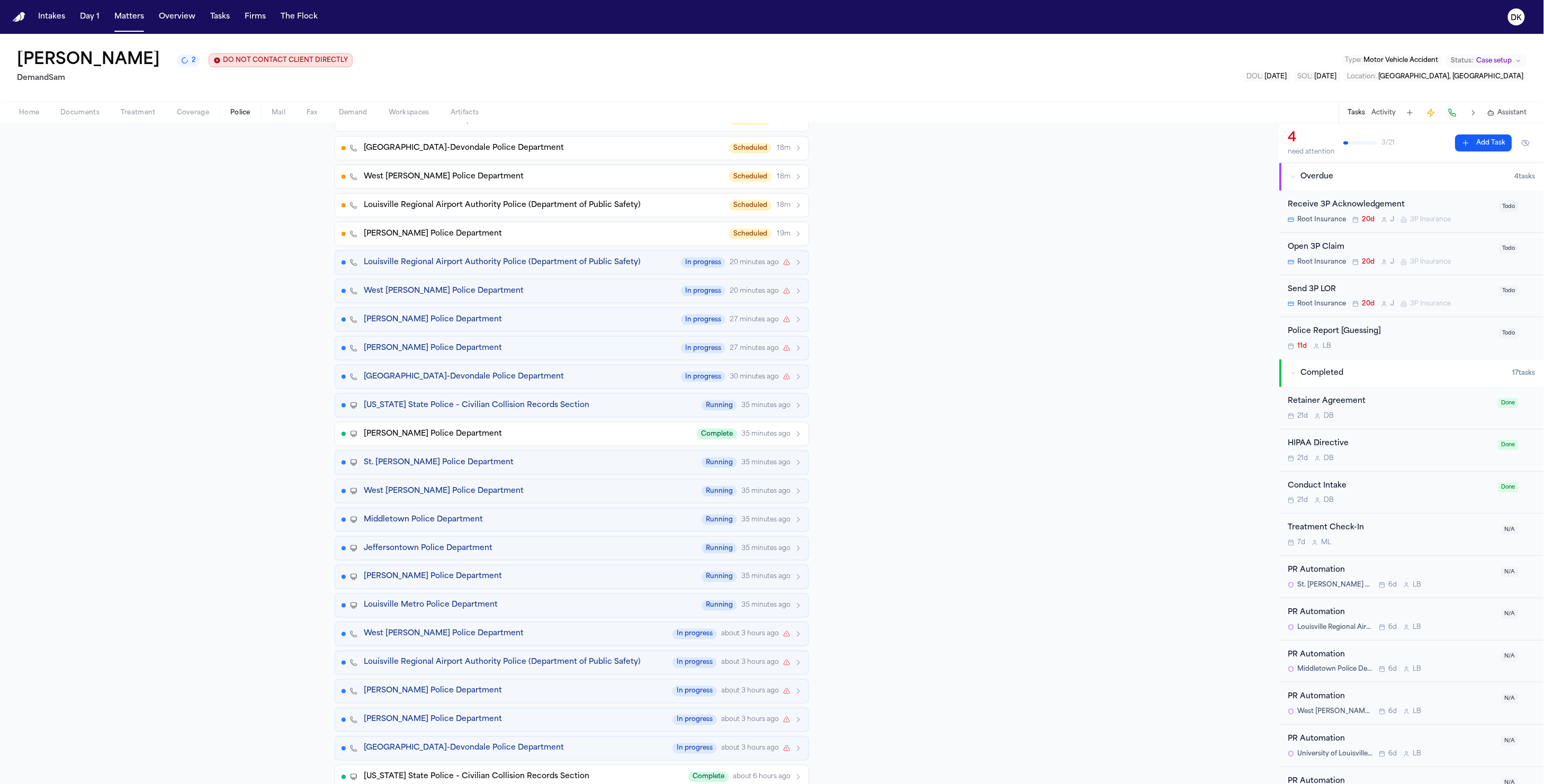
click at [576, 378] on div "Graymoor-Devondale Police Department In progress 30 minutes ago" at bounding box center [583, 377] width 439 height 11
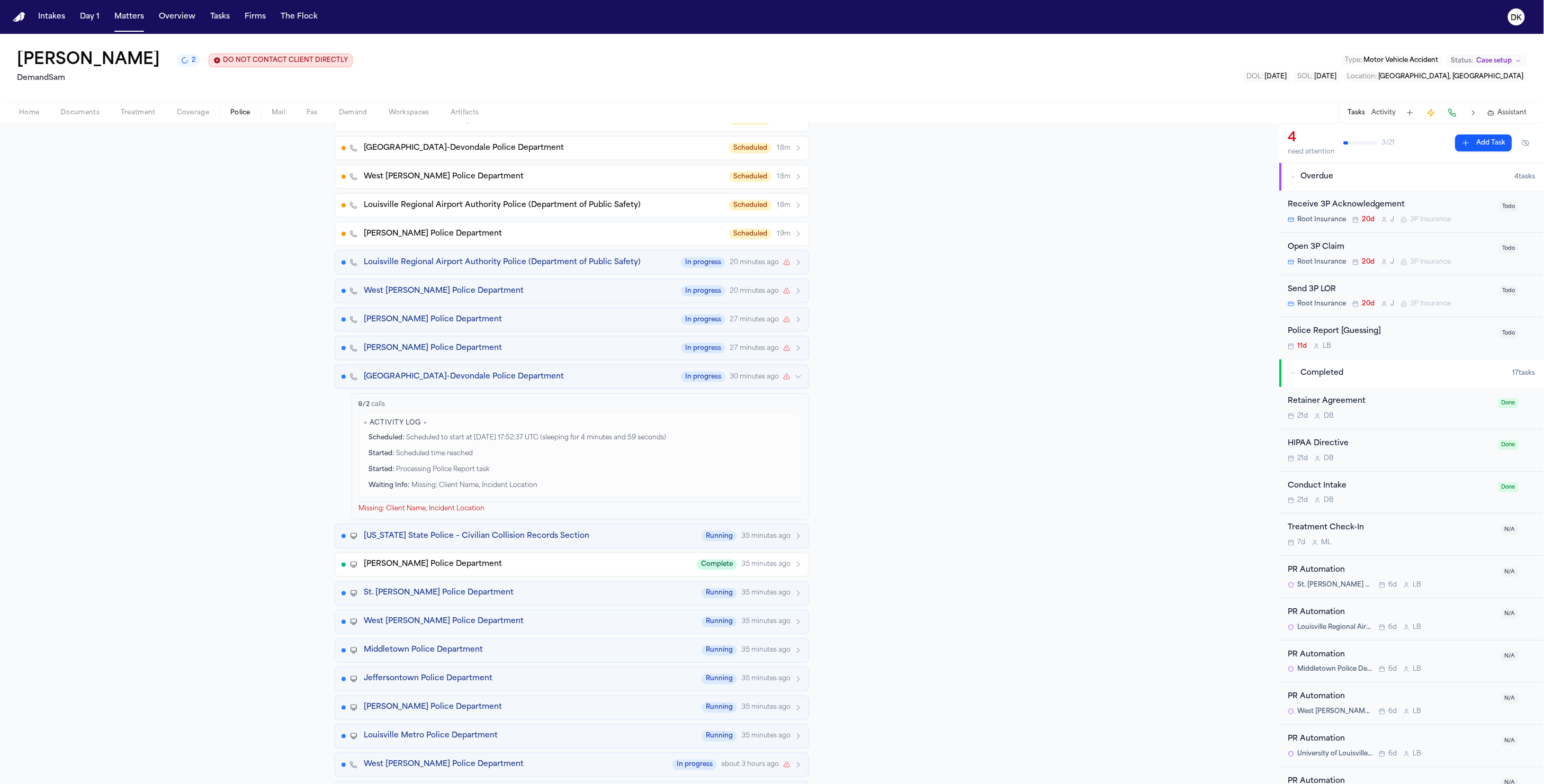
click at [576, 378] on div "Graymoor-Devondale Police Department In progress 30 minutes ago" at bounding box center [583, 377] width 439 height 11
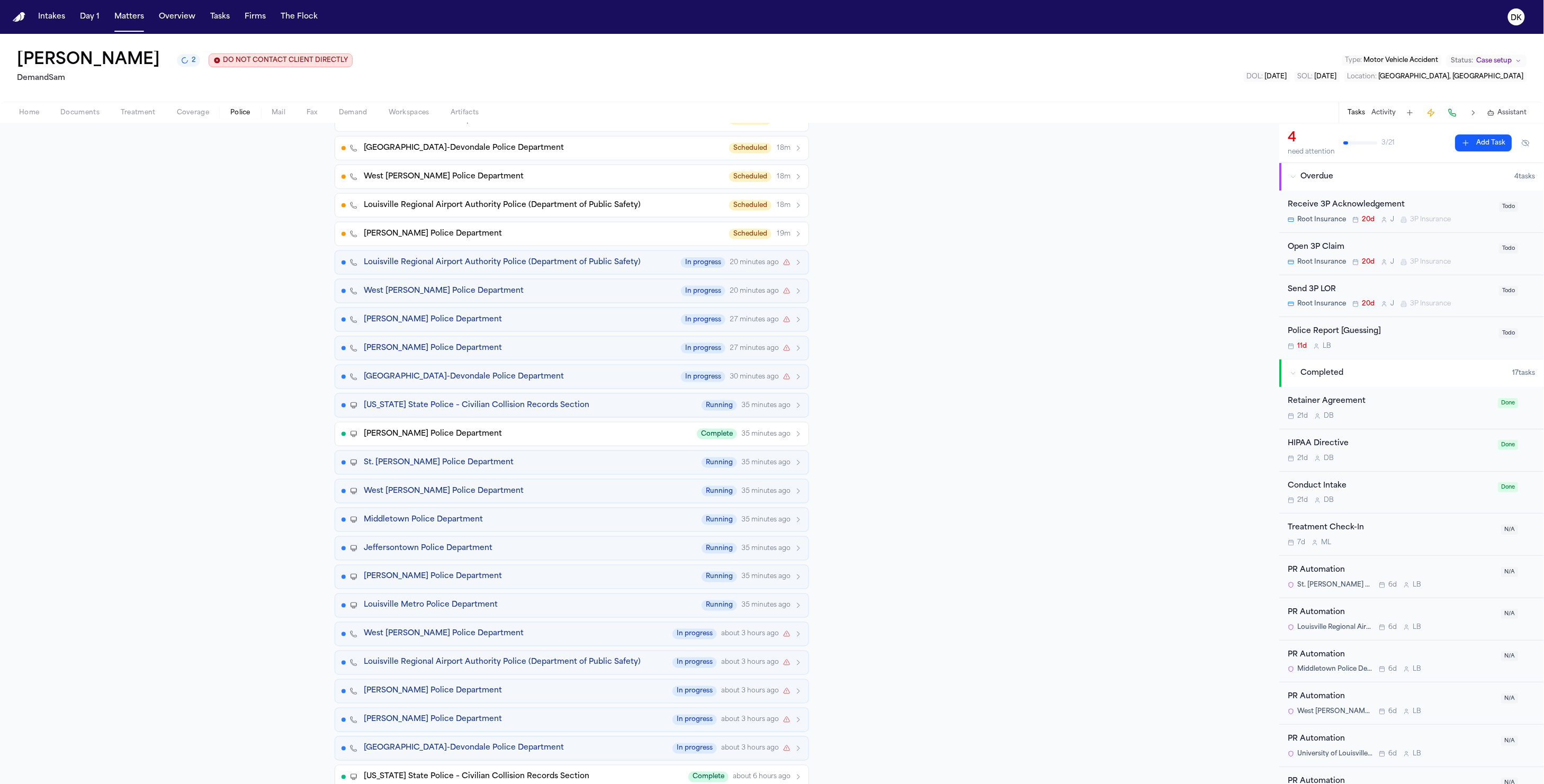
click at [580, 338] on button "Shively Police Department In progress 27 minutes ago" at bounding box center [572, 348] width 475 height 24
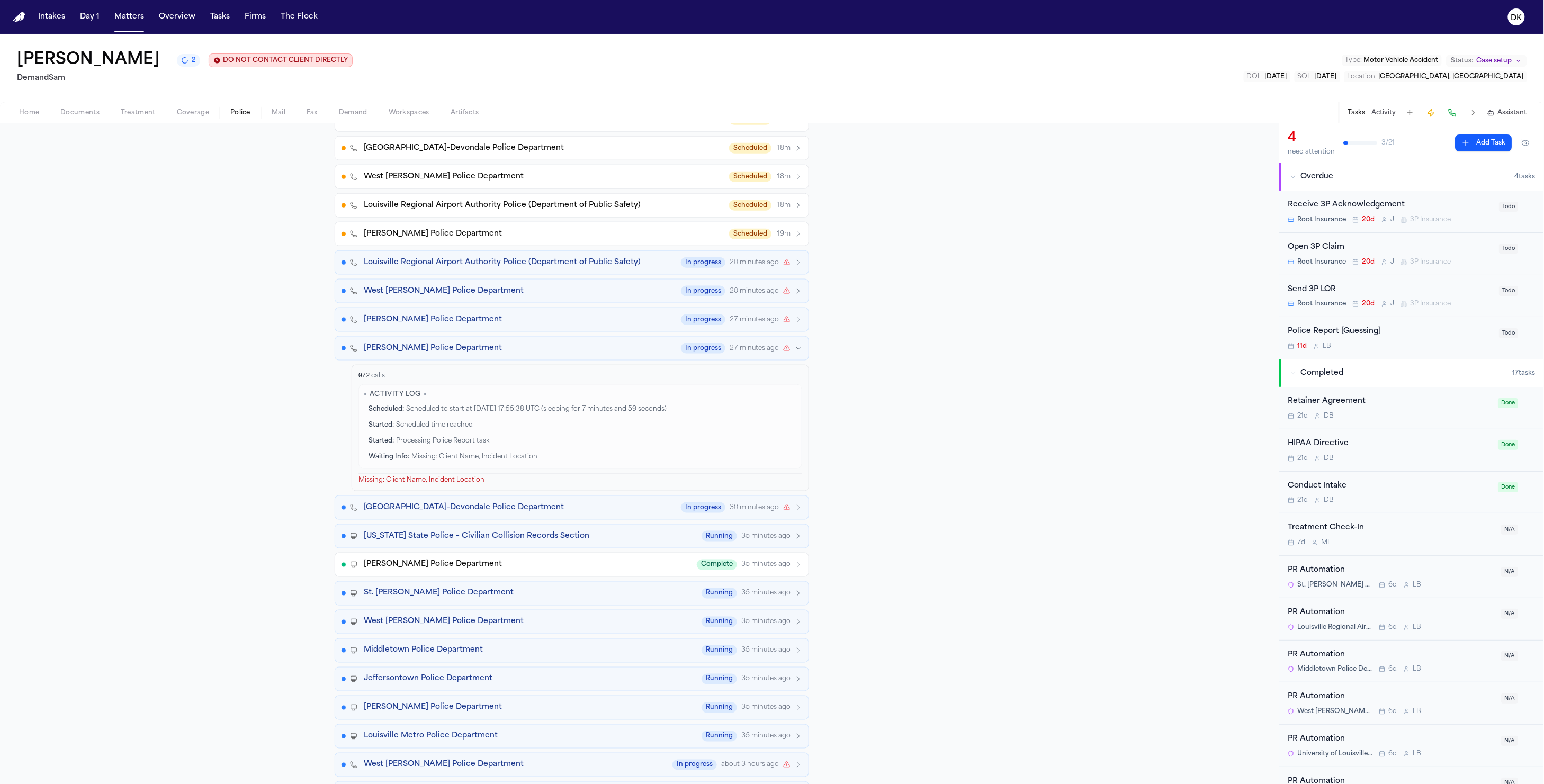
click at [580, 337] on div "Lyndon Police Department Scheduled 12m Graymoor-Devondale Police Department Sch…" at bounding box center [572, 728] width 475 height 1241
click at [575, 299] on button "West Buechel Police Department In progress 20 minutes ago" at bounding box center [572, 291] width 475 height 24
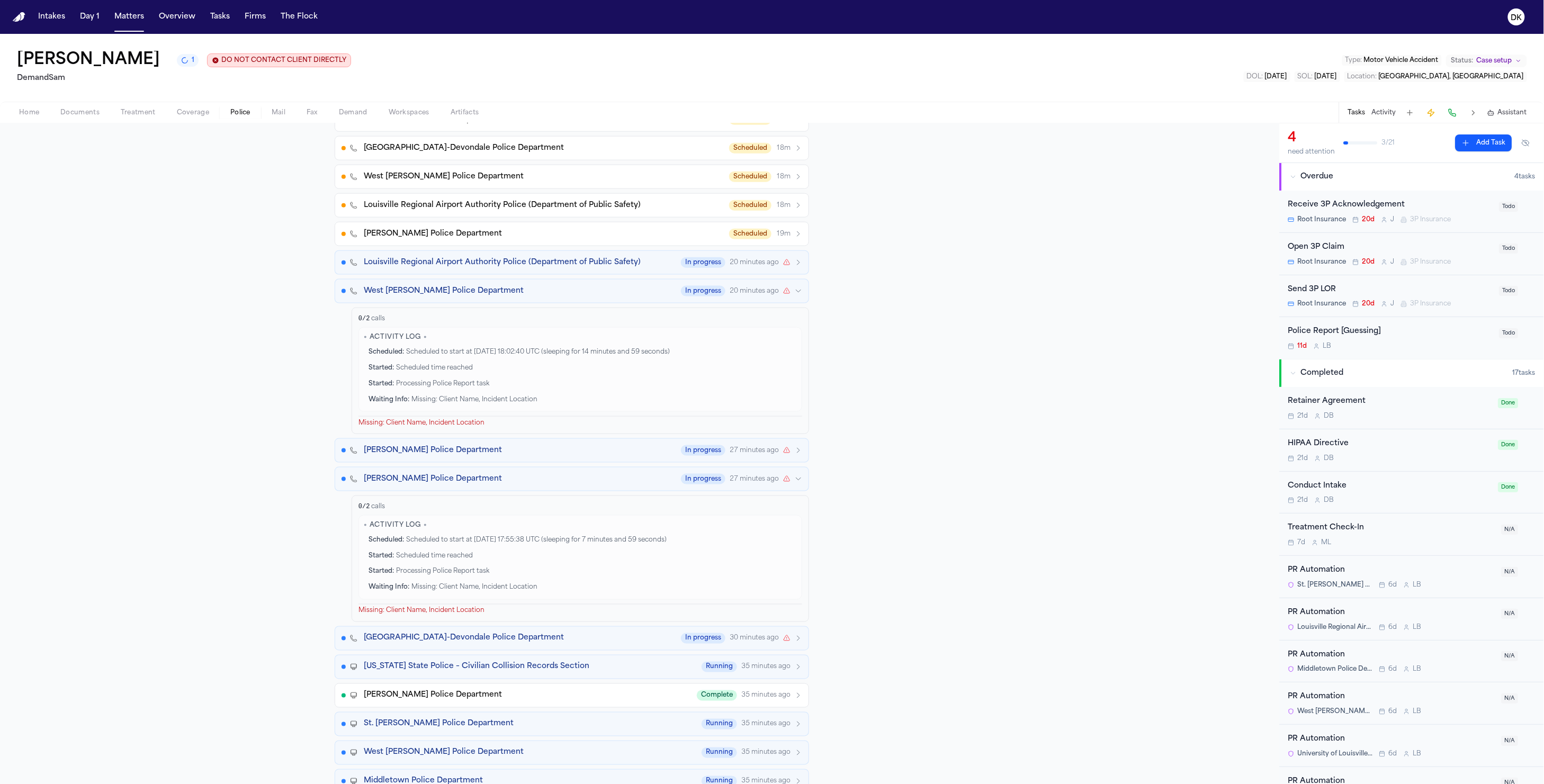
click at [575, 299] on button "West Buechel Police Department In progress 20 minutes ago" at bounding box center [572, 291] width 475 height 24
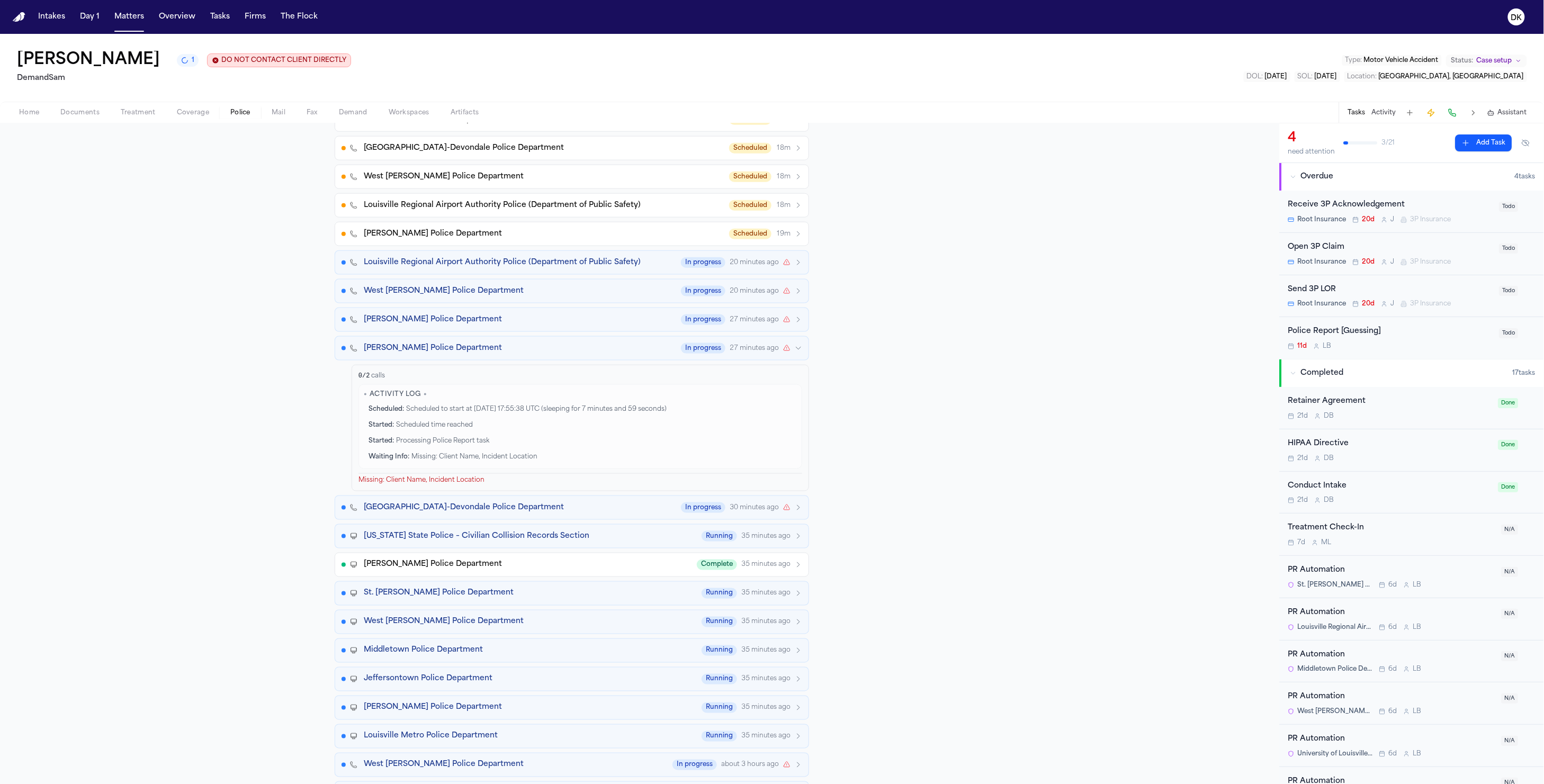
scroll to position [578, 0]
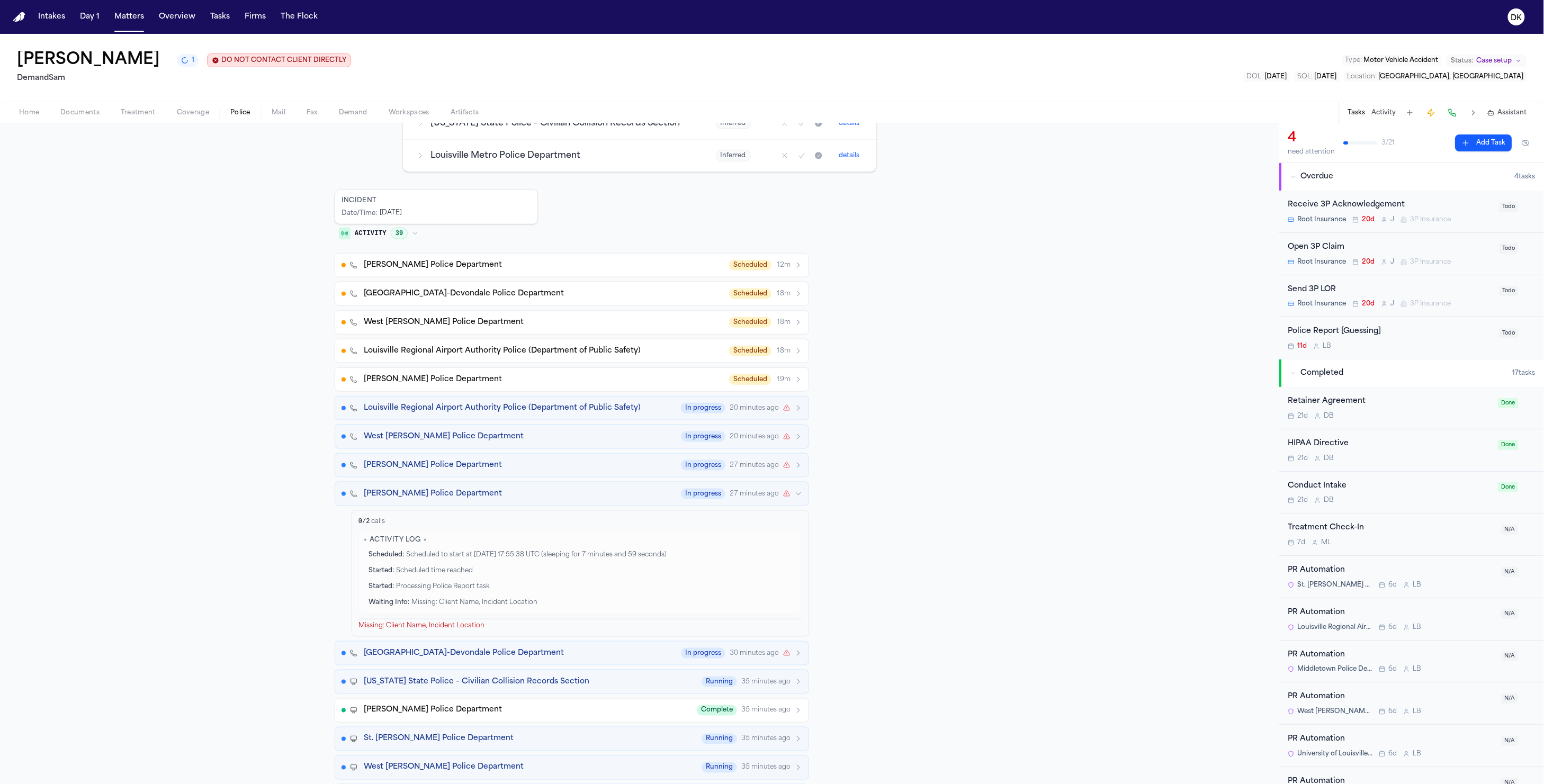
click at [593, 488] on button "Shively Police Department In progress 27 minutes ago" at bounding box center [572, 494] width 475 height 24
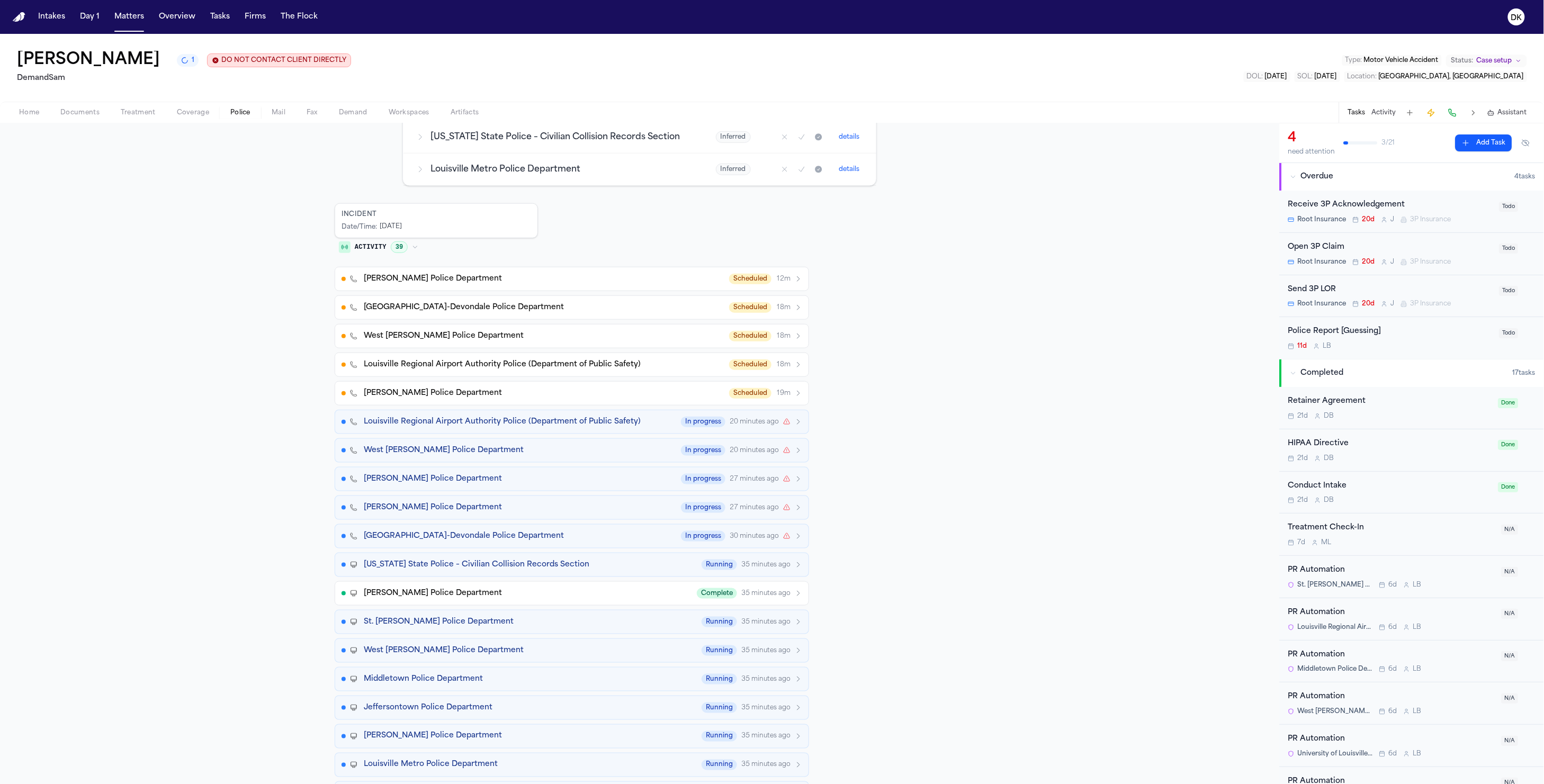
scroll to position [37, 0]
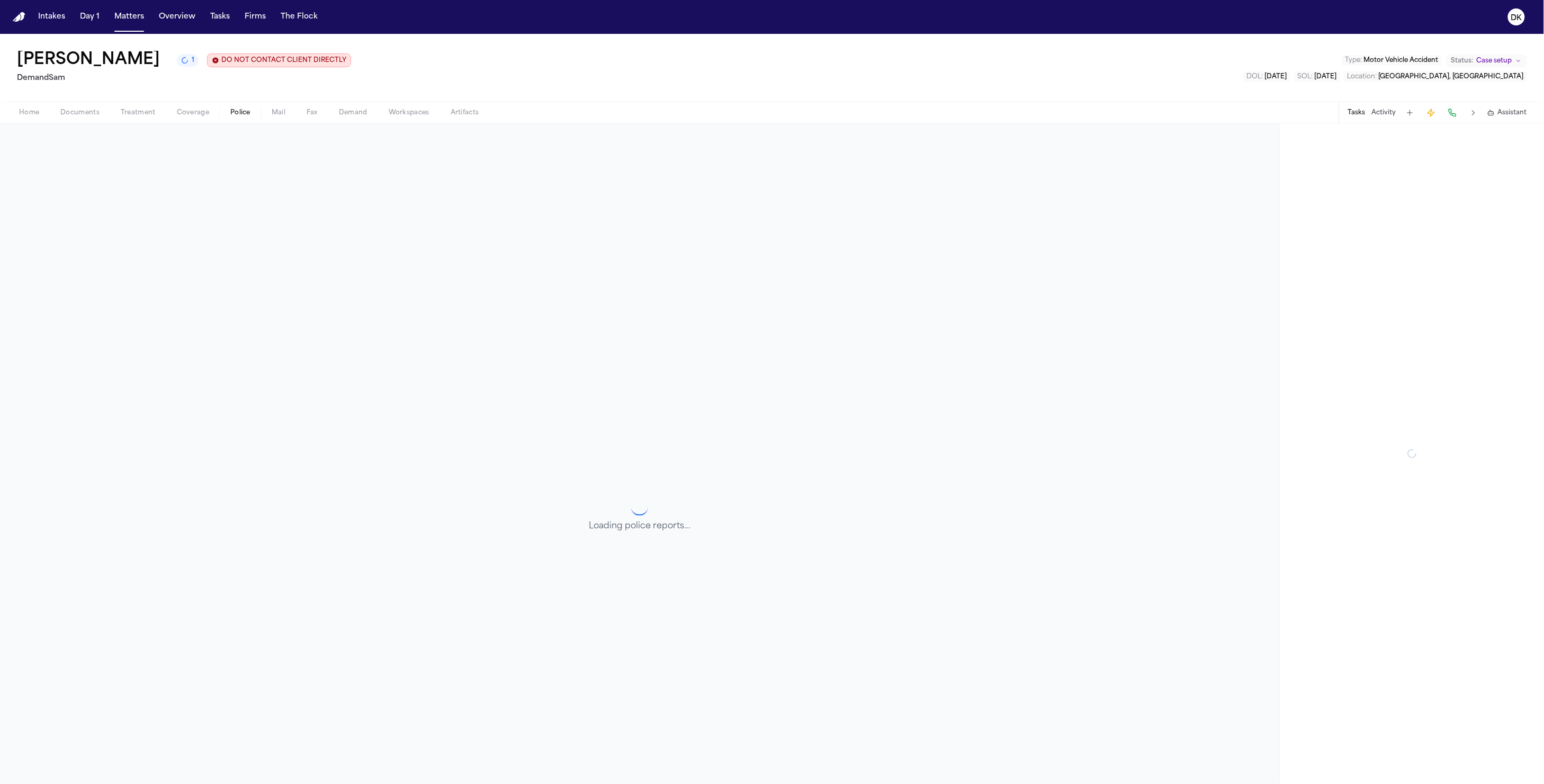
scroll to position [124, 0]
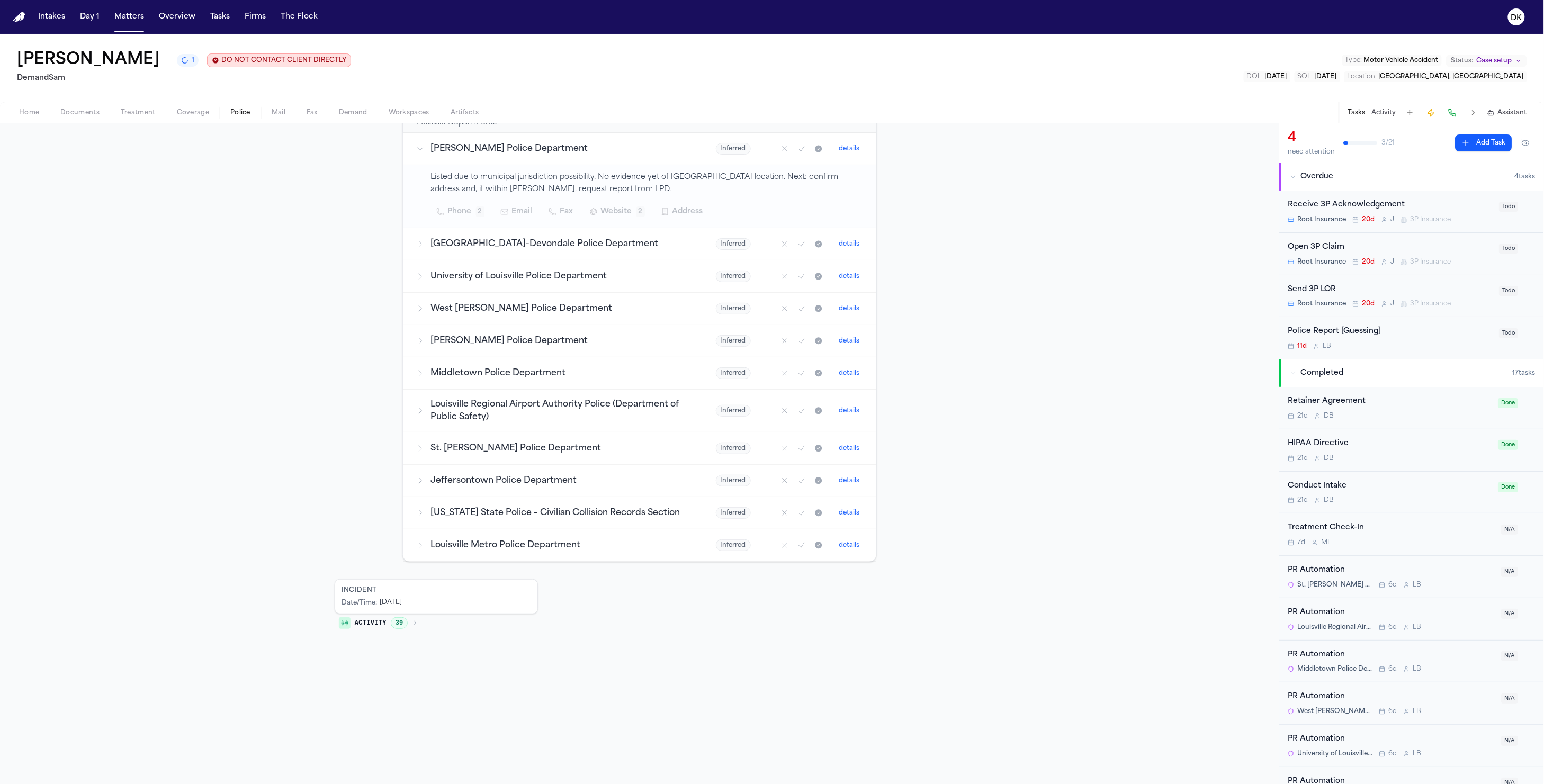
click at [379, 622] on span "Activity" at bounding box center [371, 623] width 32 height 9
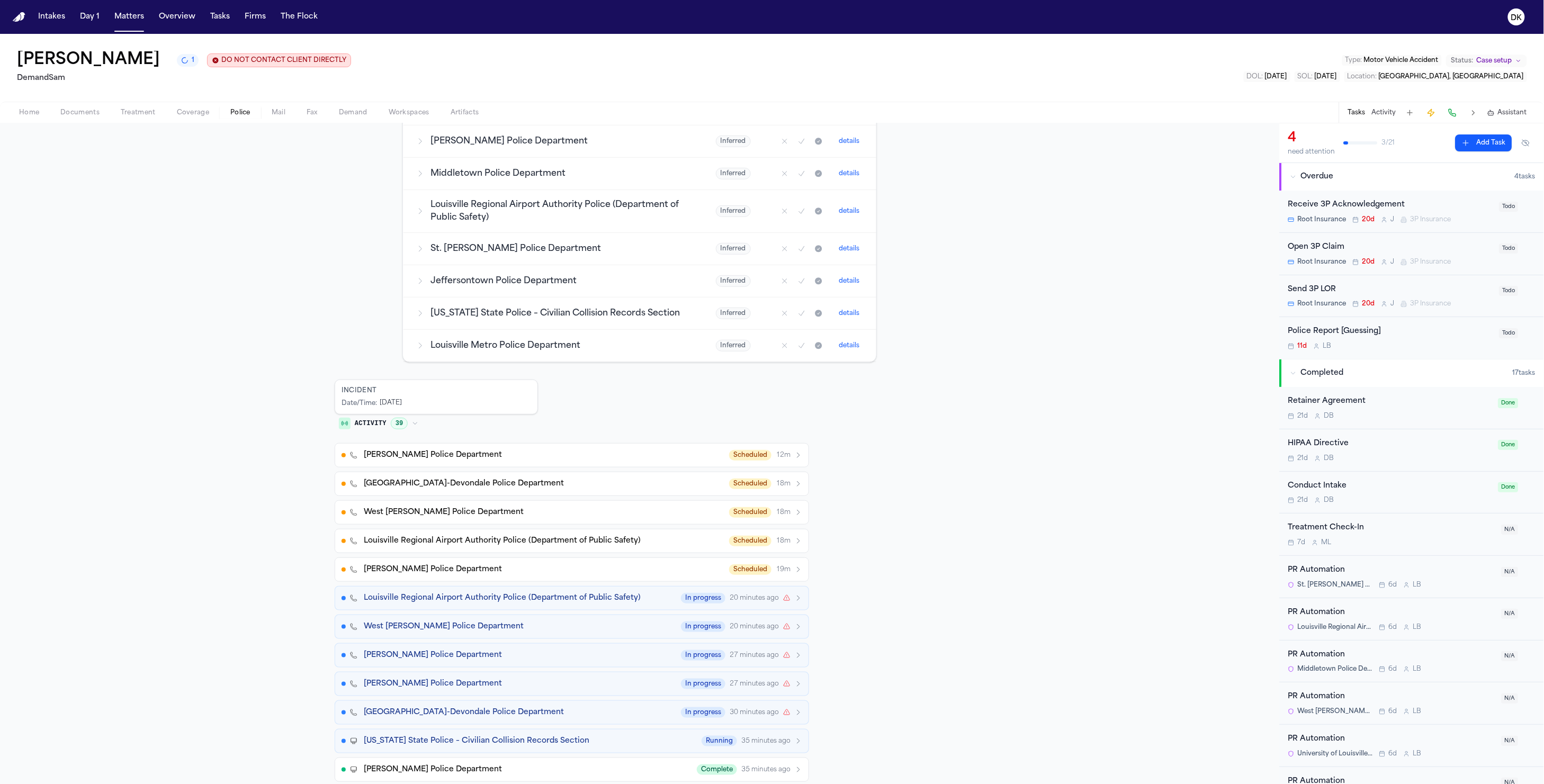
scroll to position [192, 0]
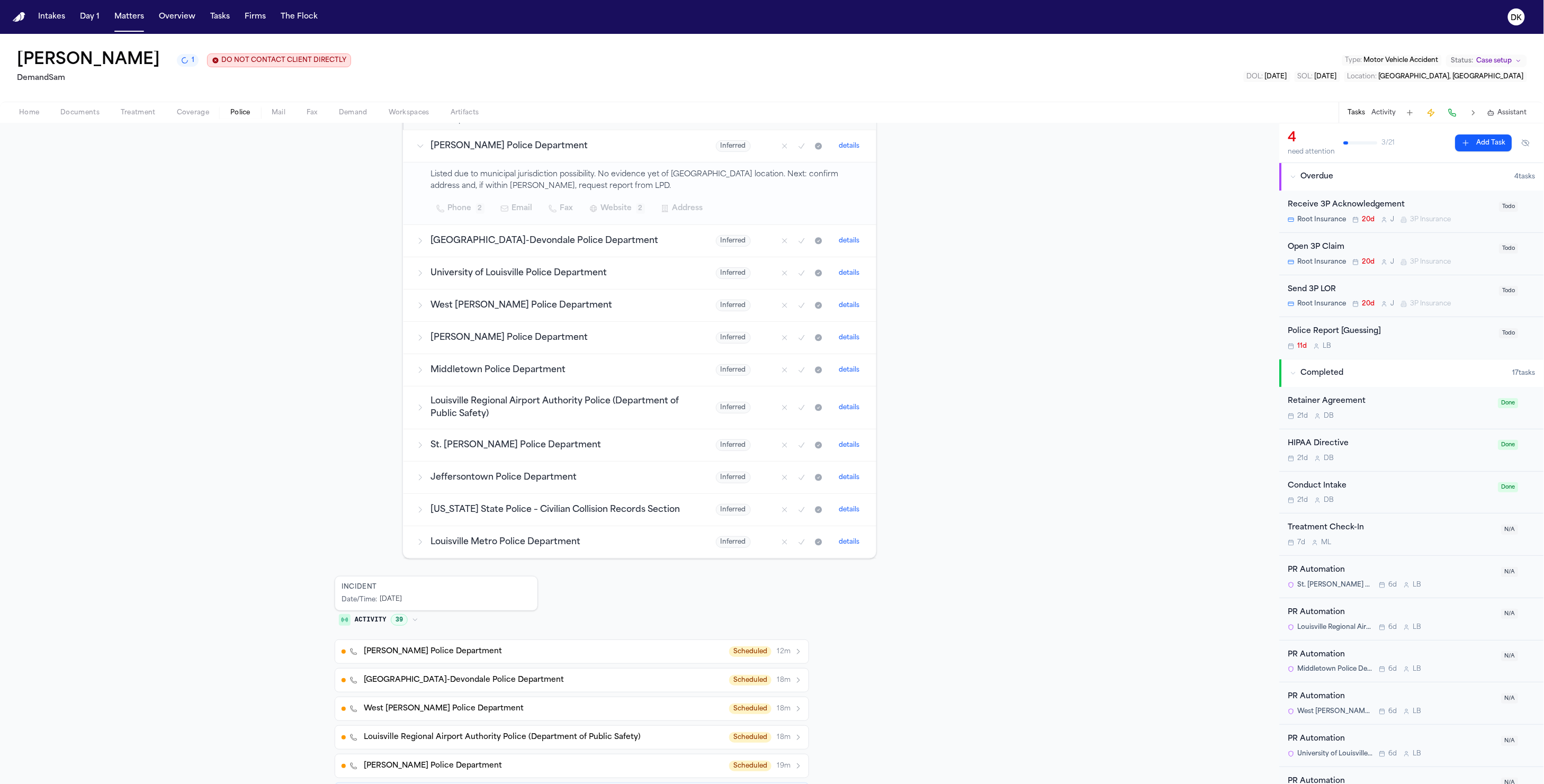
click at [534, 551] on td "Louisville Metro Police Department" at bounding box center [553, 542] width 299 height 32
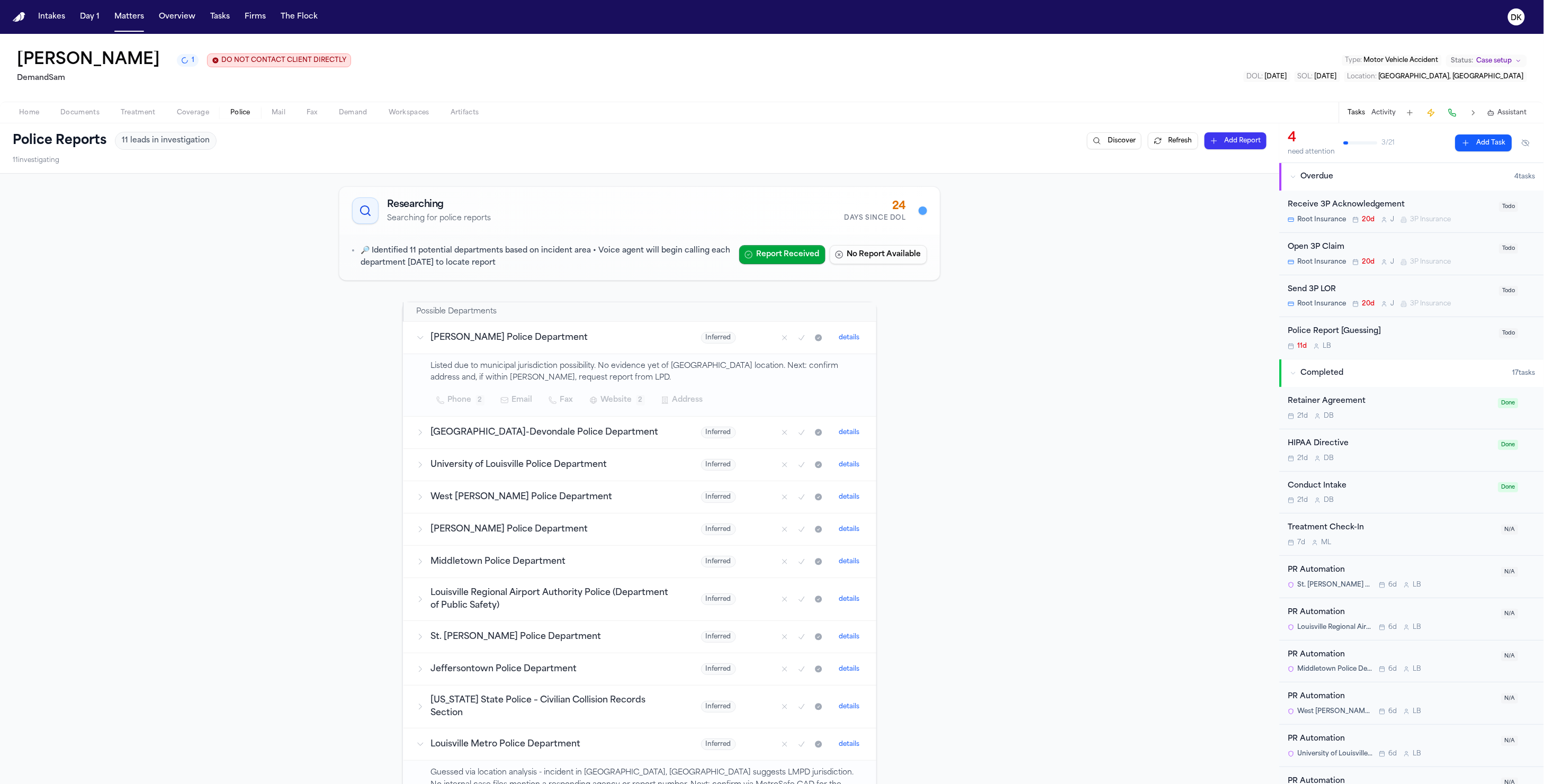
scroll to position [309, 0]
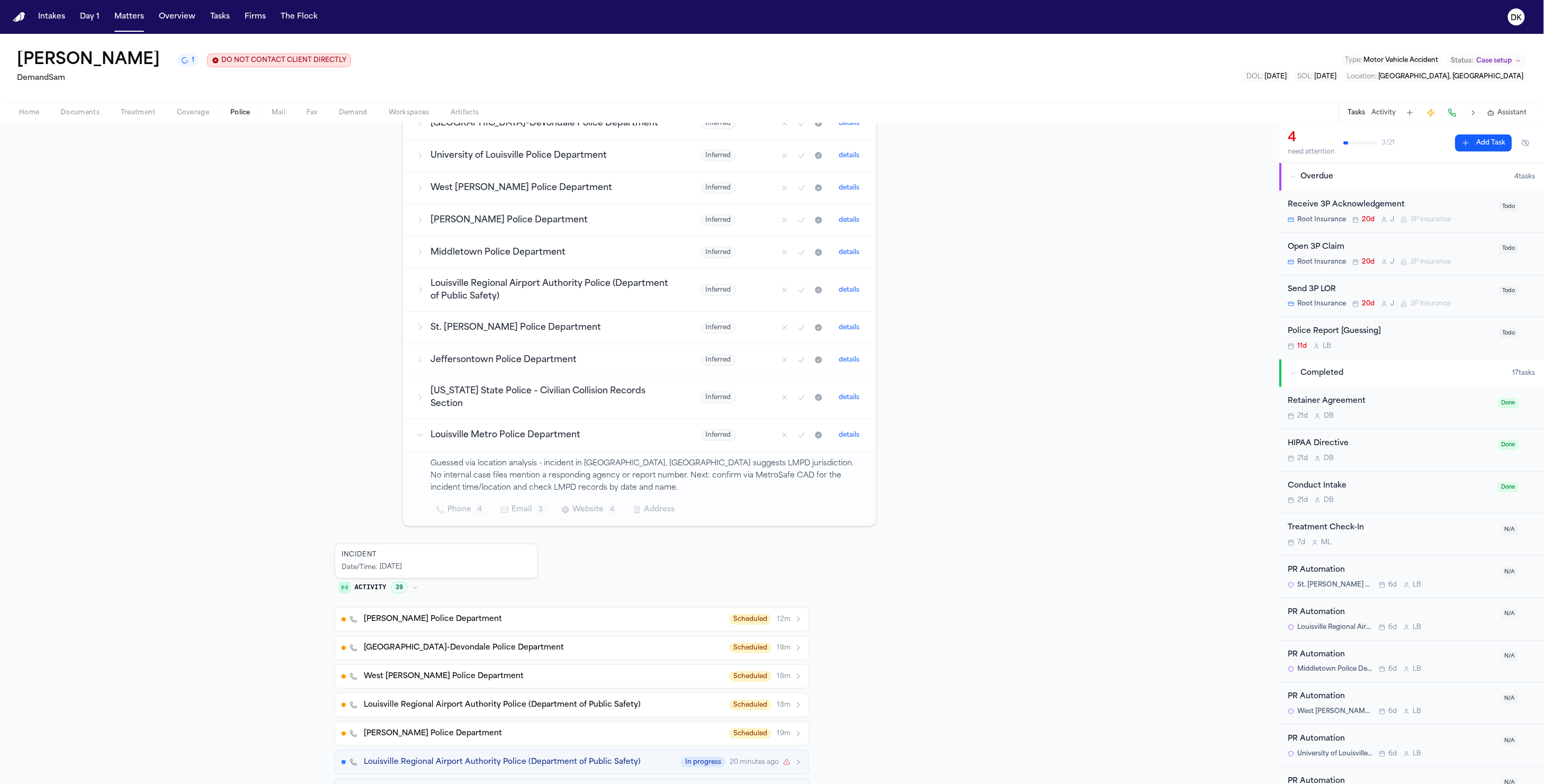
click at [586, 514] on span "Website" at bounding box center [589, 510] width 32 height 13
click at [605, 567] on div "BuyCrash Portal" at bounding box center [584, 571] width 112 height 9
click at [589, 513] on span "Website" at bounding box center [589, 510] width 32 height 13
click at [575, 562] on div "[URL][DOMAIN_NAME]" at bounding box center [584, 561] width 112 height 11
click at [585, 513] on span "Website" at bounding box center [589, 510] width 32 height 13
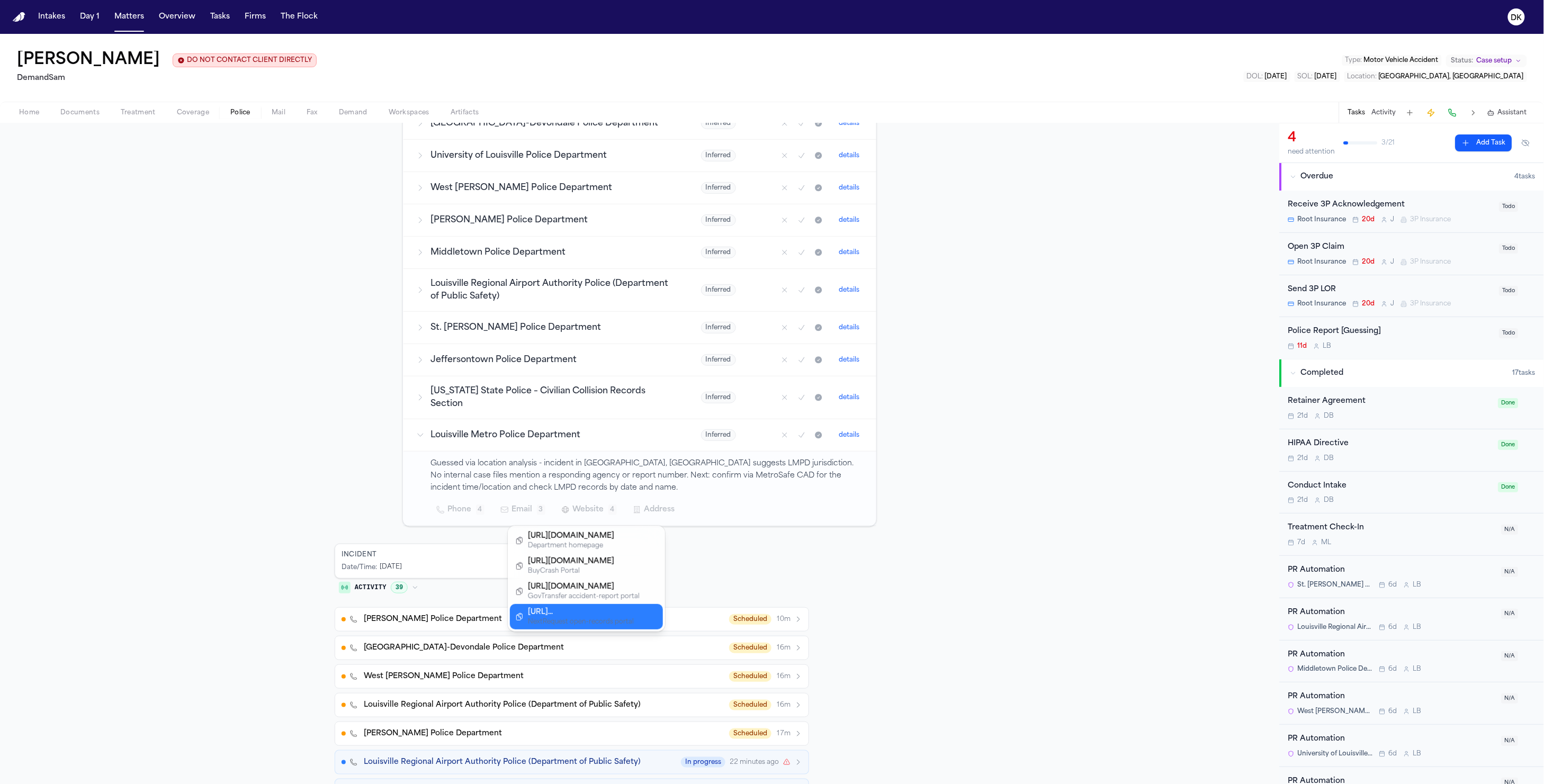
click at [596, 615] on div "[URL]..." at bounding box center [584, 612] width 112 height 11
click at [586, 509] on span "Website" at bounding box center [589, 510] width 32 height 13
click at [628, 589] on div "[URL][DOMAIN_NAME]" at bounding box center [584, 587] width 112 height 11
